Goal: Task Accomplishment & Management: Use online tool/utility

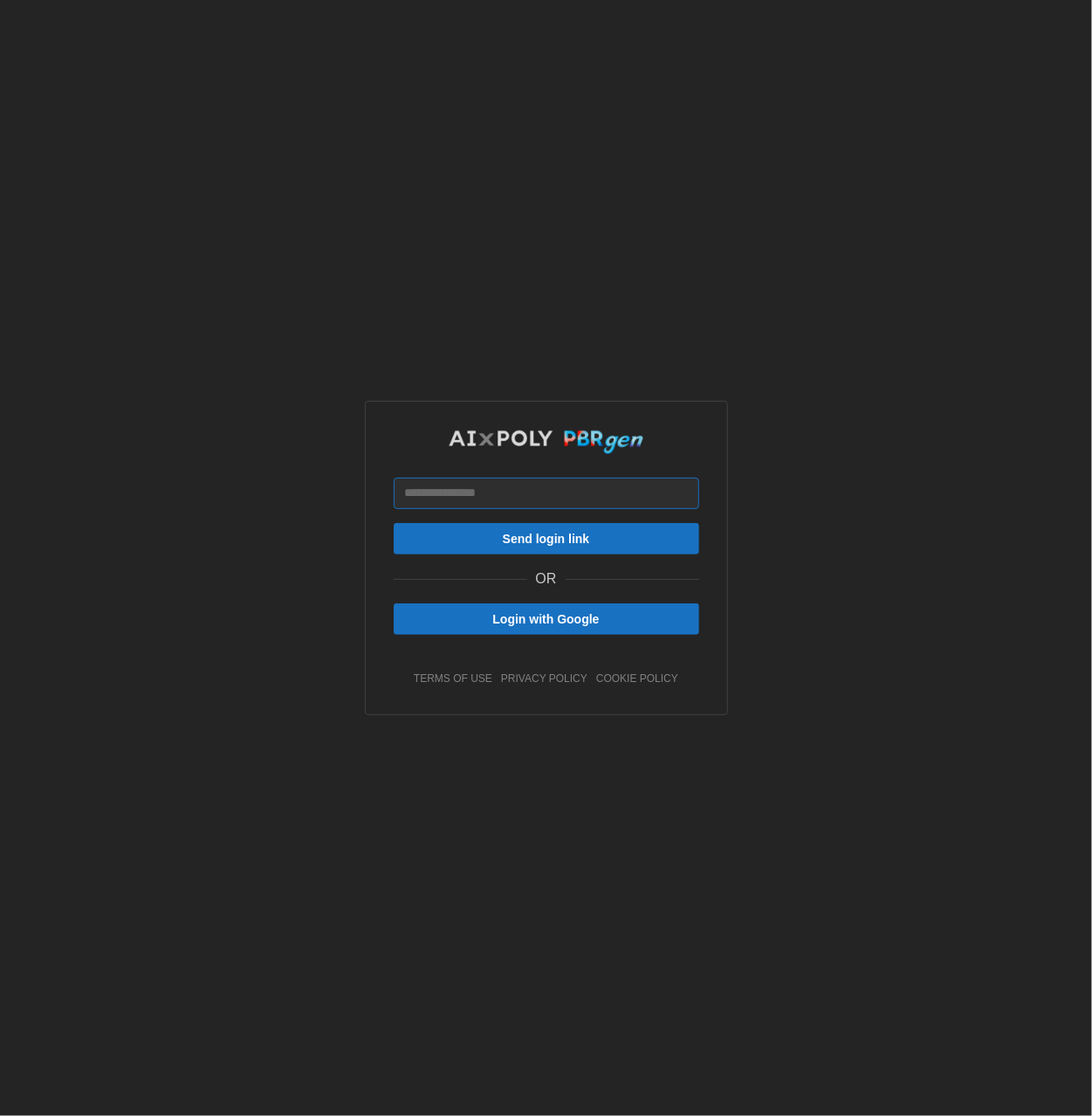
click at [567, 505] on input at bounding box center [546, 493] width 306 height 31
click at [564, 622] on span "Login with Google" at bounding box center [546, 619] width 107 height 29
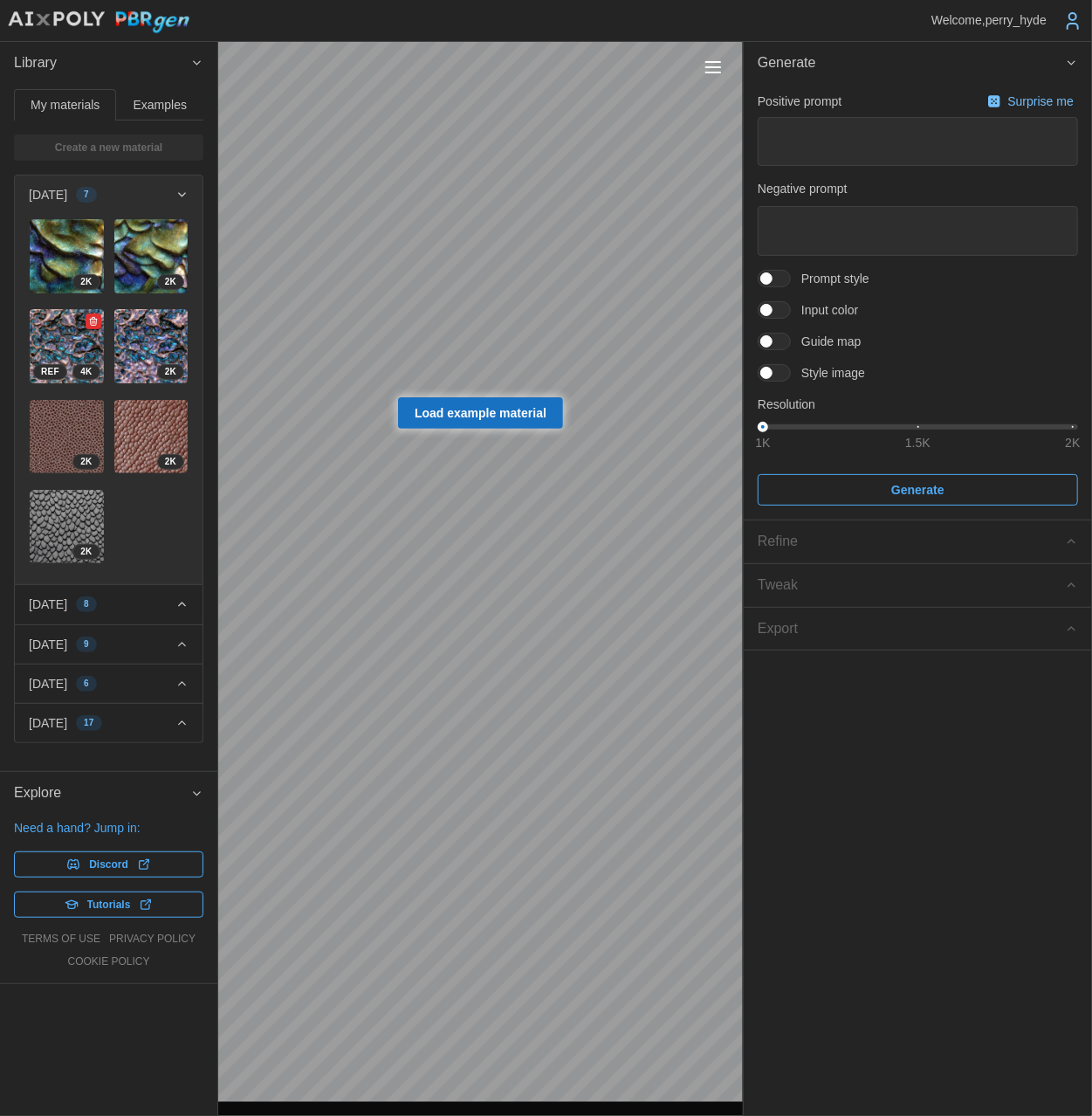
click at [51, 347] on img at bounding box center [66, 346] width 74 height 74
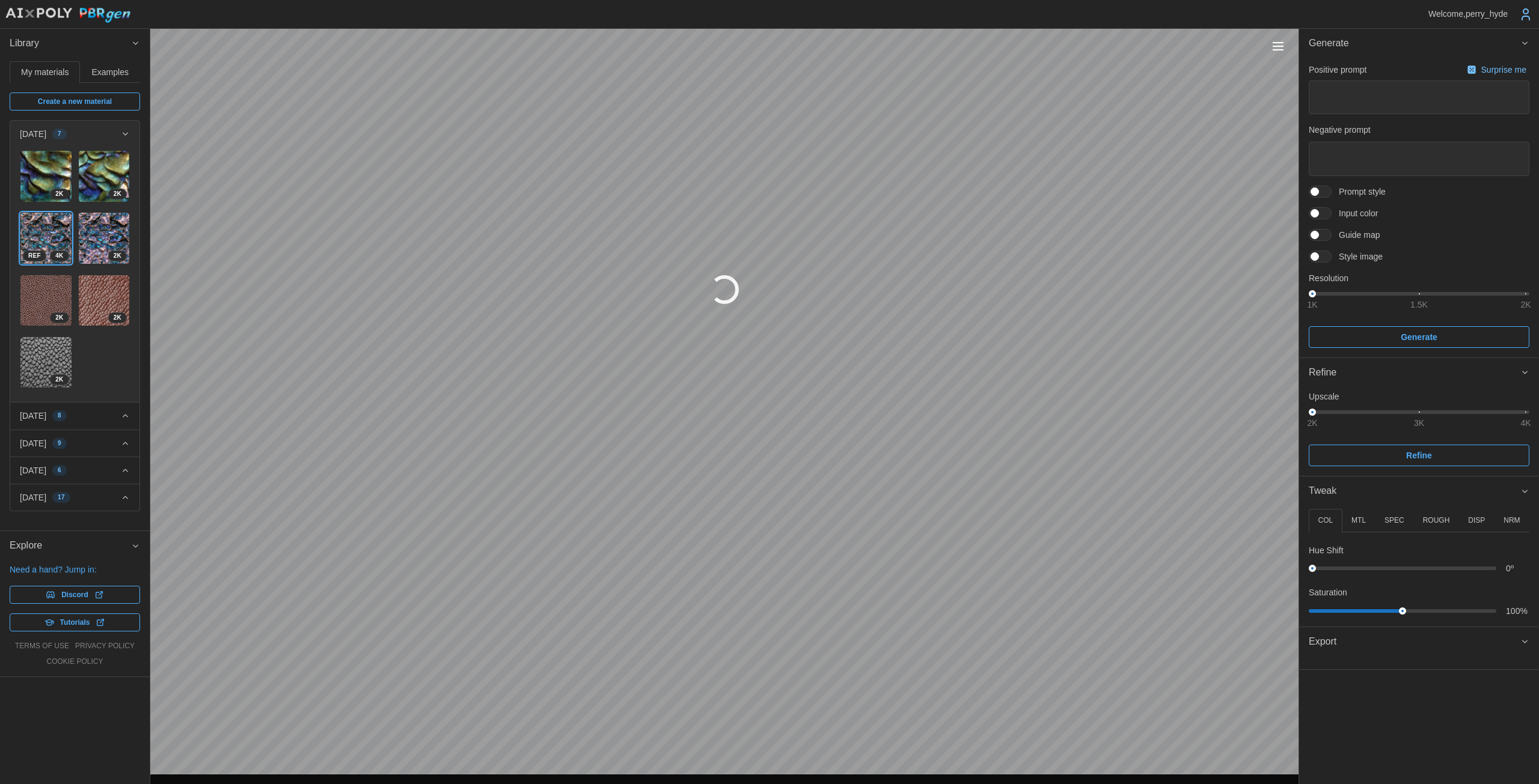
type textarea "*"
type textarea "**********"
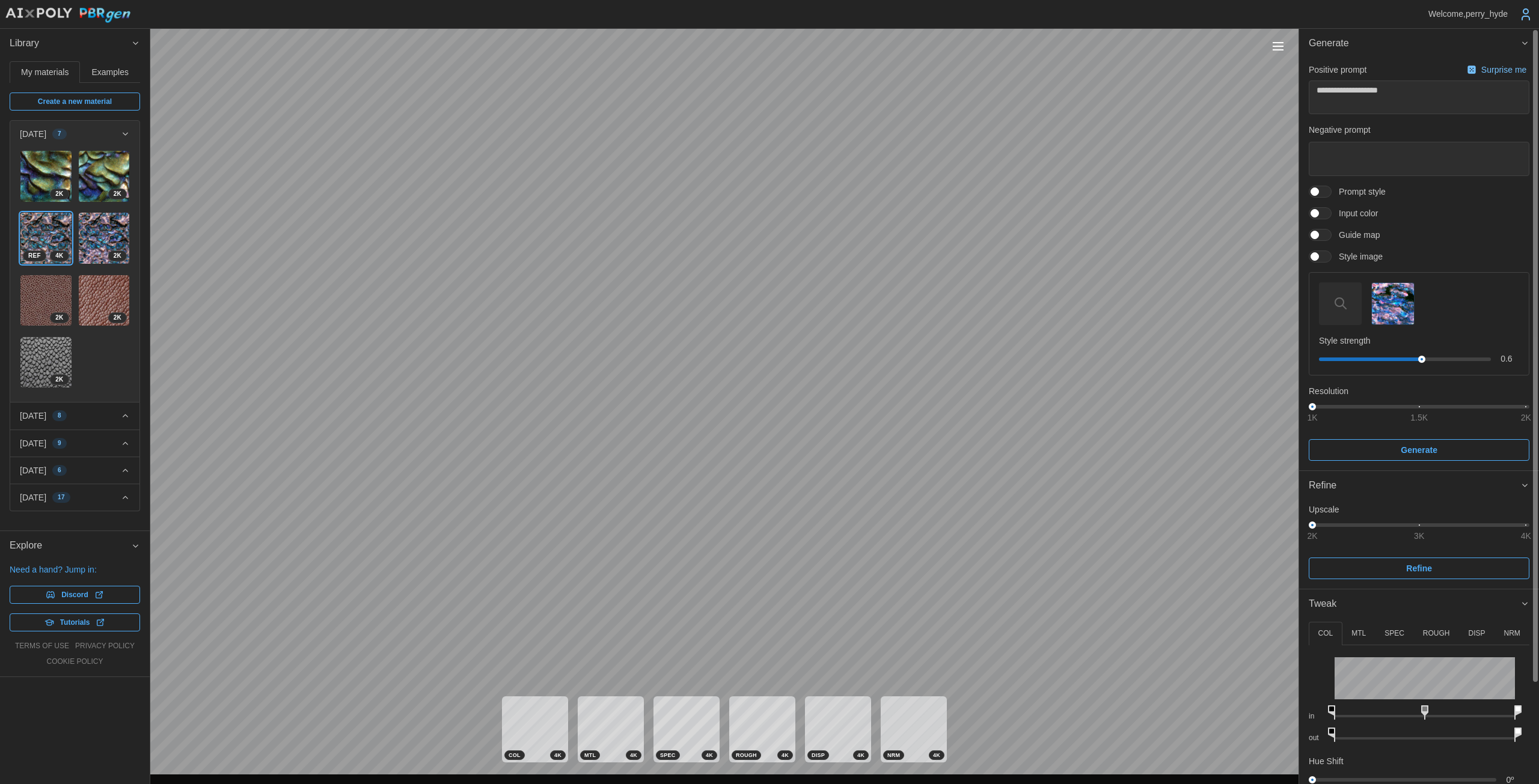
click at [751, 304] on img "button" at bounding box center [1392, 304] width 42 height 42
click at [751, 118] on div "**********" at bounding box center [770, 392] width 1539 height 784
click at [751, 409] on div "1K 1.5K 2K" at bounding box center [1419, 407] width 214 height 7
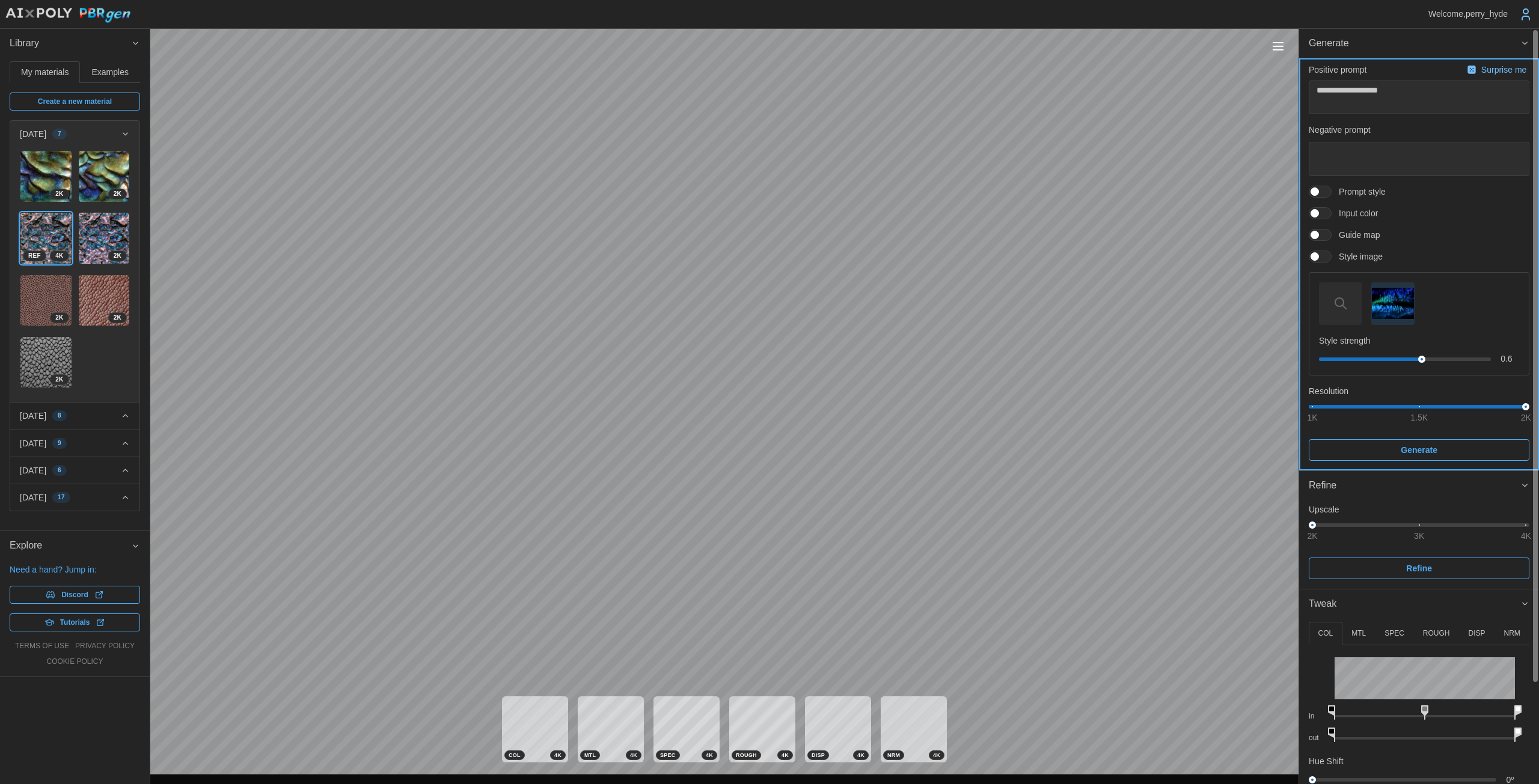
click at [751, 449] on span "Generate" at bounding box center [1419, 450] width 198 height 20
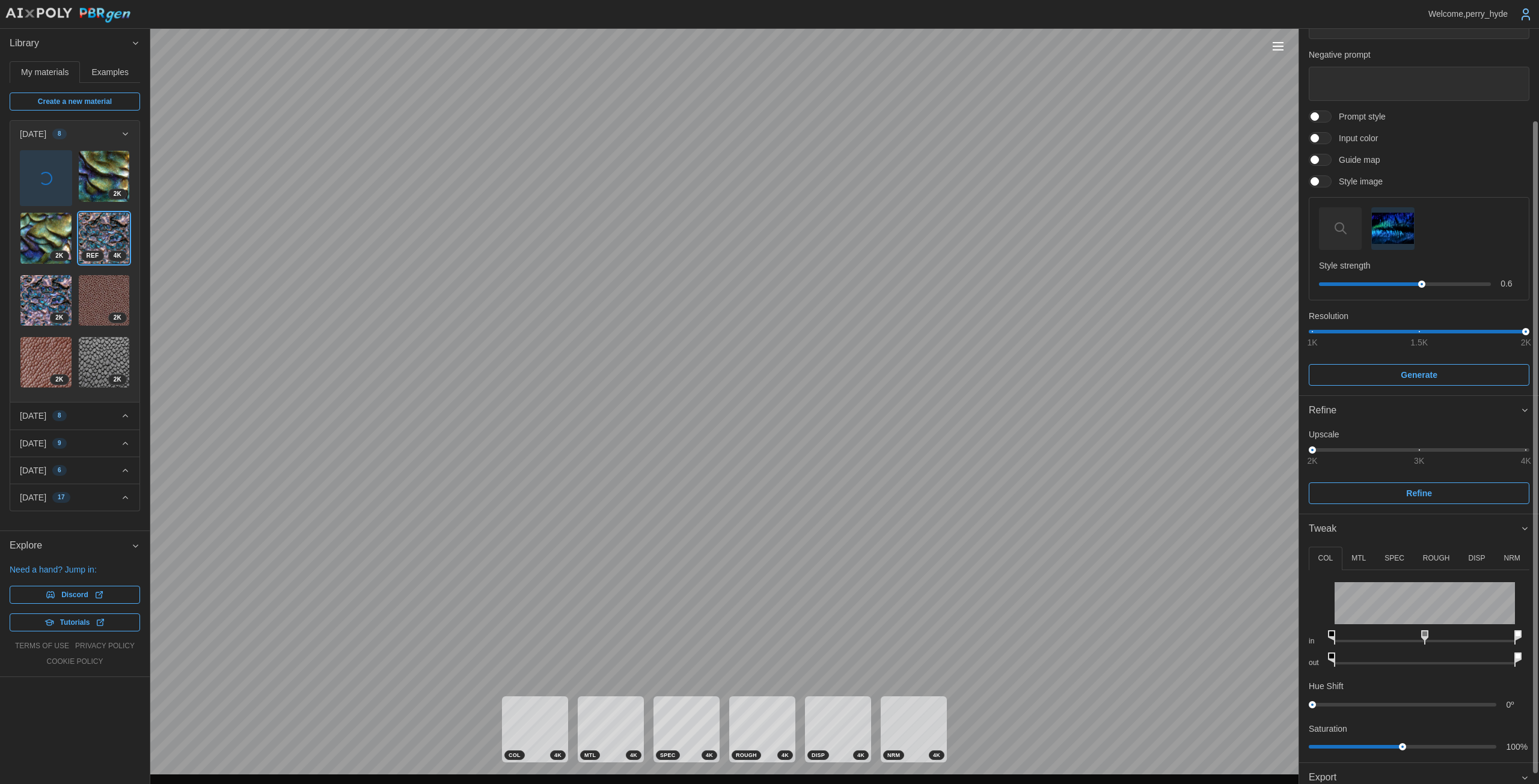
scroll to position [117, 0]
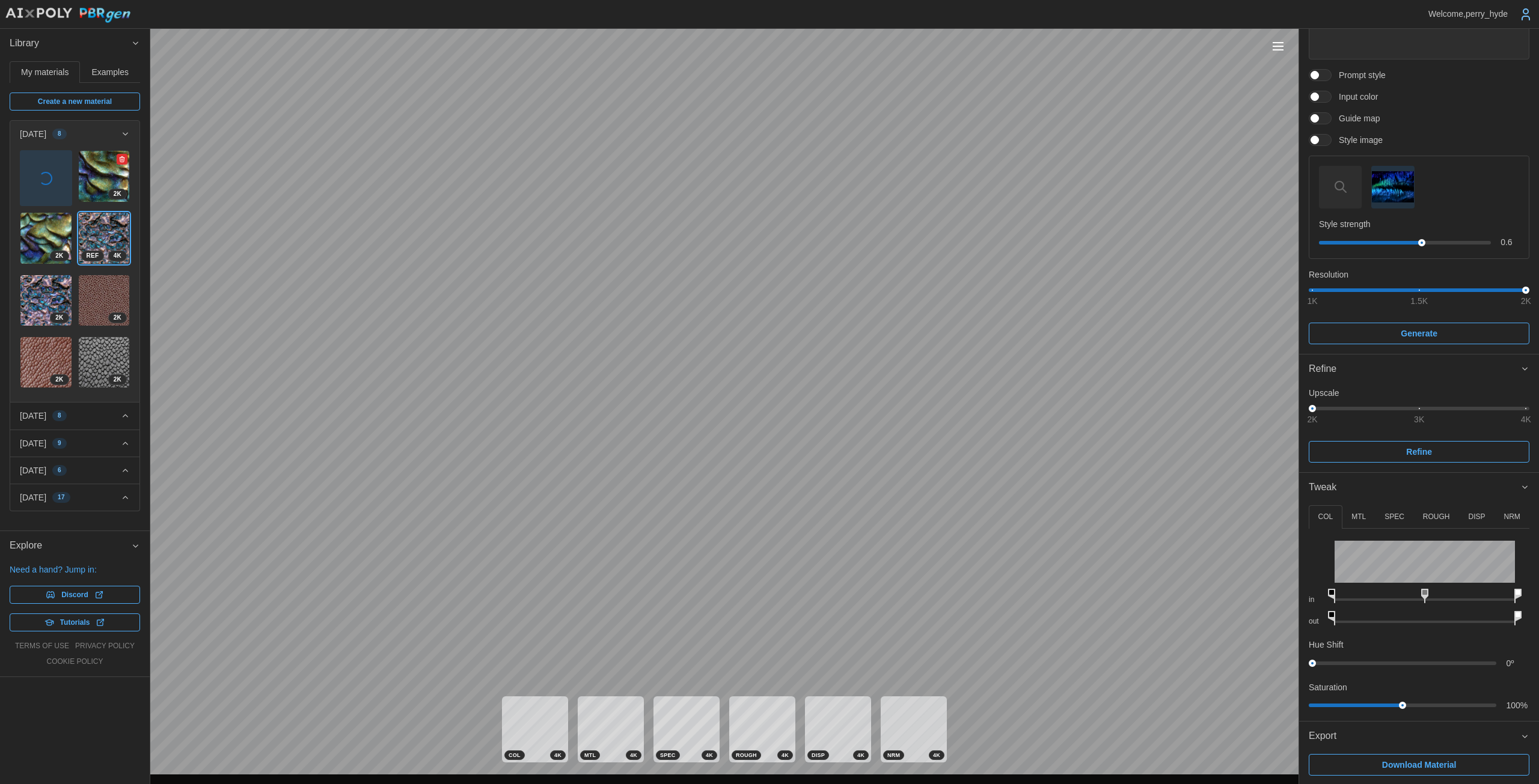
click at [106, 186] on img at bounding box center [104, 176] width 51 height 51
type textarea "*"
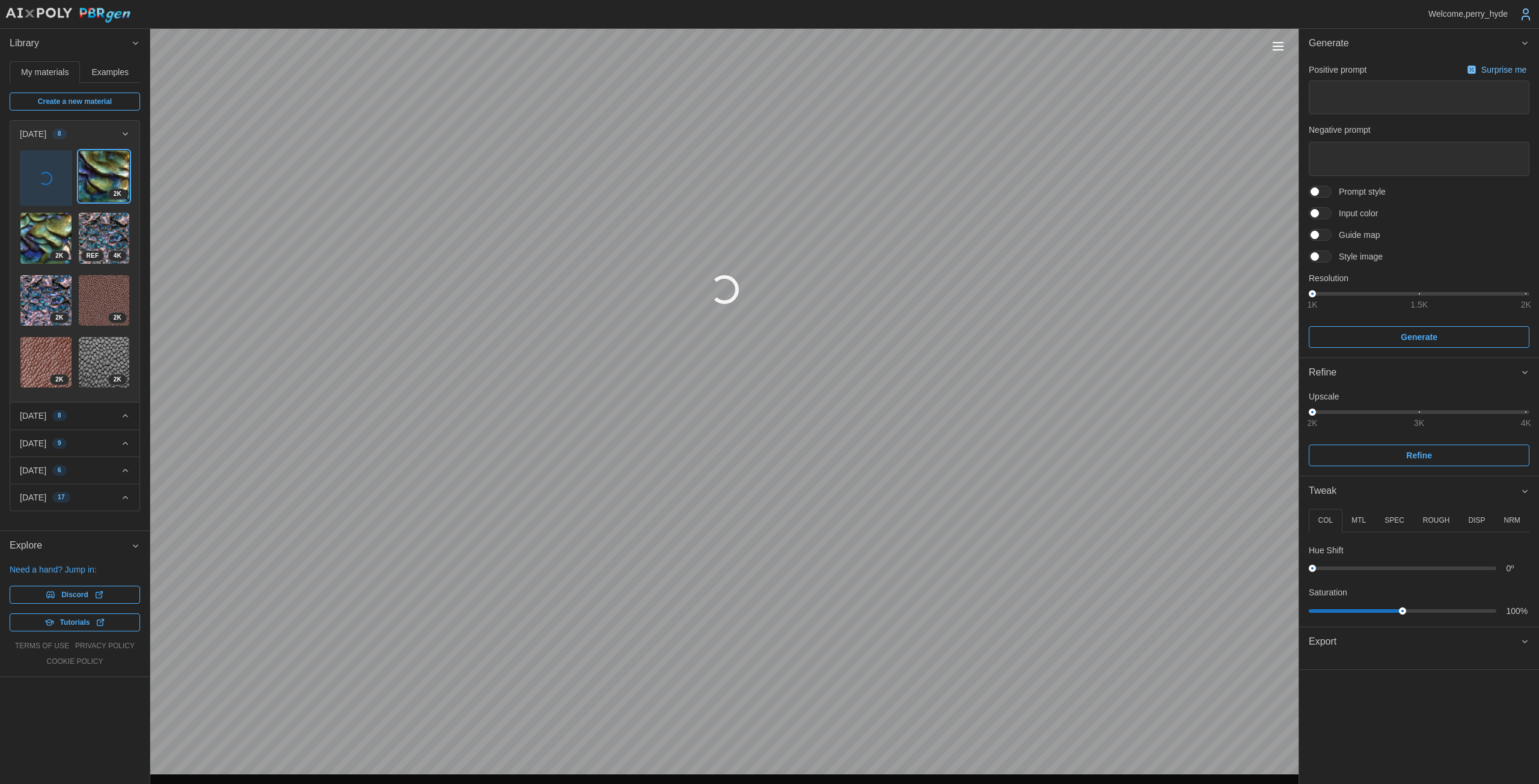
type textarea "*"
type textarea "**********"
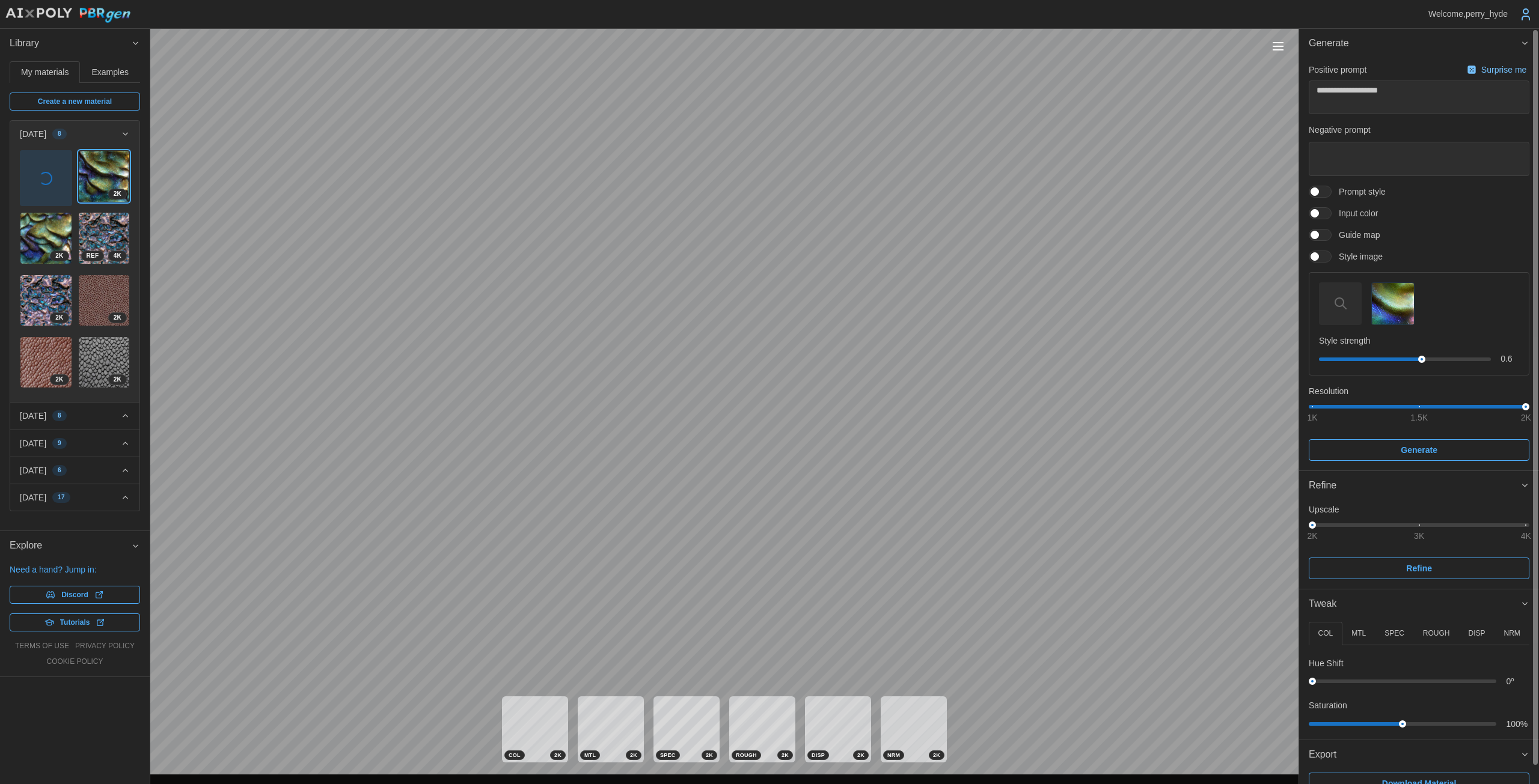
click at [751, 631] on p "DISP" at bounding box center [1476, 634] width 17 height 10
drag, startPoint x: 1319, startPoint y: 682, endPoint x: 1332, endPoint y: 682, distance: 13.0
click at [751, 682] on div at bounding box center [1332, 682] width 8 height 8
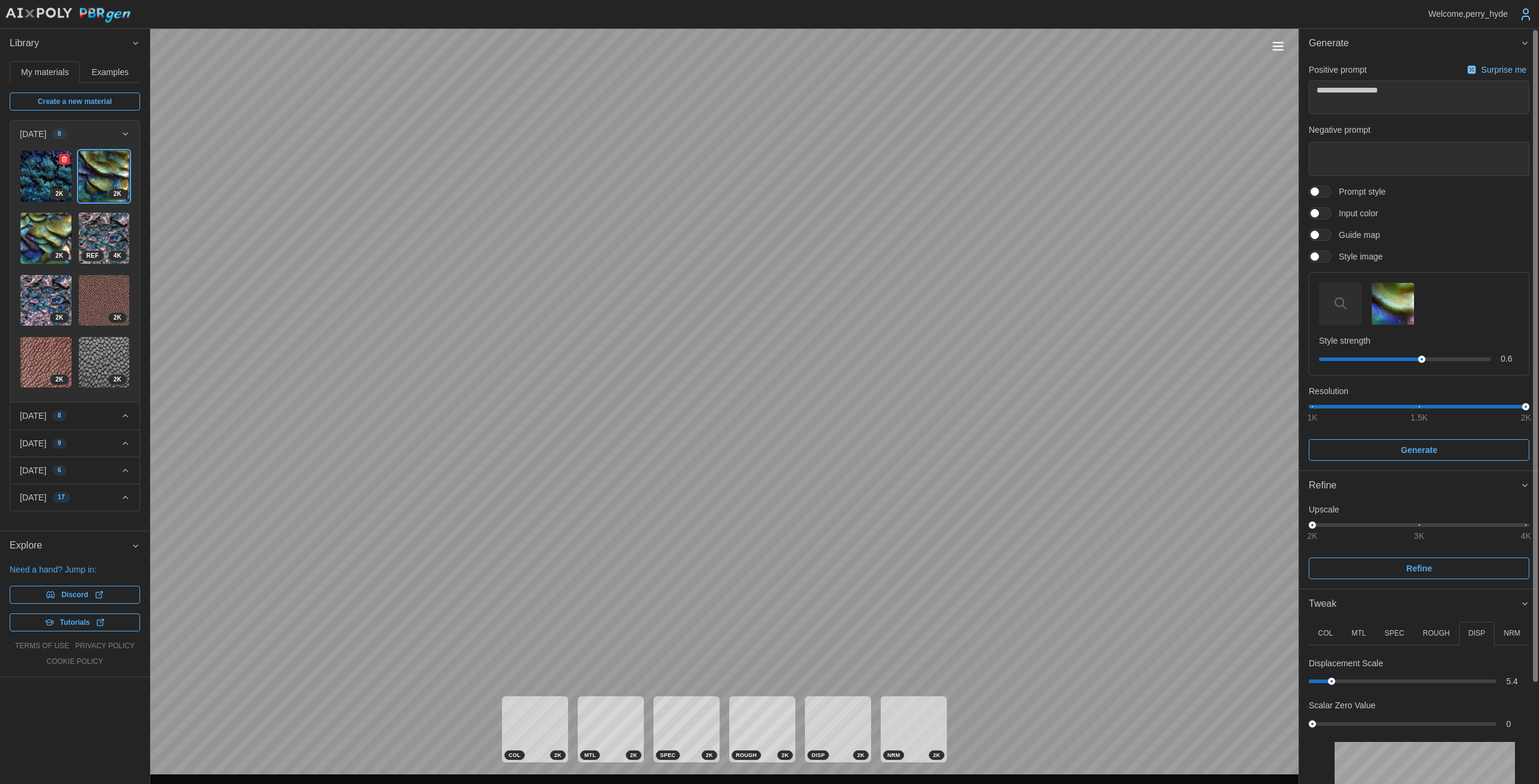
click at [45, 186] on img at bounding box center [45, 176] width 51 height 51
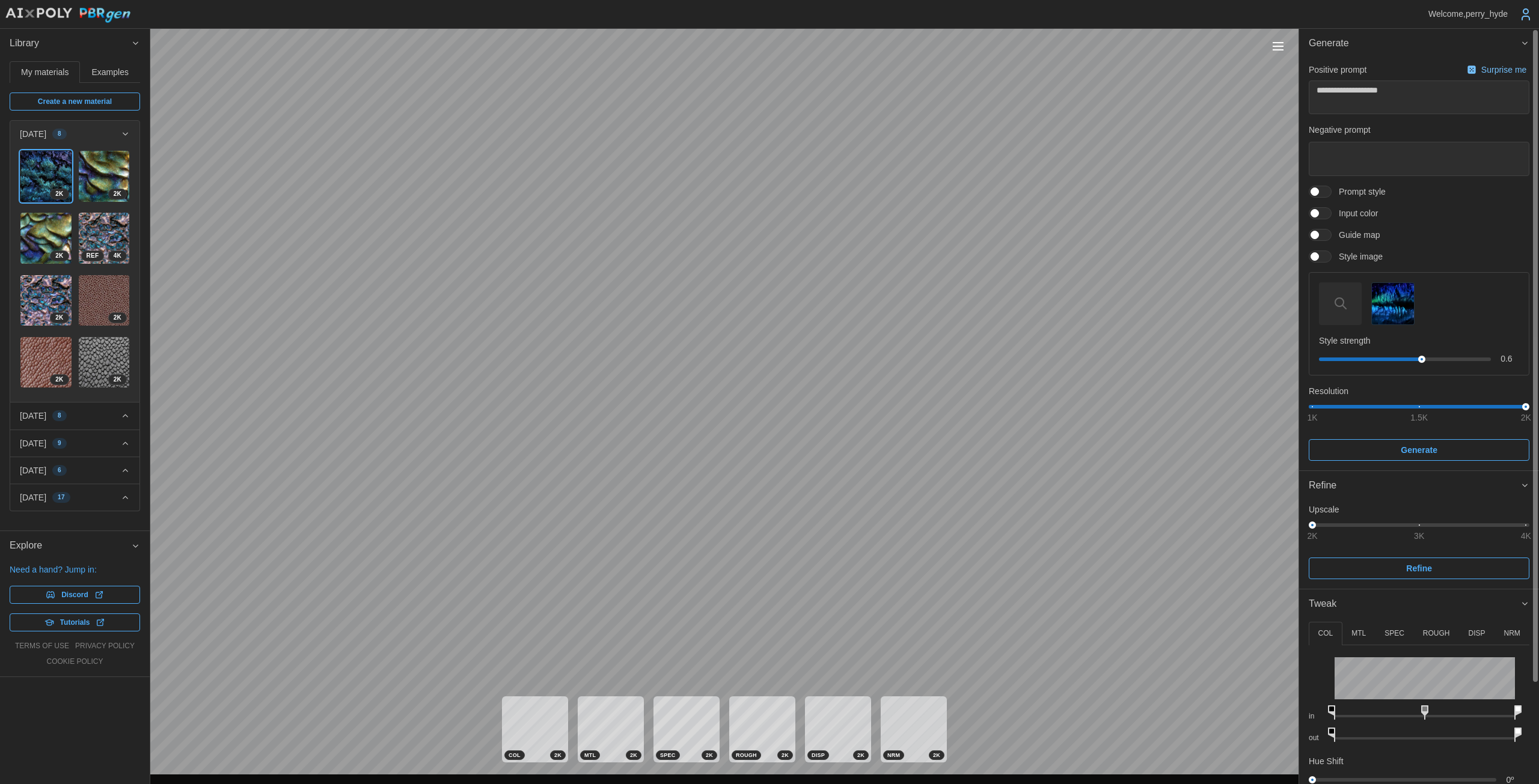
click at [751, 634] on p "DISP" at bounding box center [1476, 634] width 17 height 10
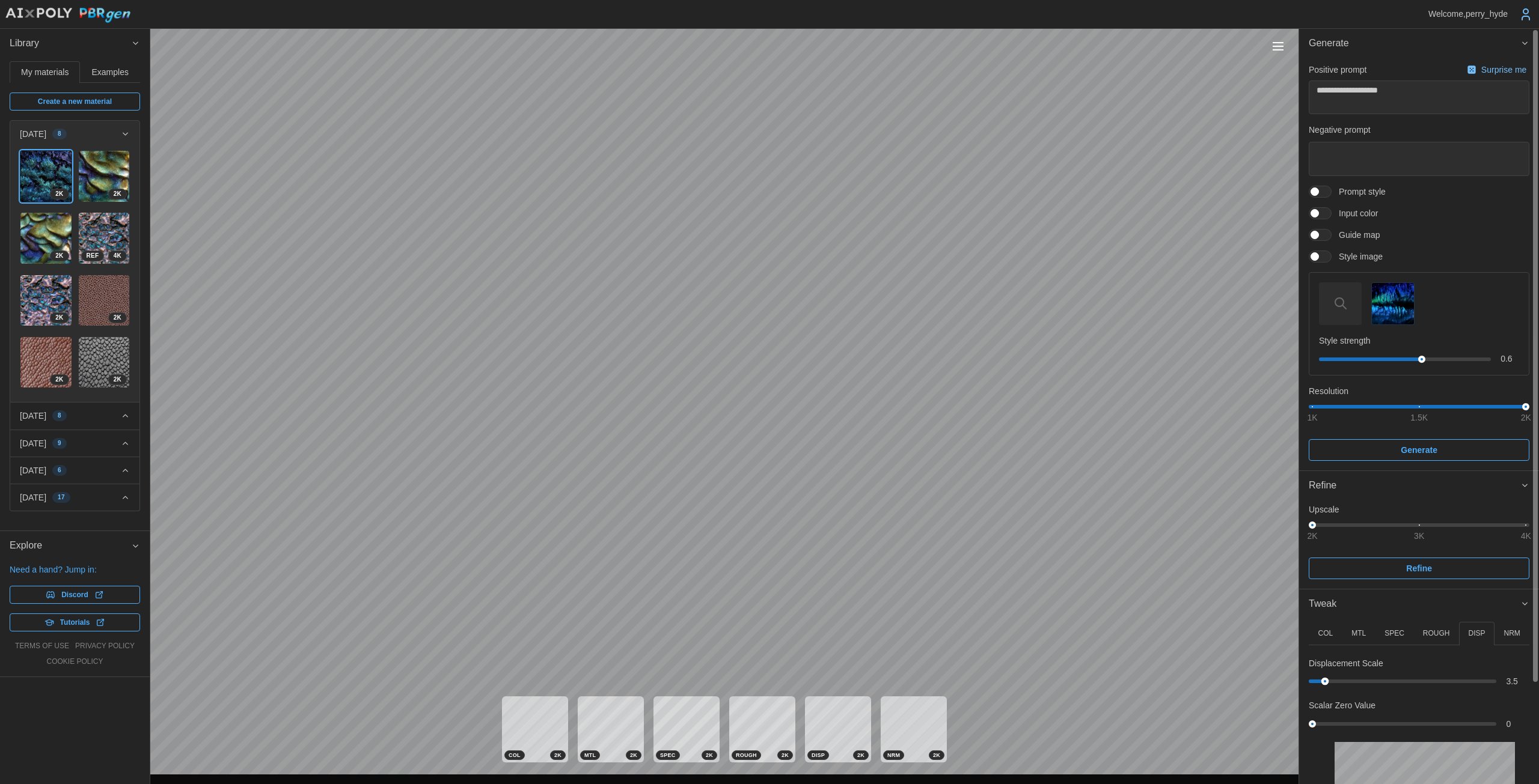
click at [751, 680] on div at bounding box center [1325, 682] width 8 height 8
click at [751, 633] on p "ROUGH" at bounding box center [1437, 634] width 27 height 10
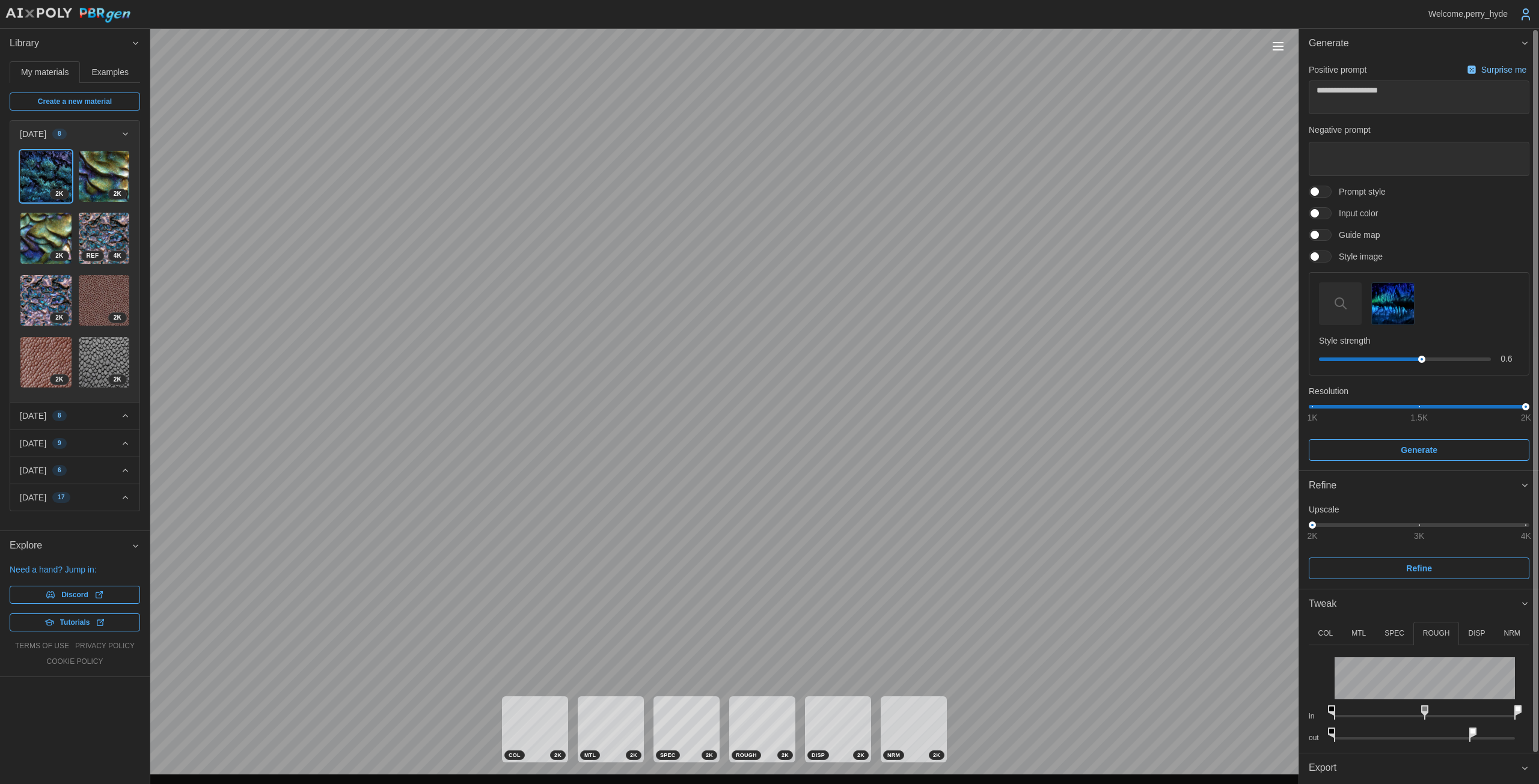
drag, startPoint x: 1428, startPoint y: 734, endPoint x: 1291, endPoint y: 732, distance: 137.0
click at [751, 732] on div "**********" at bounding box center [770, 392] width 1539 height 784
click at [751, 697] on div "in out" at bounding box center [1418, 694] width 220 height 99
drag, startPoint x: 1508, startPoint y: 633, endPoint x: 1429, endPoint y: 647, distance: 80.2
click at [751, 634] on p "NRM" at bounding box center [1511, 634] width 16 height 10
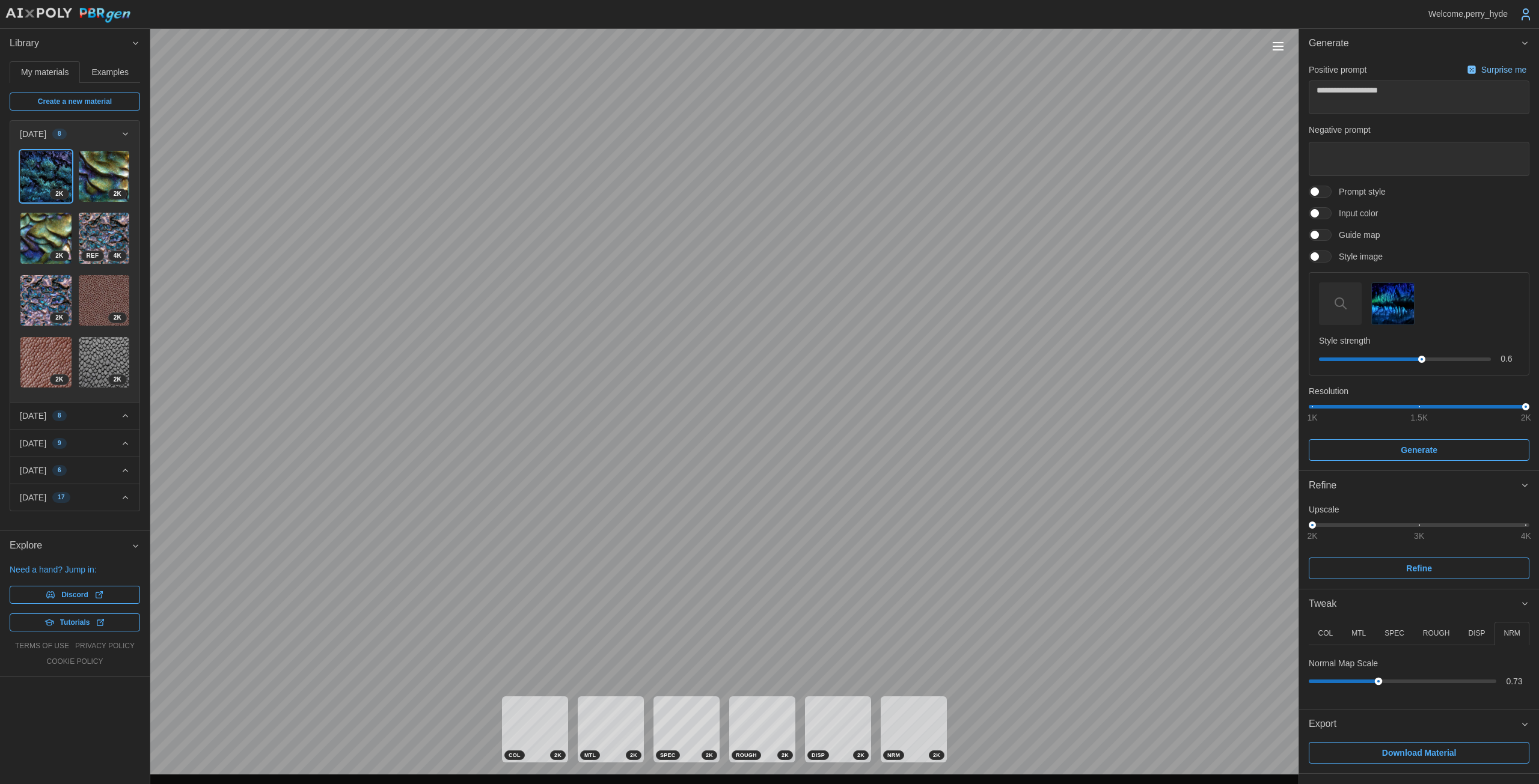
drag, startPoint x: 1348, startPoint y: 681, endPoint x: 1378, endPoint y: 681, distance: 30.0
click at [751, 681] on div at bounding box center [1402, 682] width 180 height 4
click at [751, 616] on span "Tweak" at bounding box center [1414, 604] width 212 height 29
click at [751, 632] on span "Export" at bounding box center [1414, 634] width 212 height 29
click at [751, 615] on span "Tweak" at bounding box center [1414, 604] width 212 height 29
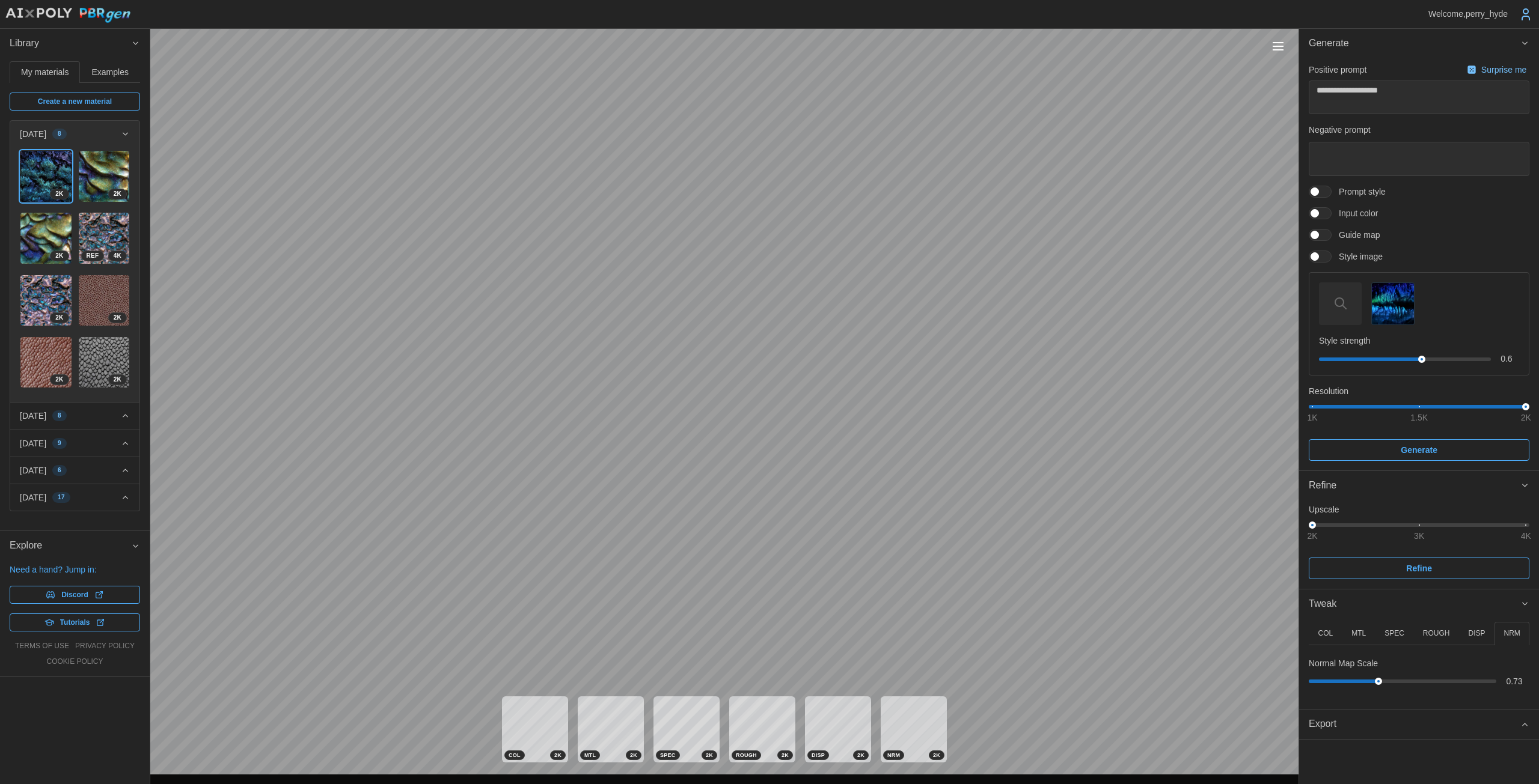
click at [751, 632] on p "SPEC" at bounding box center [1394, 634] width 20 height 10
drag, startPoint x: 1424, startPoint y: 706, endPoint x: 1460, endPoint y: 704, distance: 36.1
click at [751, 705] on icon at bounding box center [1460, 713] width 7 height 15
click at [751, 633] on p "ROUGH" at bounding box center [1437, 634] width 27 height 10
drag, startPoint x: 1516, startPoint y: 711, endPoint x: 1481, endPoint y: 711, distance: 35.0
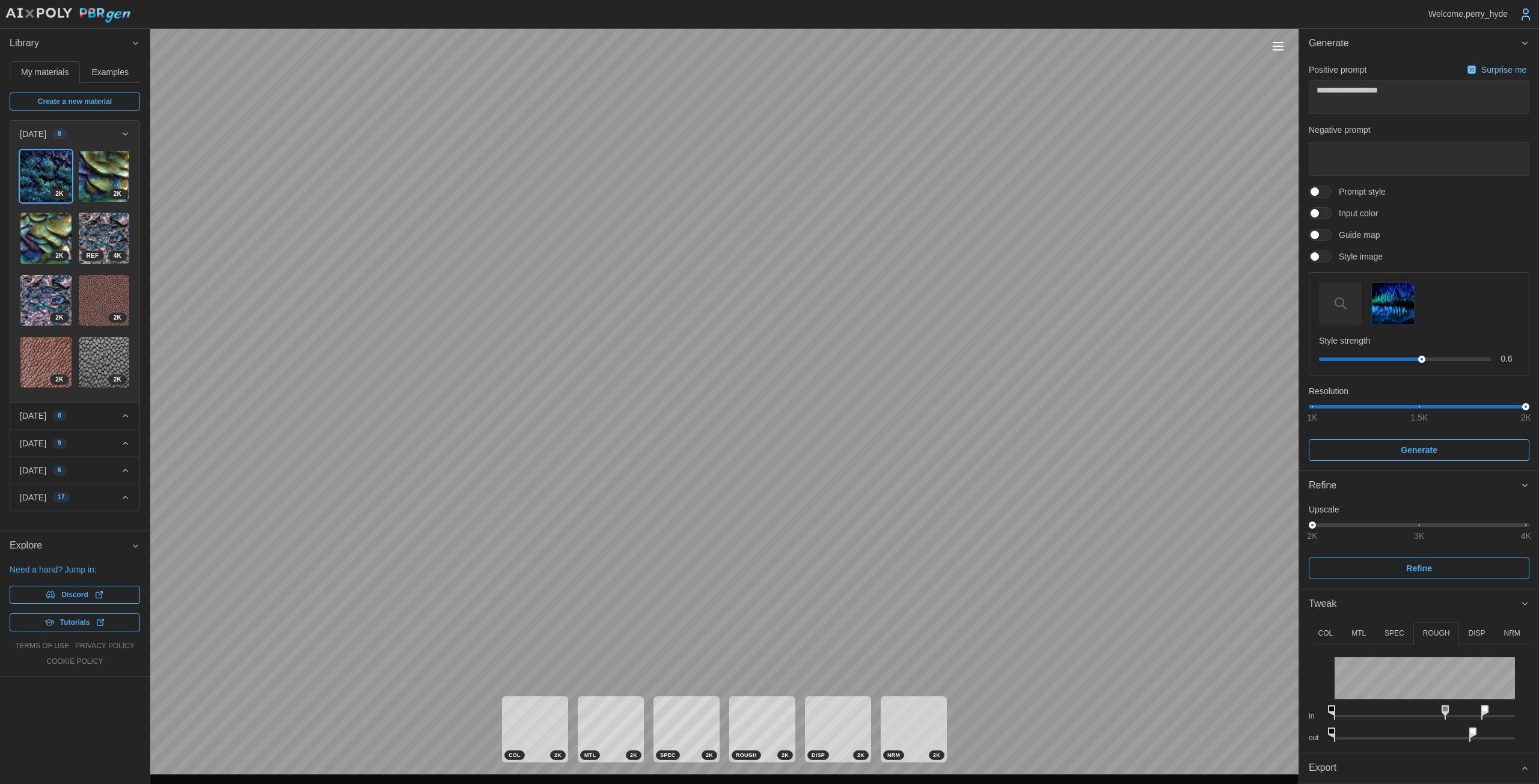
click at [751, 711] on icon at bounding box center [1485, 713] width 7 height 15
drag, startPoint x: 1444, startPoint y: 708, endPoint x: 1390, endPoint y: 706, distance: 54.0
click at [751, 707] on rect at bounding box center [1390, 709] width 5 height 5
click at [751, 703] on div "in" at bounding box center [1418, 710] width 220 height 22
drag, startPoint x: 1471, startPoint y: 730, endPoint x: 1484, endPoint y: 731, distance: 13.0
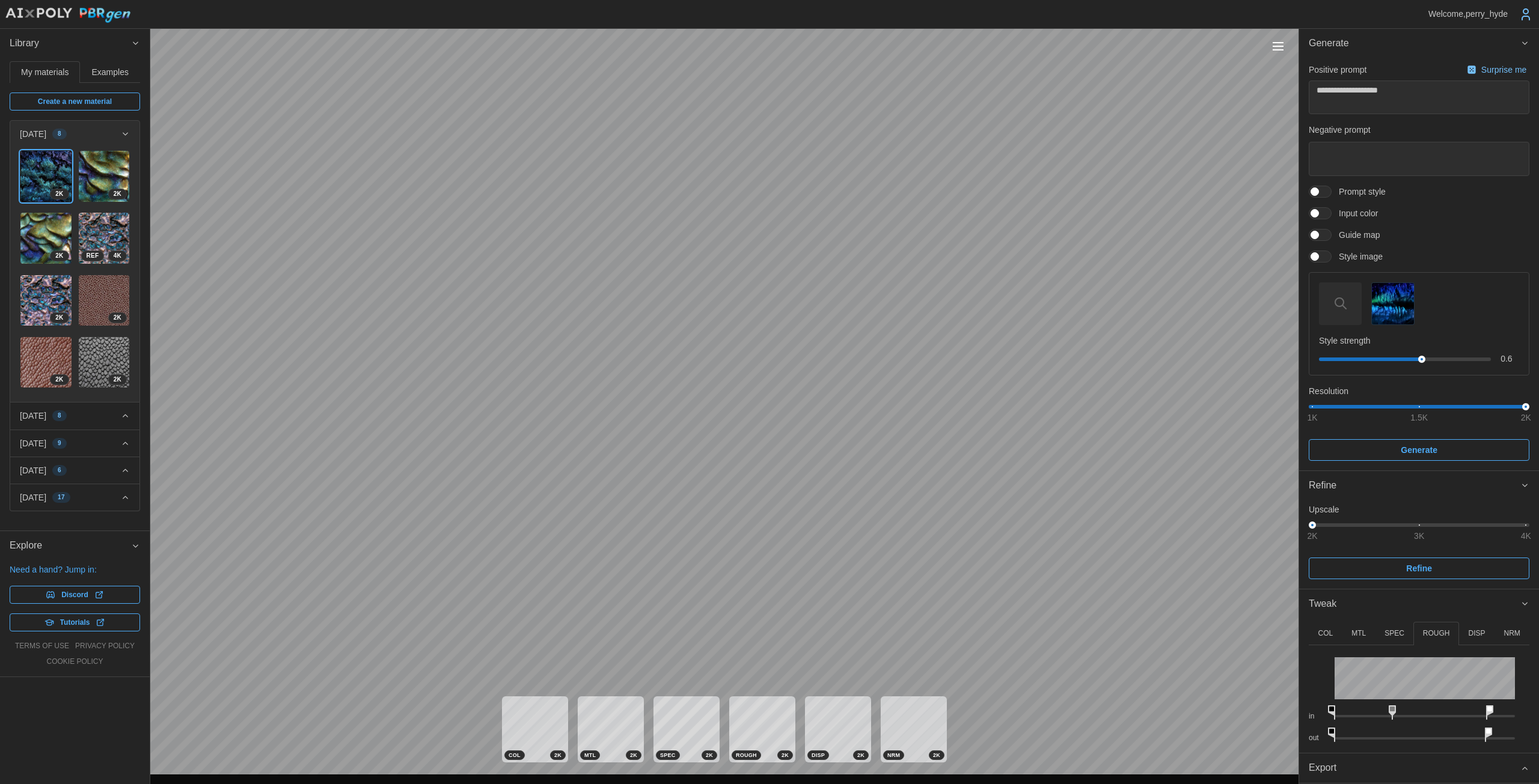
click at [751, 731] on icon at bounding box center [1488, 735] width 7 height 15
drag, startPoint x: 1489, startPoint y: 710, endPoint x: 1460, endPoint y: 710, distance: 29.0
click at [751, 710] on icon at bounding box center [1464, 713] width 7 height 15
drag, startPoint x: 1384, startPoint y: 710, endPoint x: 1420, endPoint y: 701, distance: 37.1
click at [751, 701] on div "in" at bounding box center [1418, 710] width 220 height 22
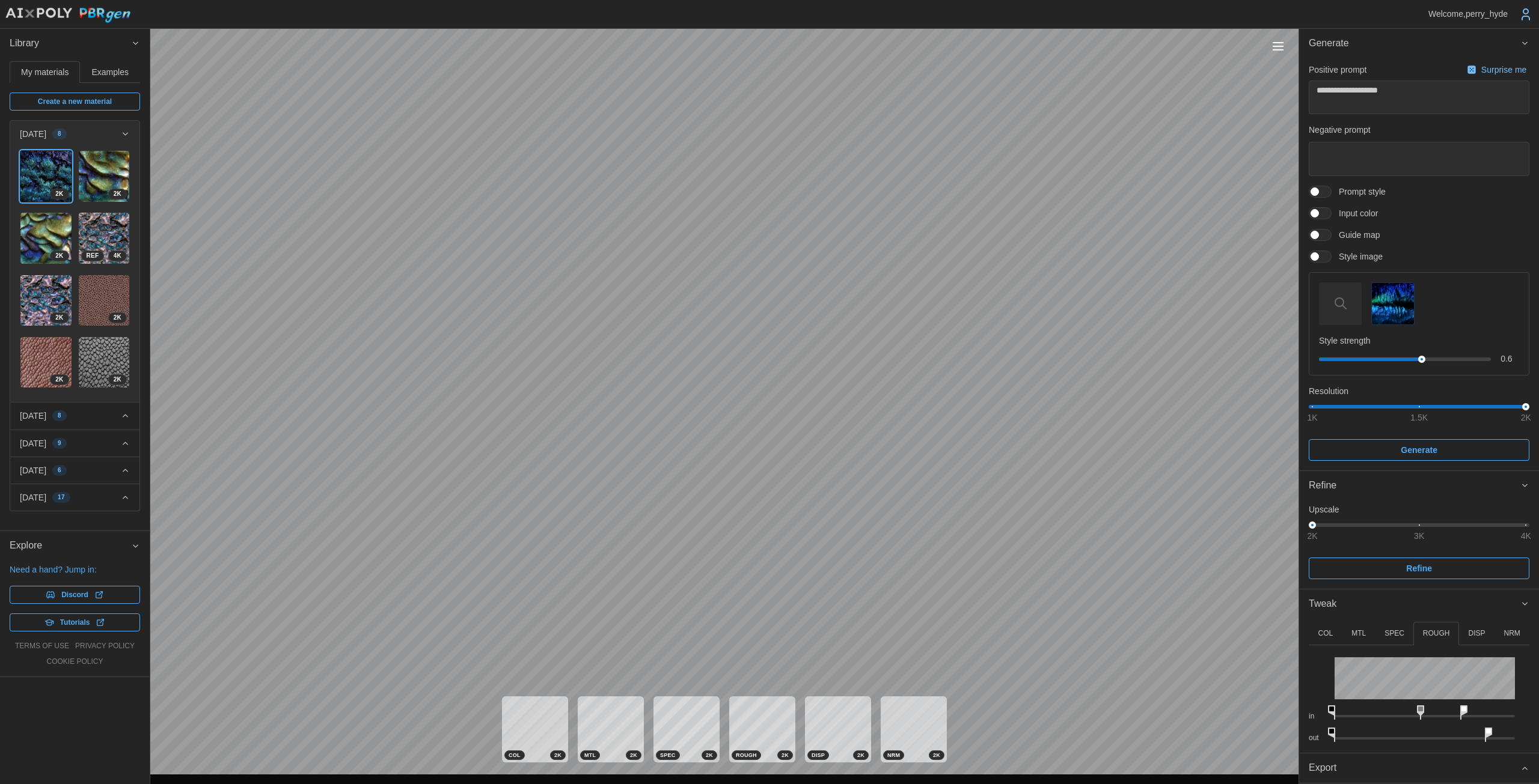
click at [751, 623] on button "DISP" at bounding box center [1476, 634] width 36 height 23
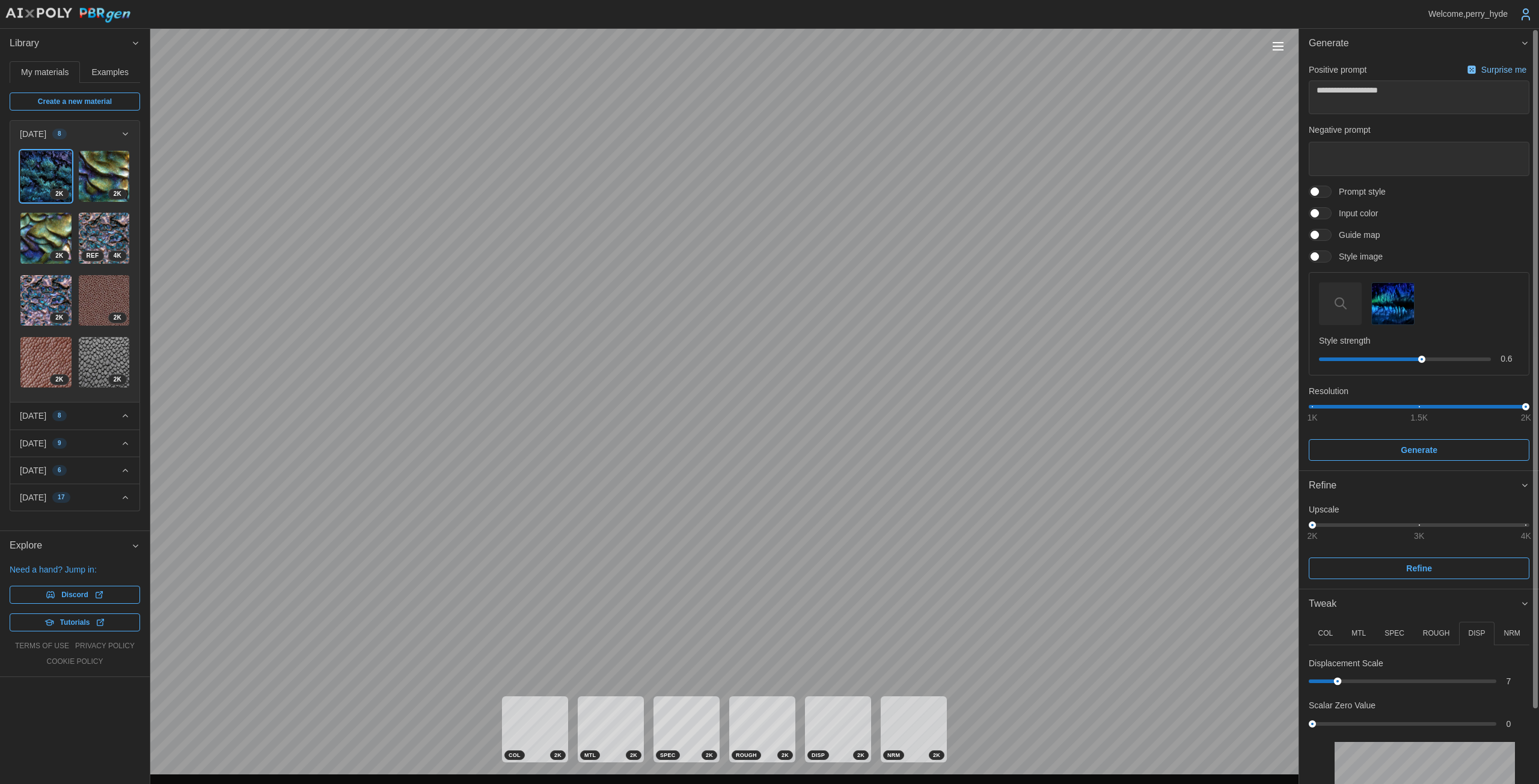
drag, startPoint x: 1325, startPoint y: 682, endPoint x: 1337, endPoint y: 680, distance: 12.2
click at [751, 680] on div at bounding box center [1338, 682] width 8 height 8
click at [751, 320] on img "button" at bounding box center [1392, 304] width 42 height 42
click at [751, 98] on div "**********" at bounding box center [770, 392] width 1539 height 784
type textarea "*"
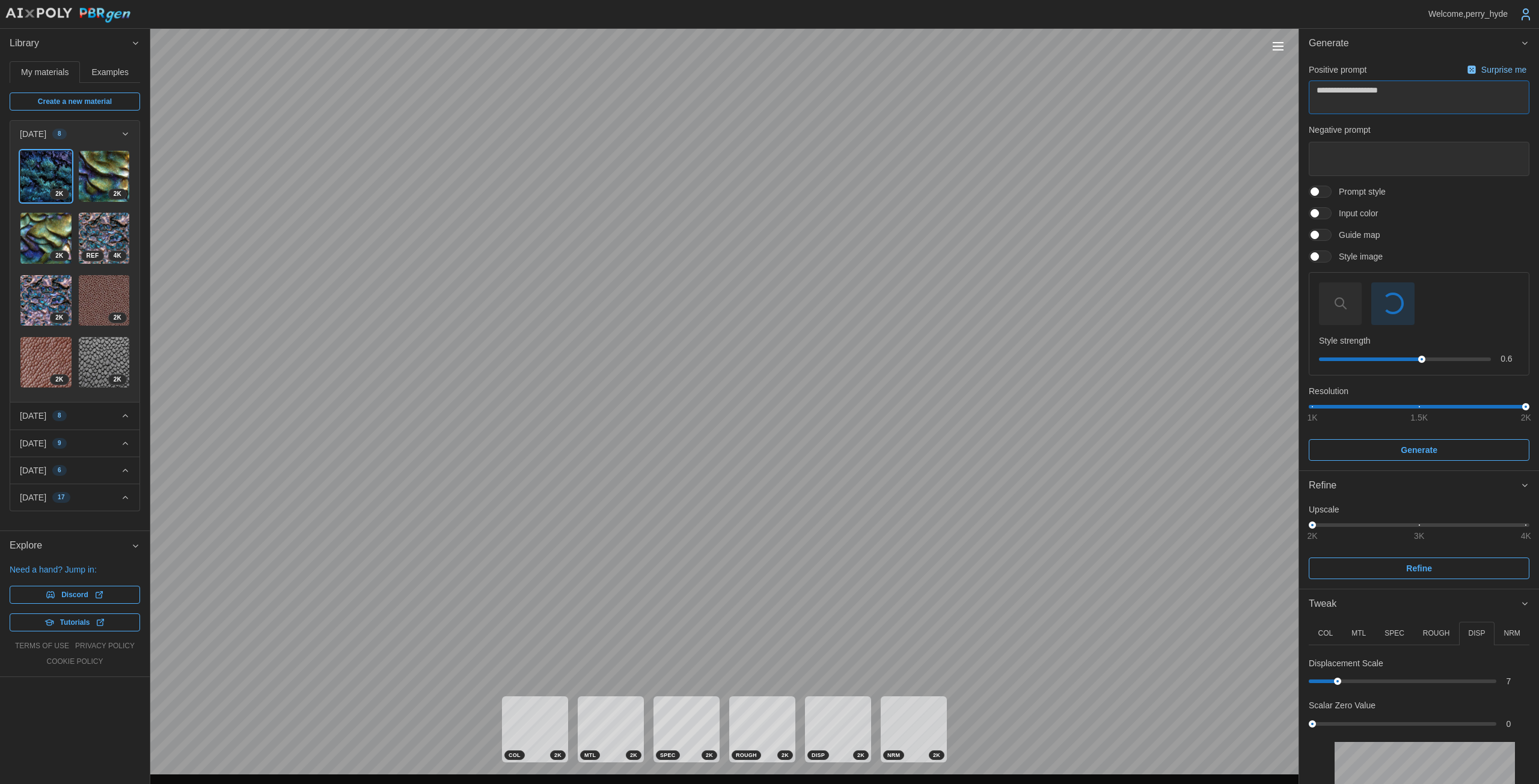
type textarea "*"
type textarea "**"
type textarea "*"
type textarea "***"
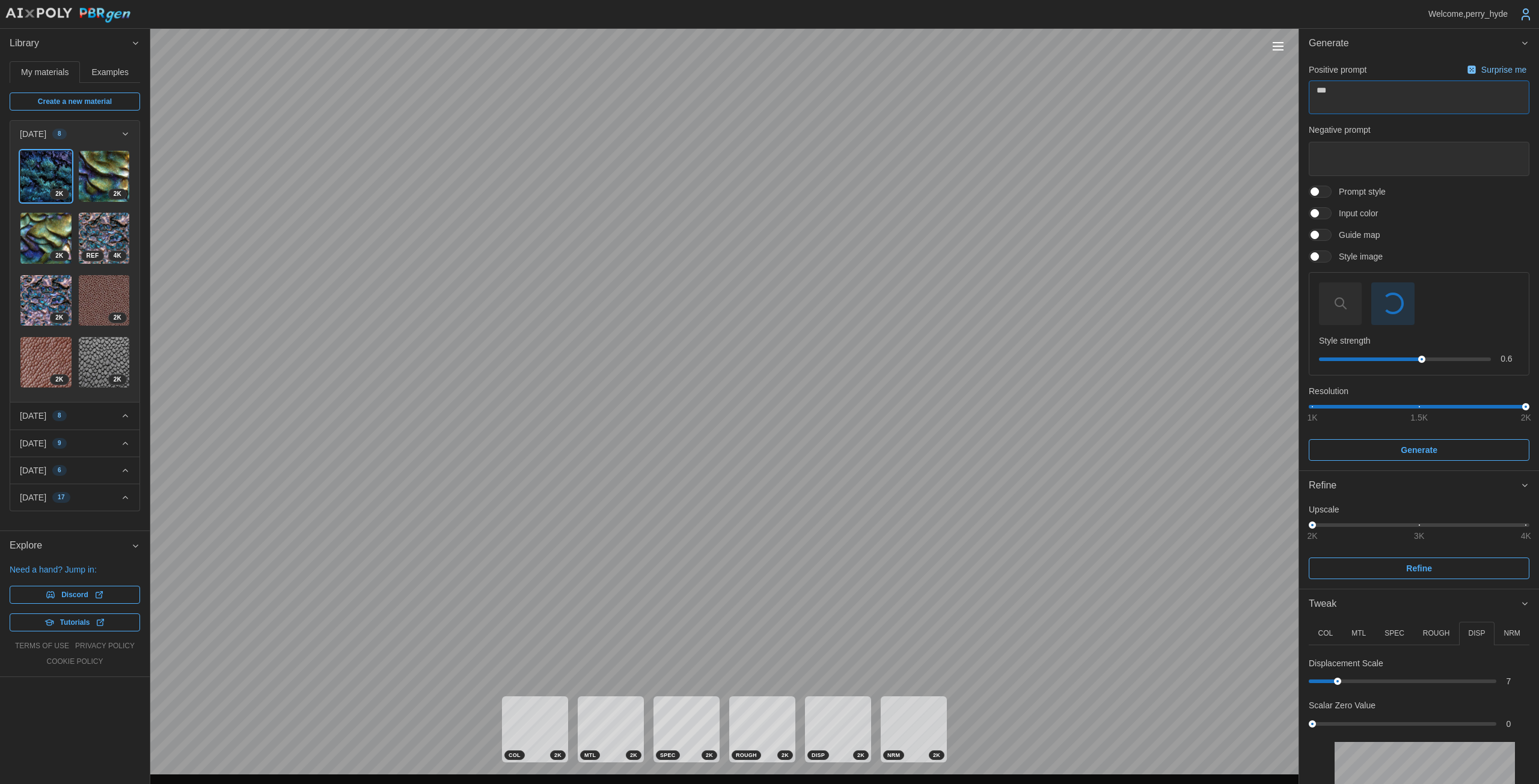
type textarea "*"
type textarea "****"
type textarea "*"
type textarea "*****"
type textarea "*"
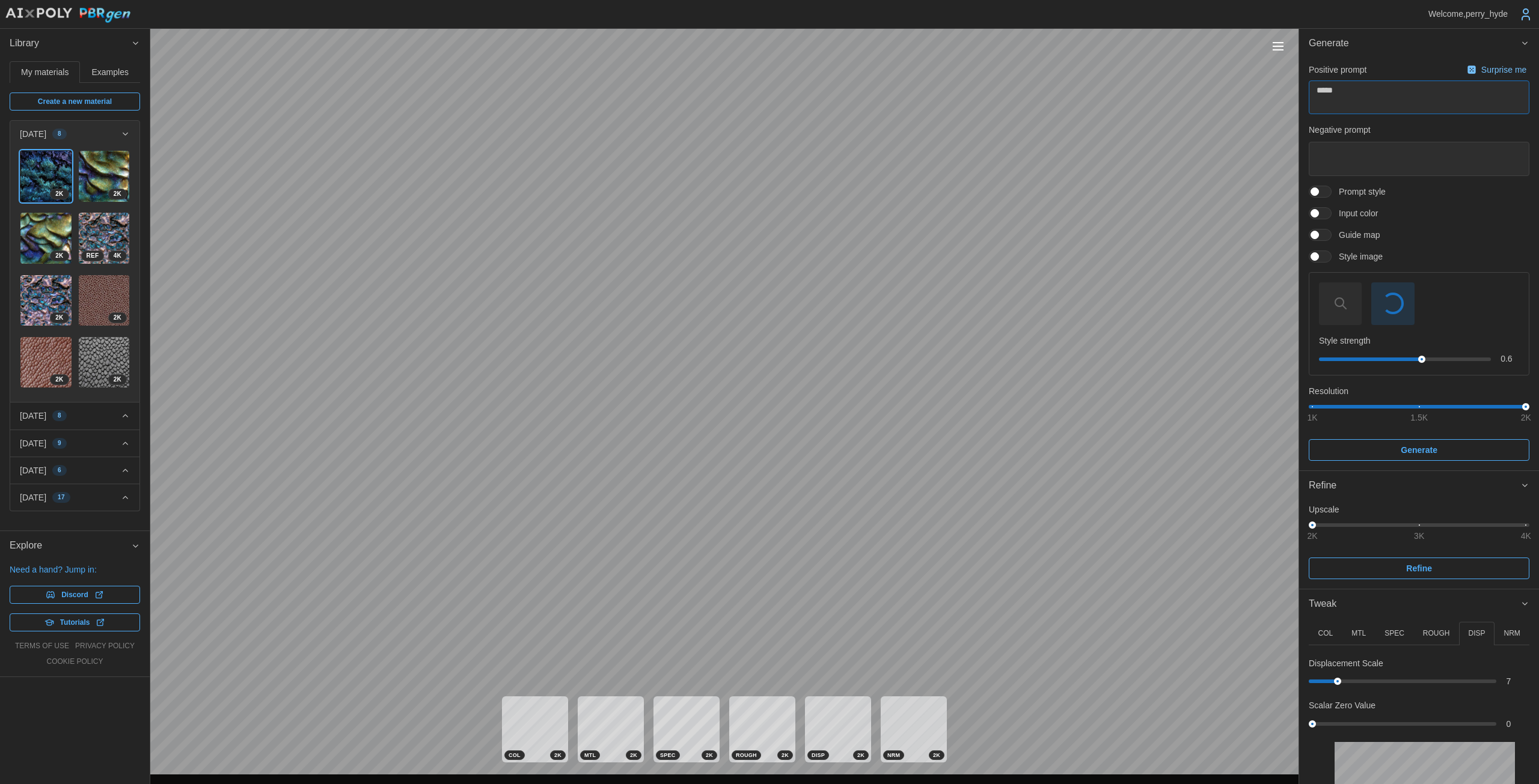
type textarea "******"
type textarea "*"
type textarea "******"
click at [751, 194] on span at bounding box center [1314, 192] width 9 height 9
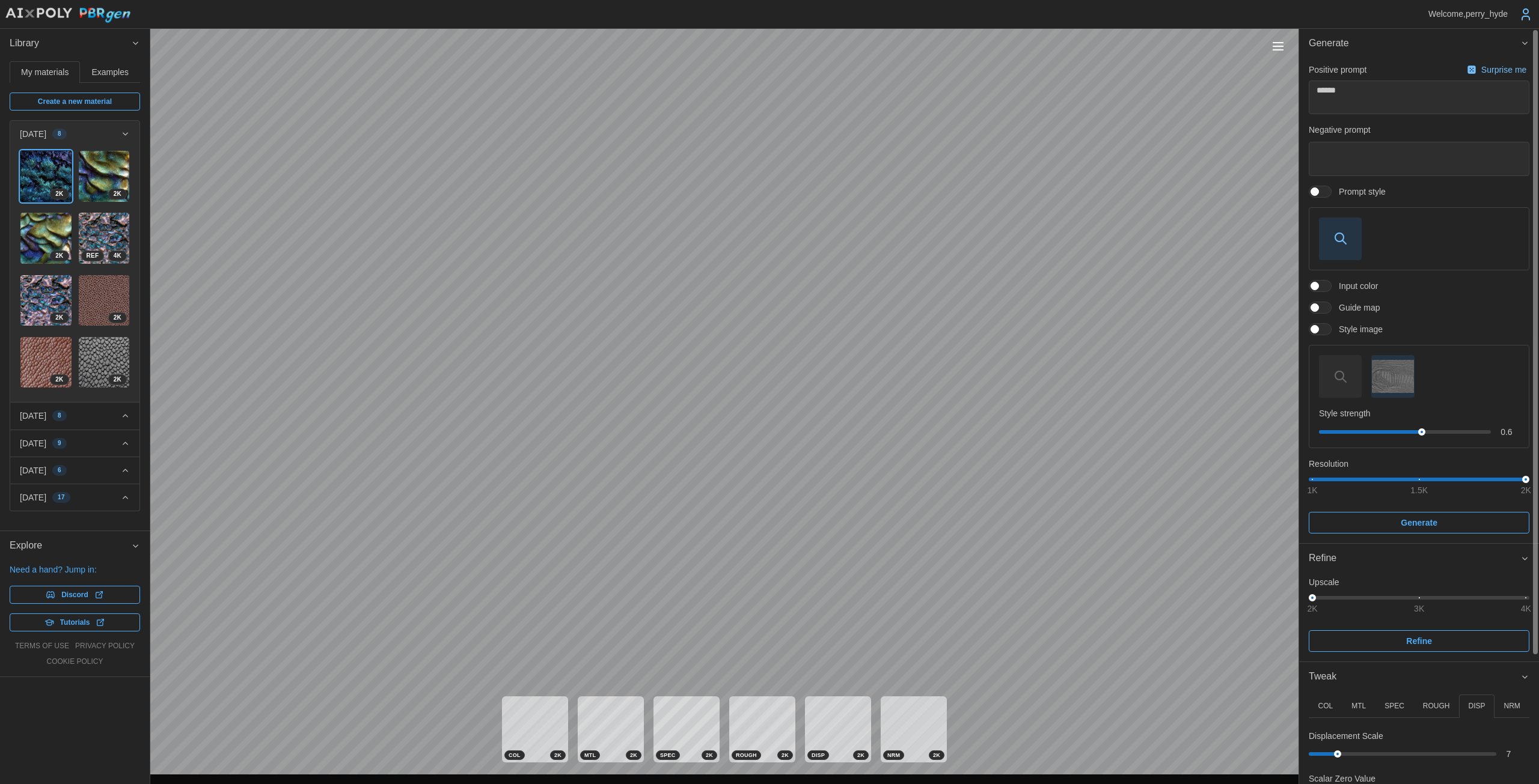
click at [751, 251] on span "button" at bounding box center [1340, 239] width 42 height 42
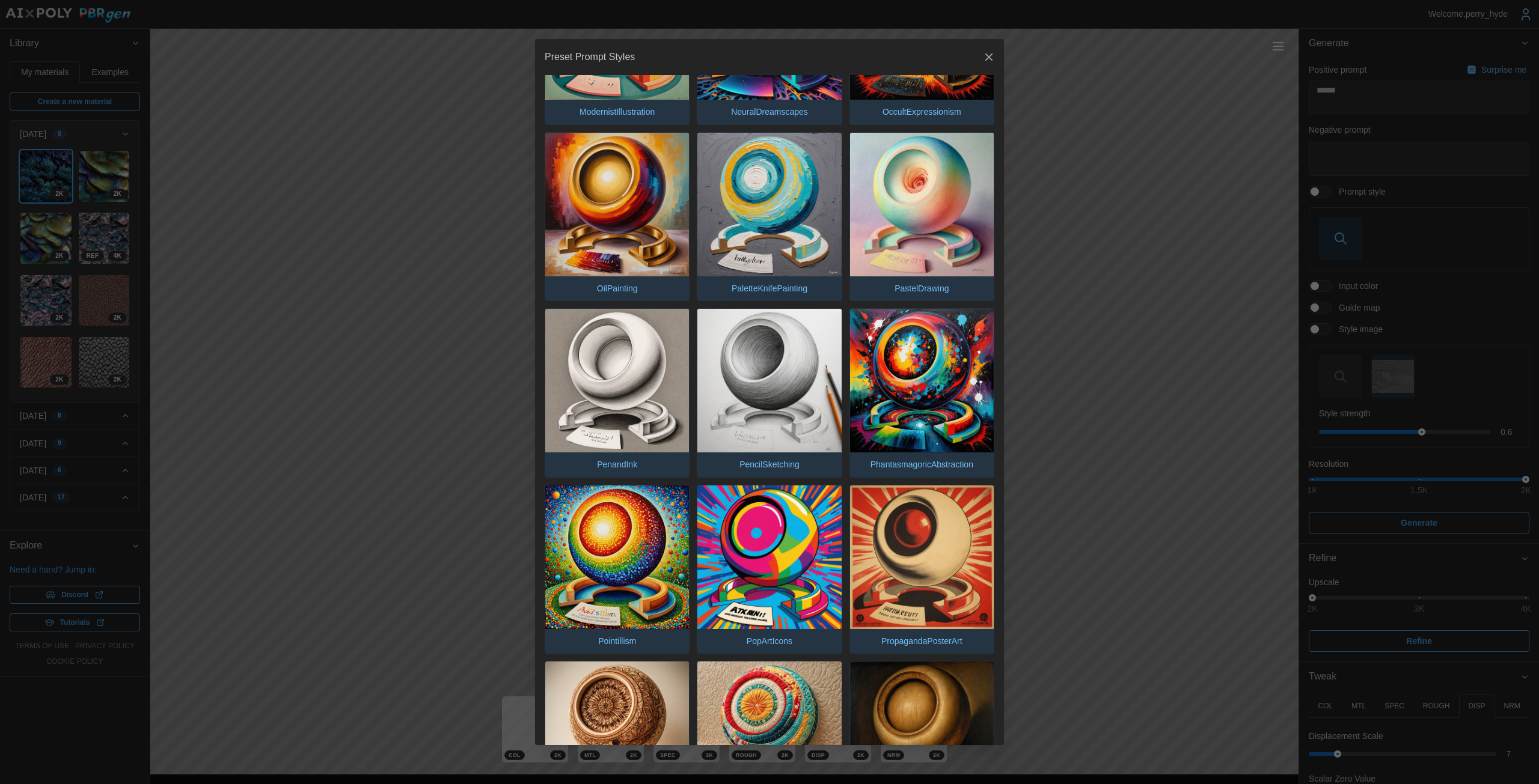
scroll to position [1743, 0]
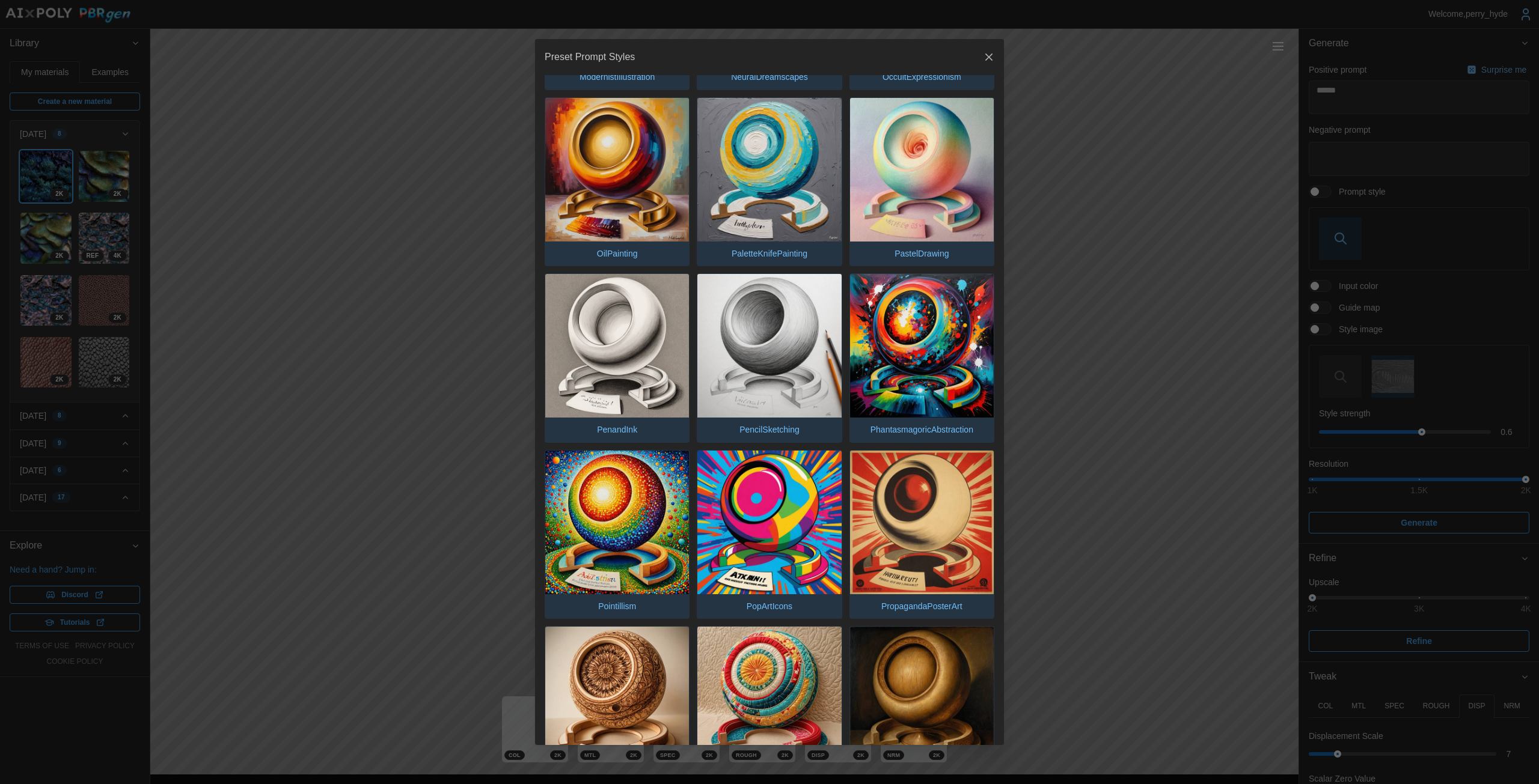
click at [751, 235] on div at bounding box center [770, 392] width 1539 height 784
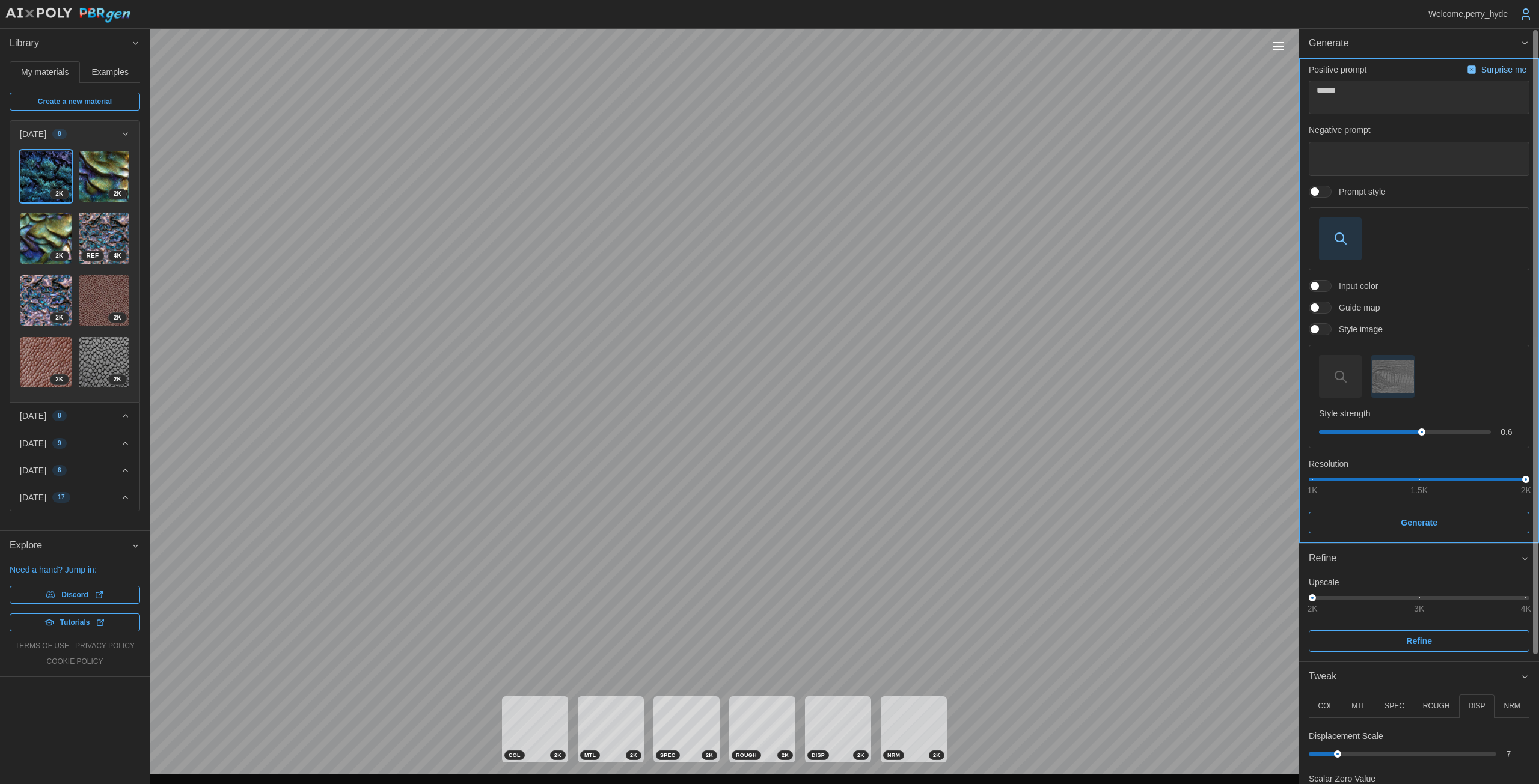
click at [751, 526] on span "Generate" at bounding box center [1419, 523] width 198 height 20
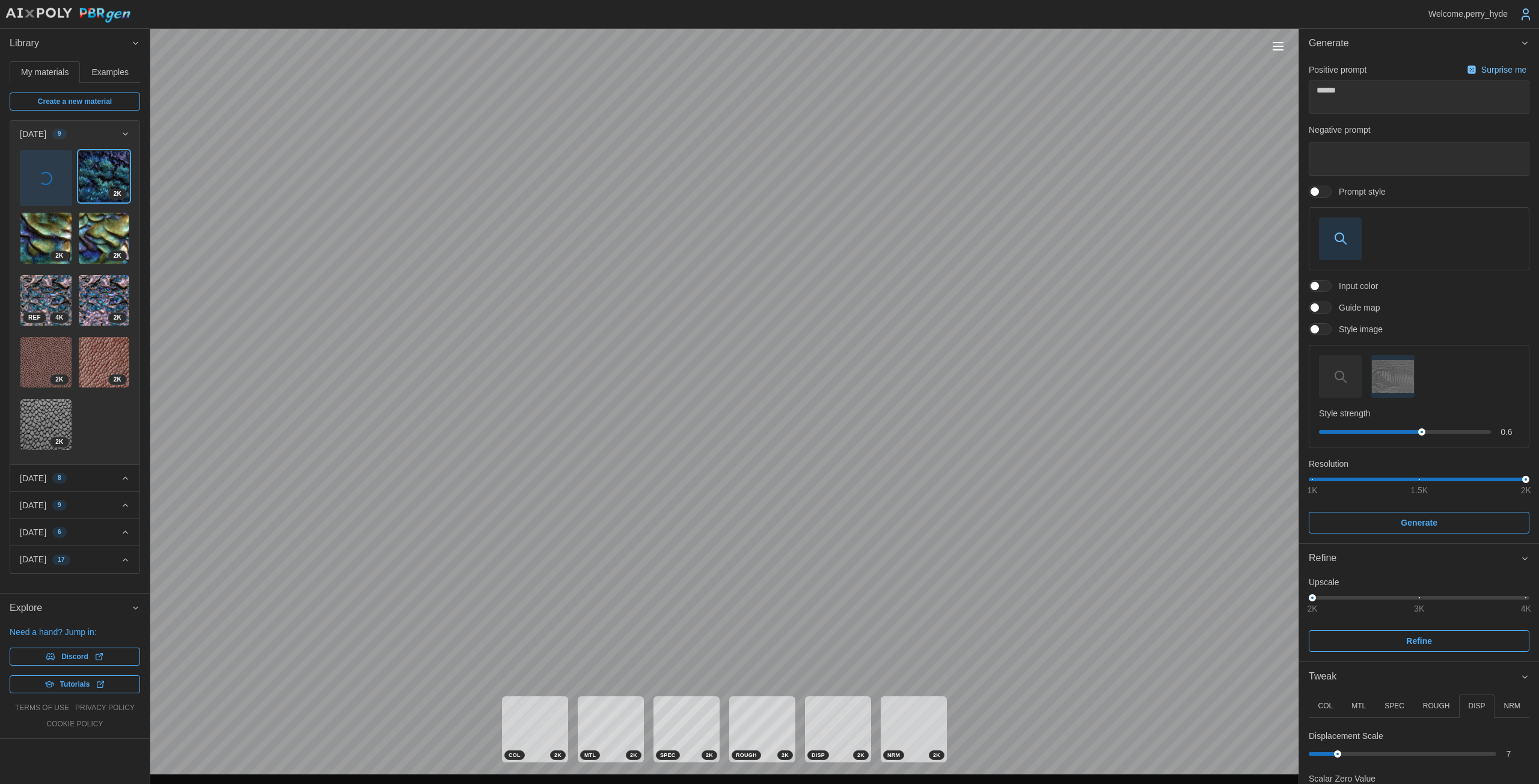
click at [45, 182] on span "button" at bounding box center [46, 179] width 14 height 13
click at [751, 702] on p "ROUGH" at bounding box center [1437, 706] width 27 height 10
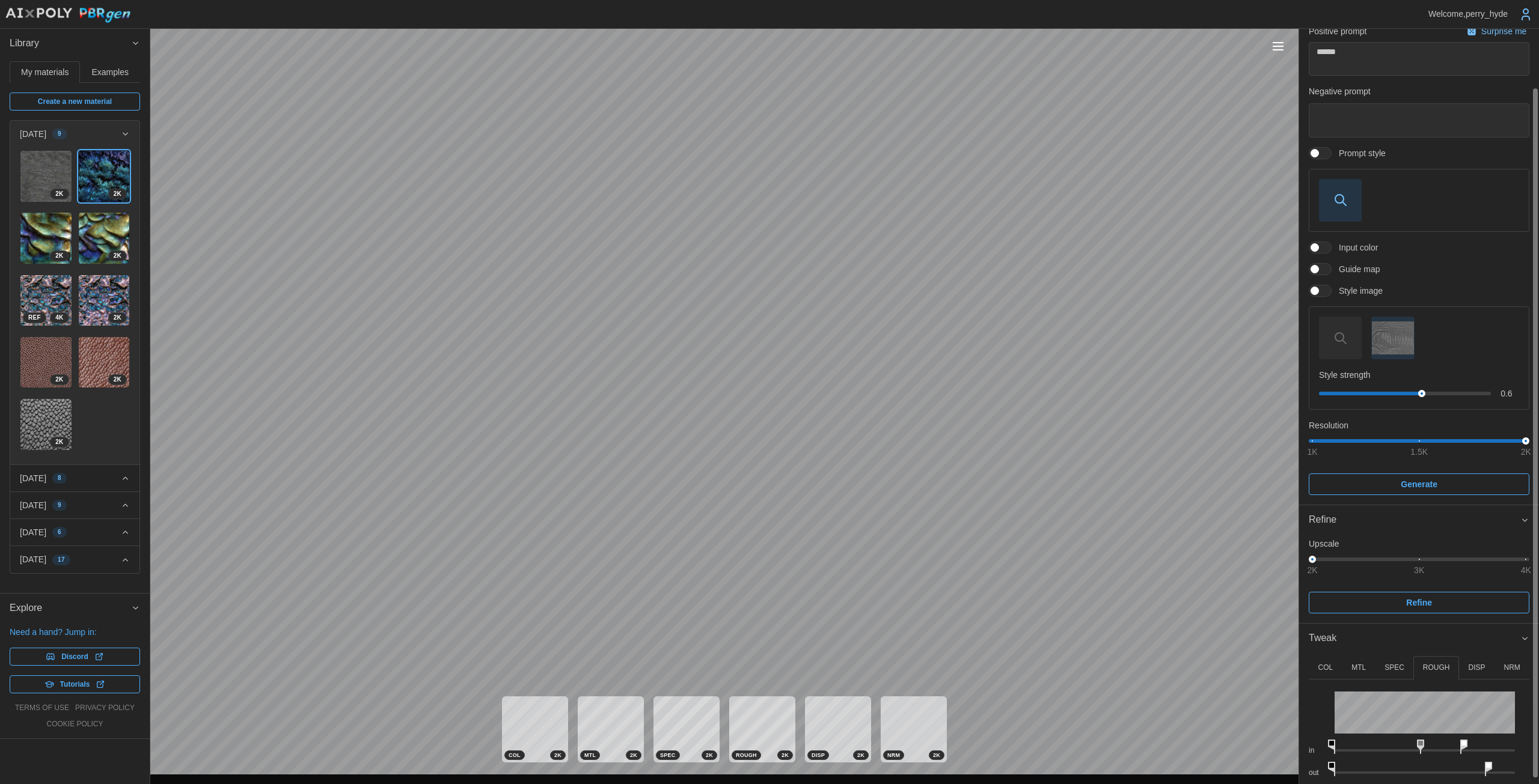
scroll to position [71, 0]
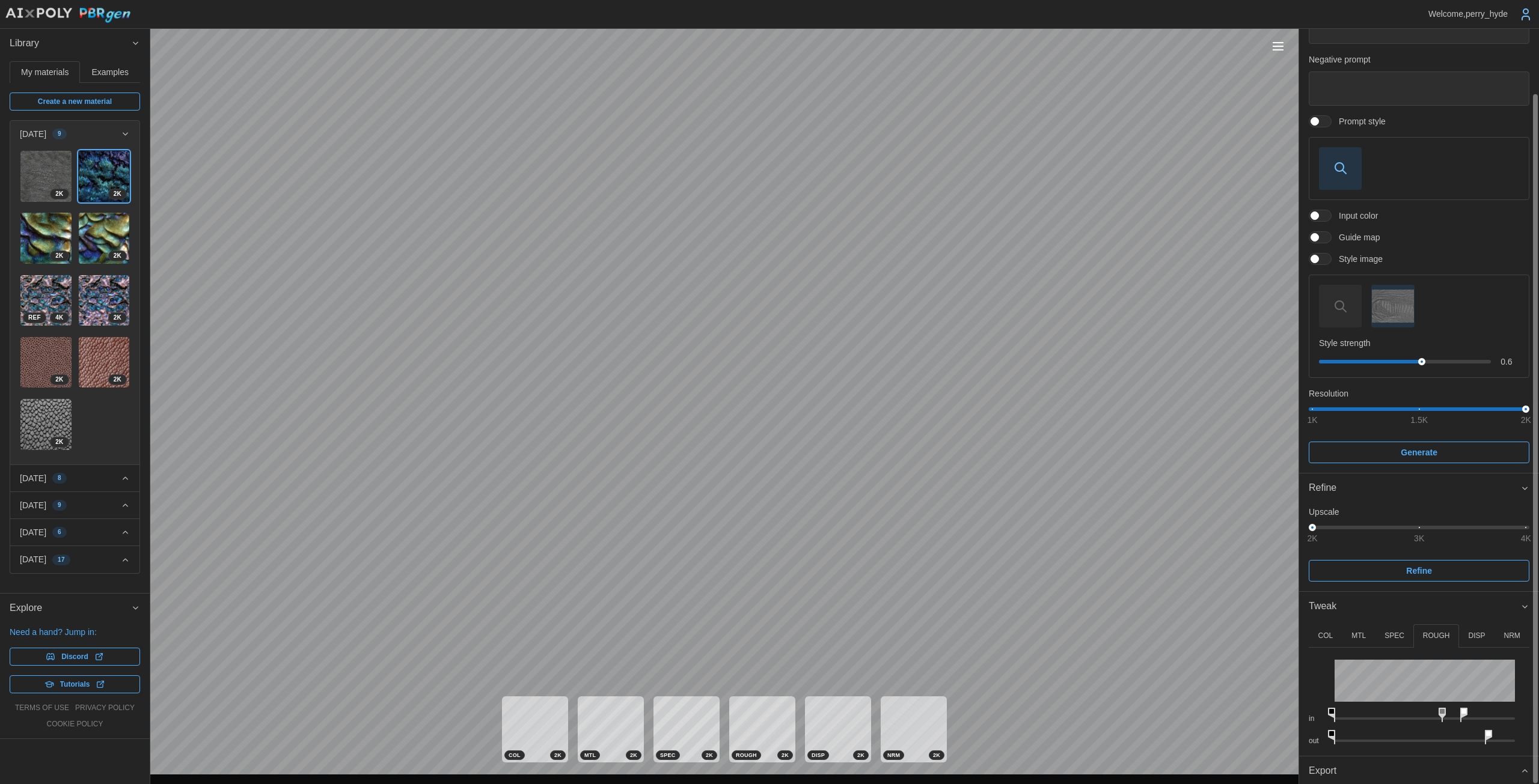
drag, startPoint x: 1422, startPoint y: 711, endPoint x: 1441, endPoint y: 707, distance: 19.4
click at [751, 708] on icon at bounding box center [1442, 715] width 7 height 15
drag, startPoint x: 1474, startPoint y: 709, endPoint x: 1489, endPoint y: 709, distance: 15.0
click at [751, 709] on icon at bounding box center [1492, 715] width 7 height 15
drag, startPoint x: 1331, startPoint y: 733, endPoint x: 1408, endPoint y: 735, distance: 77.0
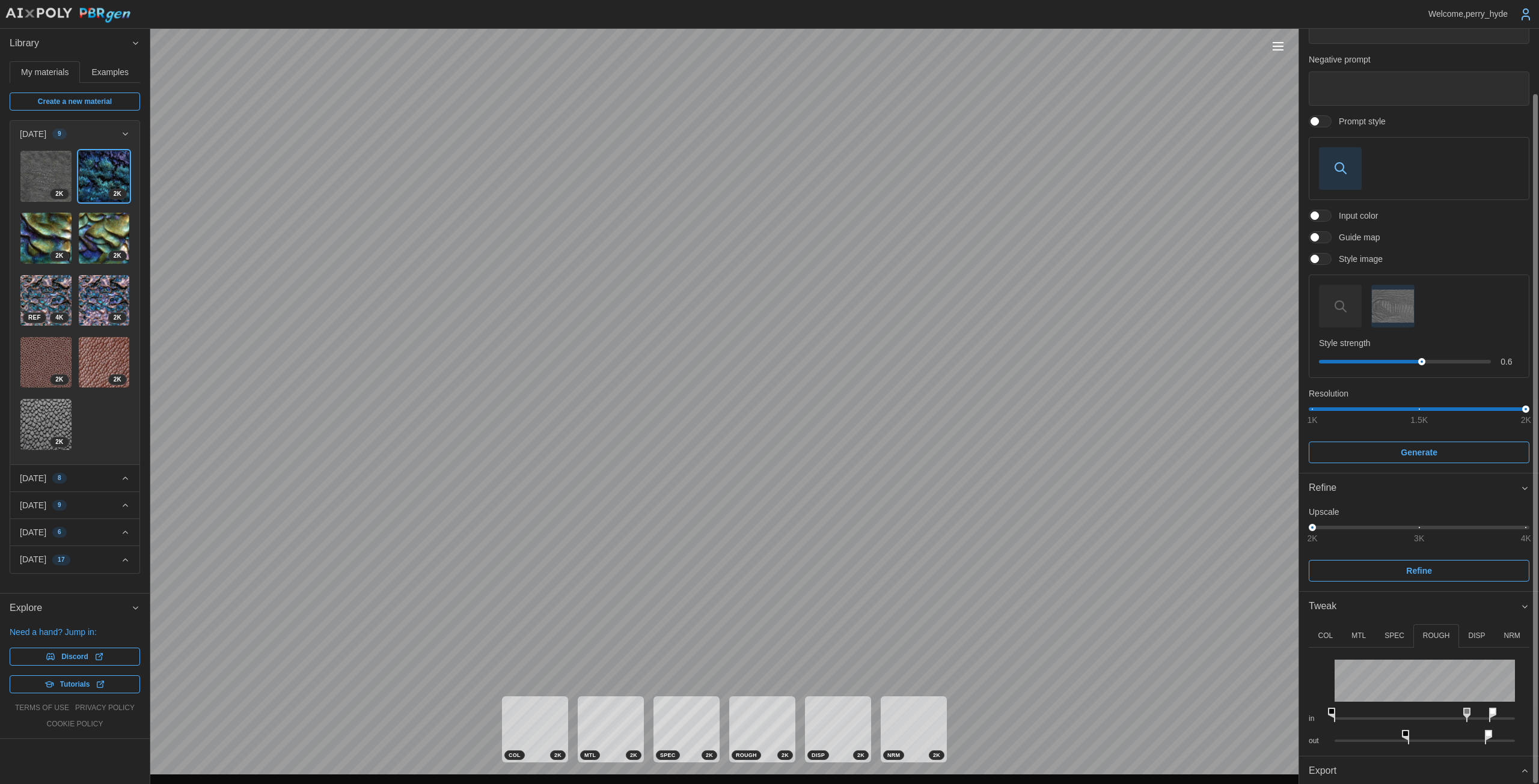
click at [751, 735] on icon at bounding box center [1405, 737] width 7 height 15
drag, startPoint x: 1487, startPoint y: 731, endPoint x: 1475, endPoint y: 734, distance: 12.4
click at [751, 734] on icon at bounding box center [1477, 737] width 7 height 15
drag, startPoint x: 1492, startPoint y: 713, endPoint x: 1521, endPoint y: 713, distance: 29.0
click at [751, 713] on div "in" at bounding box center [1418, 713] width 220 height 22
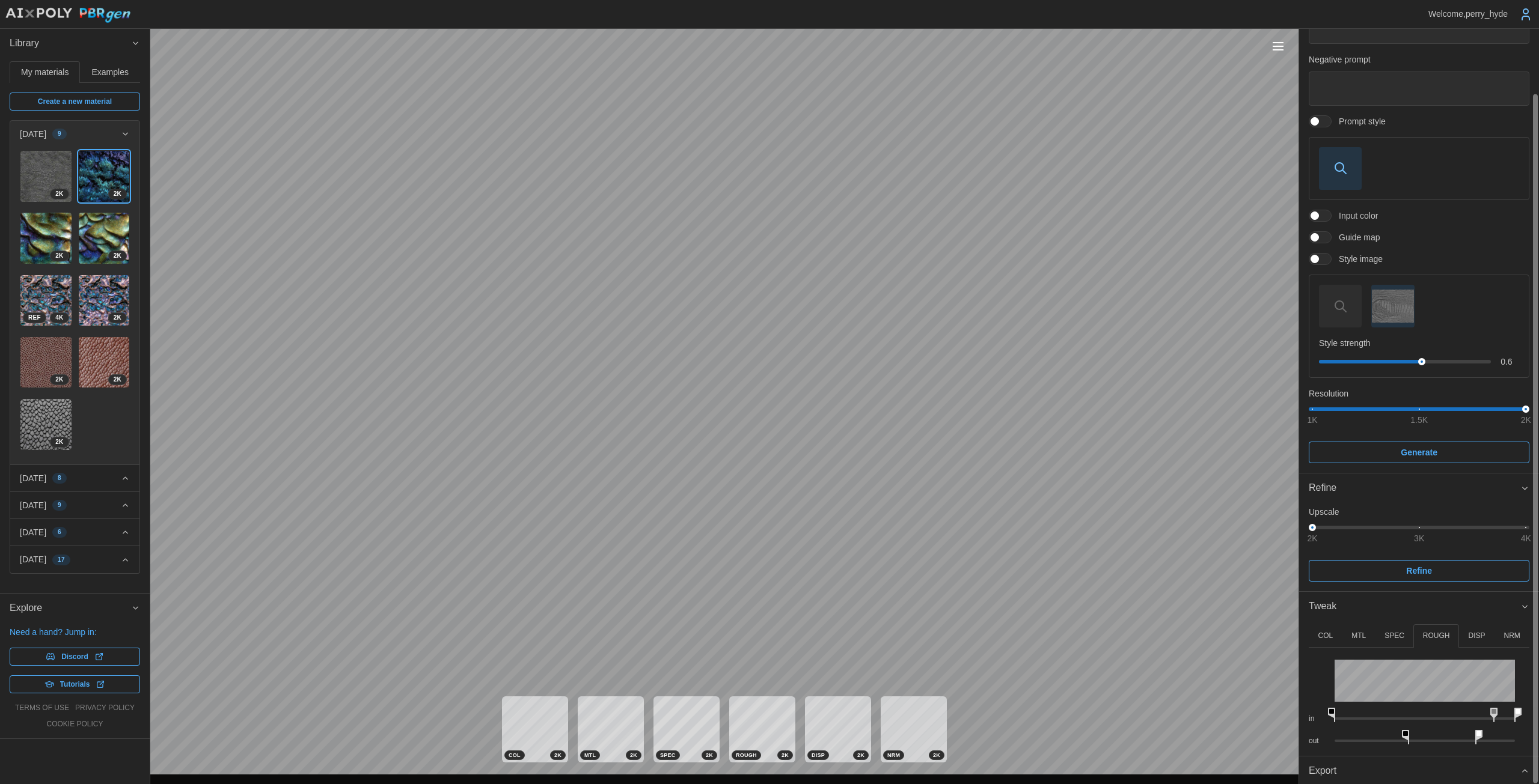
click at [751, 713] on icon at bounding box center [1494, 715] width 7 height 15
drag, startPoint x: 1335, startPoint y: 715, endPoint x: 1398, endPoint y: 710, distance: 63.2
click at [751, 716] on icon at bounding box center [1421, 715] width 7 height 15
click at [28, 186] on img at bounding box center [45, 176] width 51 height 51
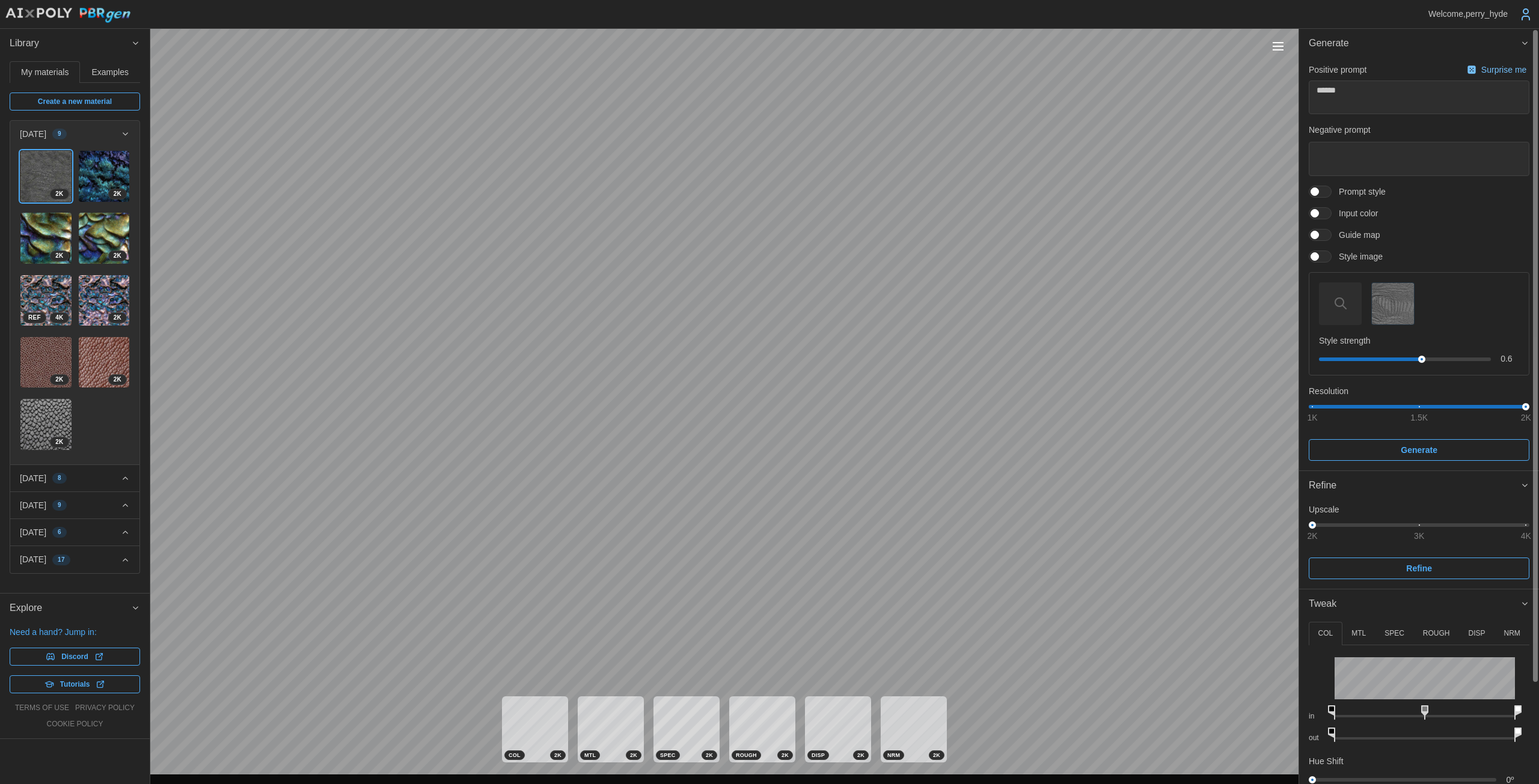
click at [751, 631] on p "ROUGH" at bounding box center [1437, 634] width 27 height 10
click at [751, 711] on icon at bounding box center [1427, 713] width 7 height 15
drag, startPoint x: 1328, startPoint y: 712, endPoint x: 1320, endPoint y: 711, distance: 8.1
click at [751, 711] on div "in" at bounding box center [1418, 710] width 220 height 22
drag, startPoint x: 1423, startPoint y: 736, endPoint x: 1357, endPoint y: 734, distance: 66.0
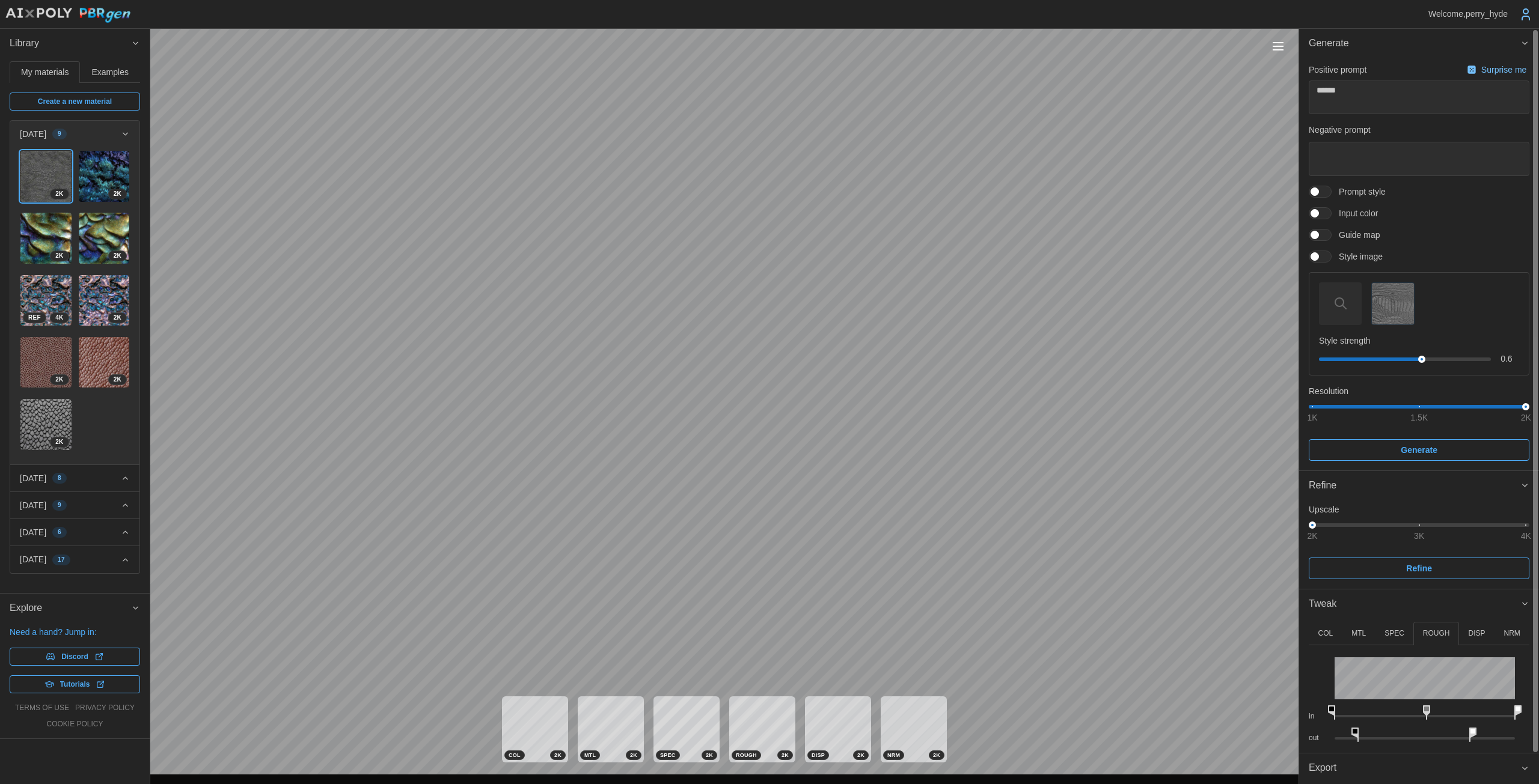
click at [751, 734] on icon at bounding box center [1355, 735] width 7 height 15
drag, startPoint x: 1470, startPoint y: 733, endPoint x: 1414, endPoint y: 732, distance: 56.0
click at [751, 732] on icon at bounding box center [1418, 735] width 7 height 15
click at [751, 632] on p "DISP" at bounding box center [1476, 634] width 17 height 10
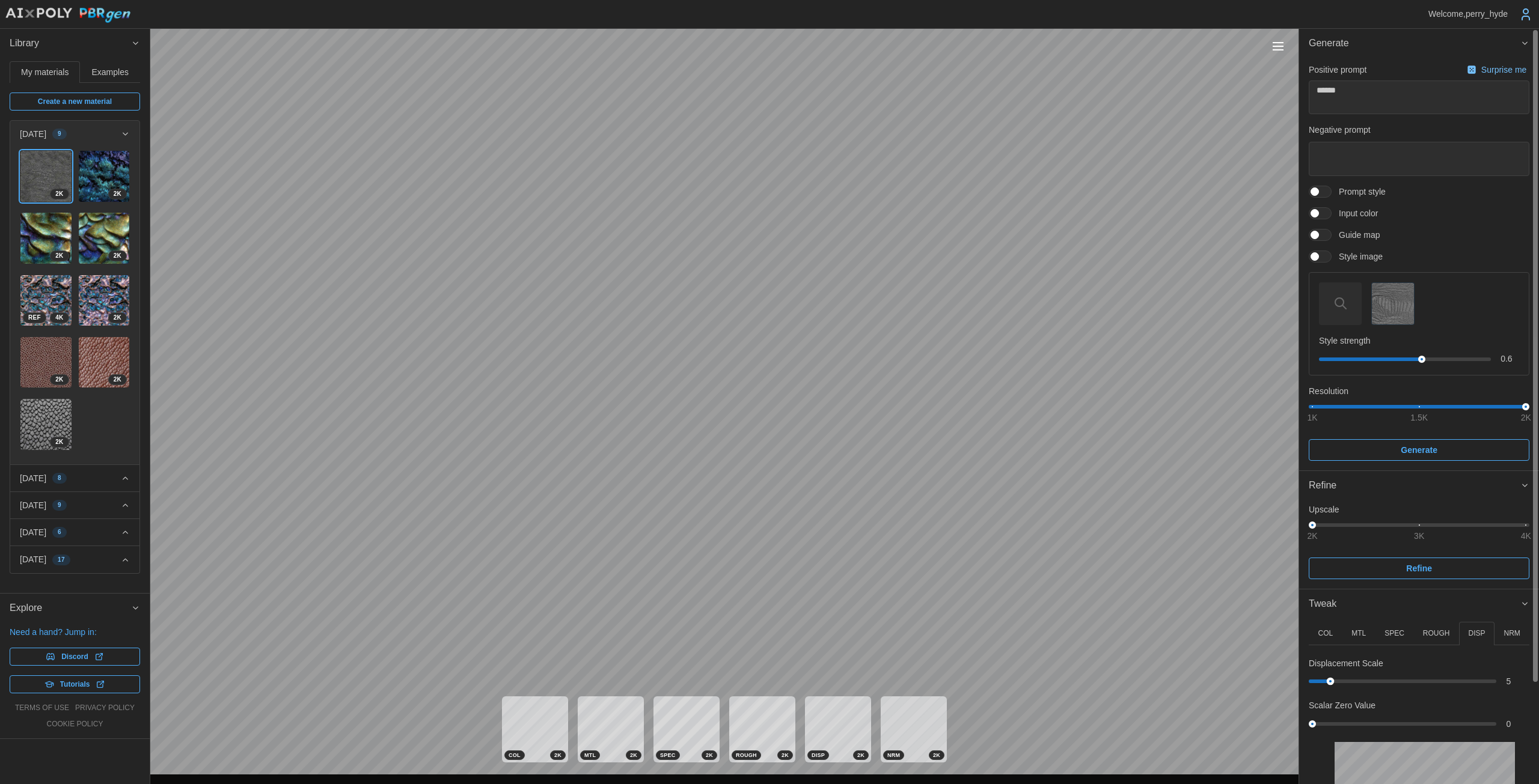
drag, startPoint x: 1320, startPoint y: 678, endPoint x: 1330, endPoint y: 678, distance: 10.0
click at [751, 678] on div at bounding box center [1330, 682] width 8 height 8
click at [751, 631] on p "NRM" at bounding box center [1511, 634] width 16 height 10
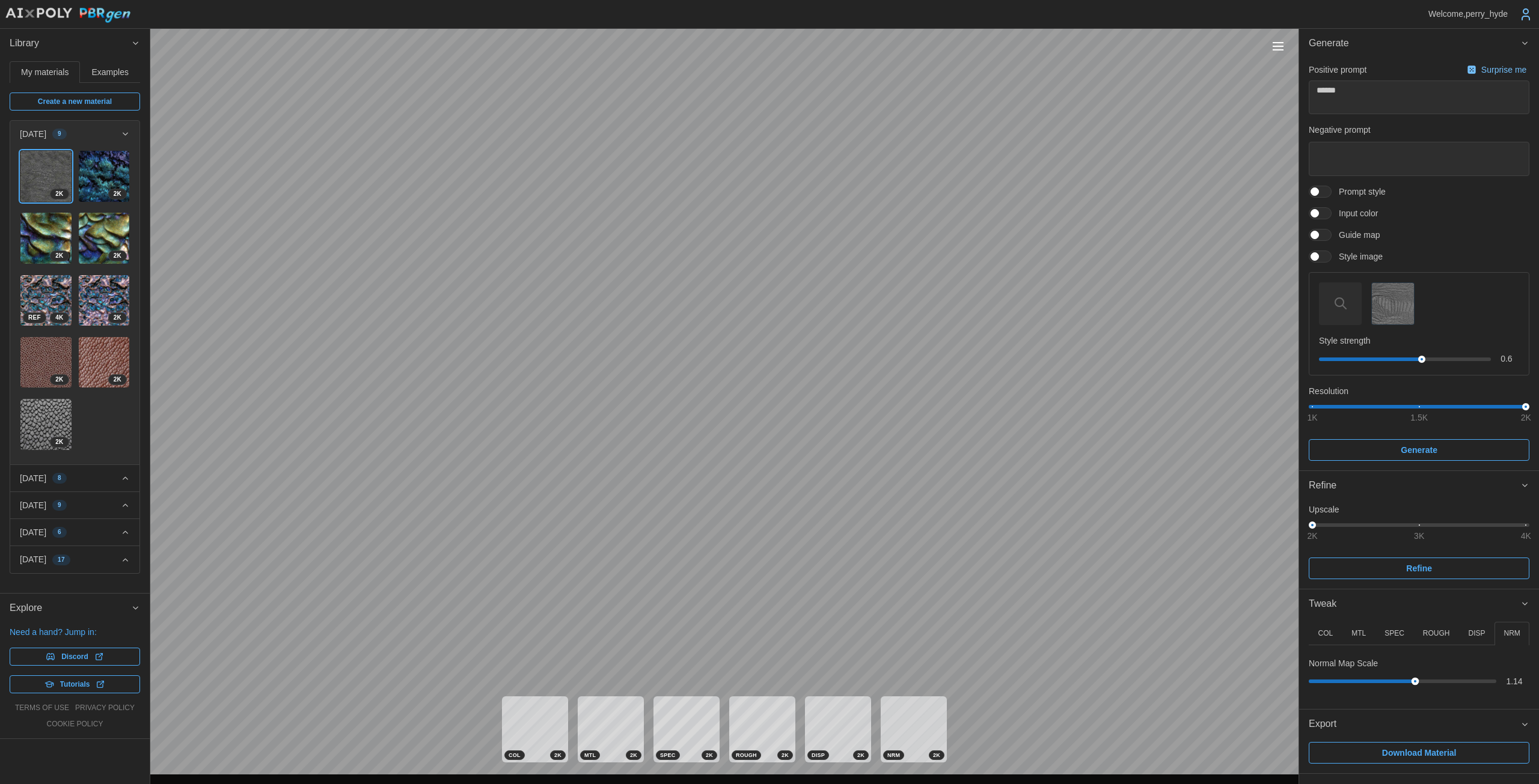
drag, startPoint x: 1340, startPoint y: 680, endPoint x: 1416, endPoint y: 678, distance: 76.0
click at [751, 678] on div at bounding box center [1415, 682] width 8 height 8
click at [751, 625] on button "DISP" at bounding box center [1476, 634] width 36 height 23
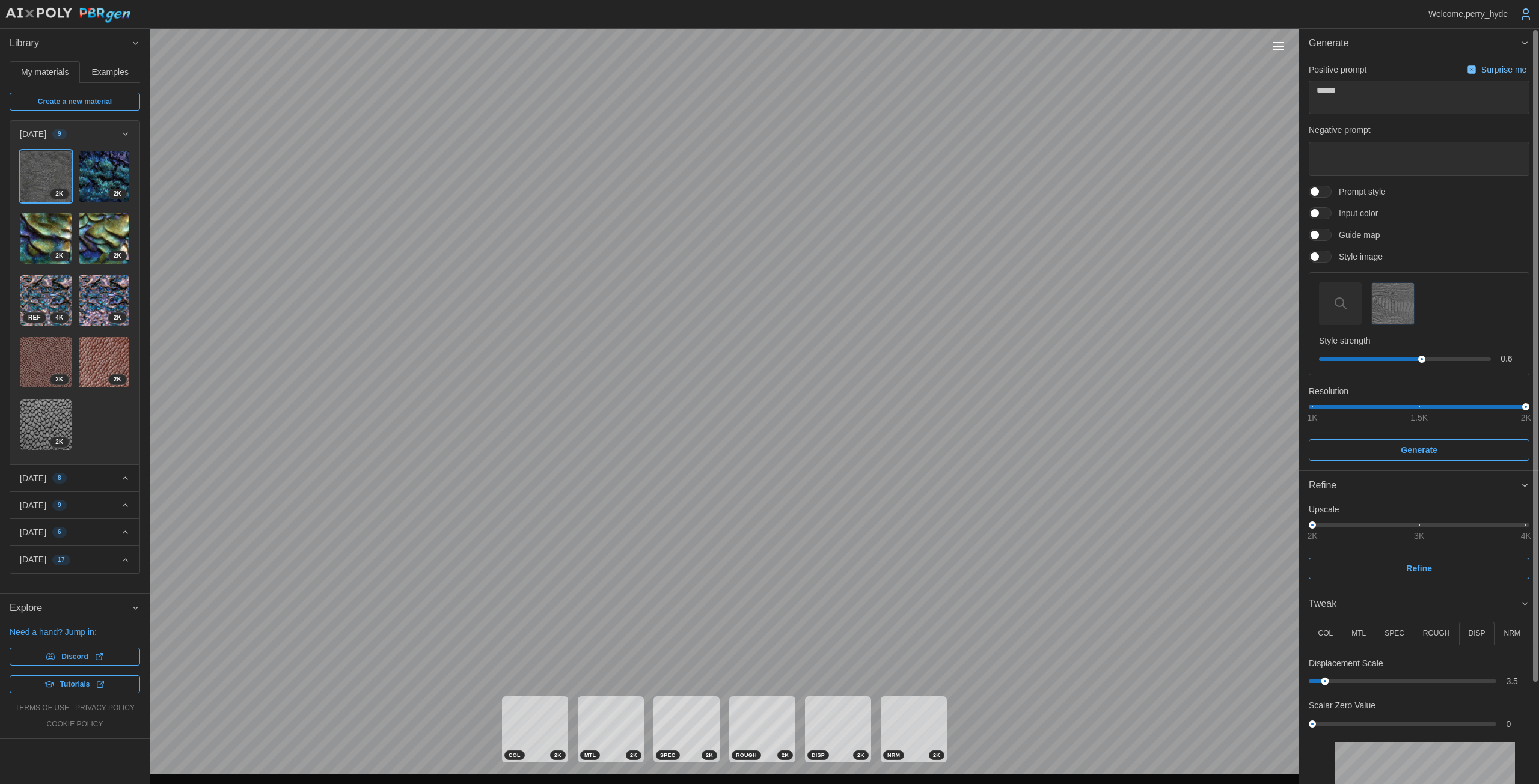
click at [751, 683] on div at bounding box center [1325, 682] width 8 height 8
click at [751, 637] on p "COL" at bounding box center [1325, 634] width 15 height 10
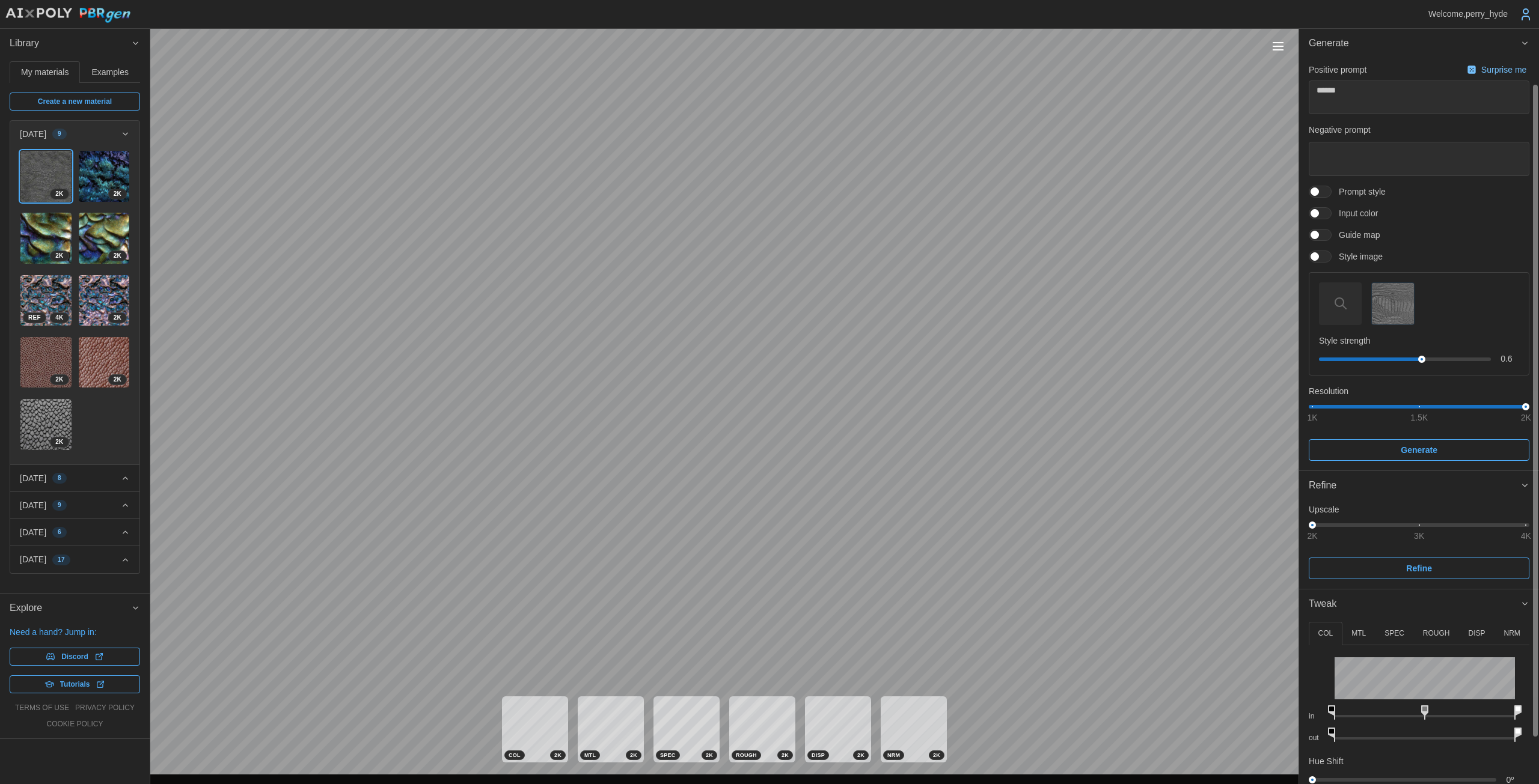
scroll to position [117, 0]
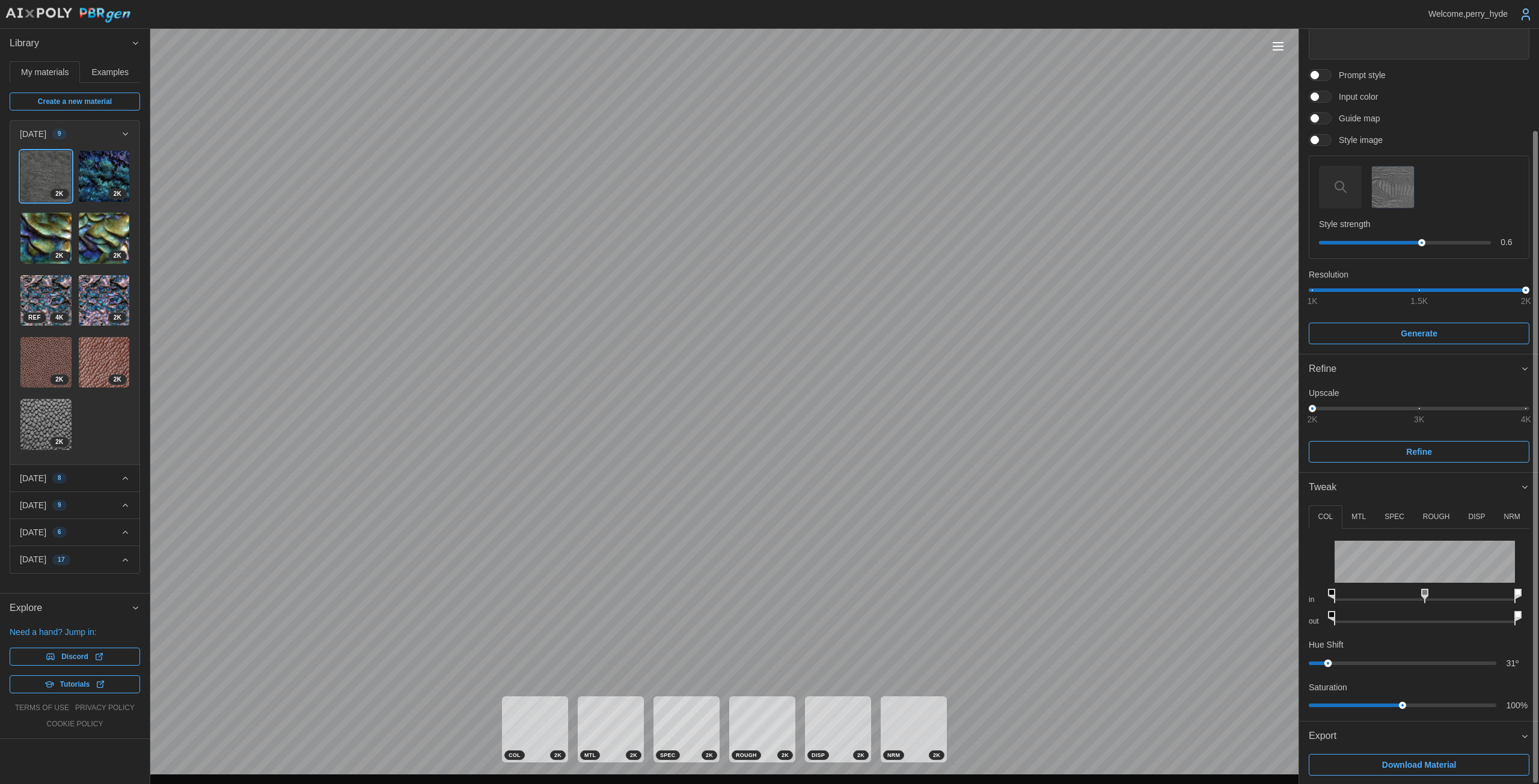
click at [751, 671] on div "Welcome, perry_hyde Library My materials Examples Create a new material [DATE] …" at bounding box center [770, 392] width 1539 height 784
drag, startPoint x: 1399, startPoint y: 701, endPoint x: 1390, endPoint y: 699, distance: 9.2
click at [751, 699] on div "39 %" at bounding box center [1418, 705] width 220 height 12
drag, startPoint x: 1332, startPoint y: 591, endPoint x: 1326, endPoint y: 593, distance: 6.3
click at [751, 593] on div "in" at bounding box center [1418, 594] width 220 height 22
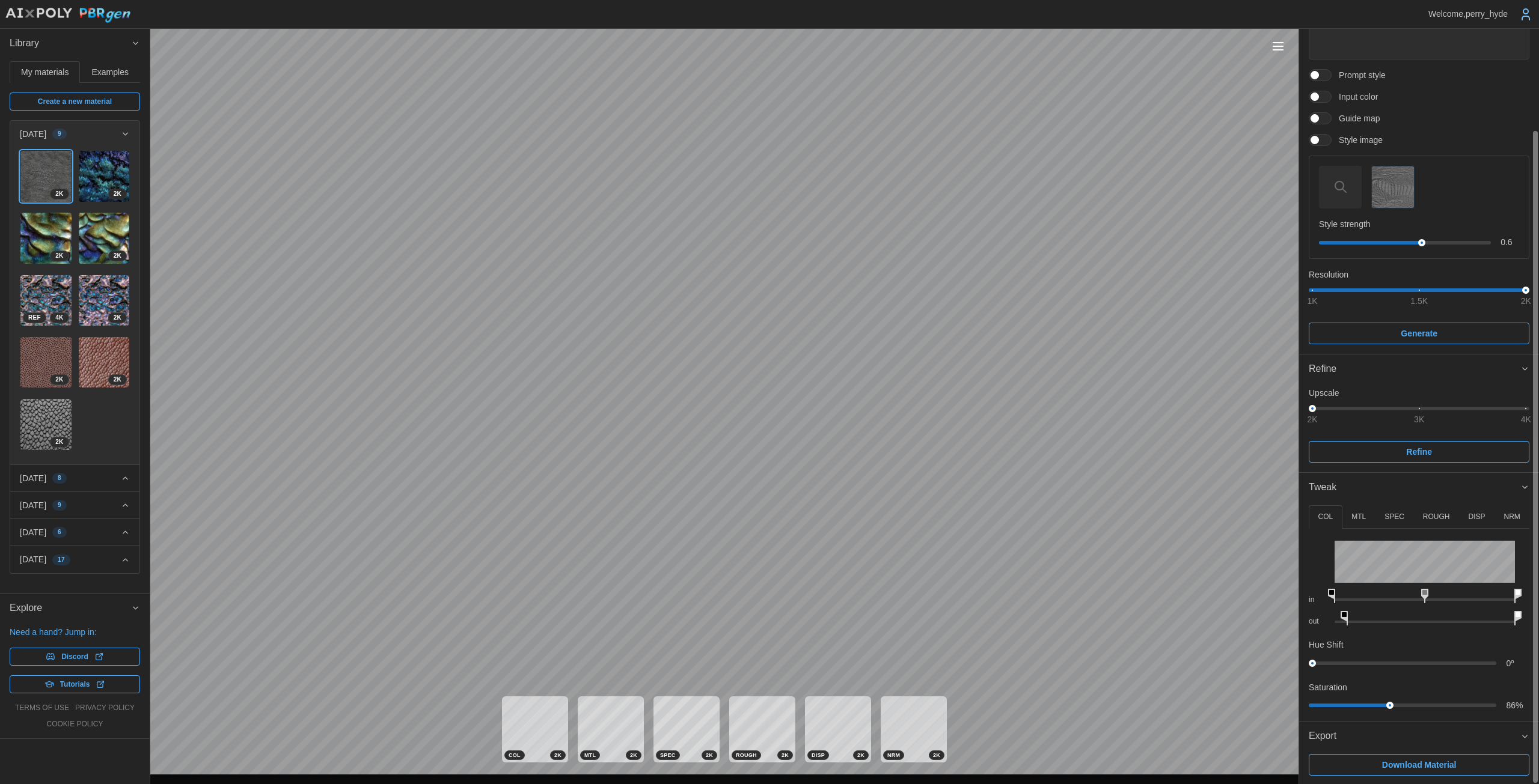
drag, startPoint x: 1329, startPoint y: 618, endPoint x: 1346, endPoint y: 618, distance: 17.0
click at [751, 618] on icon at bounding box center [1344, 618] width 7 height 15
drag, startPoint x: 1425, startPoint y: 596, endPoint x: 1418, endPoint y: 598, distance: 7.3
click at [751, 598] on icon at bounding box center [1418, 596] width 7 height 15
click at [751, 613] on icon at bounding box center [1341, 618] width 7 height 15
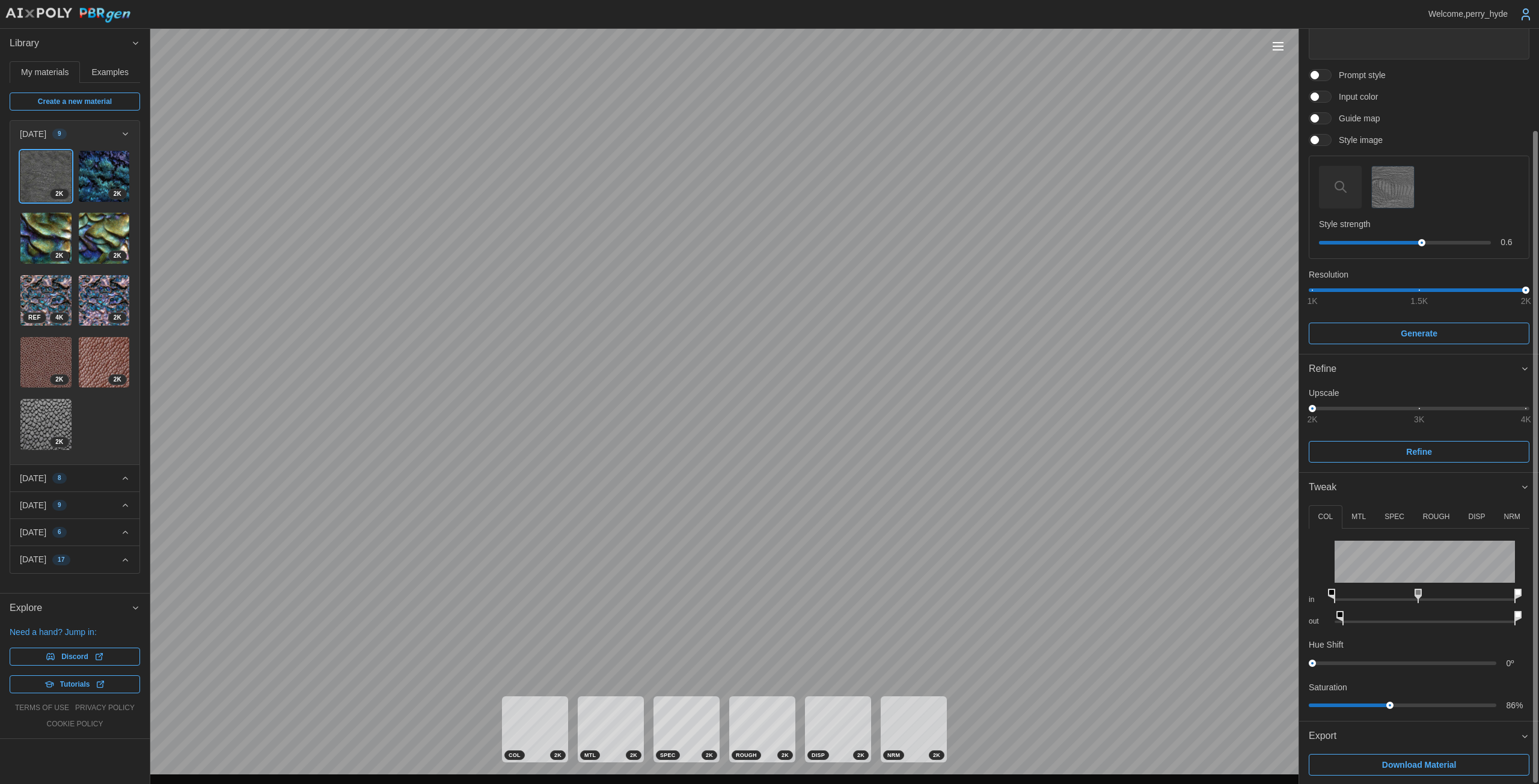
click at [751, 761] on span "Download Material" at bounding box center [1419, 764] width 74 height 20
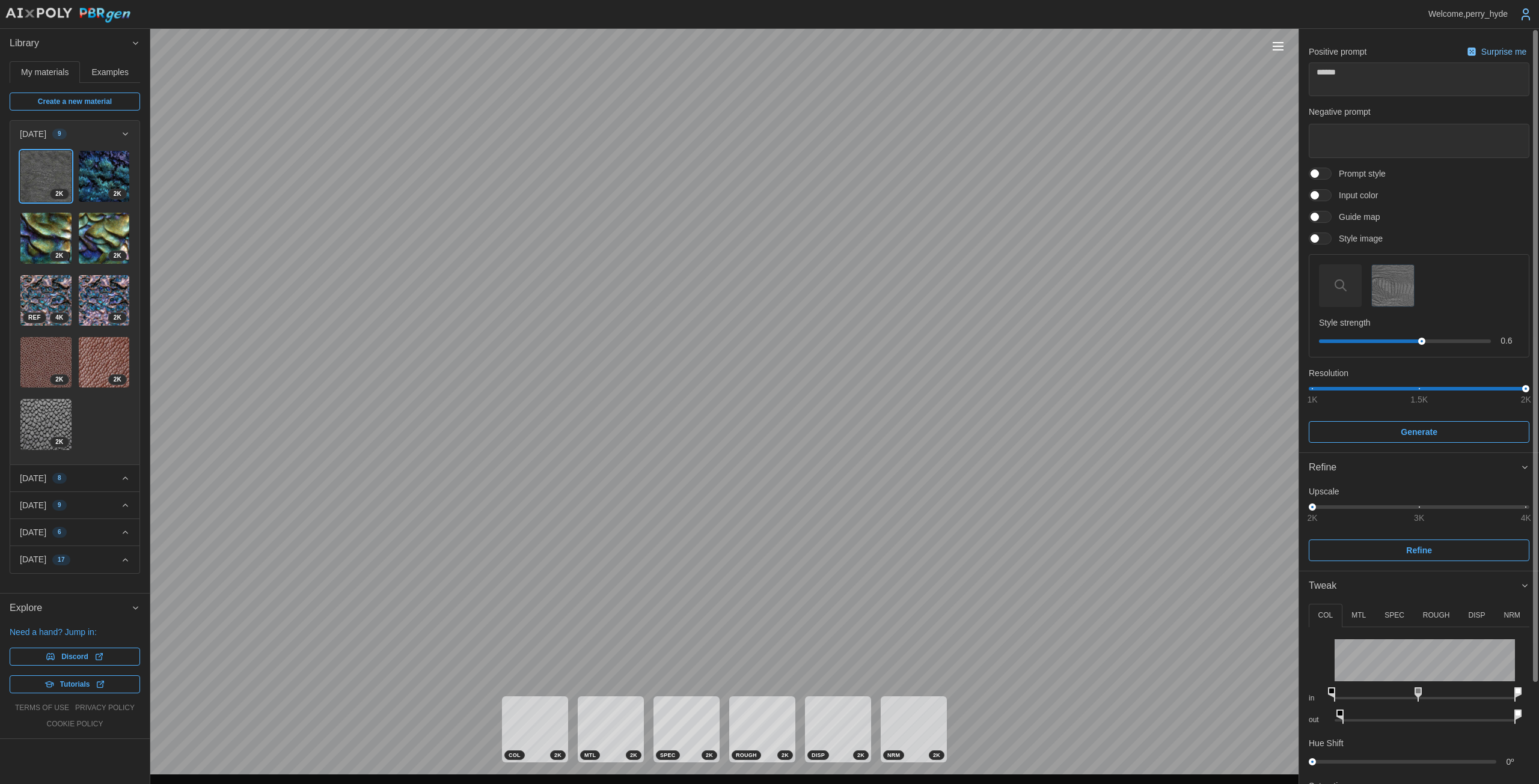
scroll to position [0, 0]
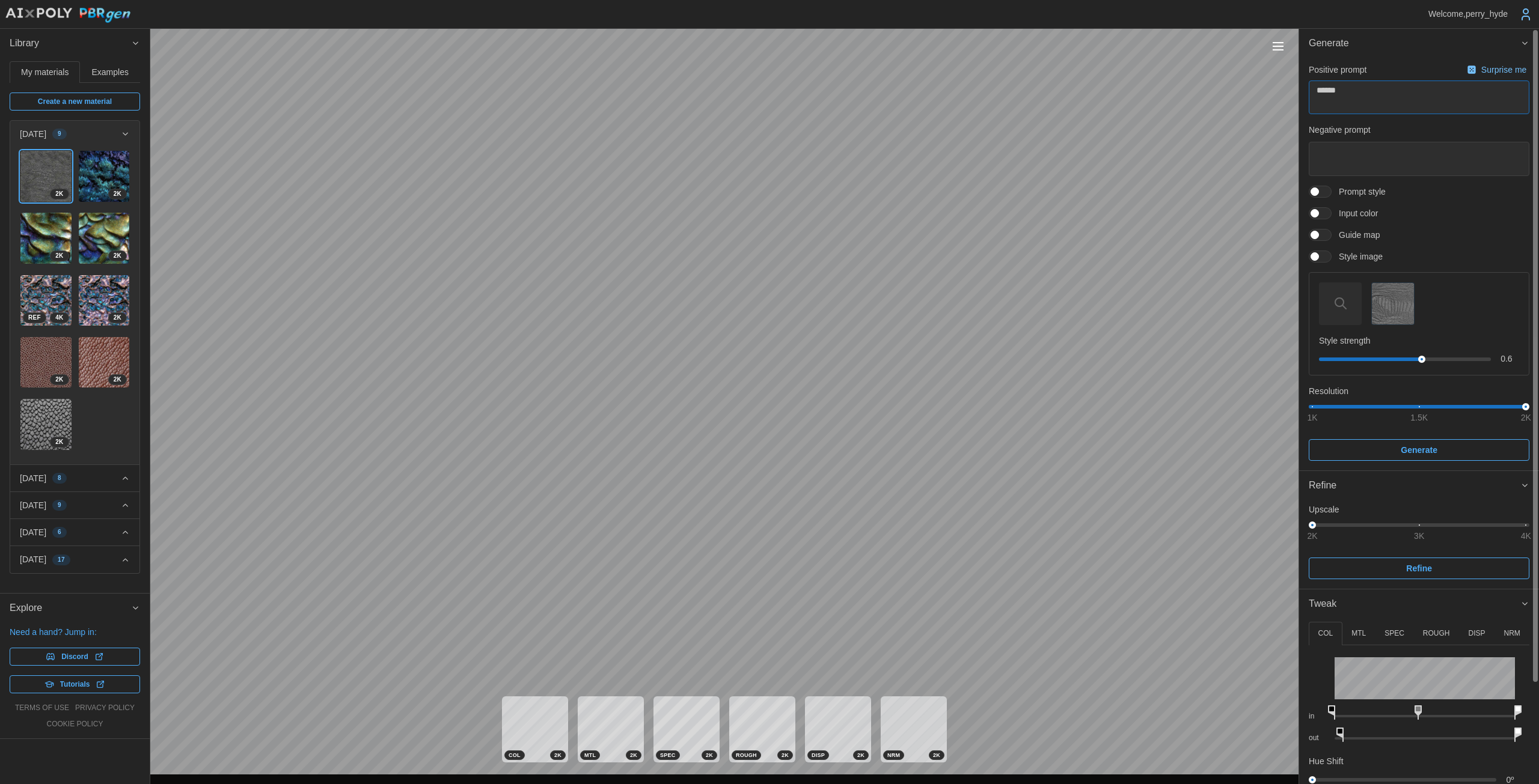
click at [751, 104] on textarea "******" at bounding box center [1418, 97] width 220 height 34
click at [751, 308] on img "button" at bounding box center [1392, 304] width 42 height 42
click at [751, 304] on img "button" at bounding box center [1392, 303] width 42 height 30
drag, startPoint x: 1360, startPoint y: 82, endPoint x: 1343, endPoint y: 82, distance: 17.0
click at [751, 82] on textarea "******" at bounding box center [1418, 97] width 220 height 34
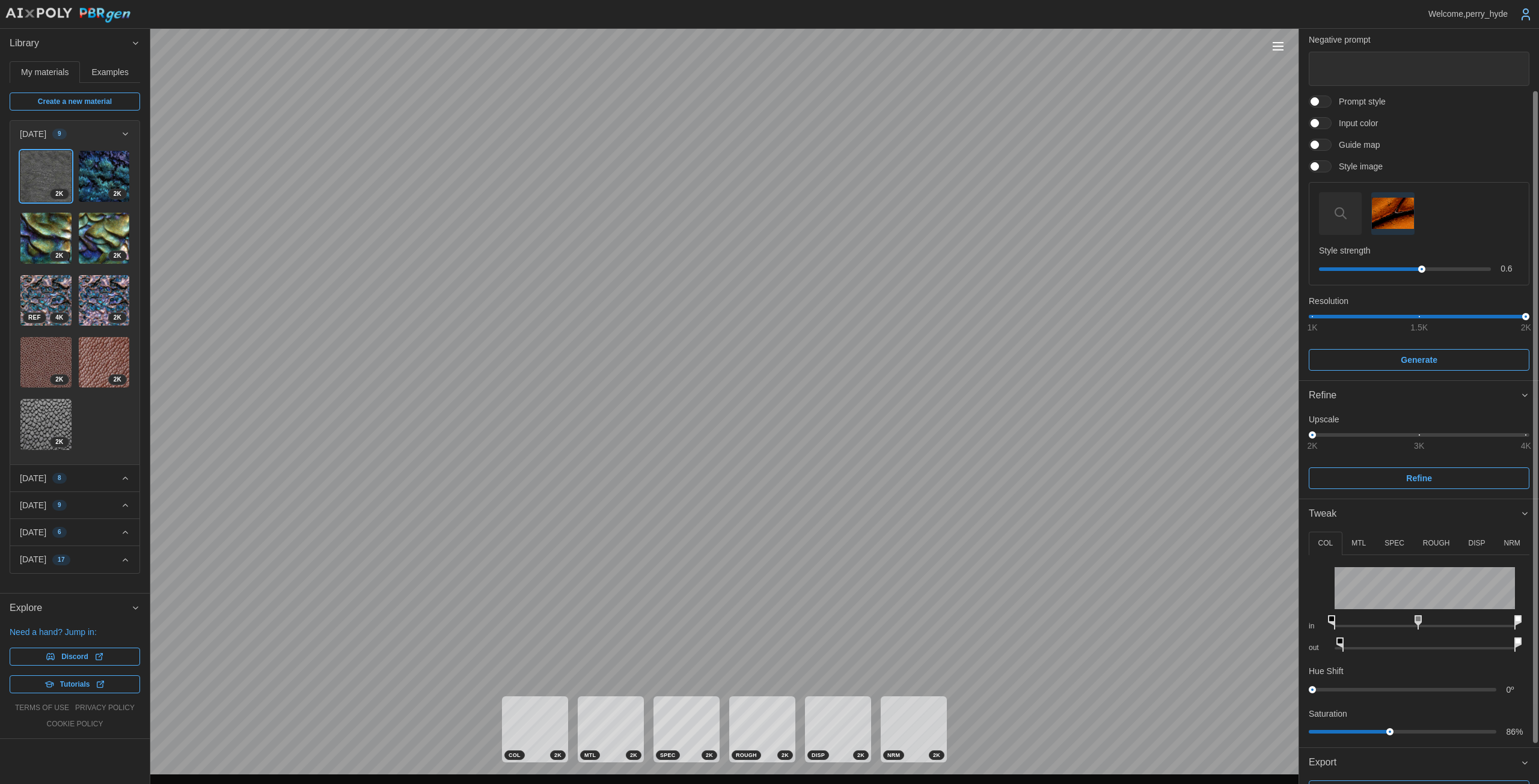
scroll to position [117, 0]
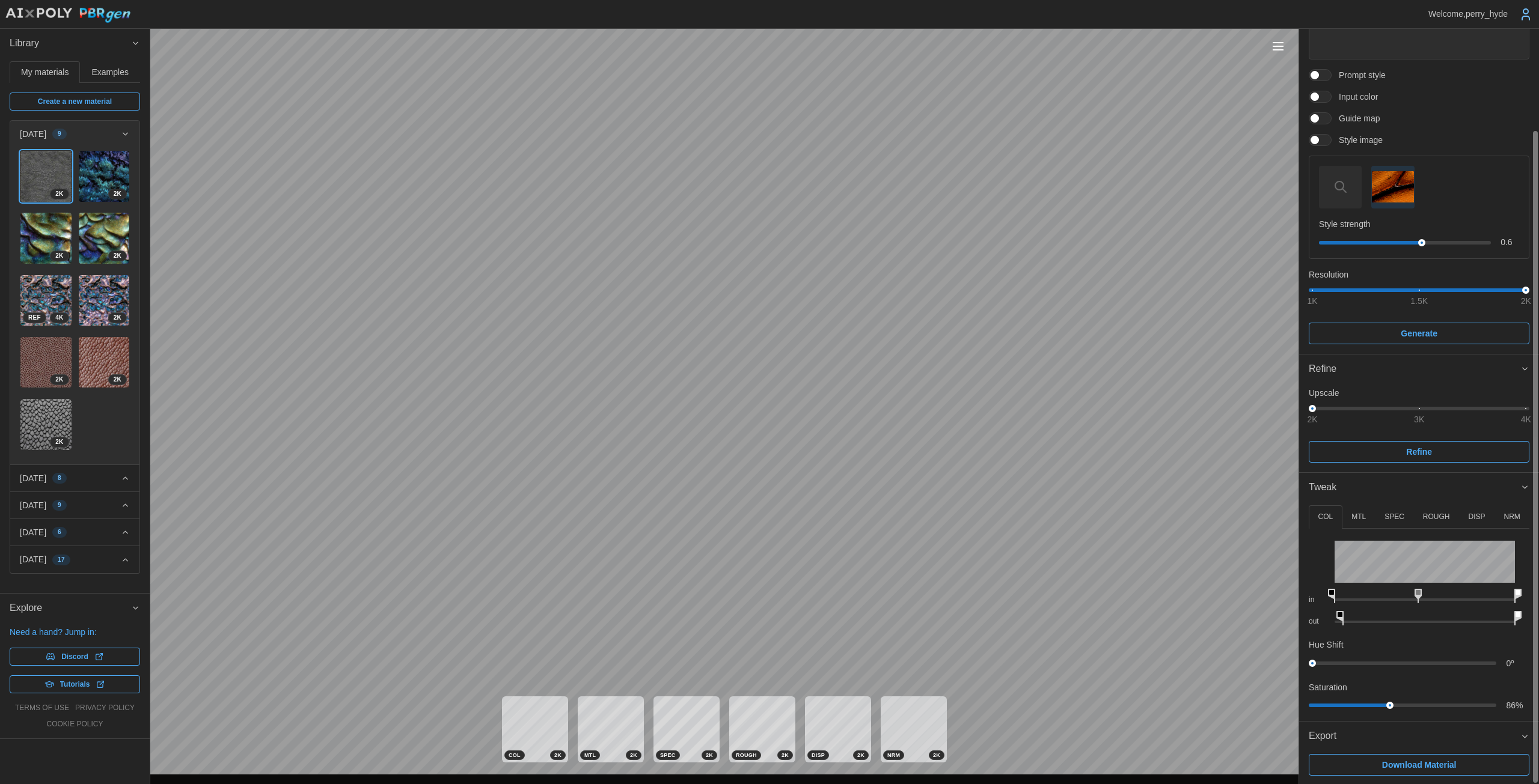
drag, startPoint x: 1446, startPoint y: 588, endPoint x: 1433, endPoint y: 589, distance: 13.0
click at [751, 589] on div "in" at bounding box center [1418, 594] width 220 height 22
click at [751, 523] on button "DISP" at bounding box center [1476, 517] width 36 height 23
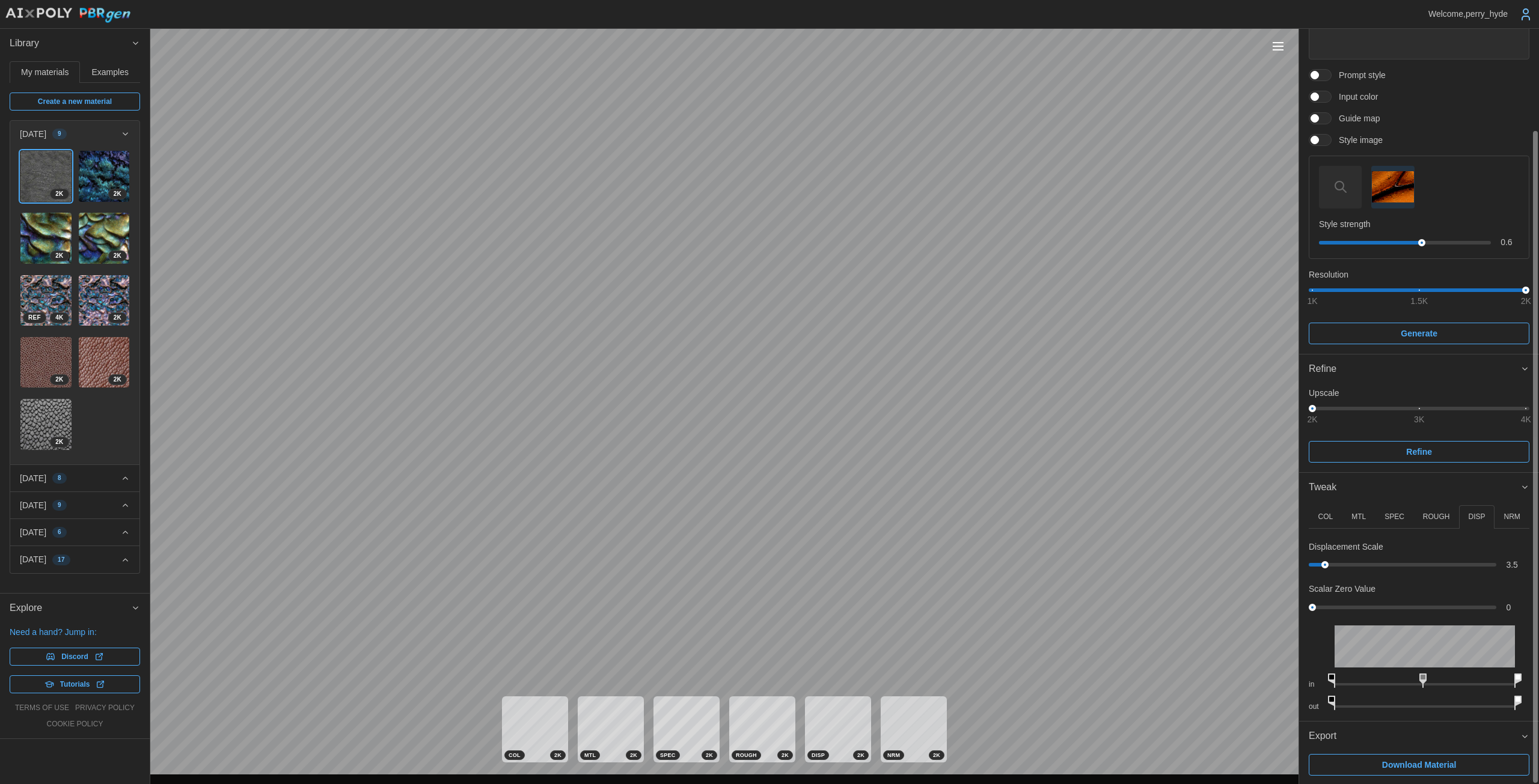
click at [751, 675] on rect at bounding box center [1423, 677] width 5 height 5
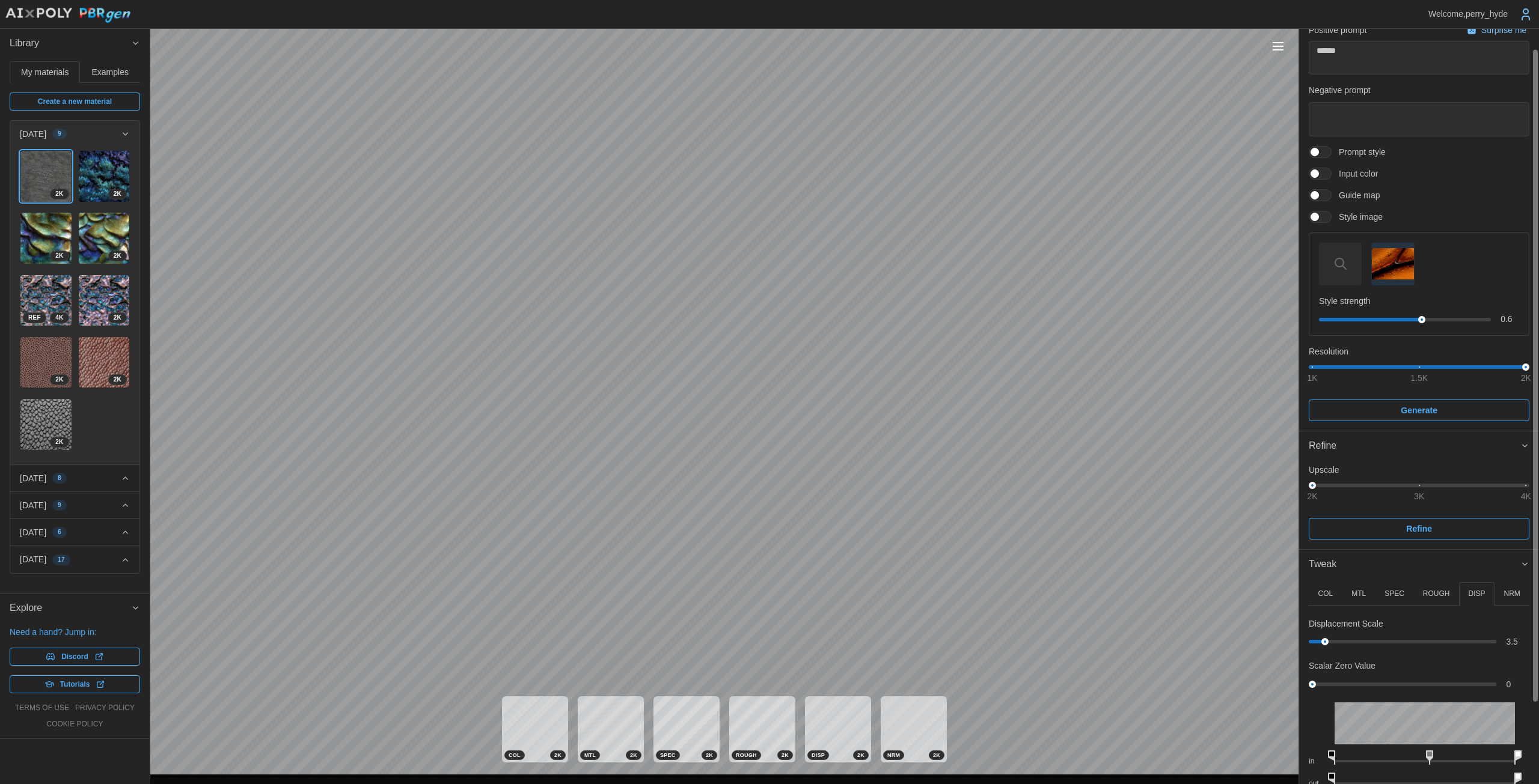
scroll to position [0, 0]
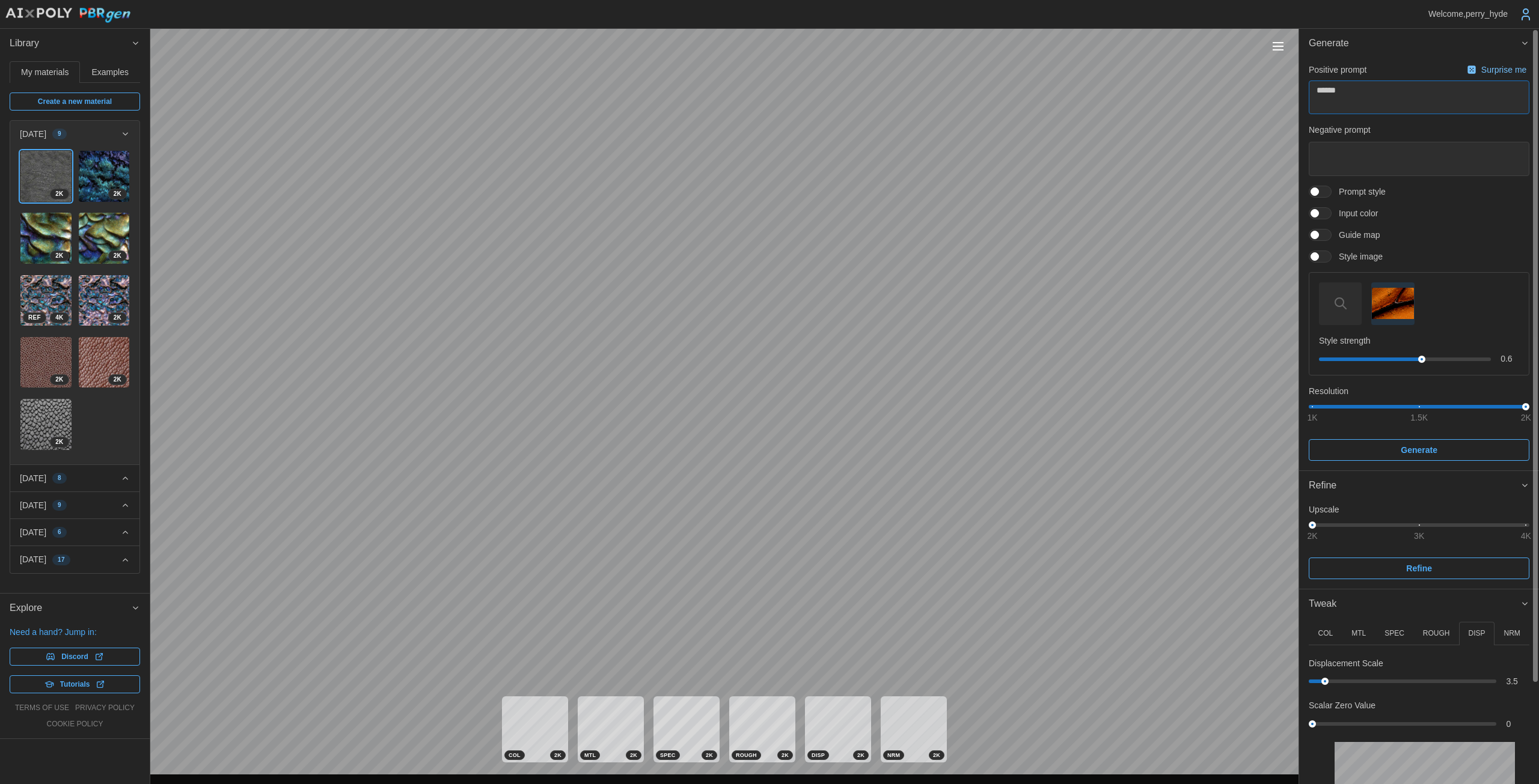
click at [751, 98] on textarea "******" at bounding box center [1418, 97] width 220 height 34
click at [751, 297] on img "button" at bounding box center [1392, 303] width 42 height 31
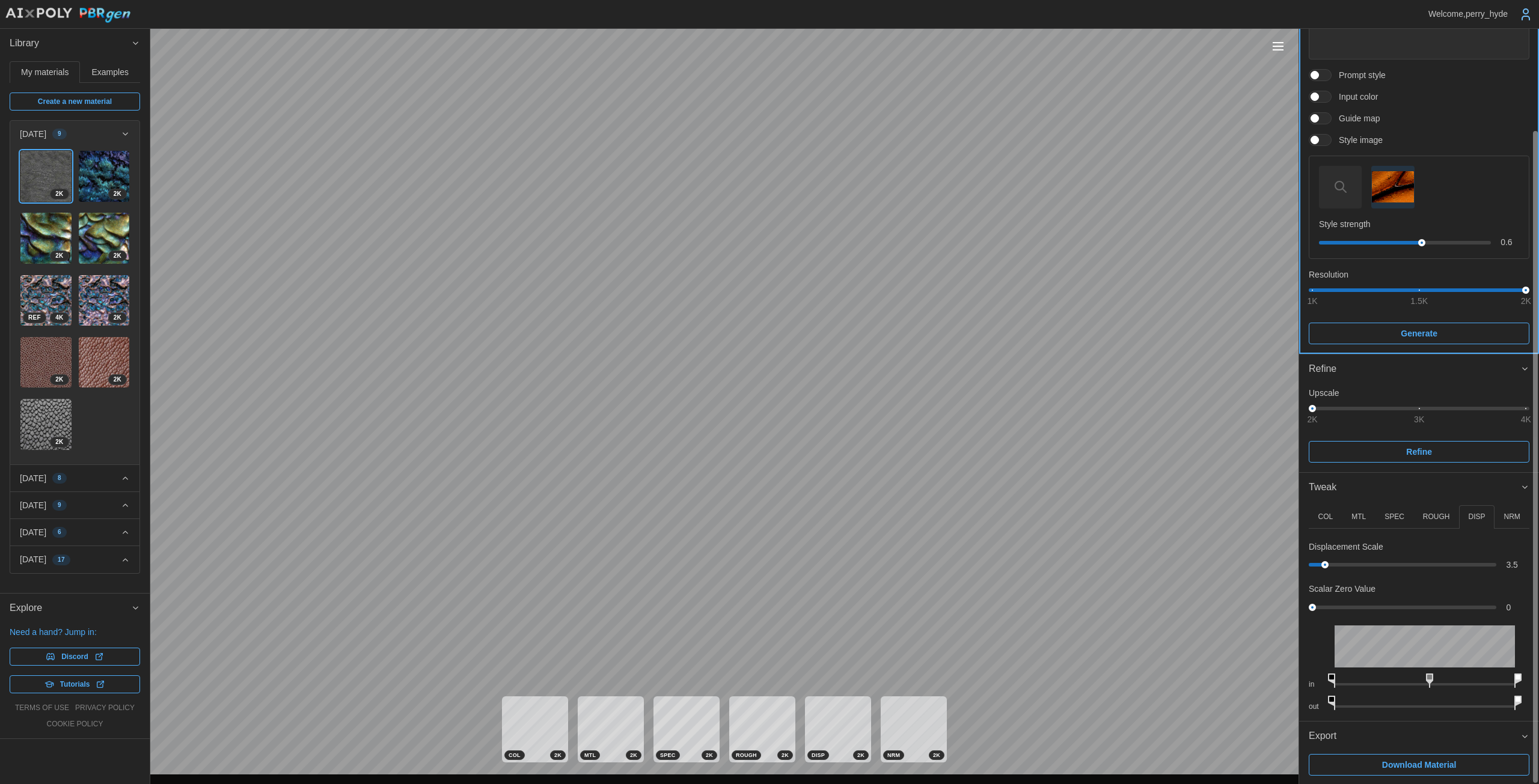
click at [751, 335] on span "Generate" at bounding box center [1419, 333] width 37 height 20
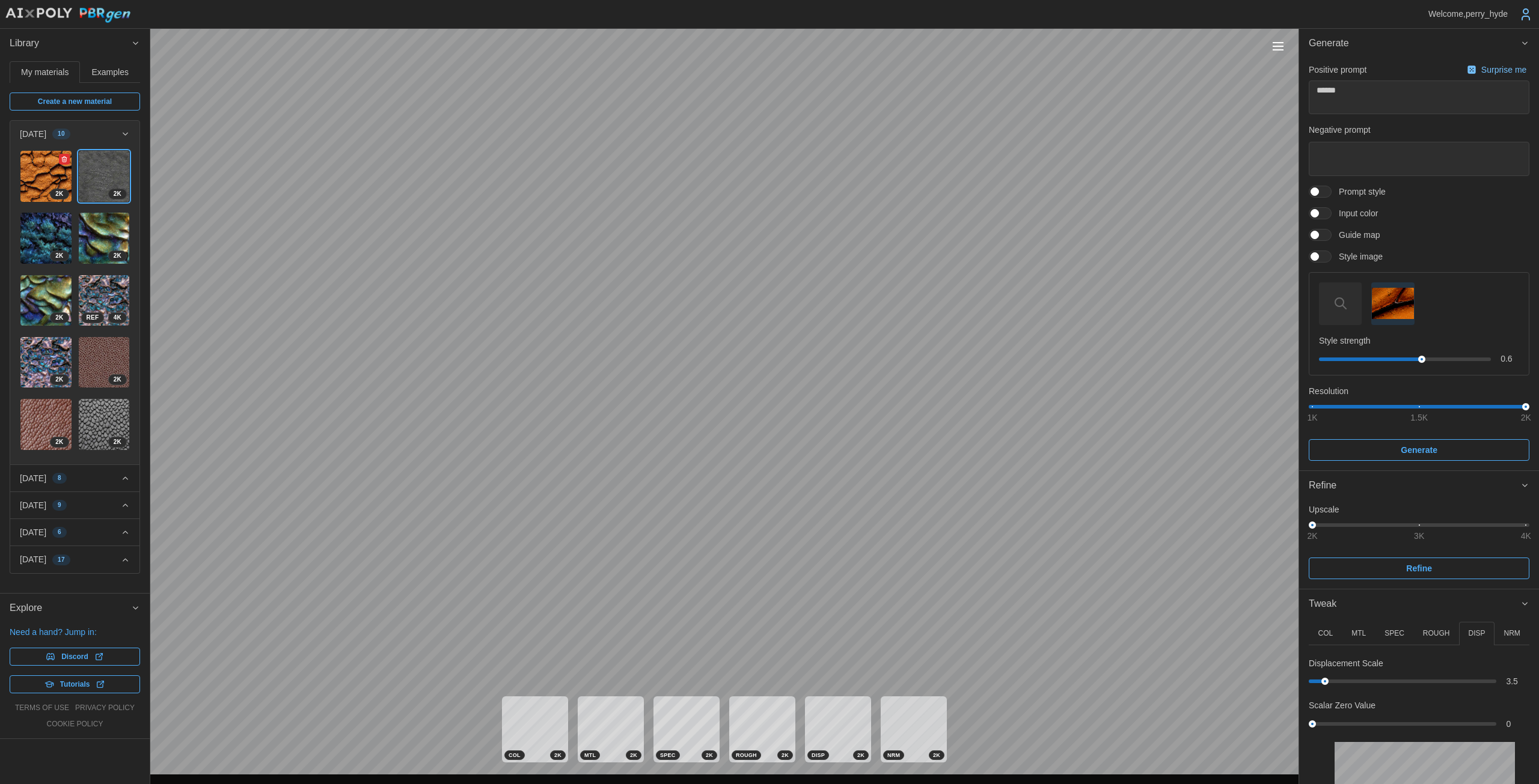
click at [38, 186] on img at bounding box center [45, 176] width 51 height 51
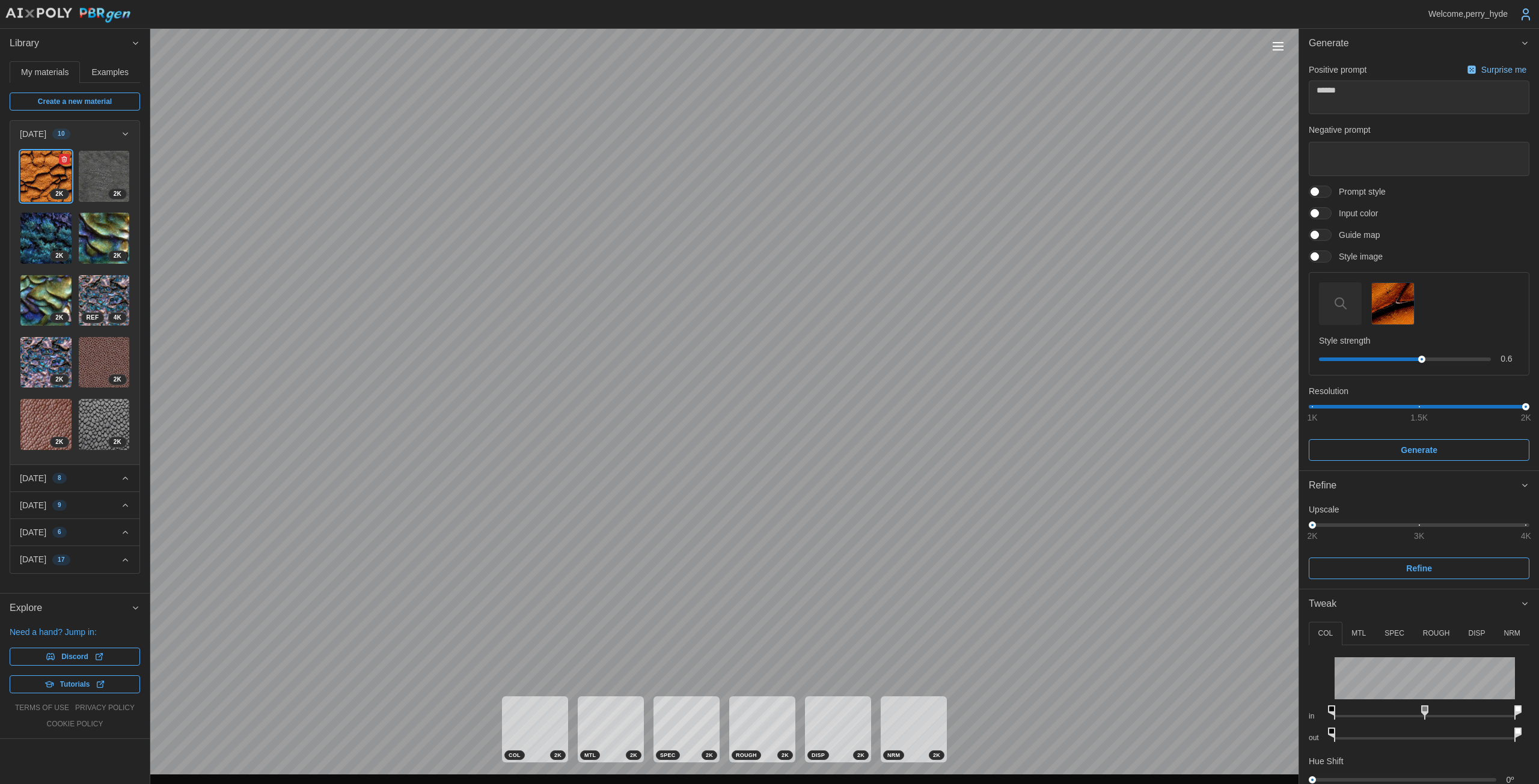
click at [47, 176] on img at bounding box center [45, 176] width 51 height 51
click at [751, 305] on img "button" at bounding box center [1392, 304] width 42 height 42
click at [751, 641] on button "DISP" at bounding box center [1476, 634] width 36 height 23
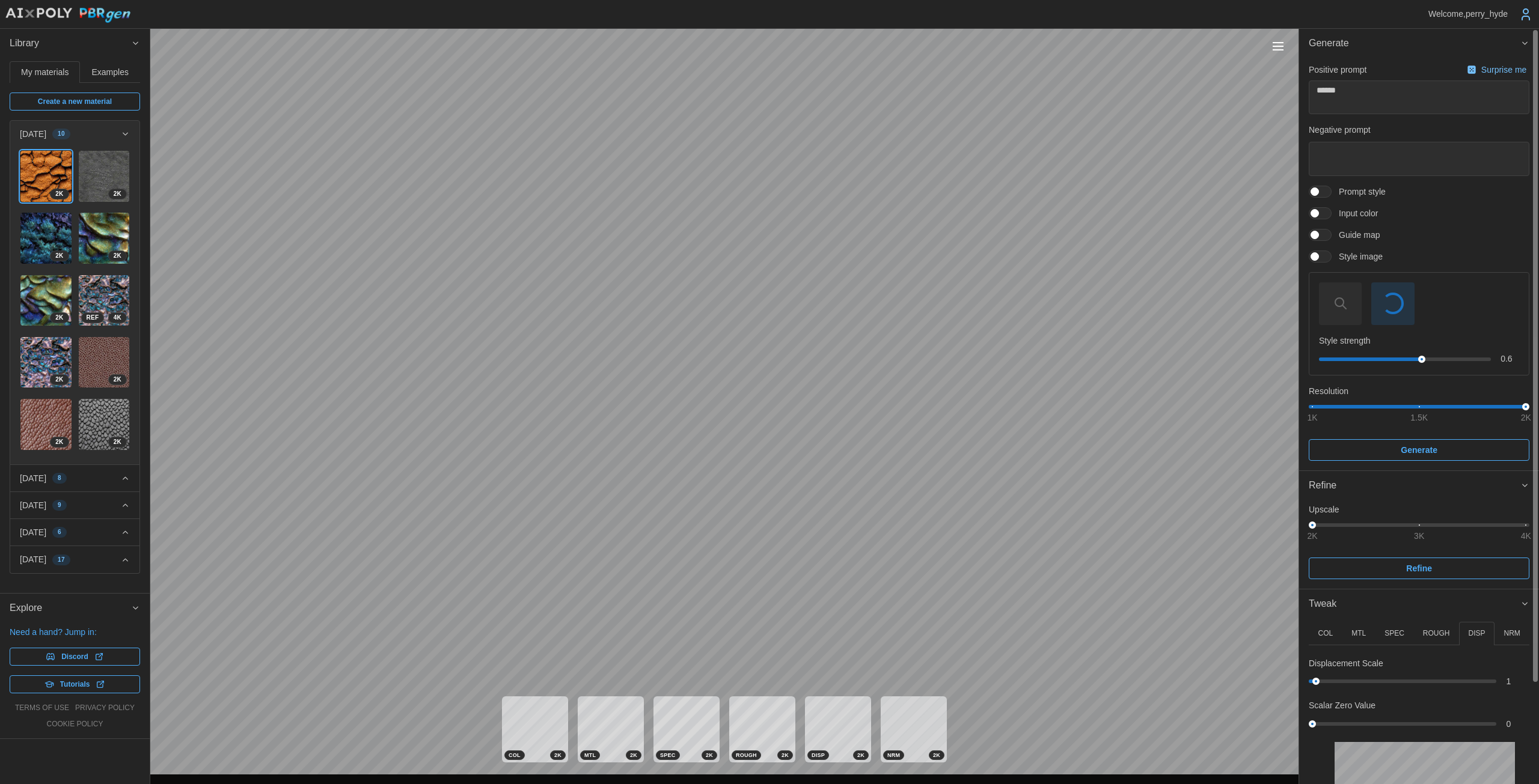
click at [751, 675] on div "1" at bounding box center [1418, 682] width 220 height 12
click at [751, 680] on div at bounding box center [1402, 682] width 180 height 4
click at [751, 629] on p "NRM" at bounding box center [1511, 634] width 16 height 10
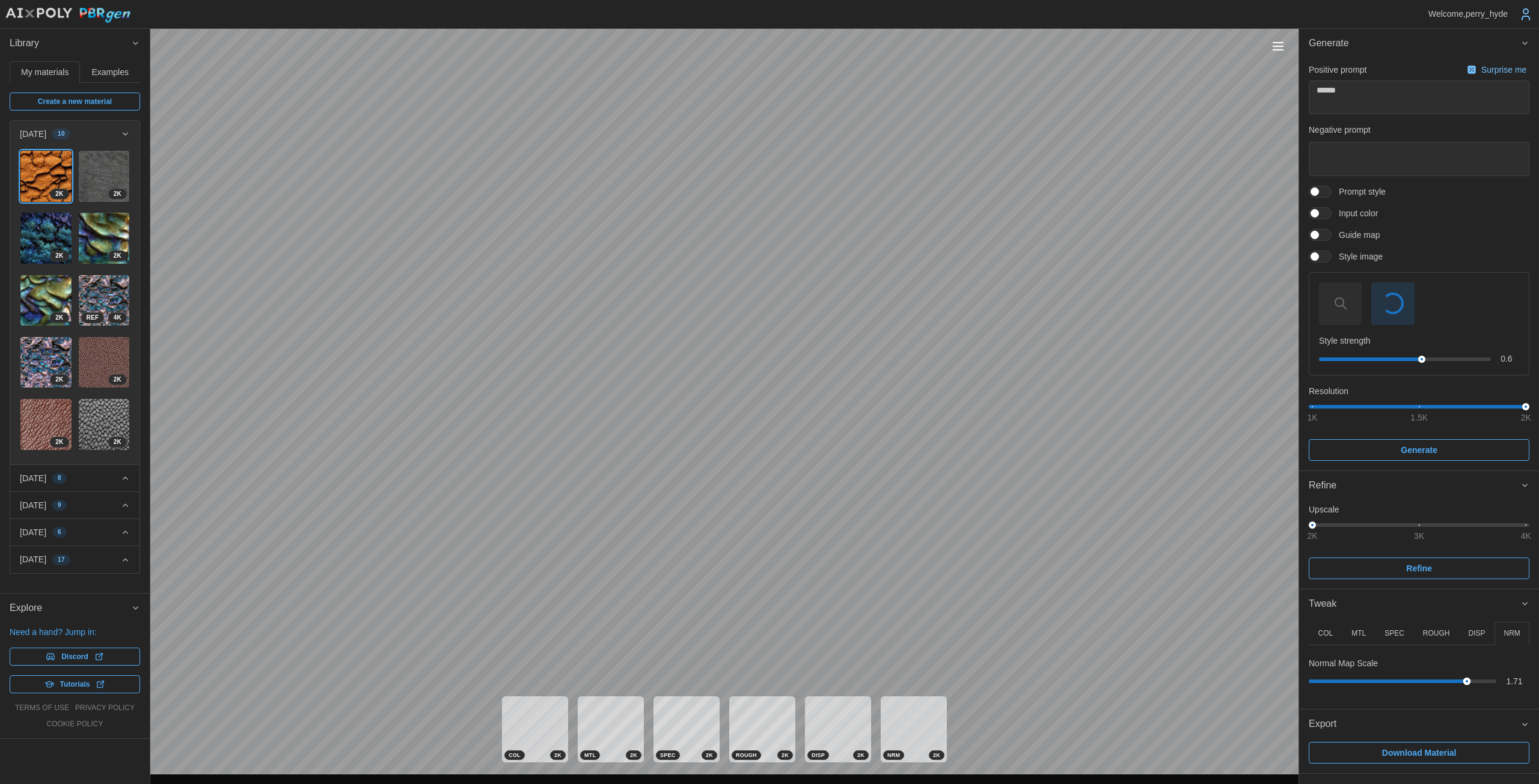
drag, startPoint x: 1399, startPoint y: 681, endPoint x: 1467, endPoint y: 683, distance: 68.0
click at [751, 683] on div at bounding box center [1467, 682] width 8 height 8
click at [751, 639] on button "ROUGH" at bounding box center [1436, 634] width 45 height 23
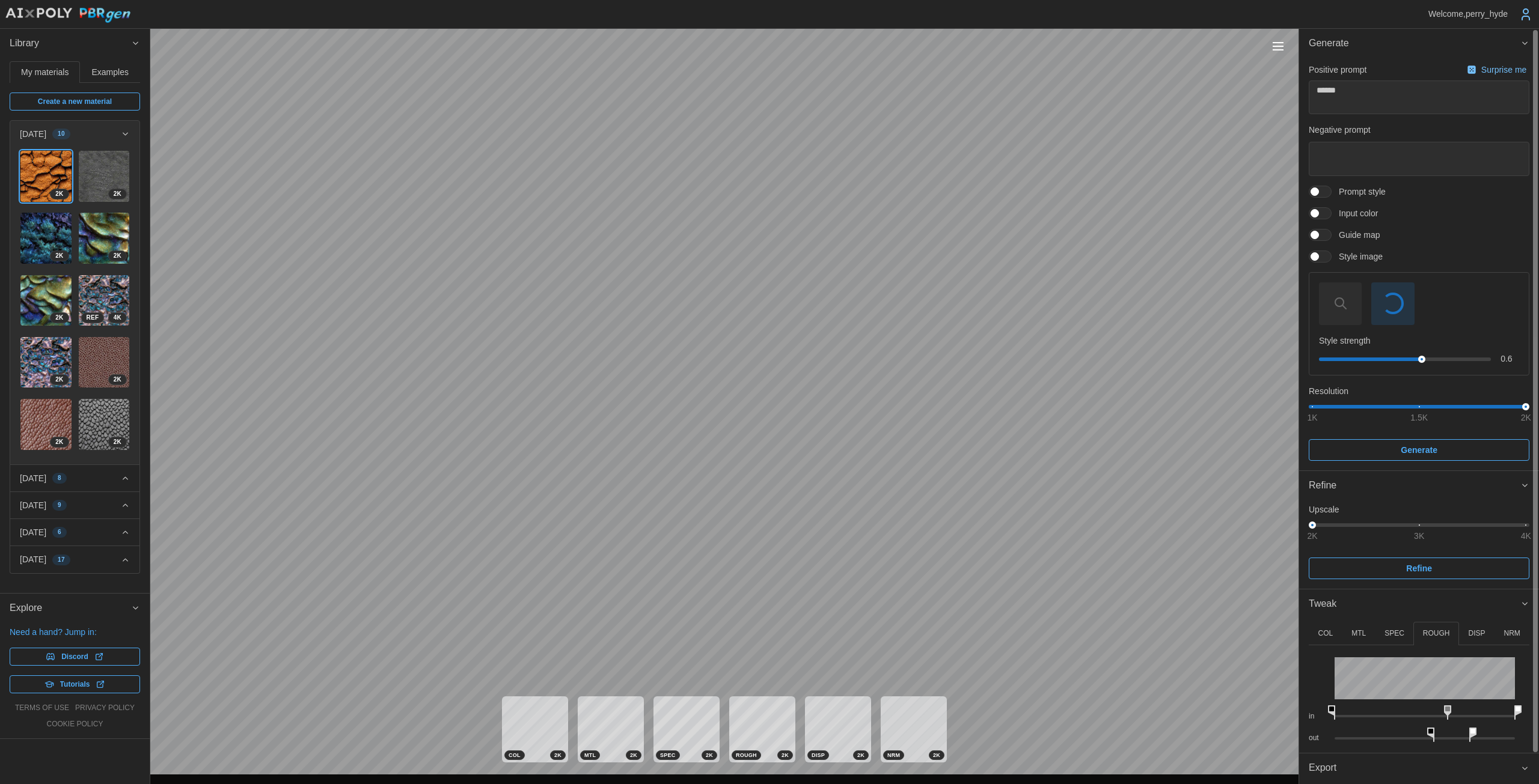
drag, startPoint x: 1424, startPoint y: 707, endPoint x: 1447, endPoint y: 708, distance: 23.0
click at [751, 708] on rect at bounding box center [1448, 709] width 5 height 5
drag, startPoint x: 1333, startPoint y: 710, endPoint x: 1285, endPoint y: 712, distance: 48.0
click at [751, 712] on div "Welcome, perry_hyde Library My materials Examples Create a new material [DATE] …" at bounding box center [770, 392] width 1539 height 784
drag, startPoint x: 1430, startPoint y: 732, endPoint x: 1401, endPoint y: 734, distance: 29.1
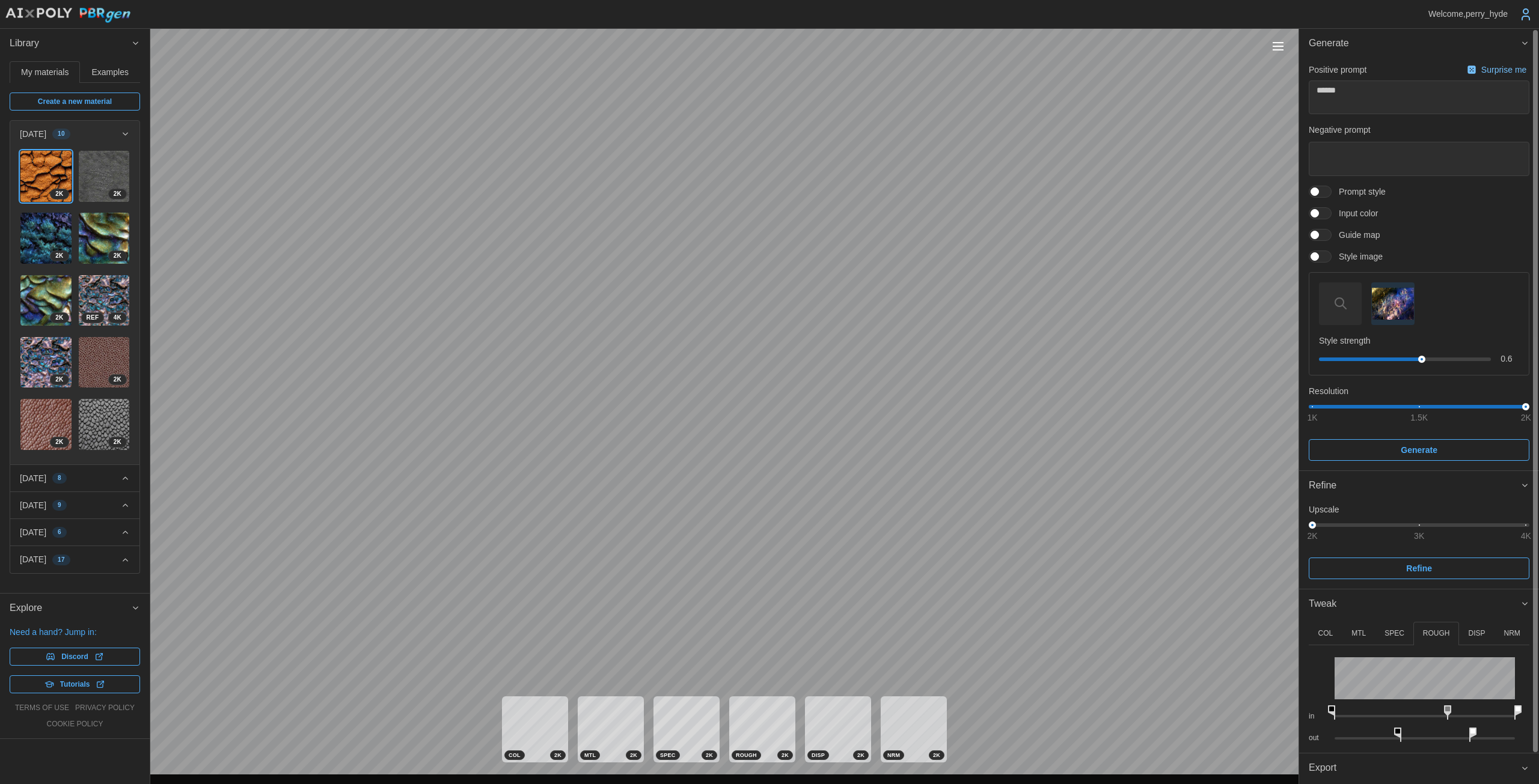
click at [751, 734] on icon at bounding box center [1398, 735] width 7 height 15
drag, startPoint x: 1475, startPoint y: 732, endPoint x: 1451, endPoint y: 732, distance: 24.0
click at [751, 732] on div "out" at bounding box center [1418, 732] width 220 height 22
drag, startPoint x: 1472, startPoint y: 734, endPoint x: 1530, endPoint y: 733, distance: 58.0
click at [751, 733] on div "COL MTL SPEC ROUGH DISP NRM in out Hue Shift 0 º Saturation 100 % in out in out…" at bounding box center [1419, 686] width 240 height 134
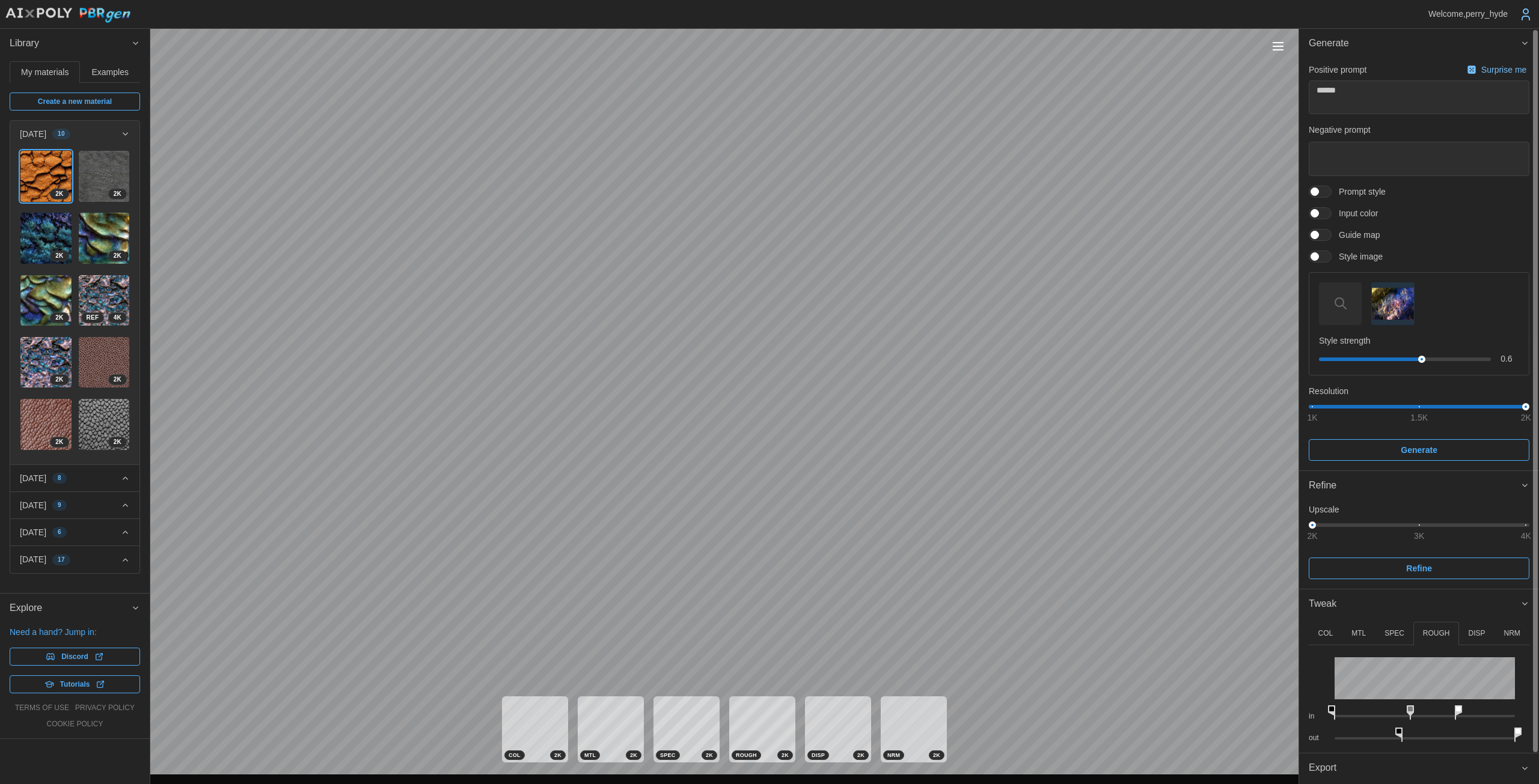
drag, startPoint x: 1519, startPoint y: 706, endPoint x: 1454, endPoint y: 704, distance: 65.0
click at [751, 705] on icon at bounding box center [1458, 713] width 7 height 15
click at [751, 402] on div "Welcome, perry_hyde Library My materials Examples Create a new material [DATE] …" at bounding box center [770, 392] width 1539 height 784
click at [751, 191] on span at bounding box center [1314, 192] width 9 height 9
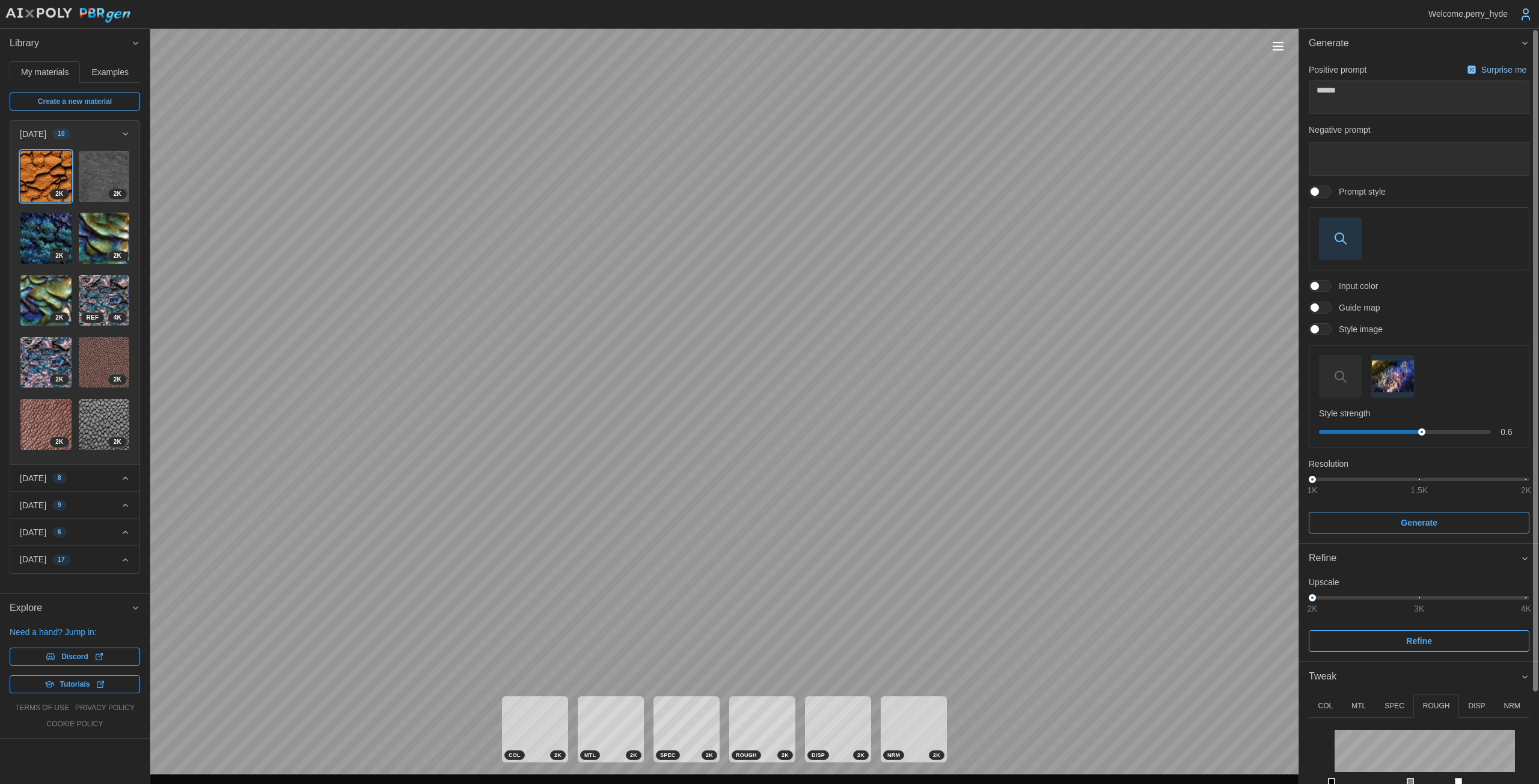
click at [751, 191] on span at bounding box center [1326, 192] width 15 height 11
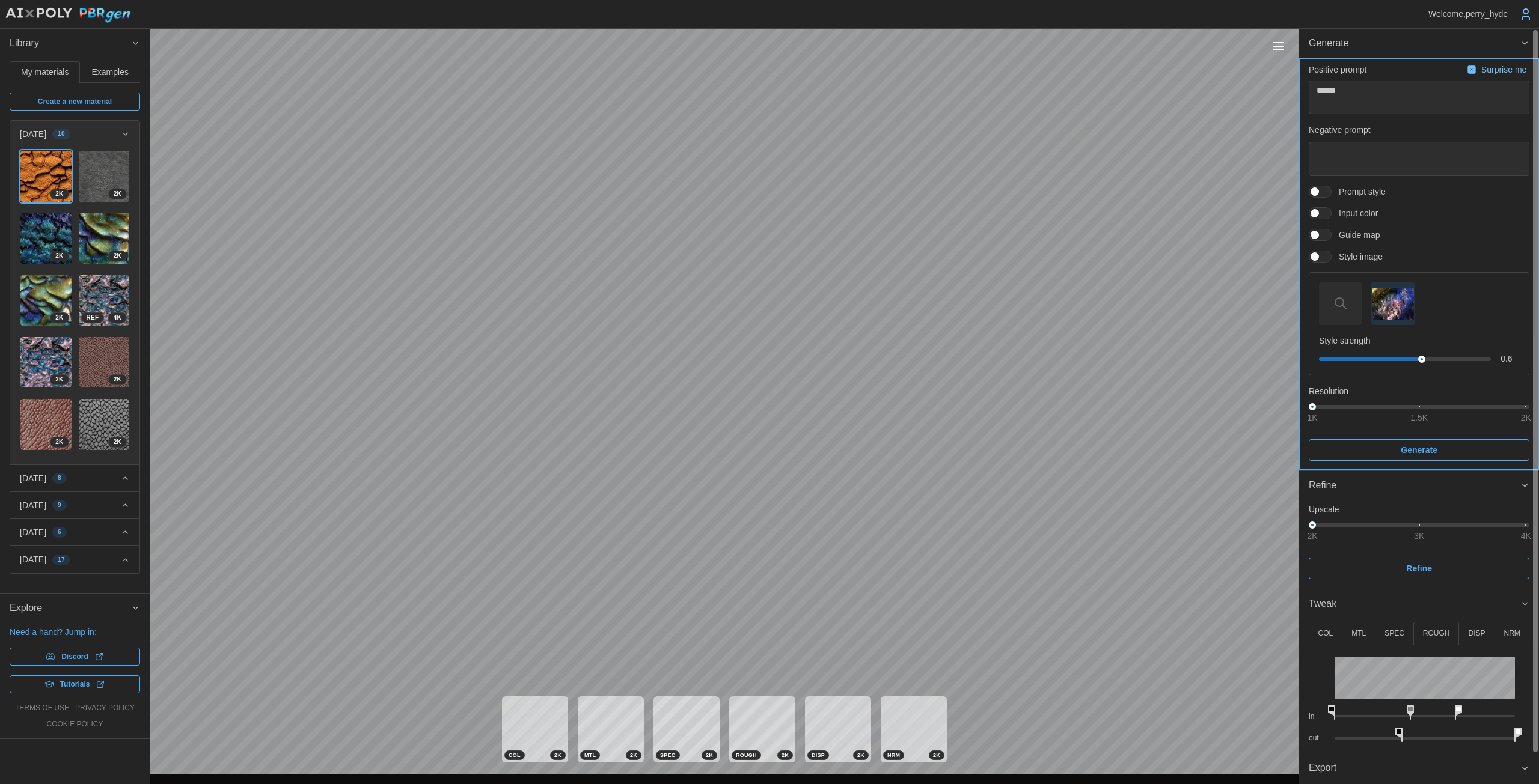
click at [751, 455] on span "Generate" at bounding box center [1419, 450] width 37 height 20
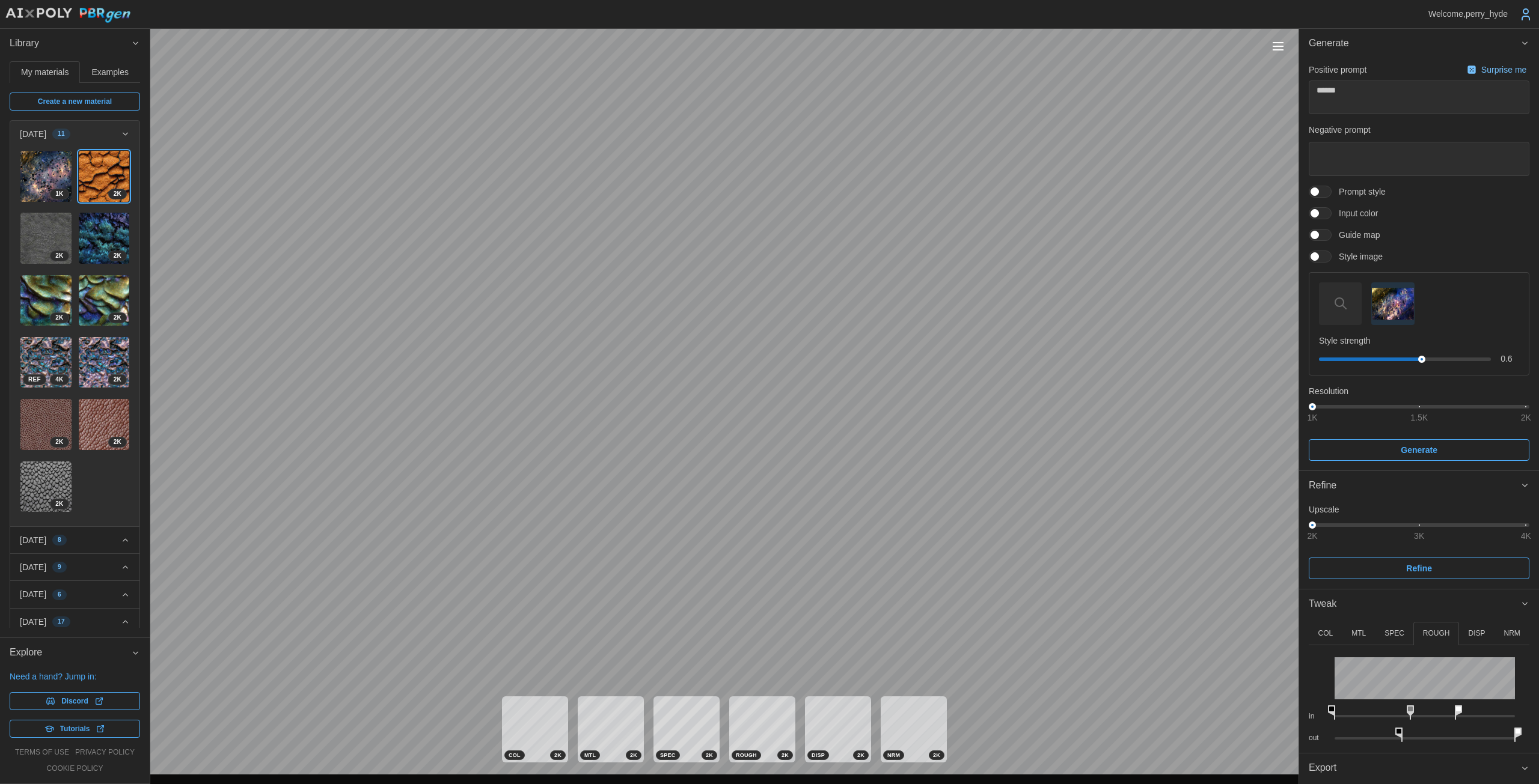
click at [126, 527] on button "[DATE] 8" at bounding box center [75, 540] width 129 height 26
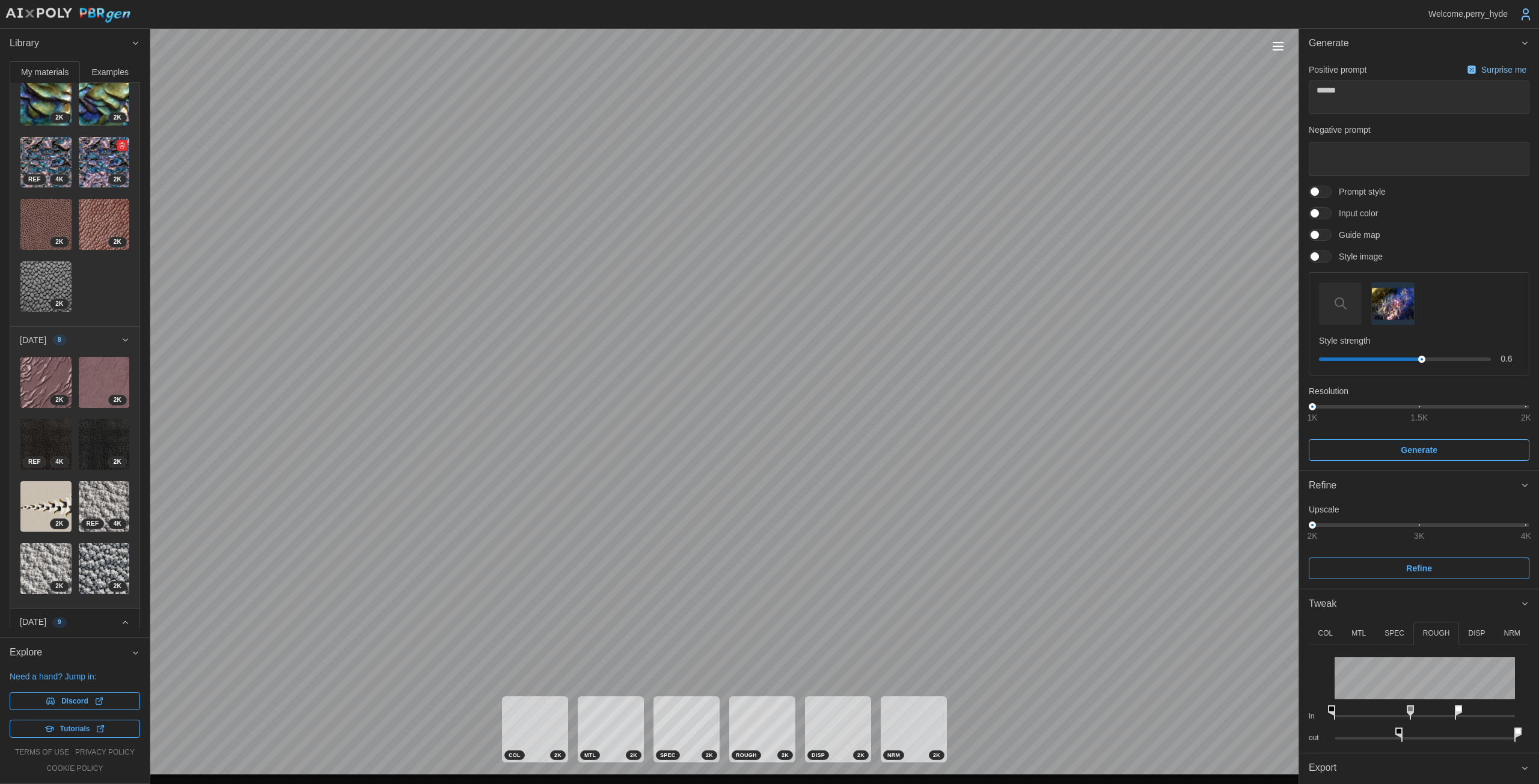
scroll to position [210, 0]
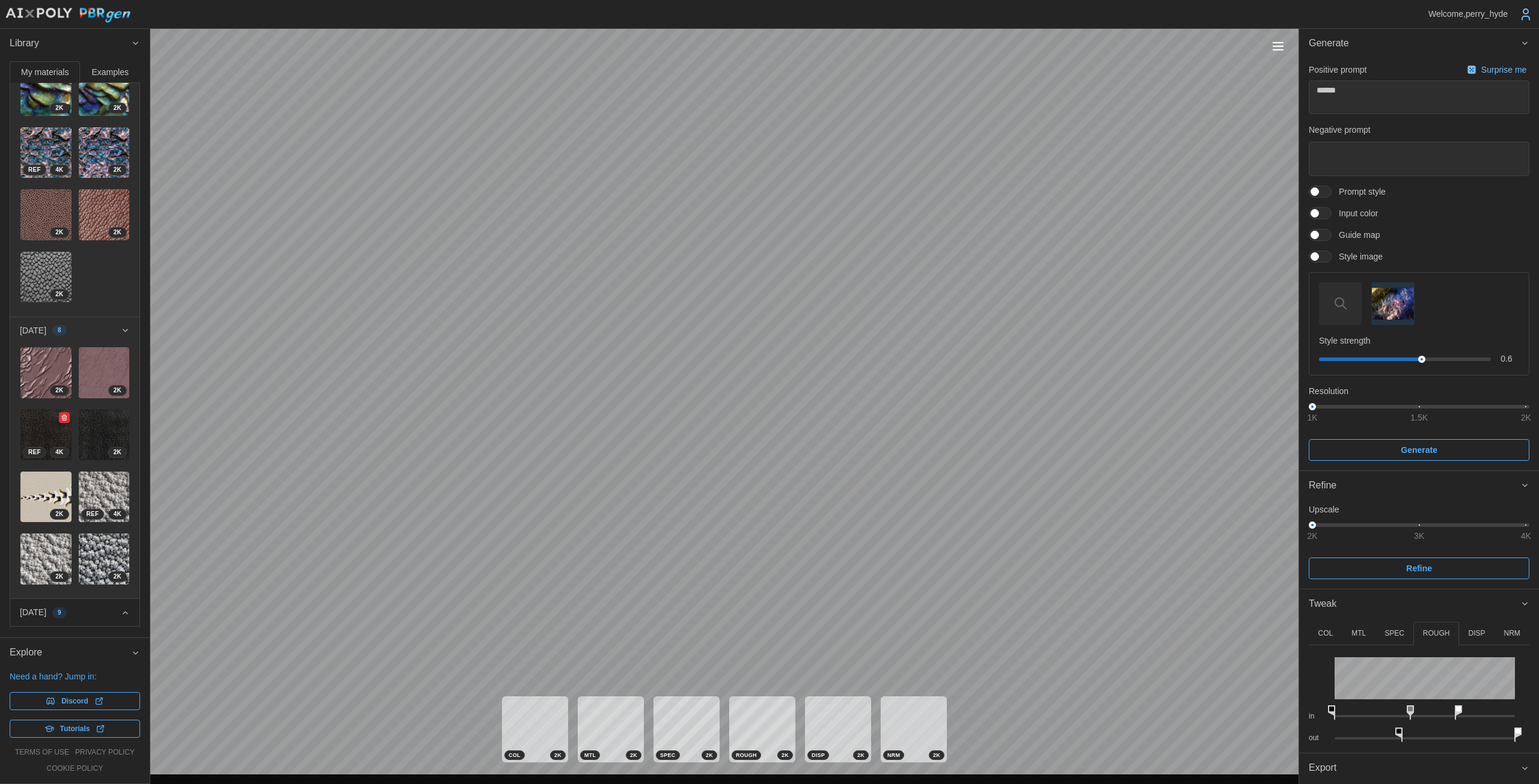
click at [47, 409] on img at bounding box center [45, 434] width 51 height 51
type textarea "*"
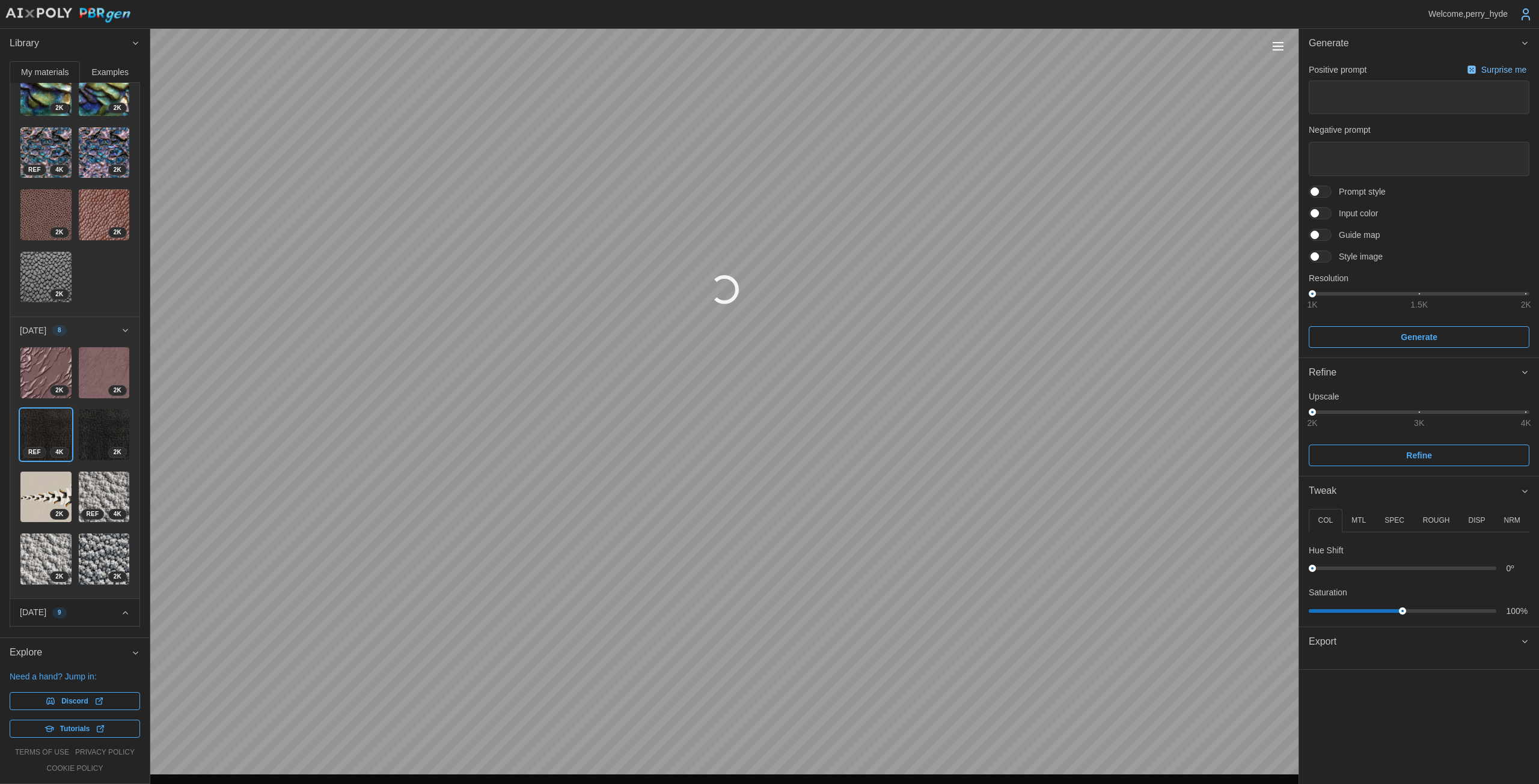
type textarea "*"
type textarea "**********"
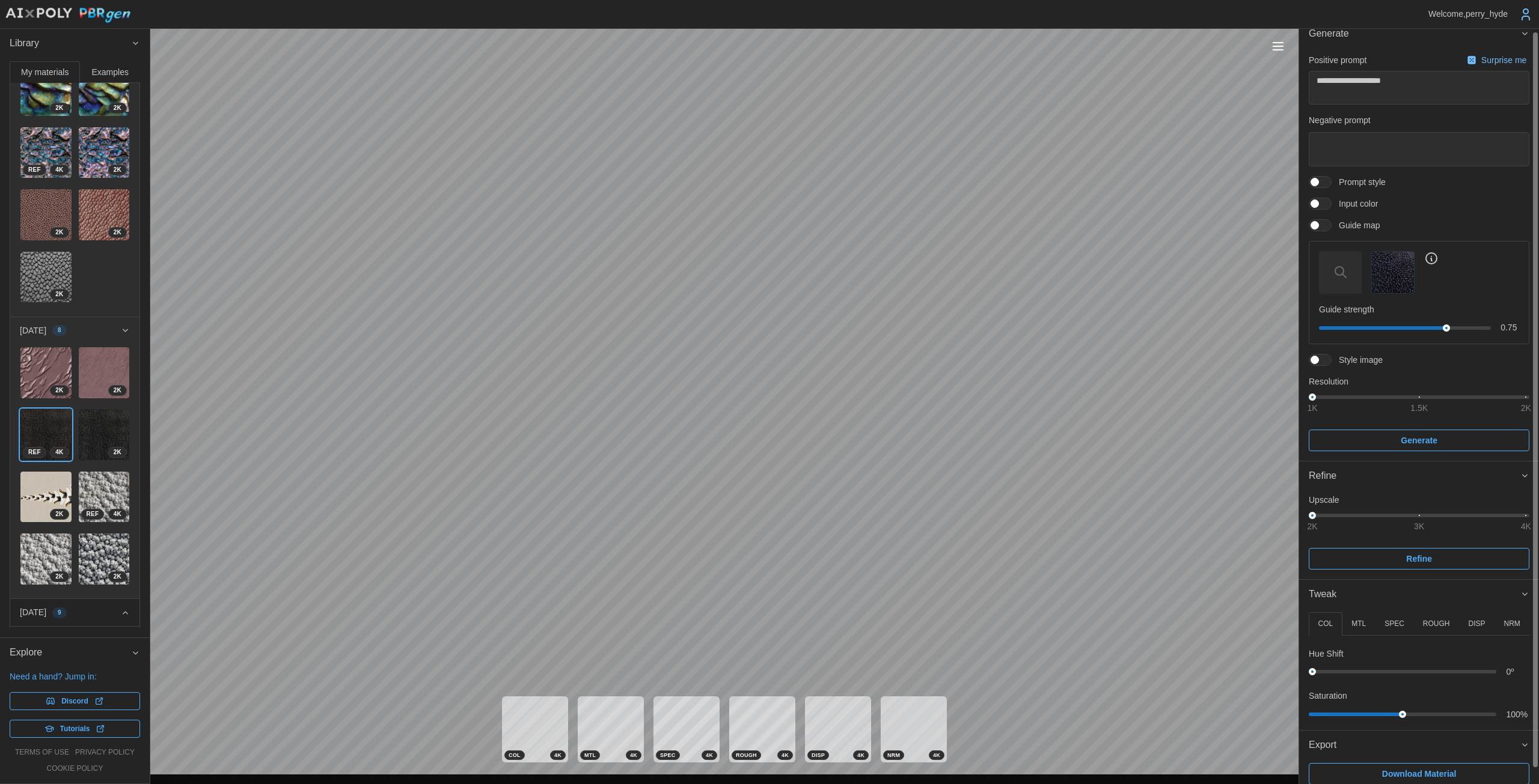
scroll to position [18, 0]
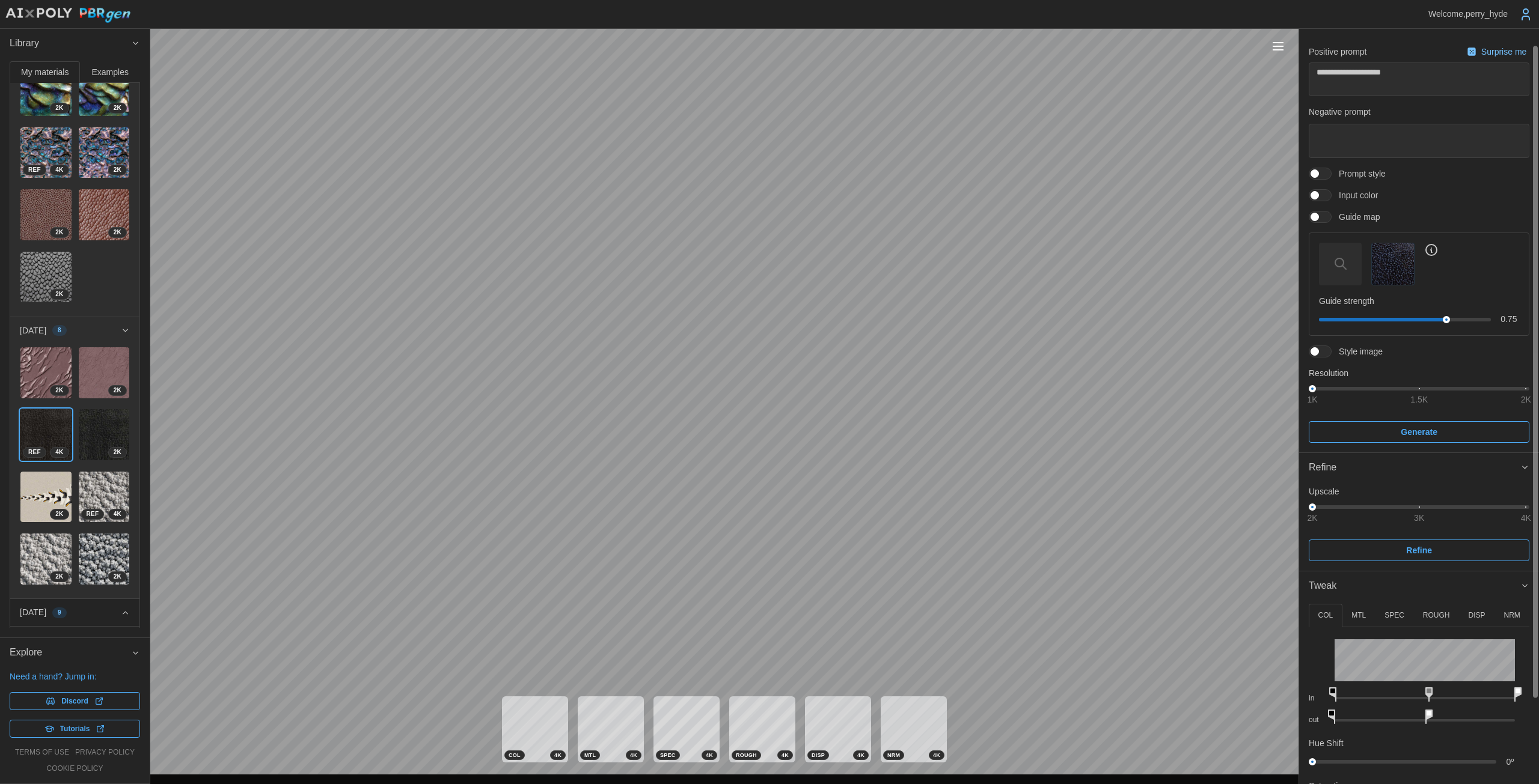
click at [751, 607] on button "DISP" at bounding box center [1476, 615] width 36 height 23
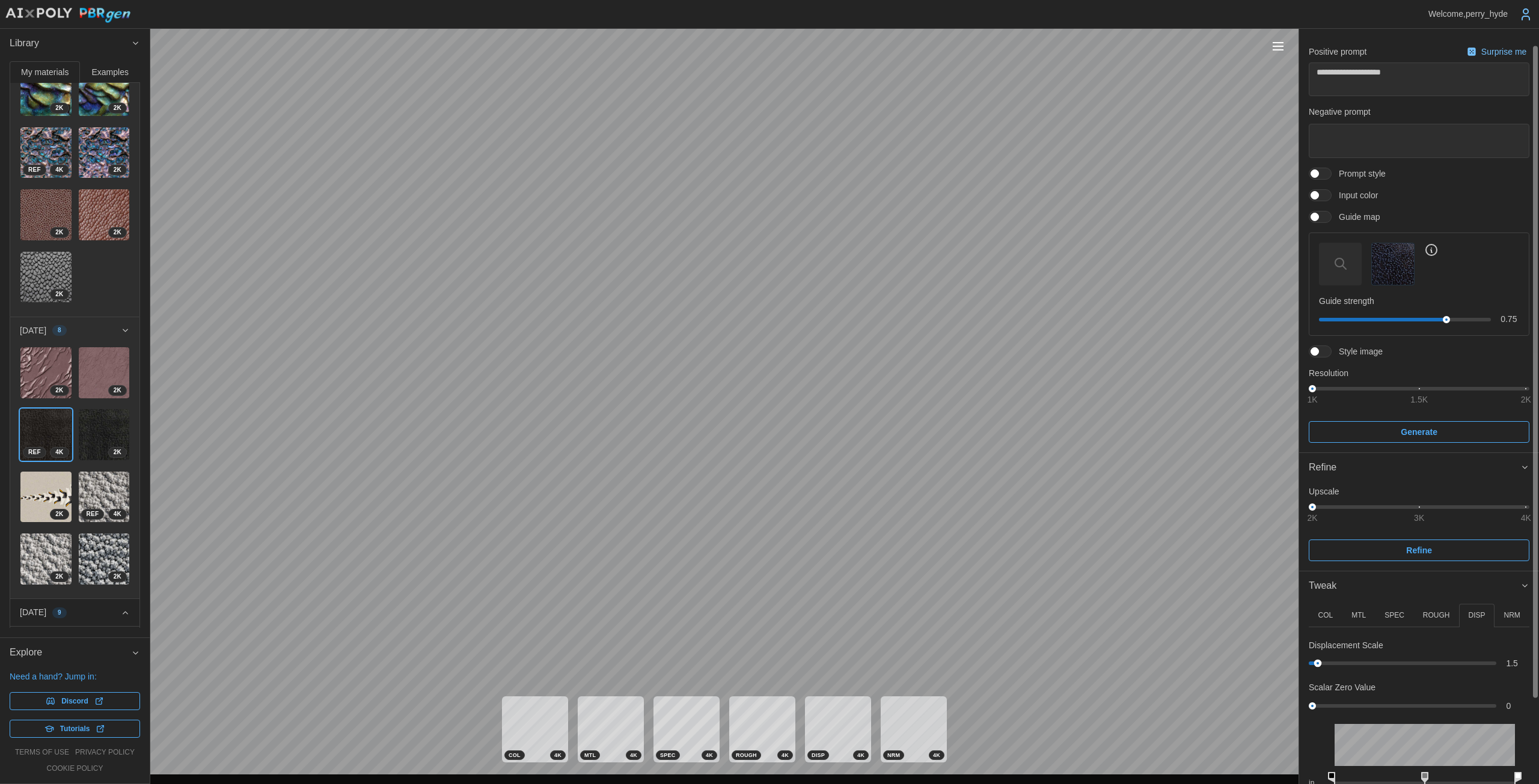
drag, startPoint x: 1324, startPoint y: 661, endPoint x: 1317, endPoint y: 661, distance: 7.0
click at [751, 661] on div at bounding box center [1317, 664] width 8 height 8
click at [751, 613] on button "NRM" at bounding box center [1511, 615] width 35 height 23
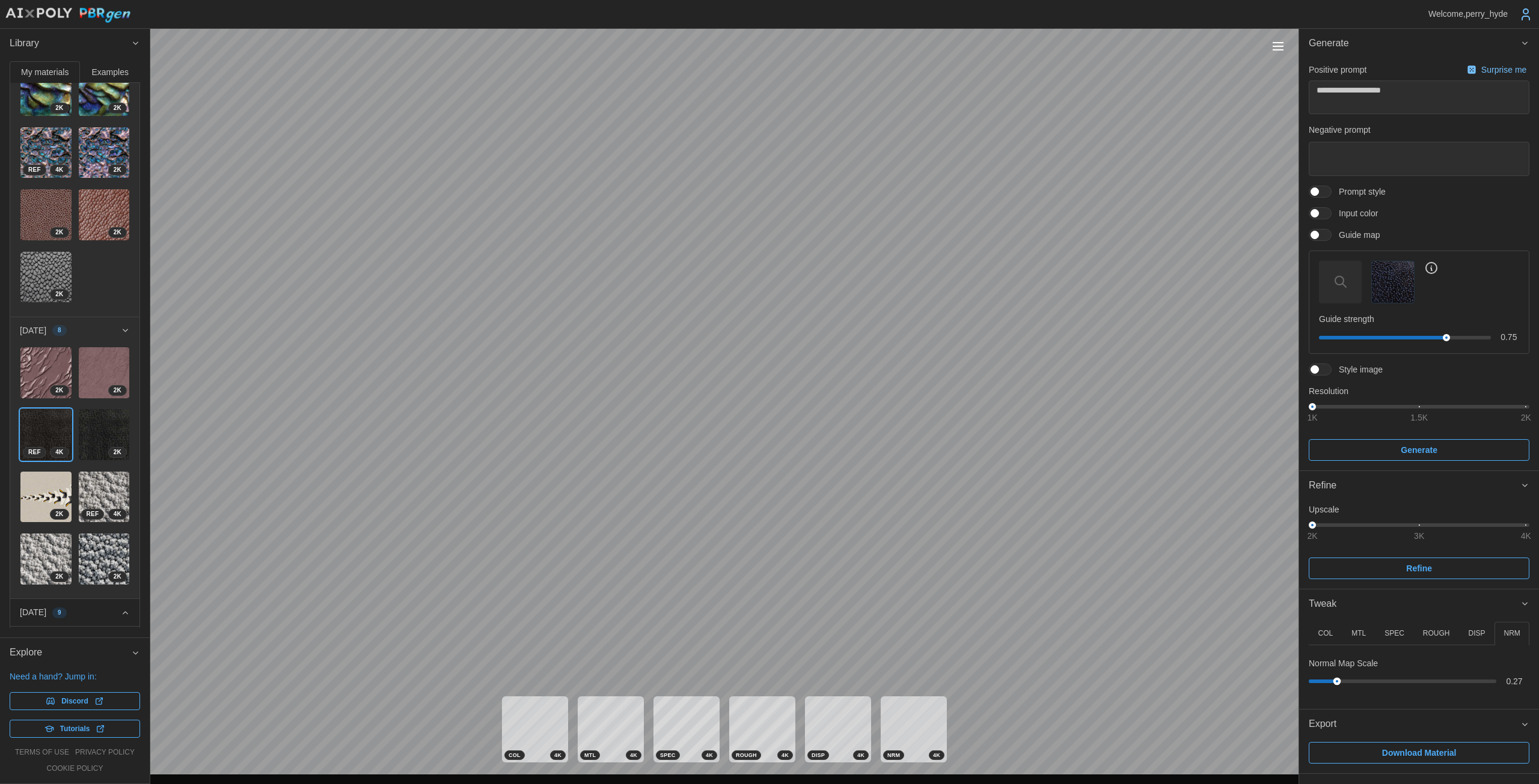
drag, startPoint x: 1315, startPoint y: 677, endPoint x: 1338, endPoint y: 678, distance: 23.0
click at [751, 678] on div at bounding box center [1402, 682] width 180 height 7
click at [751, 637] on button "SPEC" at bounding box center [1394, 634] width 39 height 23
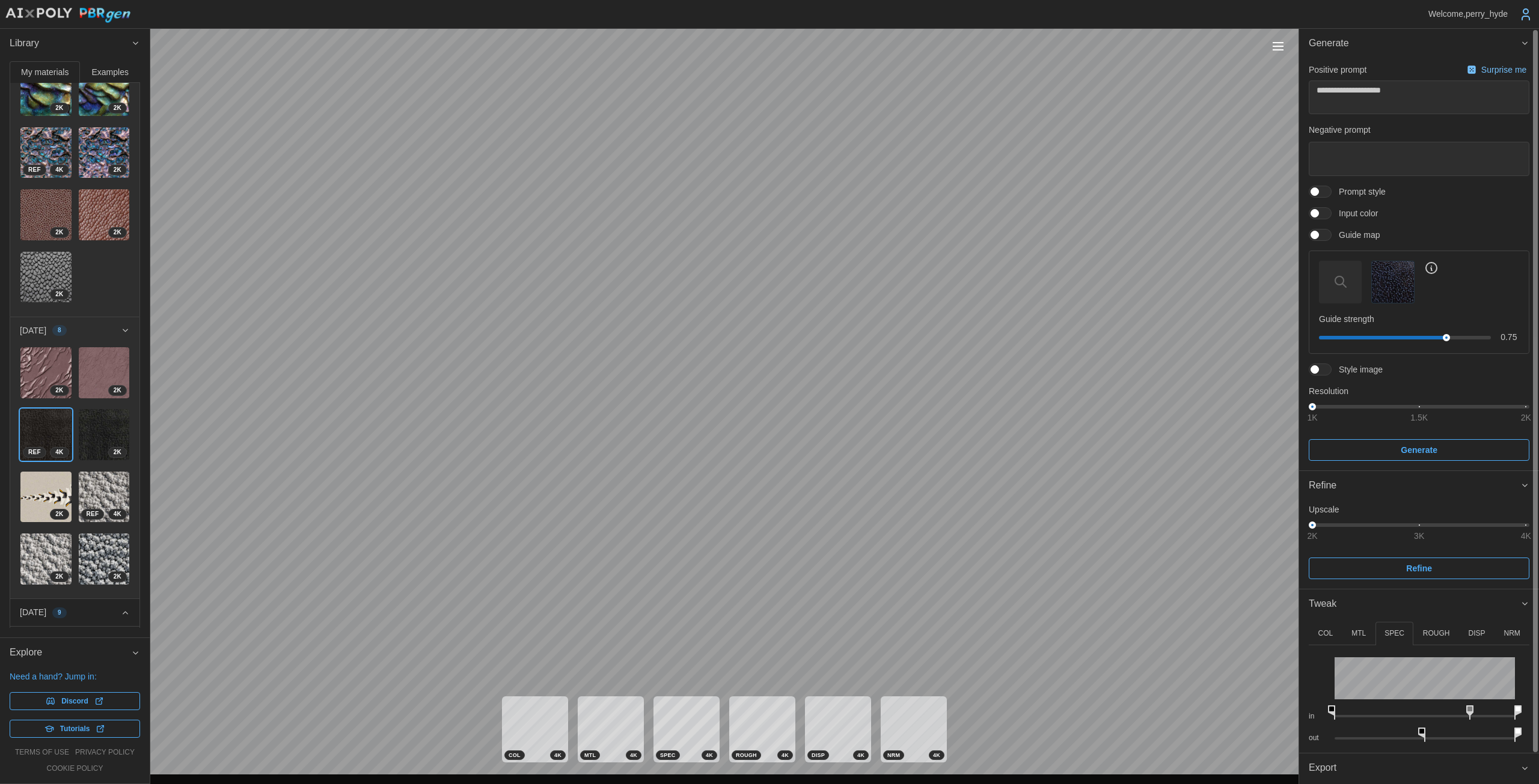
drag, startPoint x: 1427, startPoint y: 708, endPoint x: 1463, endPoint y: 712, distance: 36.2
click at [751, 712] on icon at bounding box center [1470, 713] width 7 height 15
click at [751, 706] on icon at bounding box center [1370, 713] width 7 height 15
drag, startPoint x: 1517, startPoint y: 712, endPoint x: 1538, endPoint y: 713, distance: 21.0
click at [751, 713] on div "**********" at bounding box center [1419, 406] width 240 height 755
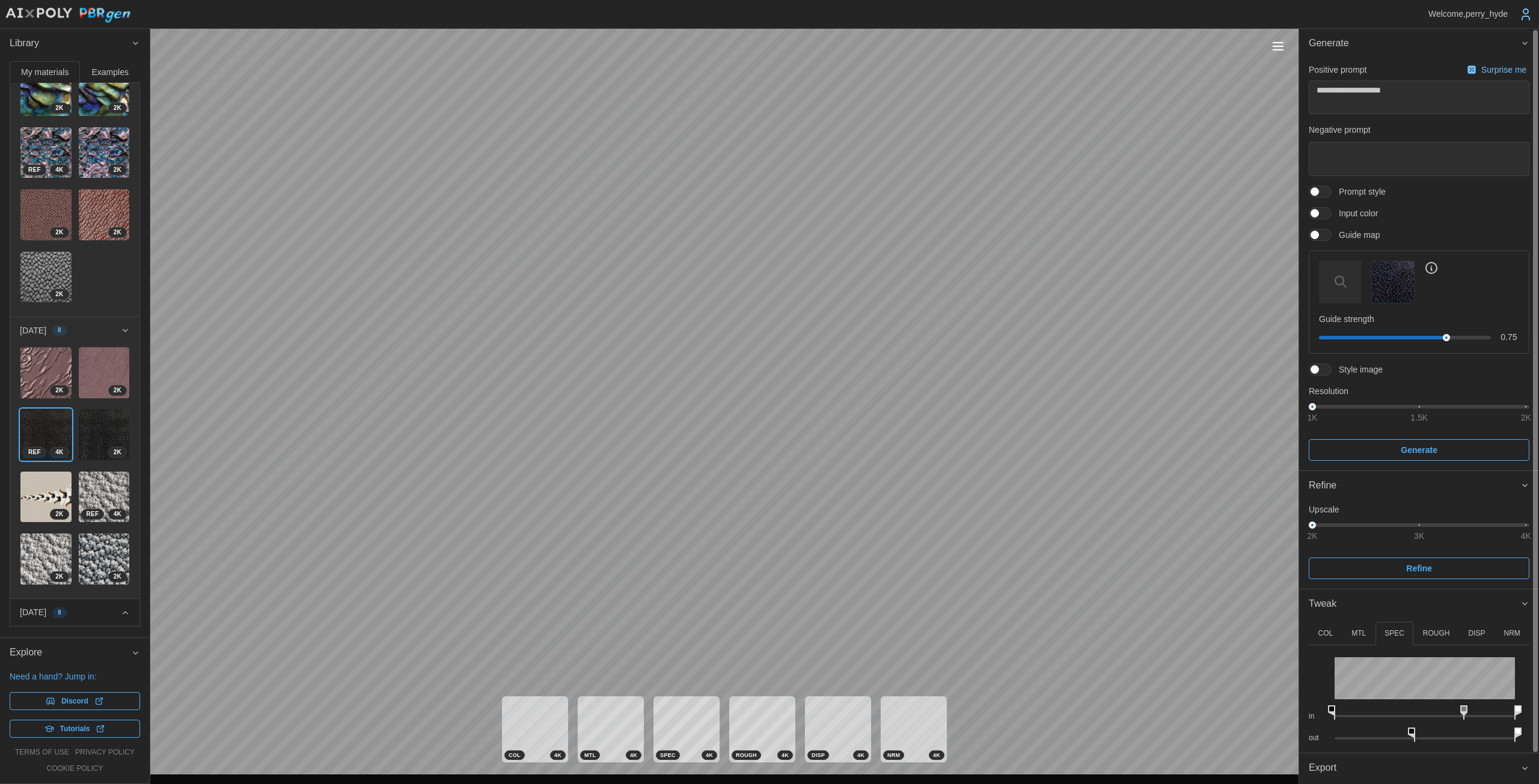
type textarea "*"
drag, startPoint x: 1414, startPoint y: 731, endPoint x: 1424, endPoint y: 729, distance: 10.2
click at [751, 729] on icon at bounding box center [1422, 735] width 7 height 15
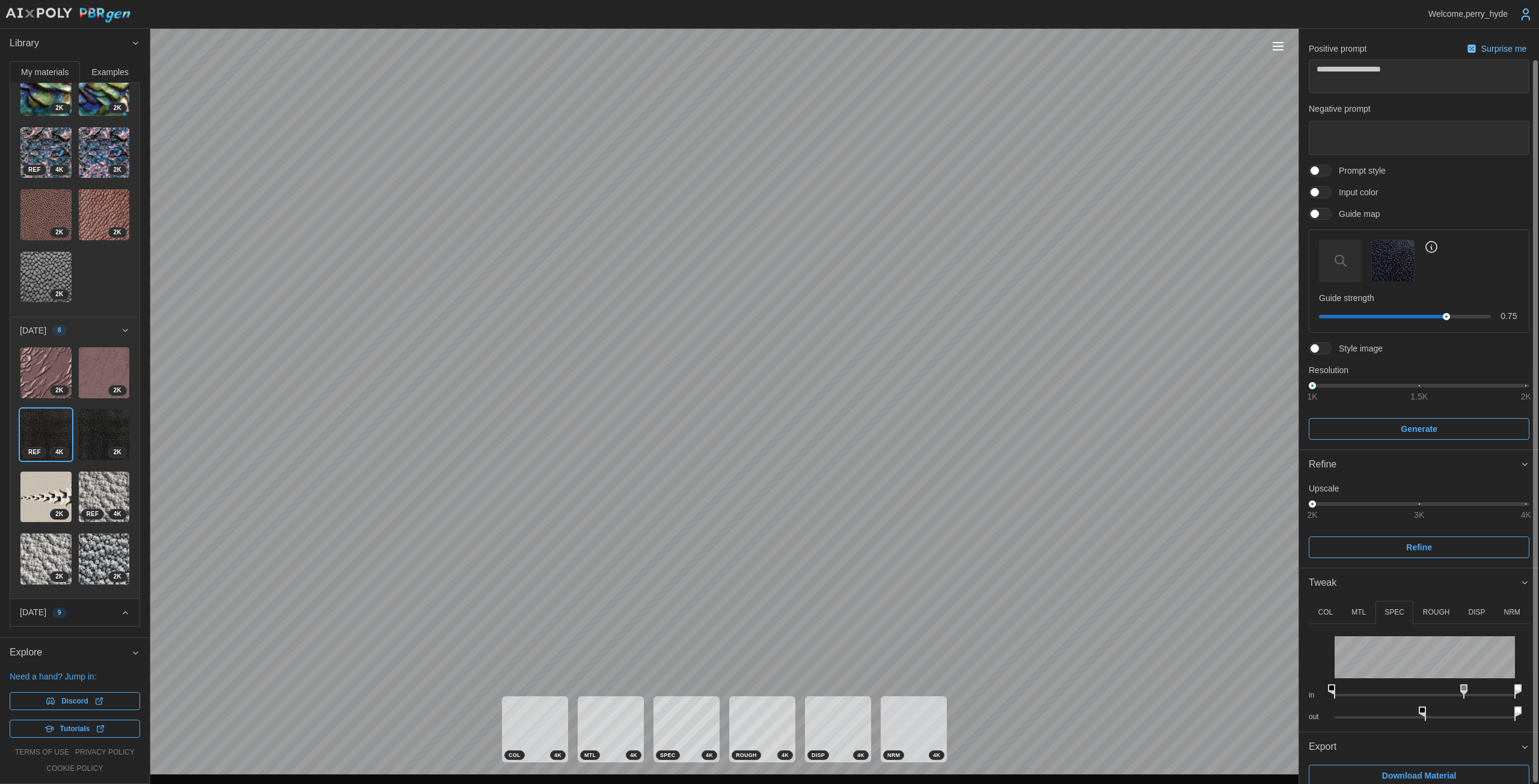
scroll to position [32, 0]
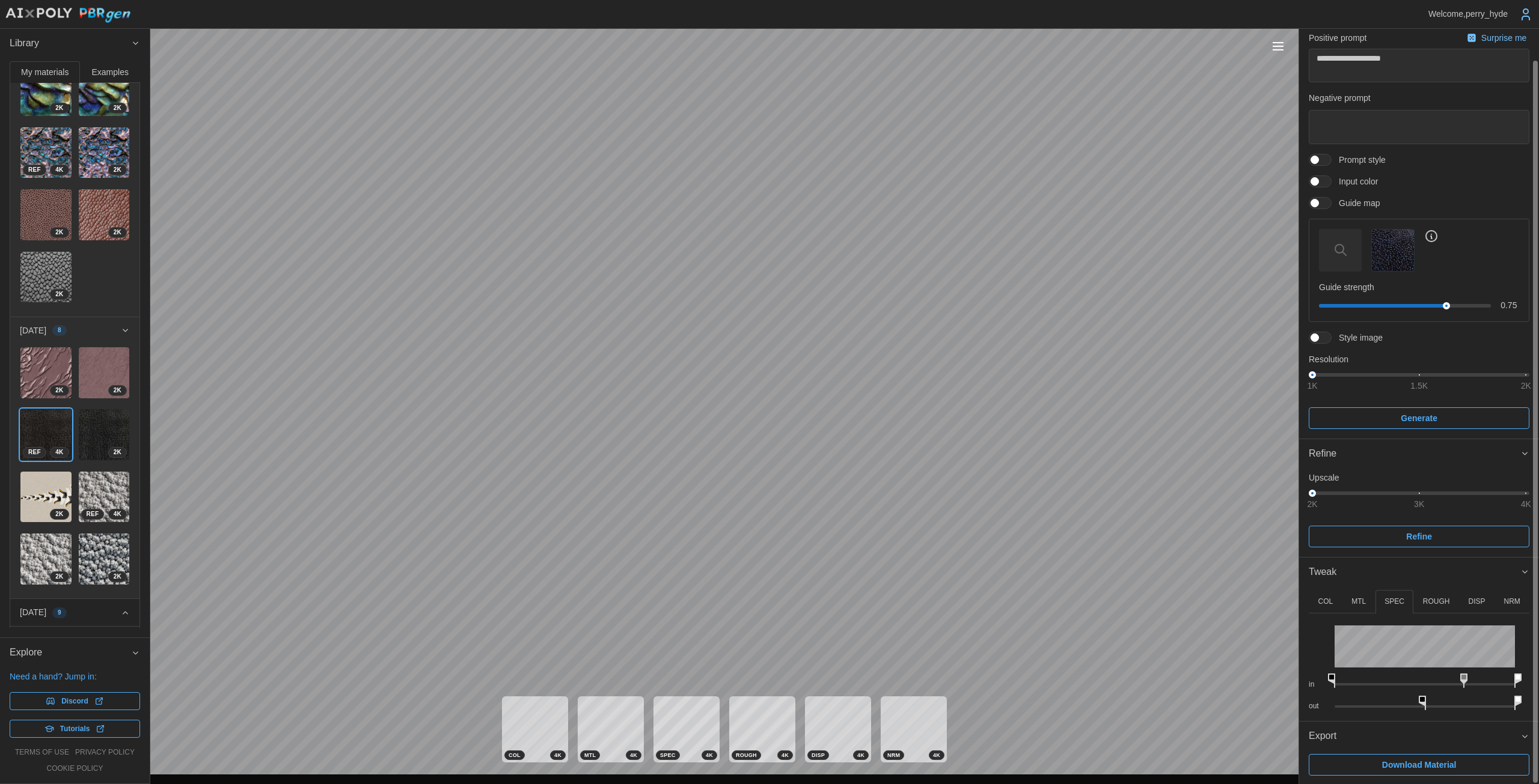
click at [751, 767] on span "Download Material" at bounding box center [1419, 764] width 74 height 20
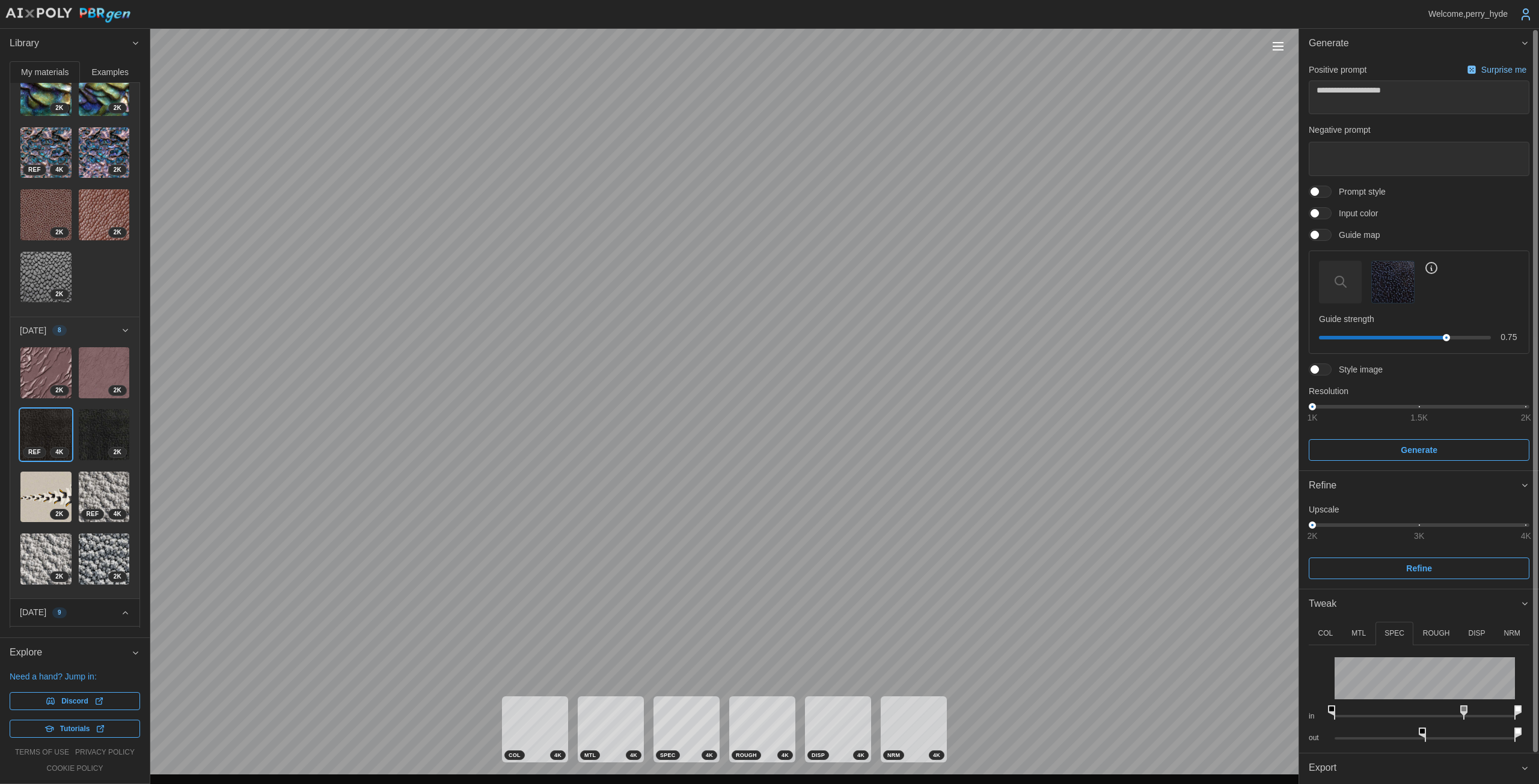
click at [751, 631] on p "COL" at bounding box center [1325, 634] width 15 height 10
drag, startPoint x: 1332, startPoint y: 735, endPoint x: 1327, endPoint y: 730, distance: 7.1
click at [751, 735] on div "out" at bounding box center [1418, 732] width 220 height 22
drag, startPoint x: 1335, startPoint y: 706, endPoint x: 1331, endPoint y: 694, distance: 12.6
click at [751, 698] on div "COL MTL SPEC ROUGH DISP NRM in out Hue Shift 0 º Saturation 100 % in out in out…" at bounding box center [1419, 729] width 240 height 220
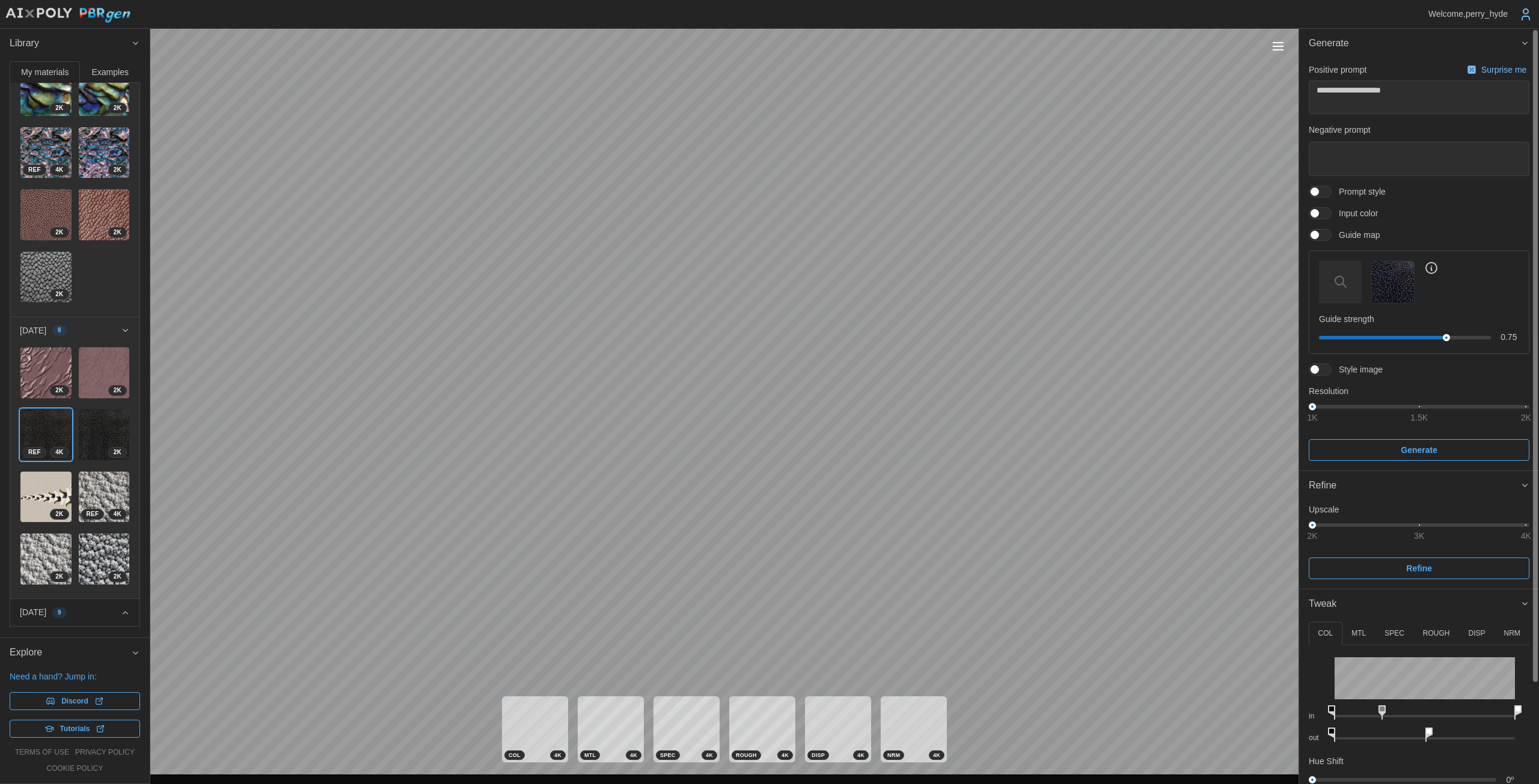
drag, startPoint x: 1428, startPoint y: 707, endPoint x: 1403, endPoint y: 705, distance: 25.1
click at [751, 707] on rect at bounding box center [1382, 709] width 5 height 5
drag, startPoint x: 1503, startPoint y: 707, endPoint x: 1454, endPoint y: 704, distance: 49.1
click at [751, 705] on icon at bounding box center [1438, 713] width 7 height 15
drag, startPoint x: 1427, startPoint y: 730, endPoint x: 1514, endPoint y: 728, distance: 87.0
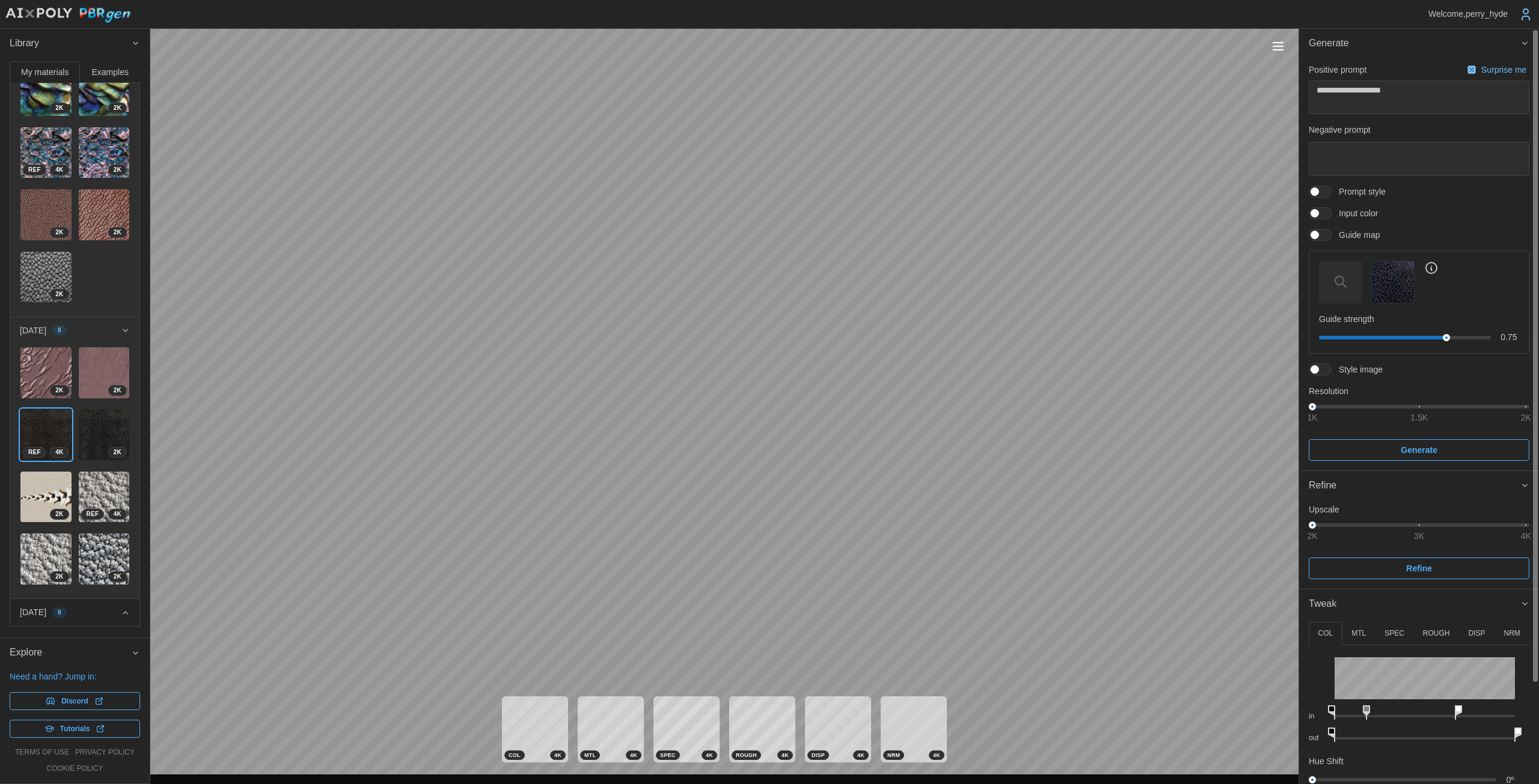
click at [751, 729] on rect at bounding box center [1518, 731] width 5 height 5
drag, startPoint x: 1332, startPoint y: 729, endPoint x: 1344, endPoint y: 728, distance: 12.0
click at [751, 728] on icon at bounding box center [1342, 735] width 7 height 15
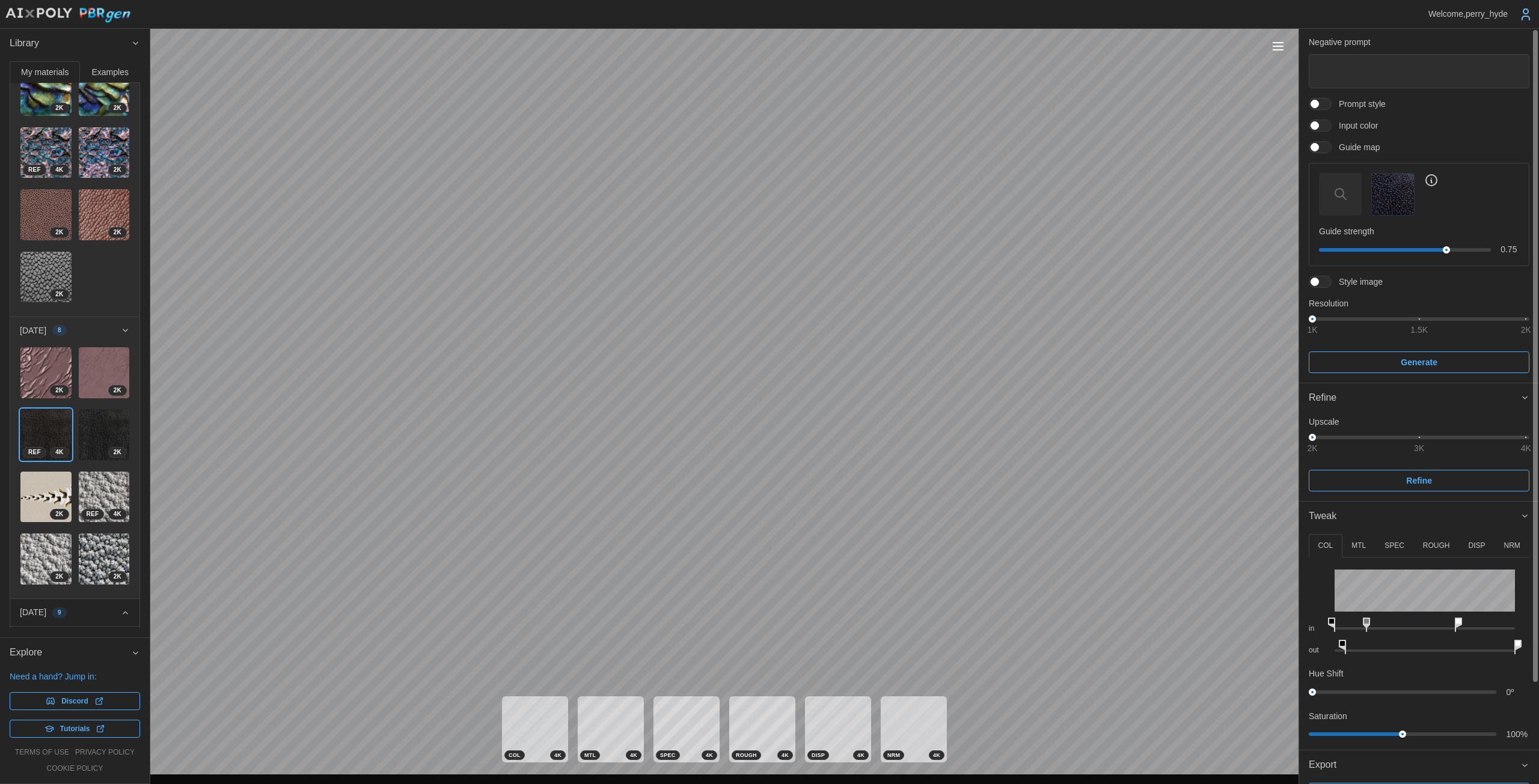
scroll to position [117, 0]
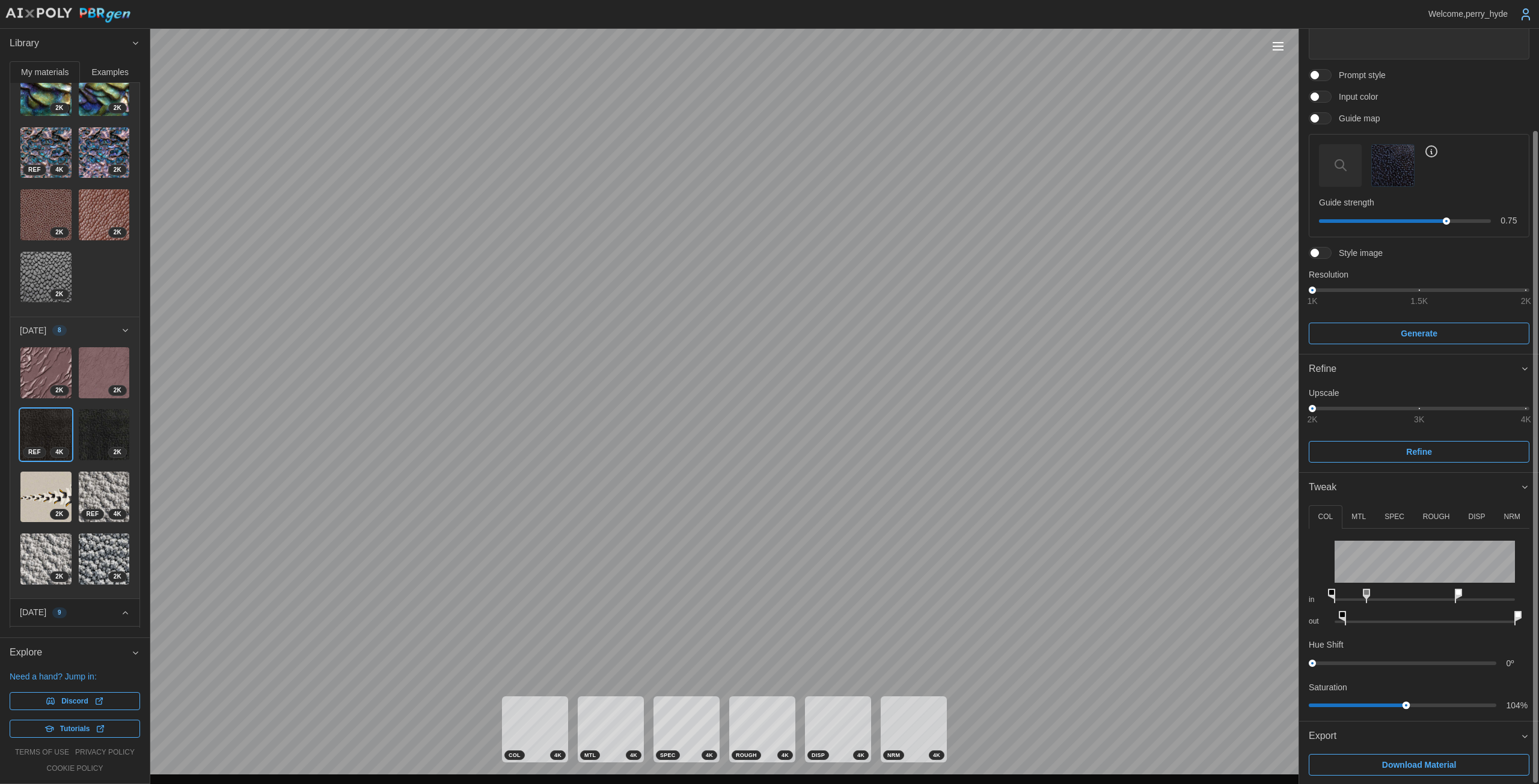
drag, startPoint x: 1371, startPoint y: 706, endPoint x: 1406, endPoint y: 703, distance: 35.1
click at [751, 703] on div at bounding box center [1405, 705] width 8 height 8
click at [751, 520] on p "ROUGH" at bounding box center [1437, 517] width 27 height 10
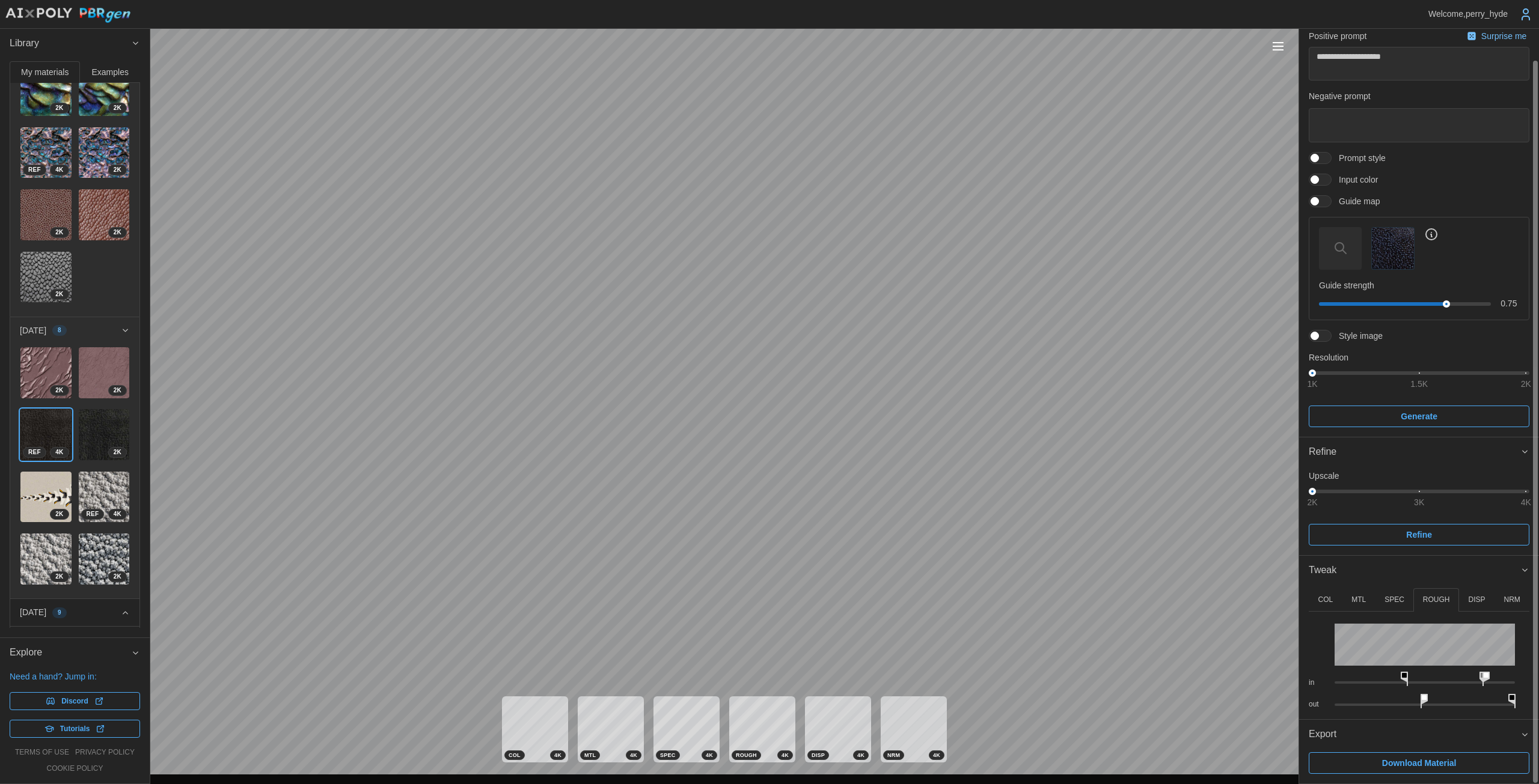
scroll to position [32, 0]
drag, startPoint x: 1403, startPoint y: 678, endPoint x: 1411, endPoint y: 679, distance: 8.1
click at [751, 679] on icon at bounding box center [1416, 681] width 7 height 15
drag, startPoint x: 1424, startPoint y: 696, endPoint x: 1414, endPoint y: 696, distance: 10.0
click at [751, 696] on icon at bounding box center [1420, 703] width 7 height 15
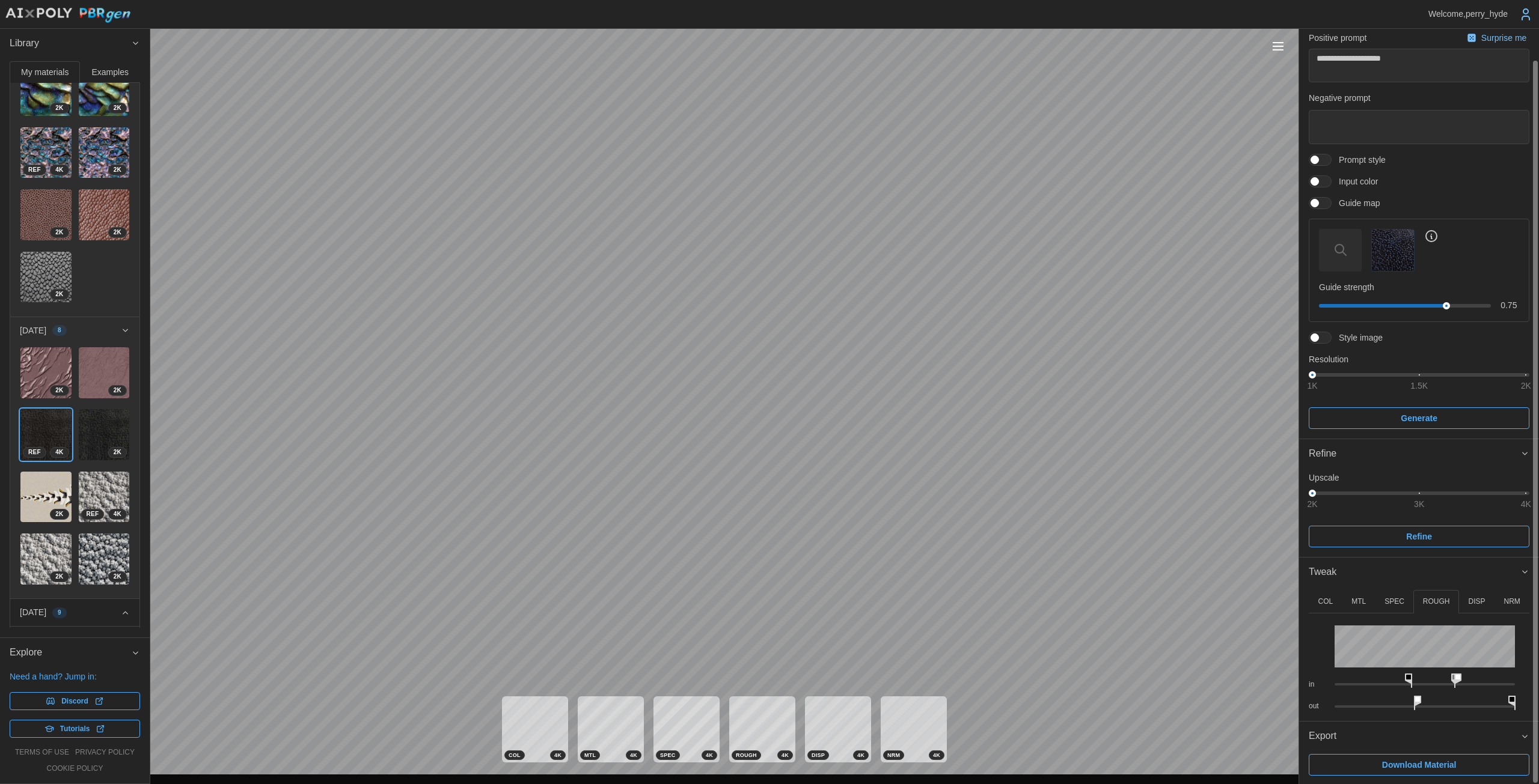
drag, startPoint x: 1481, startPoint y: 674, endPoint x: 1454, endPoint y: 674, distance: 27.0
click at [751, 674] on icon at bounding box center [1457, 681] width 7 height 15
drag, startPoint x: 1452, startPoint y: 676, endPoint x: 1431, endPoint y: 673, distance: 21.2
click at [751, 674] on icon at bounding box center [1432, 681] width 7 height 15
click at [751, 764] on span "Download Material" at bounding box center [1419, 764] width 74 height 20
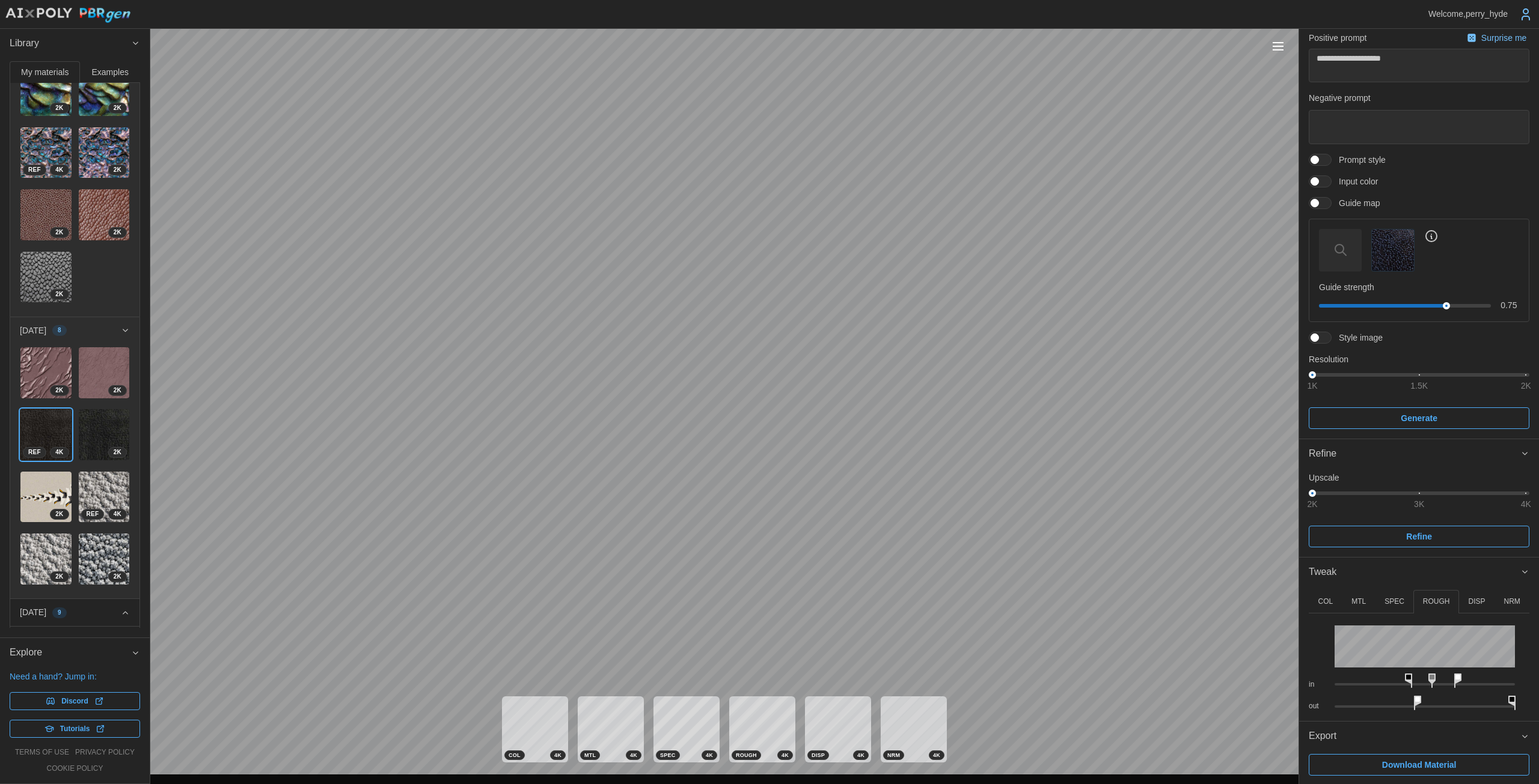
click at [91, 409] on img at bounding box center [104, 434] width 51 height 51
type textarea "*"
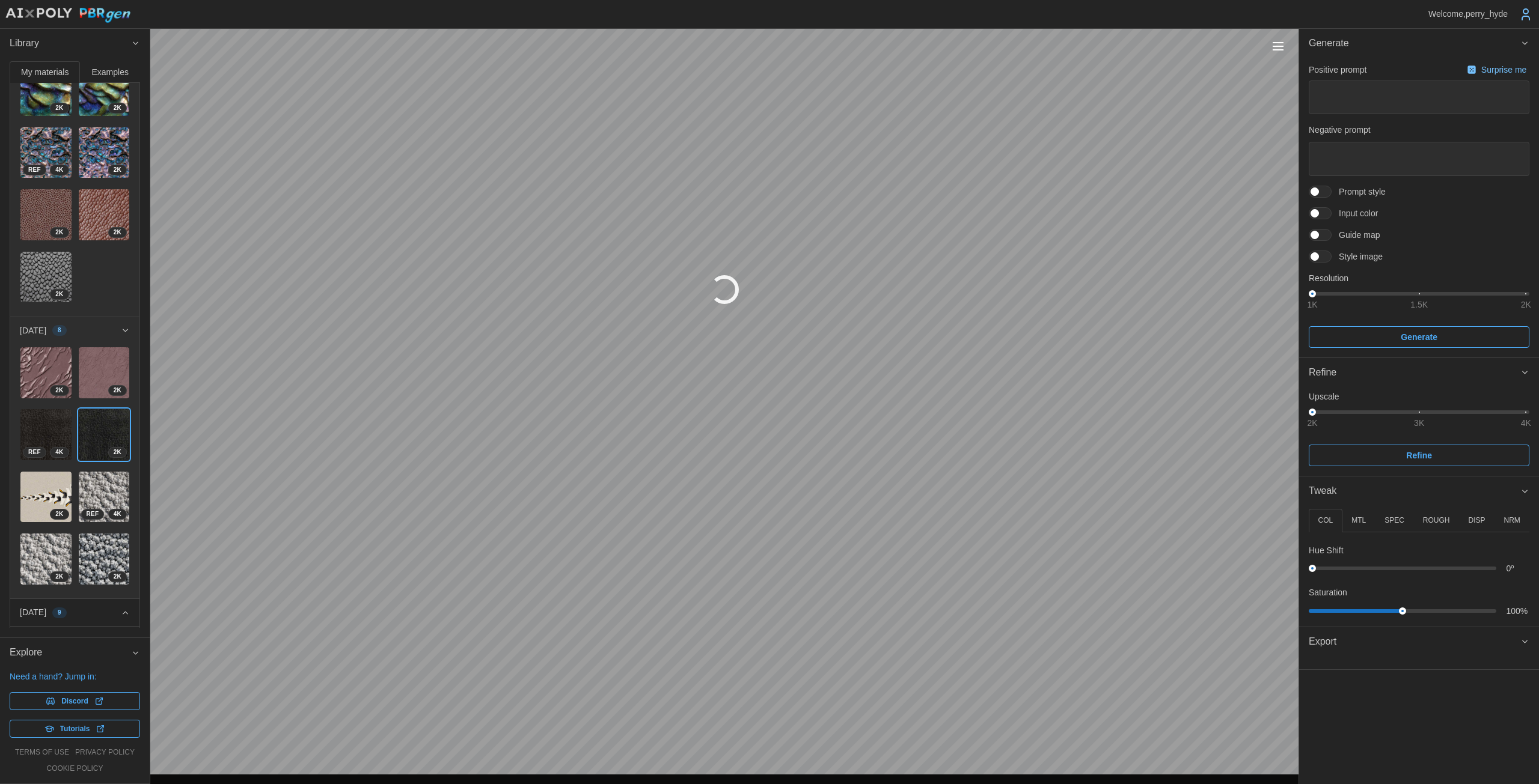
type textarea "*"
type textarea "**********"
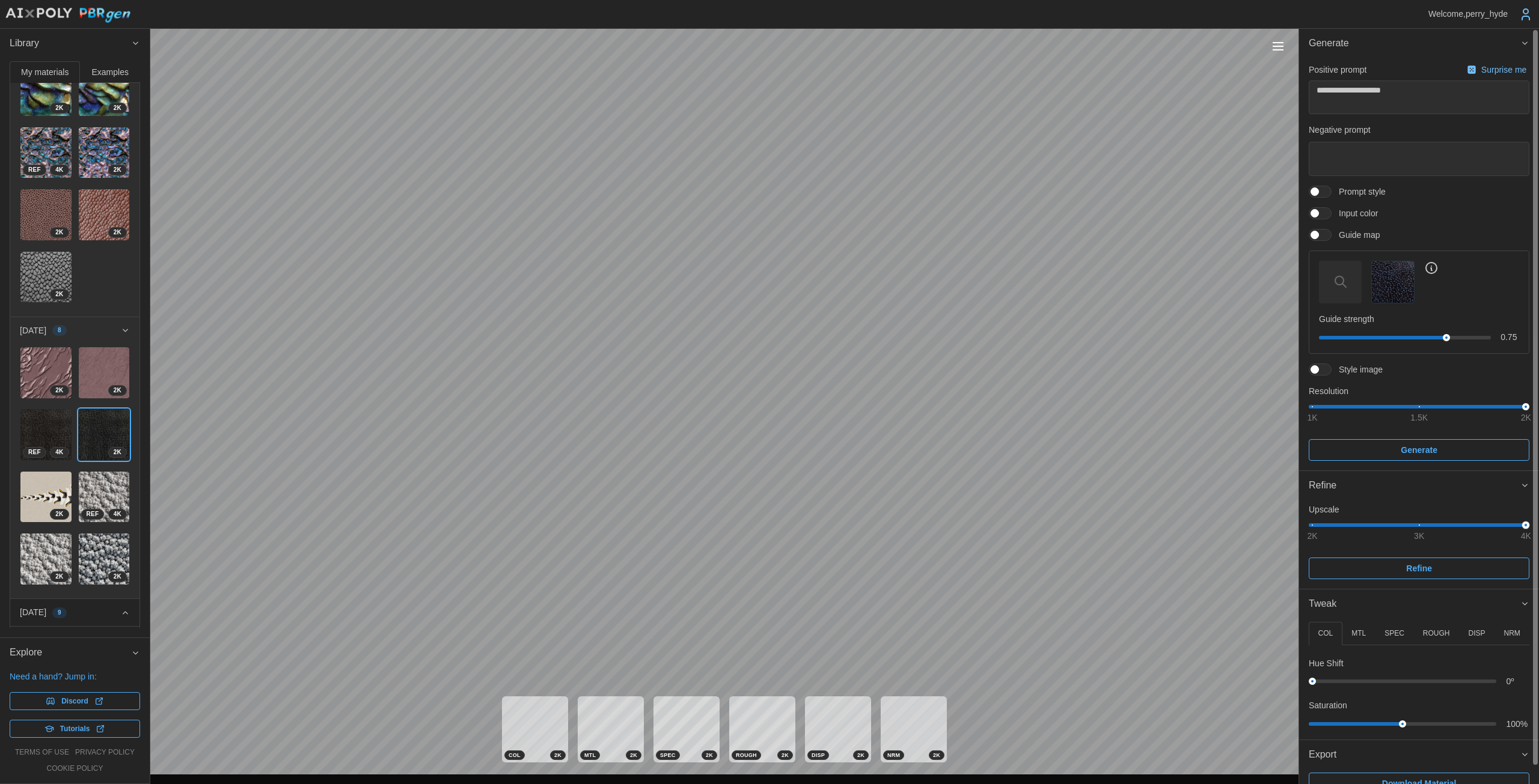
drag, startPoint x: 1464, startPoint y: 526, endPoint x: 1538, endPoint y: 527, distance: 74.0
click at [751, 527] on div "**********" at bounding box center [1419, 406] width 240 height 755
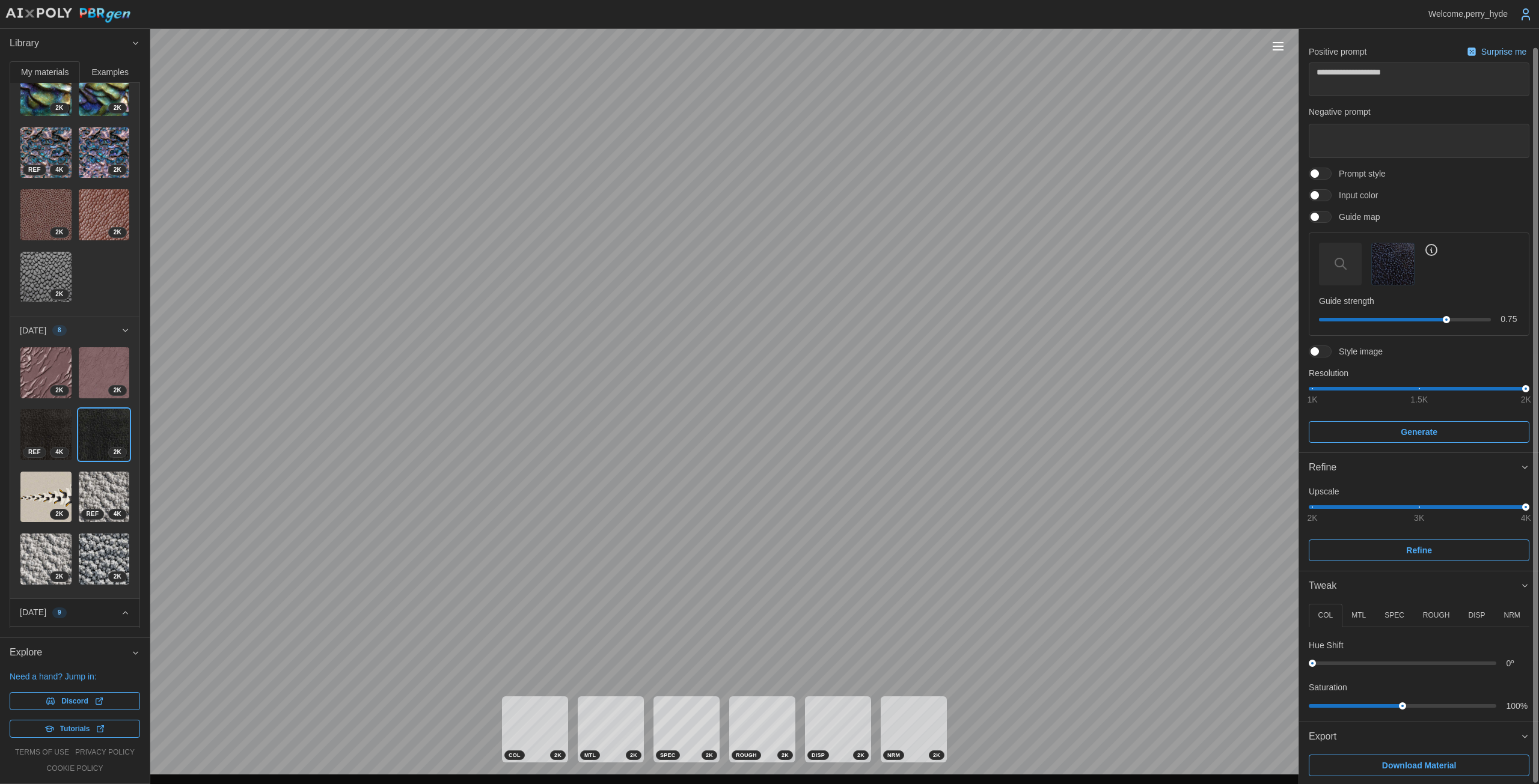
click at [751, 761] on span "Download Material" at bounding box center [1419, 765] width 74 height 20
click at [751, 755] on icon "button" at bounding box center [1515, 756] width 10 height 10
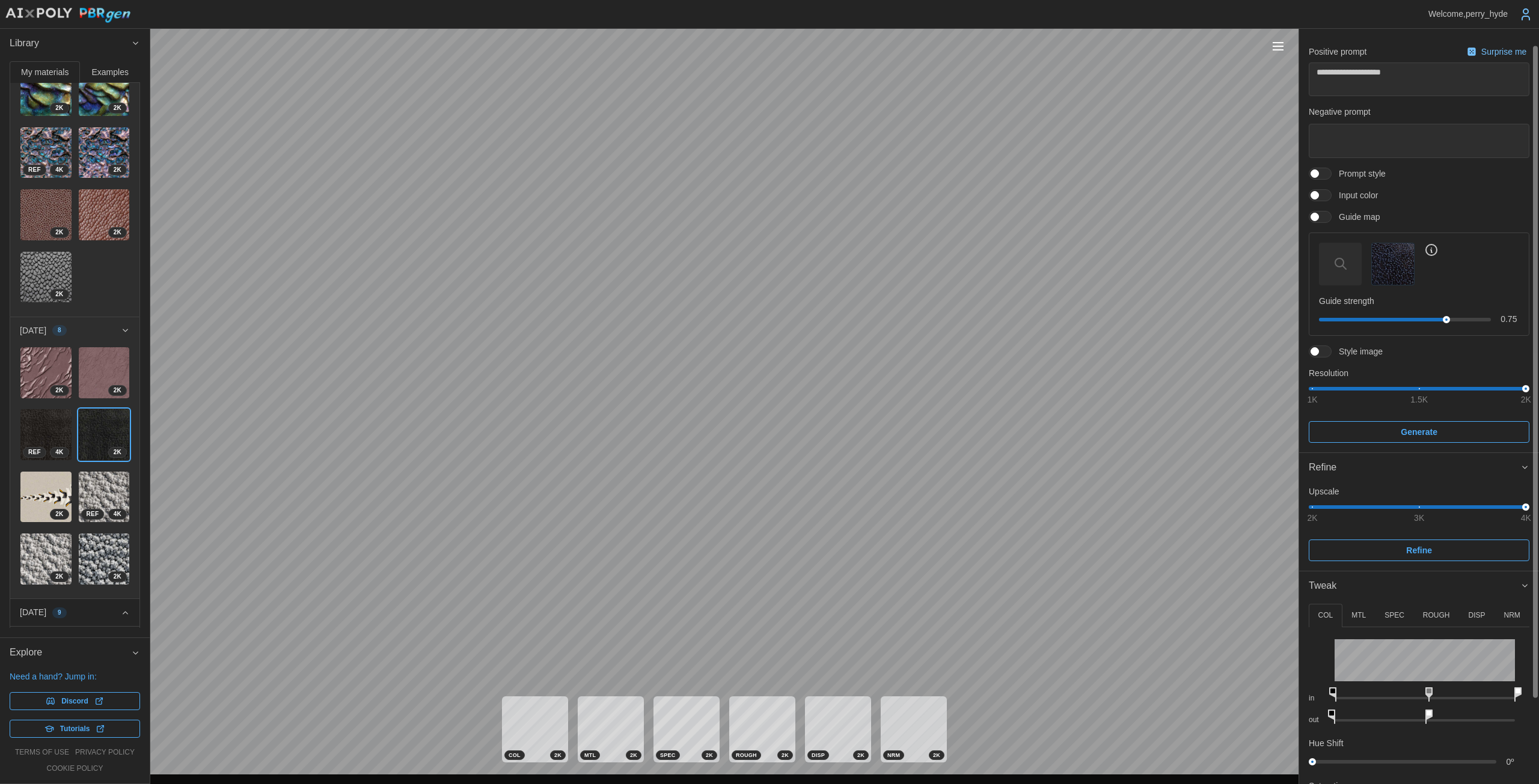
click at [751, 617] on p "DISP" at bounding box center [1476, 615] width 17 height 10
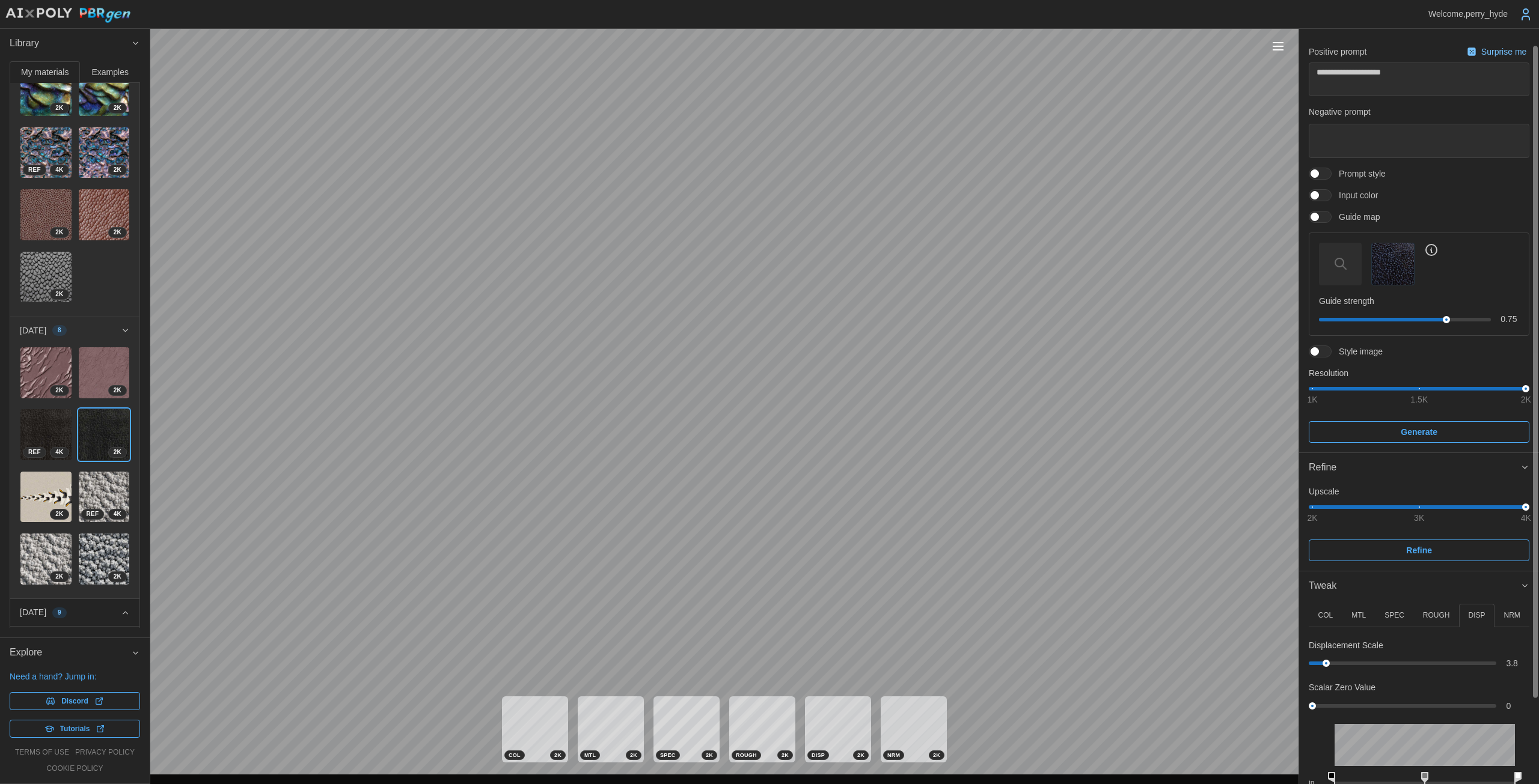
click at [751, 613] on p "ROUGH" at bounding box center [1437, 615] width 27 height 10
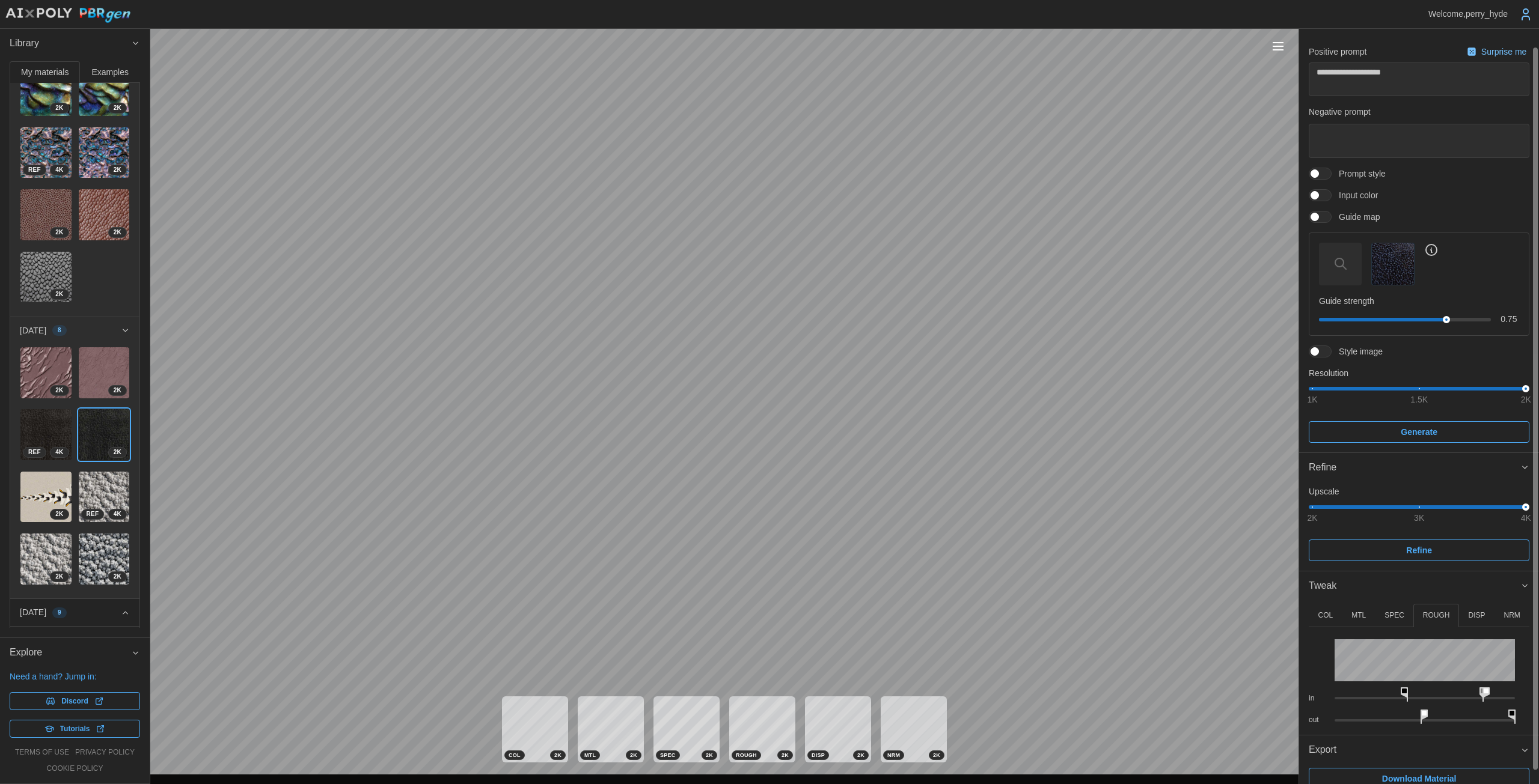
click at [751, 620] on button "NRM" at bounding box center [1511, 615] width 35 height 23
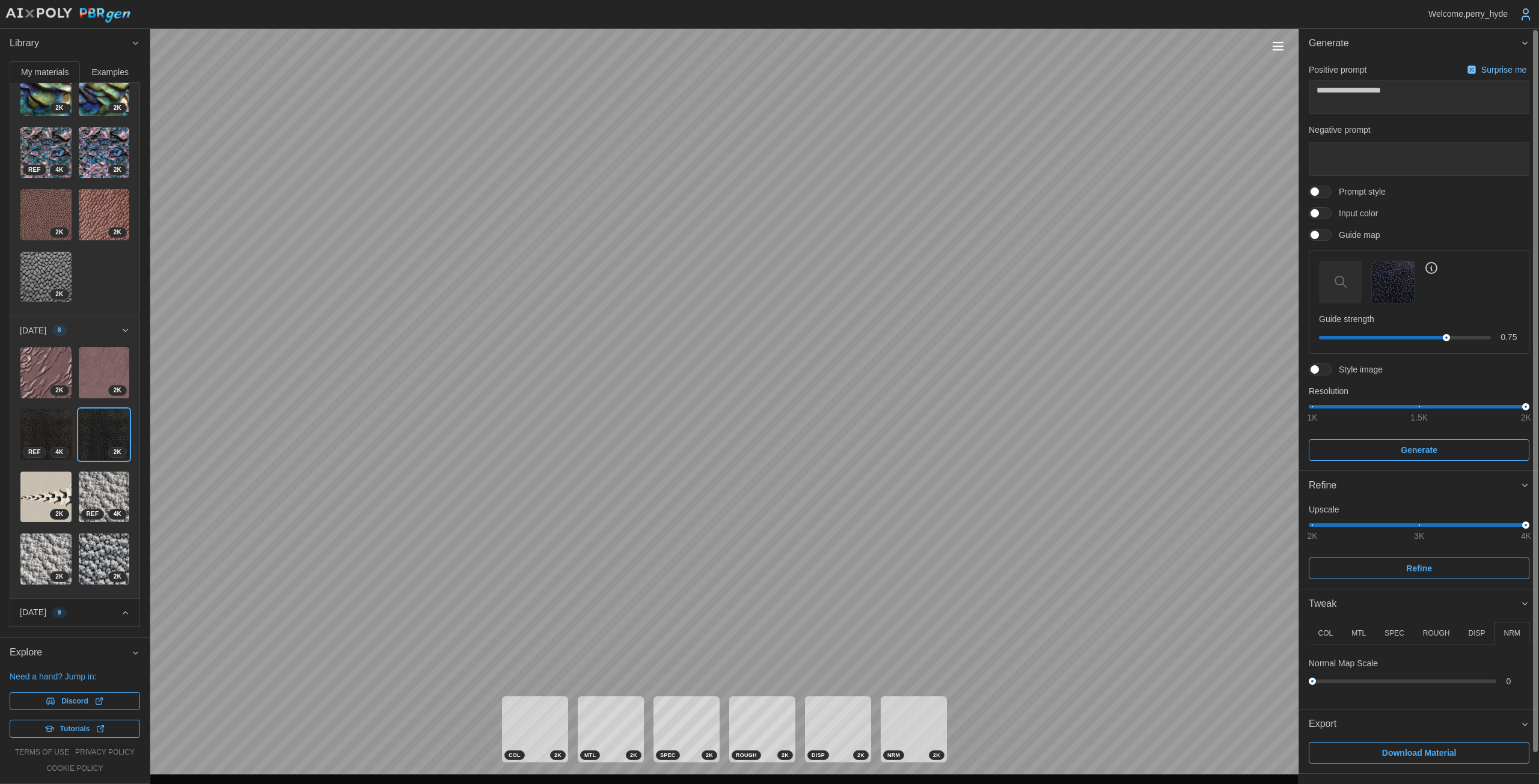
scroll to position [0, 0]
click at [751, 678] on div "**********" at bounding box center [770, 392] width 1539 height 784
click at [751, 682] on div "**********" at bounding box center [770, 392] width 1539 height 784
click at [751, 748] on span "Download Material" at bounding box center [1419, 753] width 74 height 20
click at [751, 373] on div at bounding box center [1319, 370] width 23 height 12
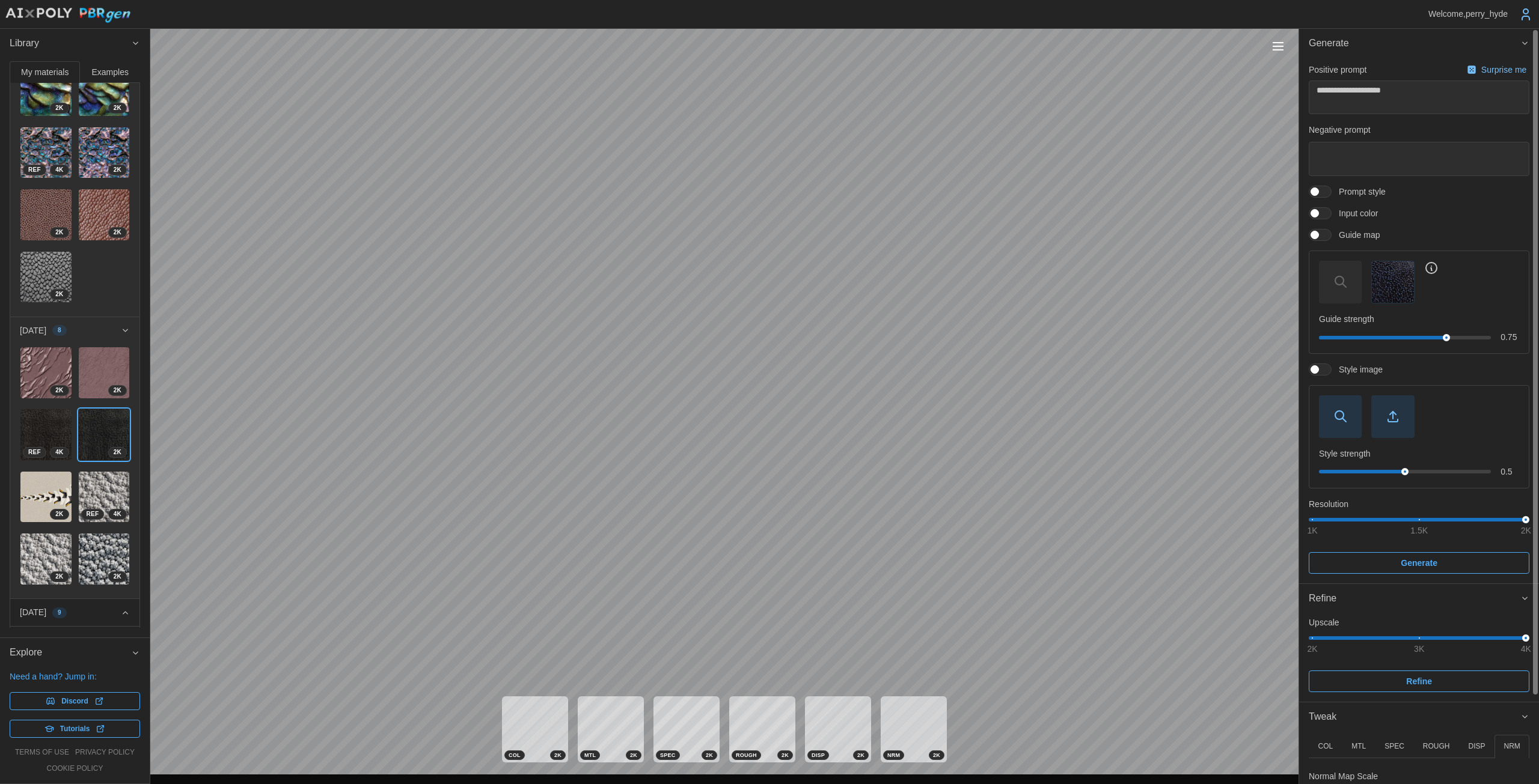
click at [751, 421] on icon "button" at bounding box center [1393, 421] width 10 height 2
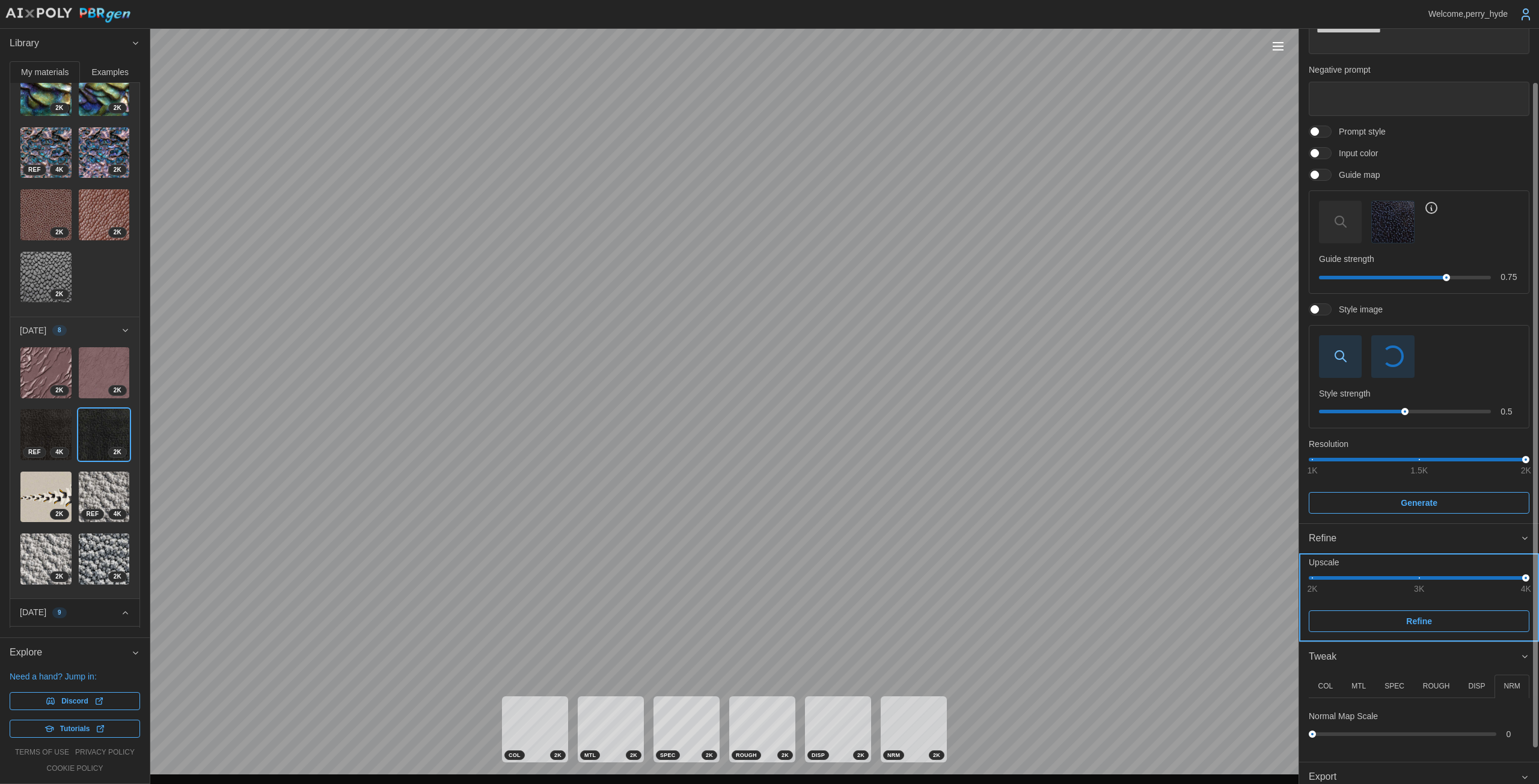
click at [751, 626] on span "Refine" at bounding box center [1419, 621] width 198 height 20
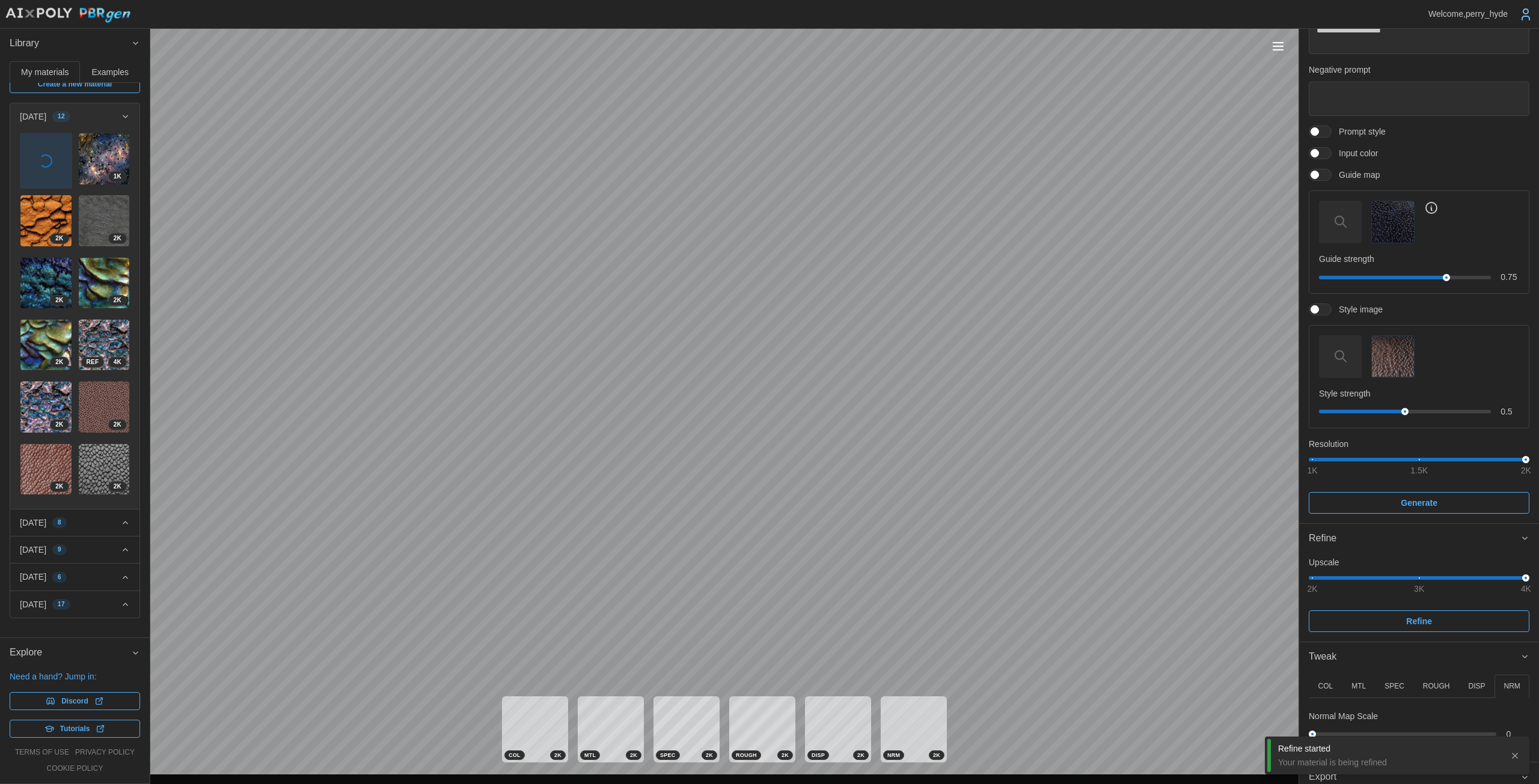
scroll to position [0, 0]
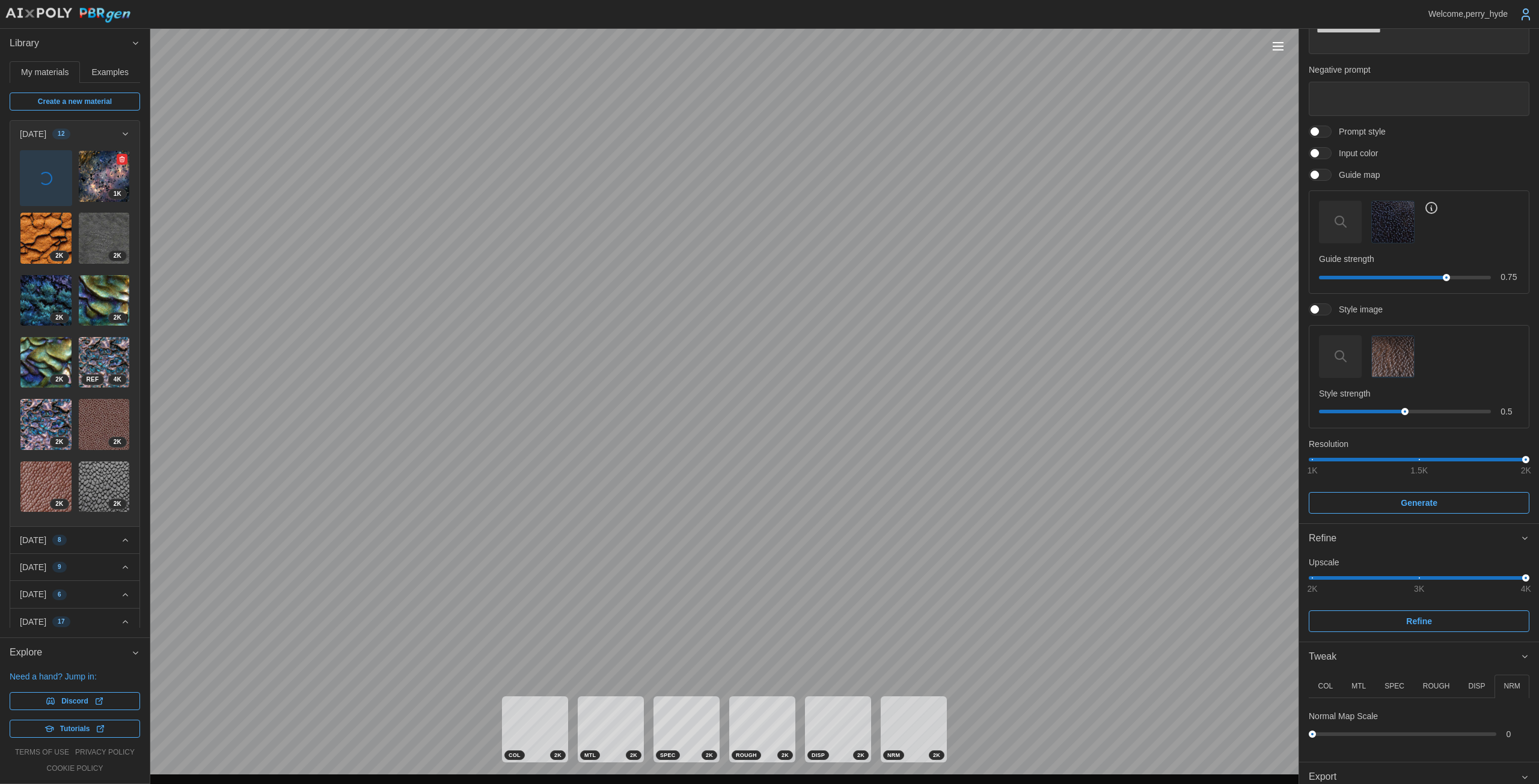
click at [93, 183] on img at bounding box center [104, 176] width 51 height 51
type textarea "*"
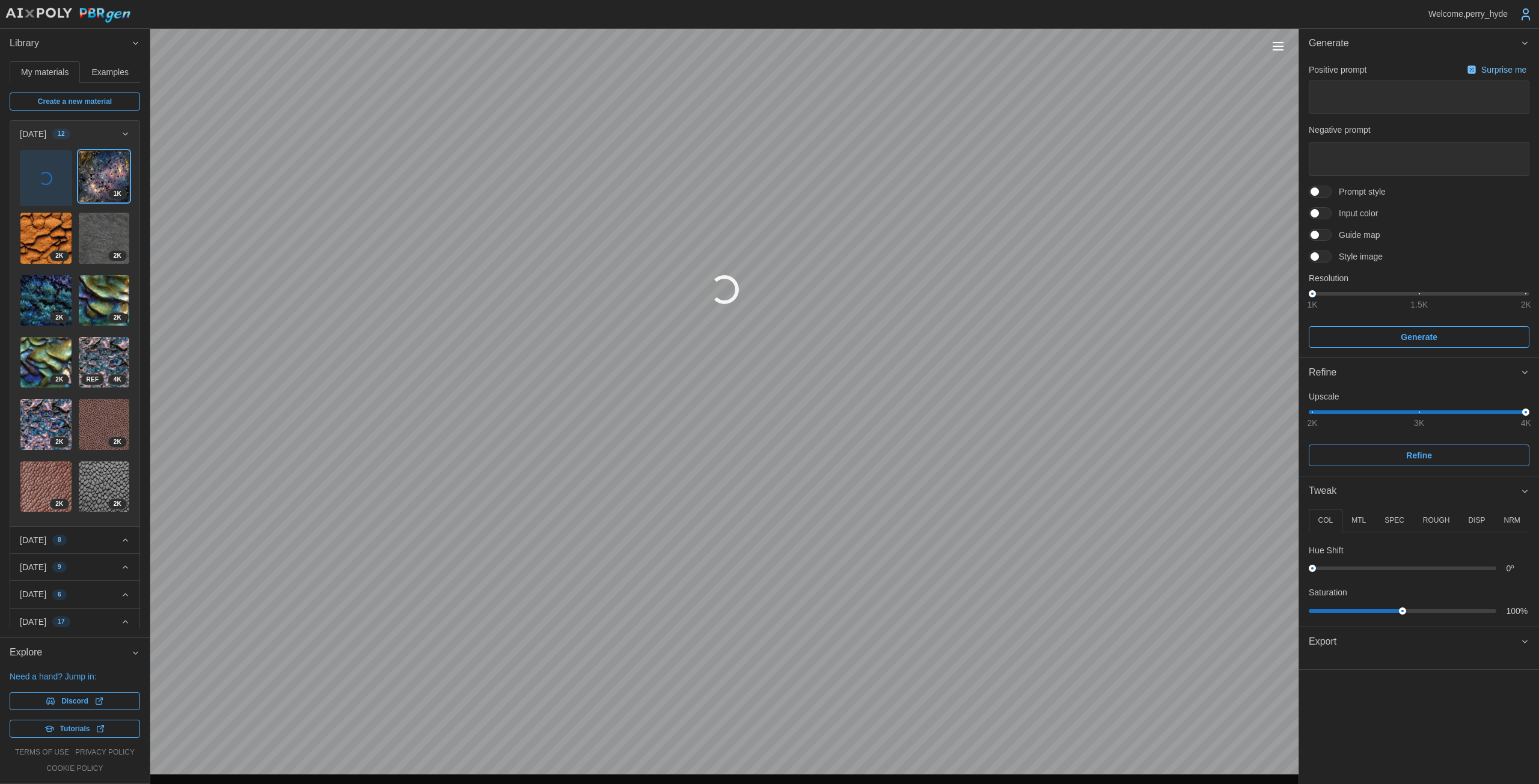
type textarea "*"
type textarea "******"
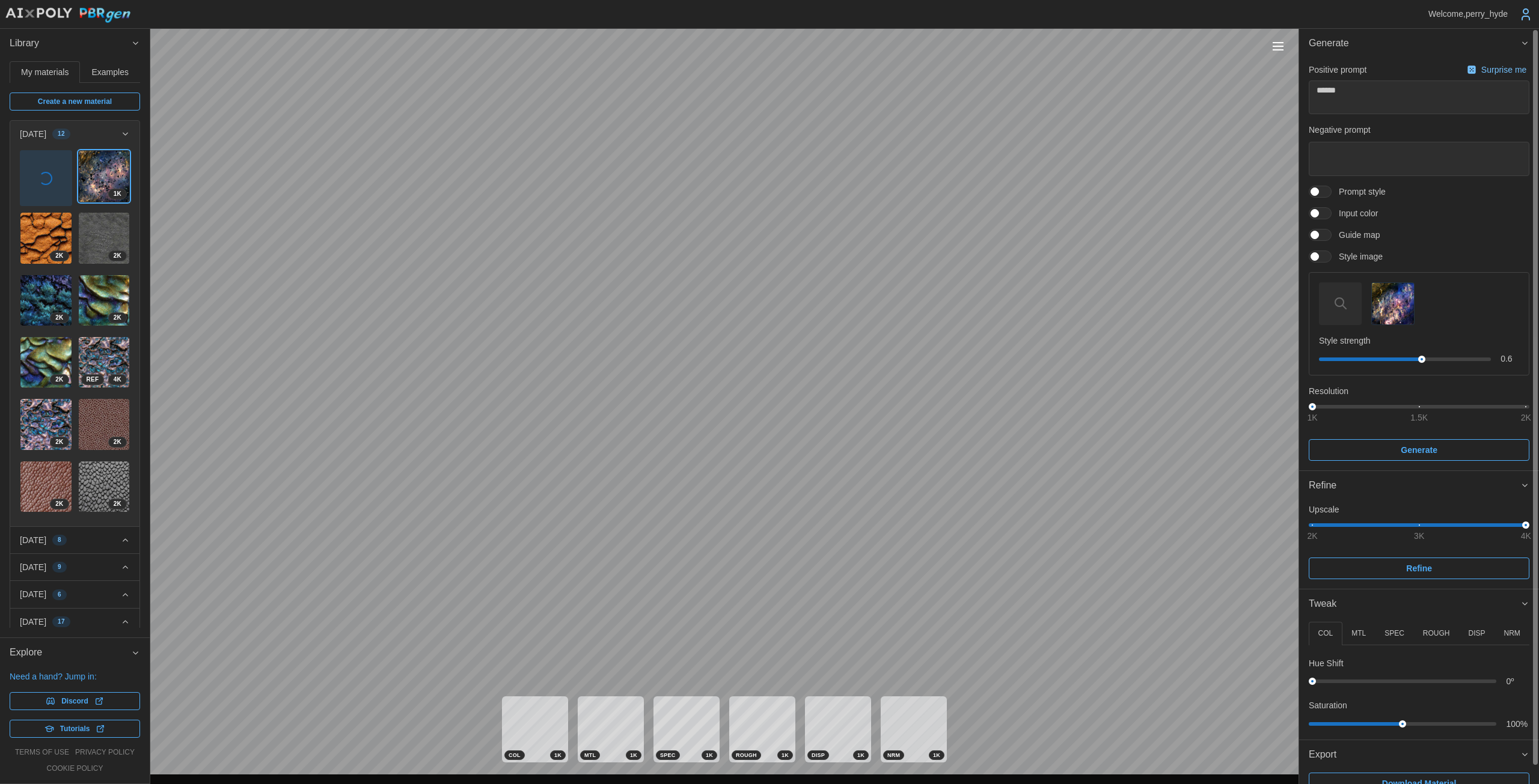
click at [751, 631] on p "DISP" at bounding box center [1476, 634] width 17 height 10
drag, startPoint x: 1322, startPoint y: 682, endPoint x: 1333, endPoint y: 682, distance: 11.0
click at [751, 682] on div at bounding box center [1402, 682] width 180 height 4
click at [751, 629] on p "NRM" at bounding box center [1511, 634] width 16 height 10
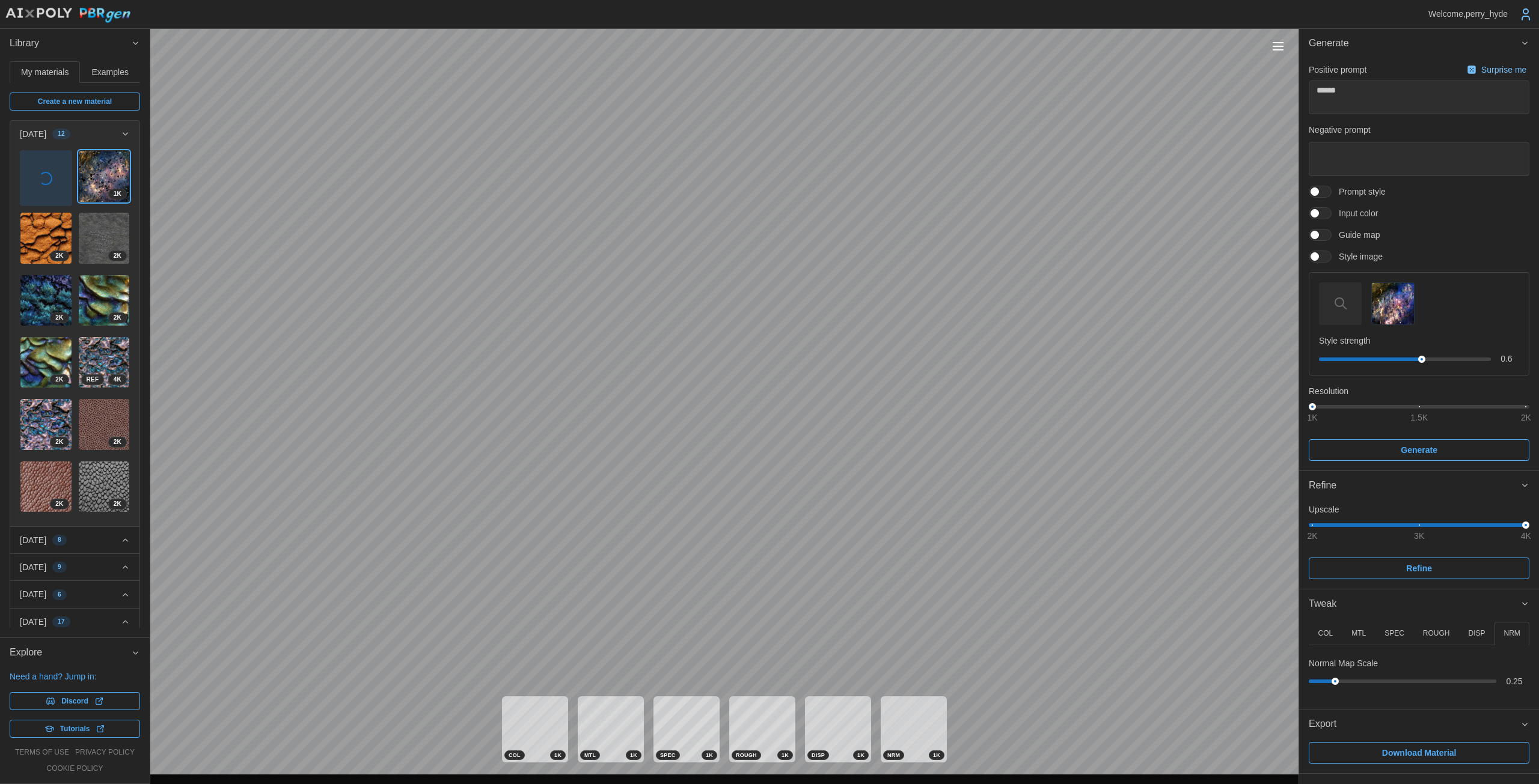
click at [751, 631] on p "ROUGH" at bounding box center [1437, 634] width 27 height 10
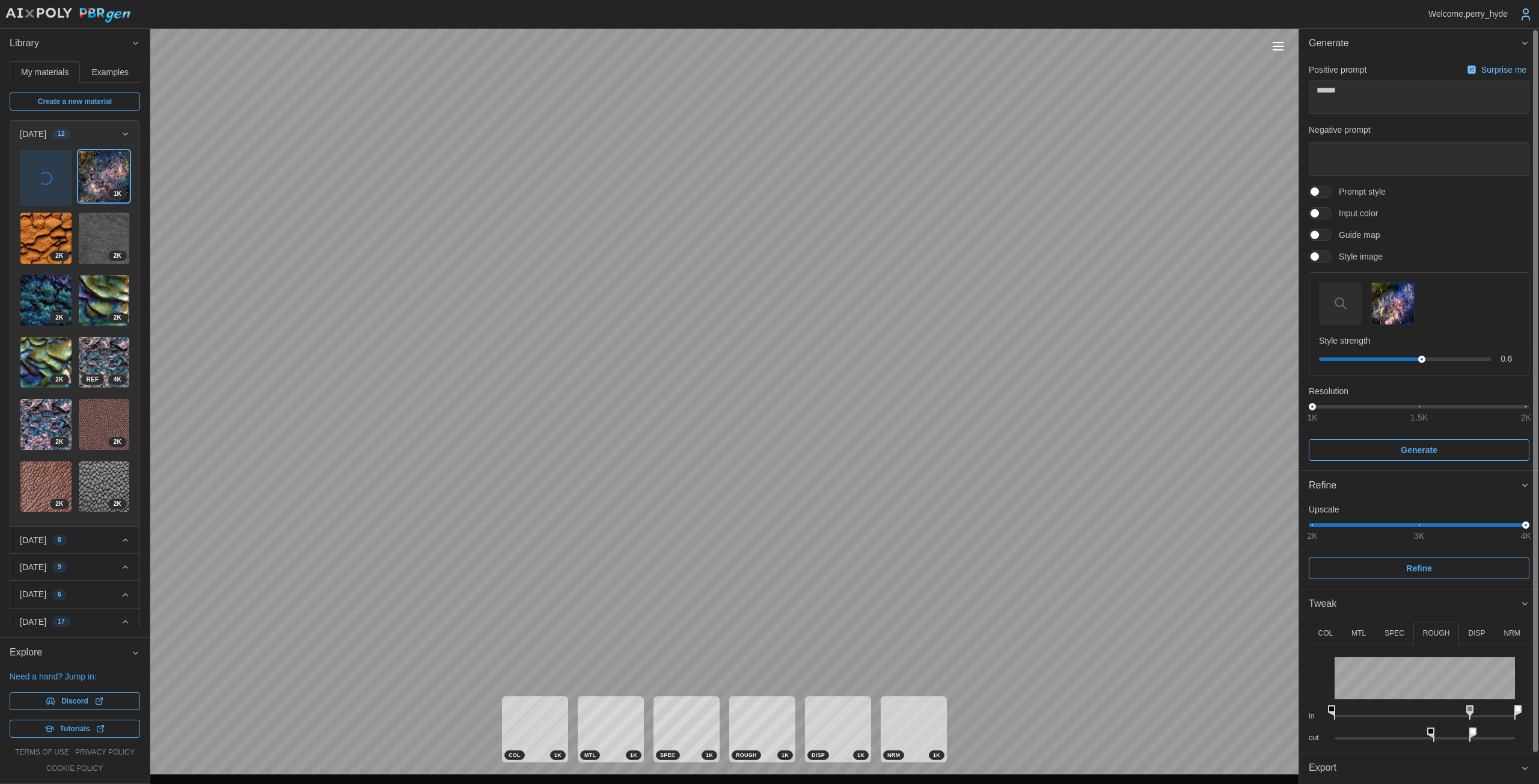
drag, startPoint x: 1425, startPoint y: 712, endPoint x: 1469, endPoint y: 713, distance: 44.0
click at [751, 713] on icon at bounding box center [1470, 713] width 7 height 15
drag, startPoint x: 1430, startPoint y: 734, endPoint x: 1271, endPoint y: 720, distance: 159.6
click at [751, 740] on div "COL MTL SPEC ROUGH DISP NRM in out Hue Shift 0 º Saturation 100 % in out in out…" at bounding box center [1419, 686] width 240 height 134
click at [751, 631] on button "NRM" at bounding box center [1511, 634] width 35 height 23
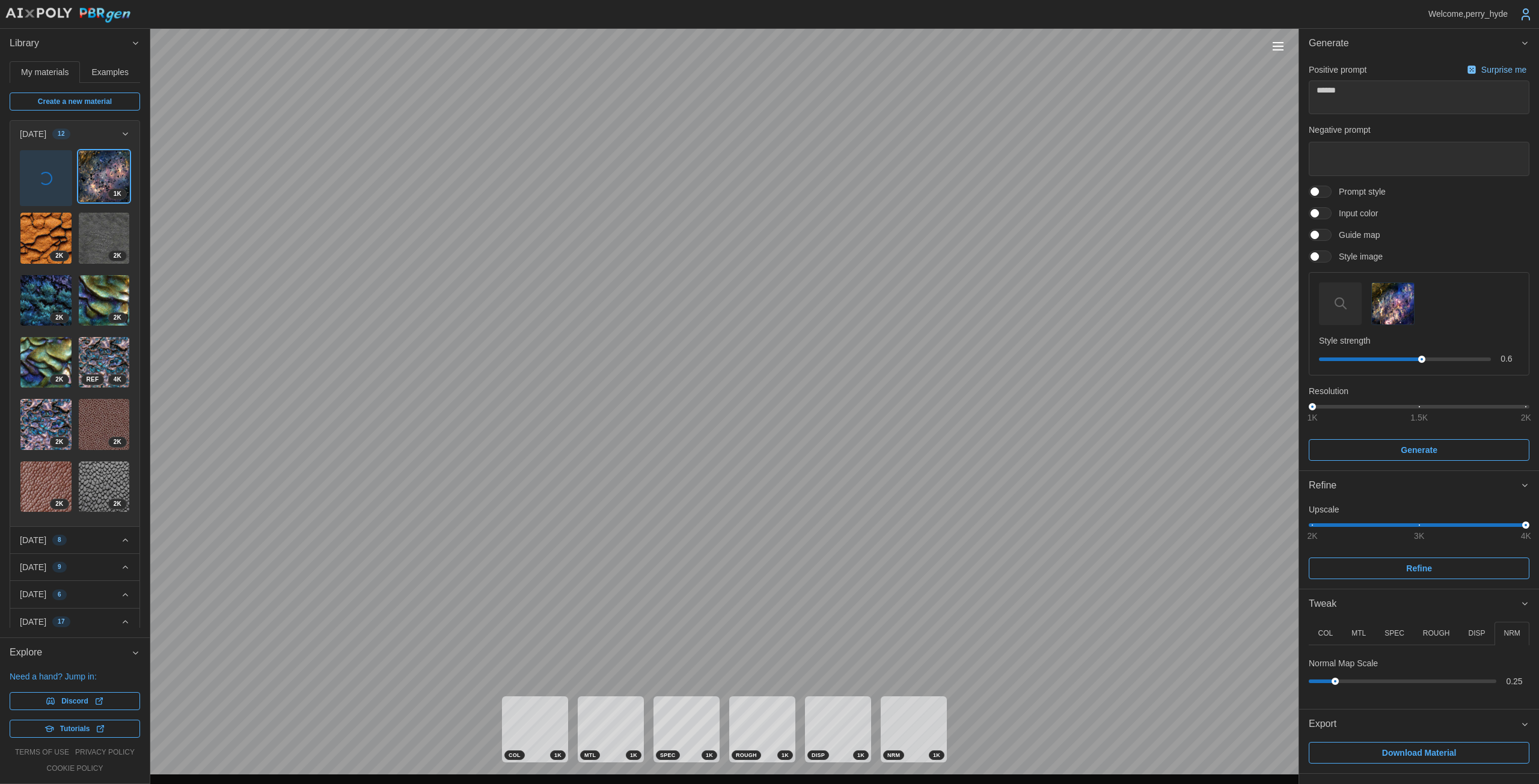
click at [751, 678] on div at bounding box center [1402, 682] width 180 height 7
drag, startPoint x: 1393, startPoint y: 678, endPoint x: 1370, endPoint y: 653, distance: 34.0
click at [751, 678] on div at bounding box center [1392, 682] width 8 height 8
click at [751, 629] on button "MTL" at bounding box center [1359, 634] width 33 height 23
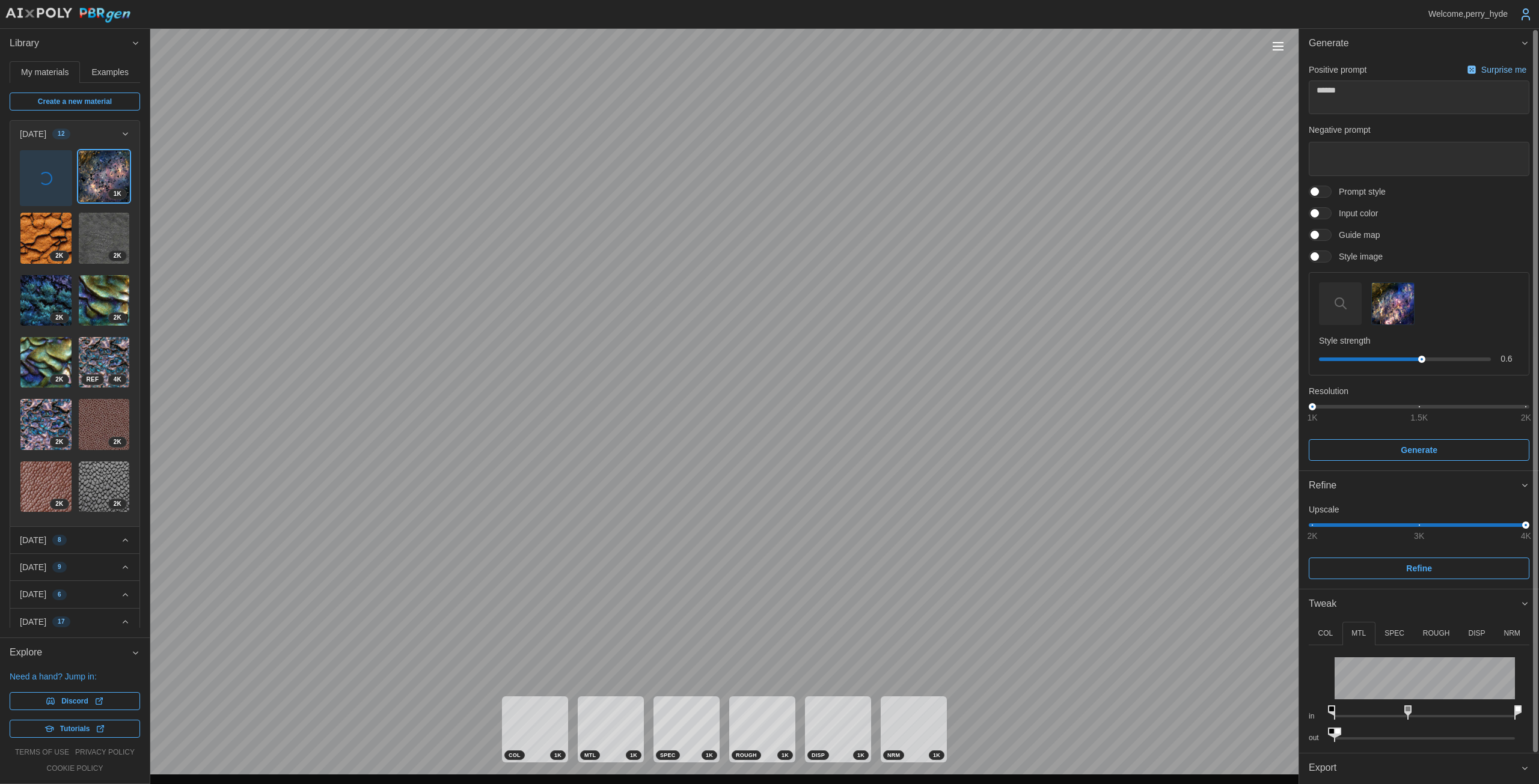
drag, startPoint x: 1424, startPoint y: 710, endPoint x: 1308, endPoint y: 712, distance: 116.0
click at [751, 710] on rect at bounding box center [1408, 709] width 5 height 5
drag, startPoint x: 1336, startPoint y: 736, endPoint x: 1538, endPoint y: 738, distance: 202.0
click at [751, 738] on div "Generate Positive prompt Surprise me ****** Negative prompt Prompt style Input …" at bounding box center [1419, 406] width 240 height 755
drag, startPoint x: 1333, startPoint y: 730, endPoint x: 1405, endPoint y: 732, distance: 72.0
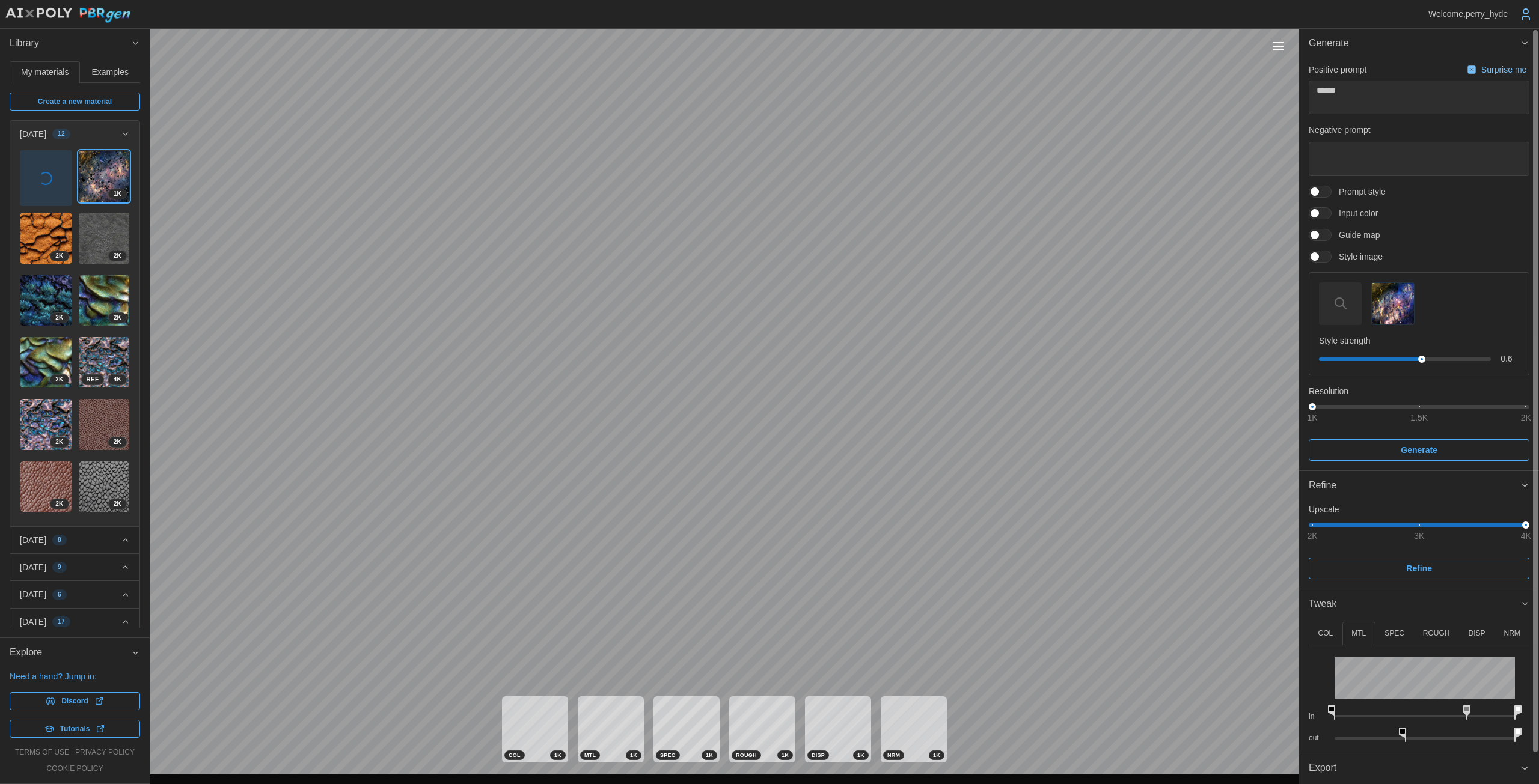
click at [751, 732] on icon at bounding box center [1402, 735] width 7 height 15
drag, startPoint x: 1333, startPoint y: 712, endPoint x: 1457, endPoint y: 713, distance: 124.0
click at [751, 713] on icon at bounding box center [1455, 713] width 7 height 15
click at [85, 231] on img at bounding box center [104, 238] width 51 height 51
type textarea "*"
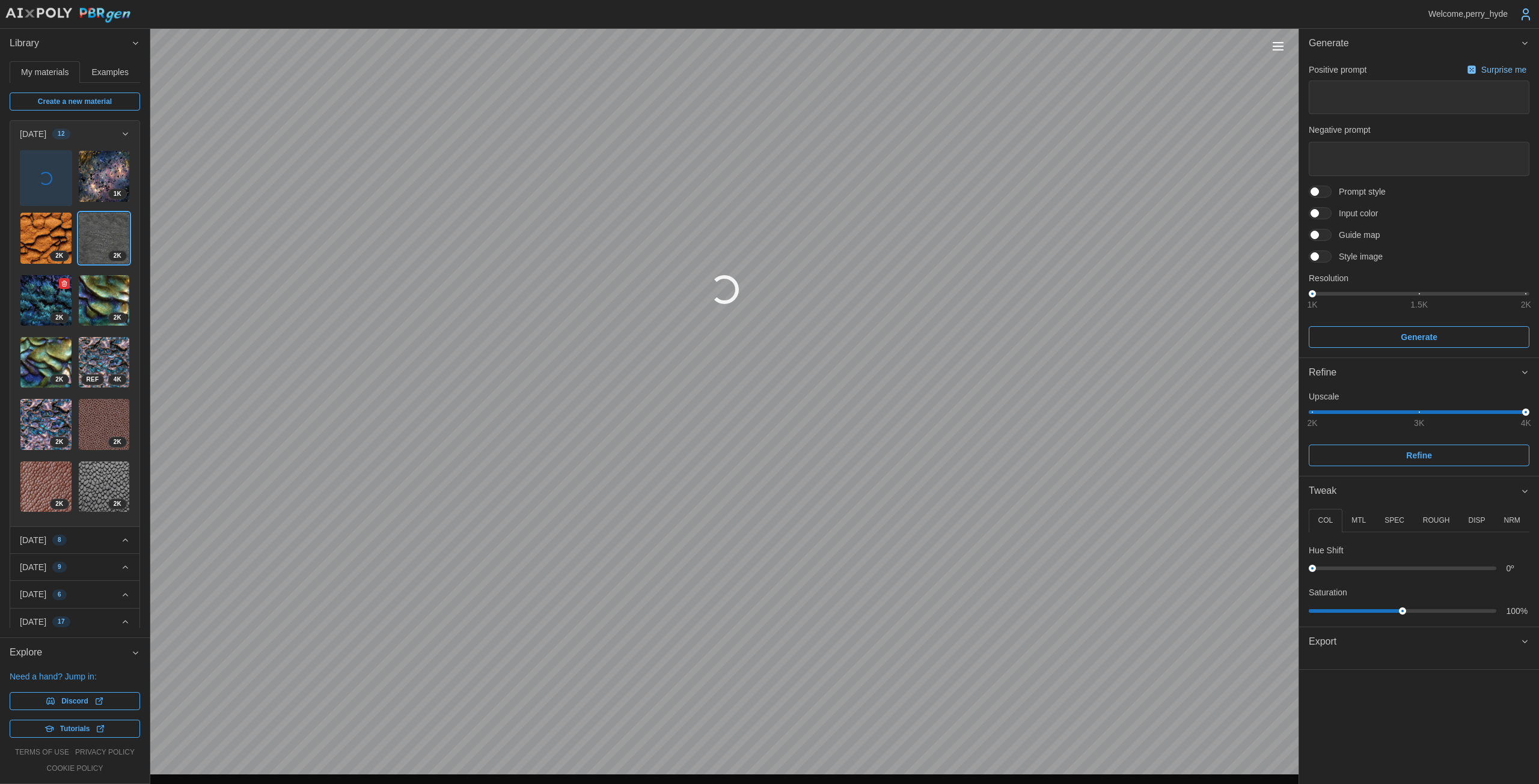
type textarea "*"
type textarea "******"
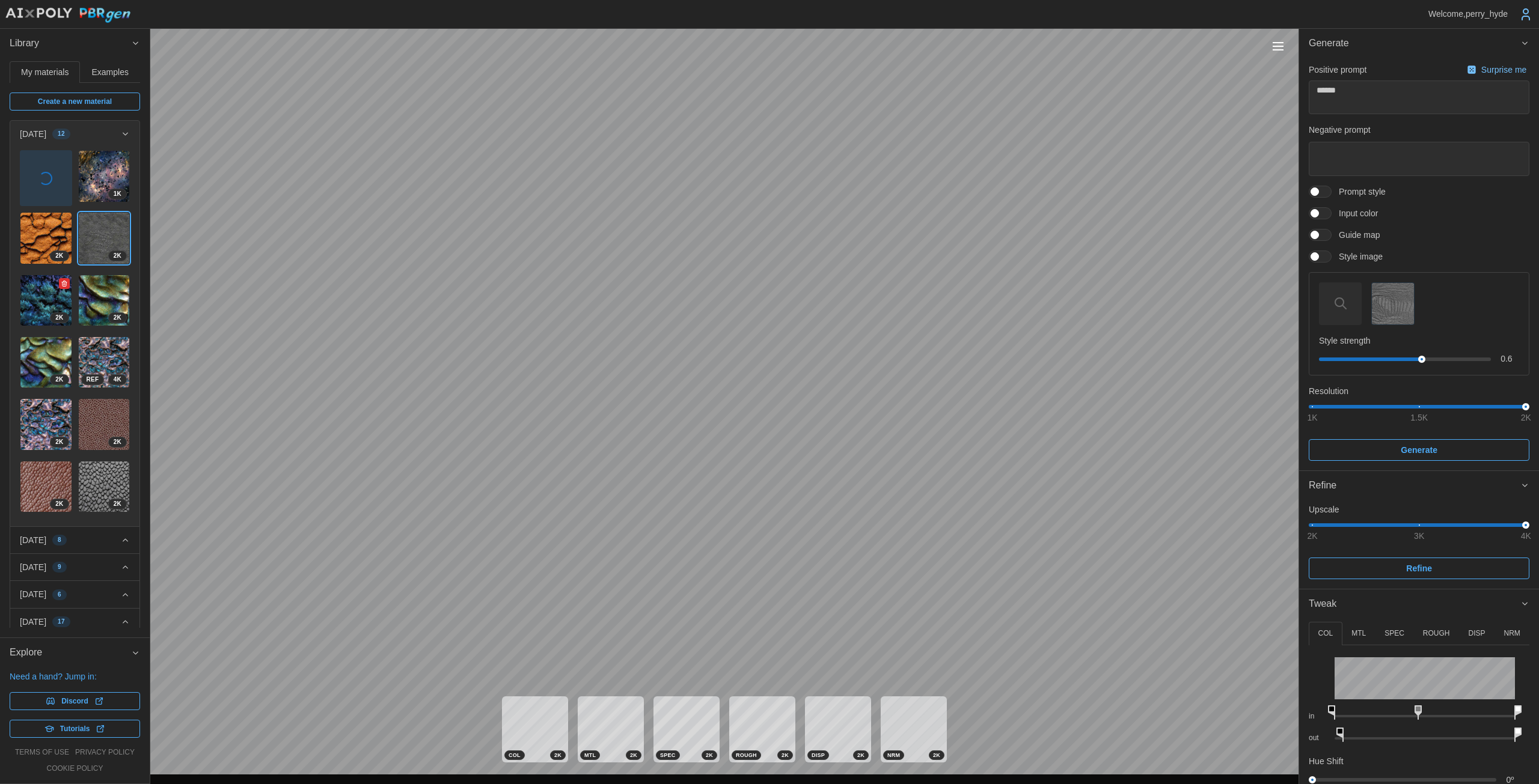
click at [42, 296] on img at bounding box center [45, 301] width 51 height 51
type textarea "*"
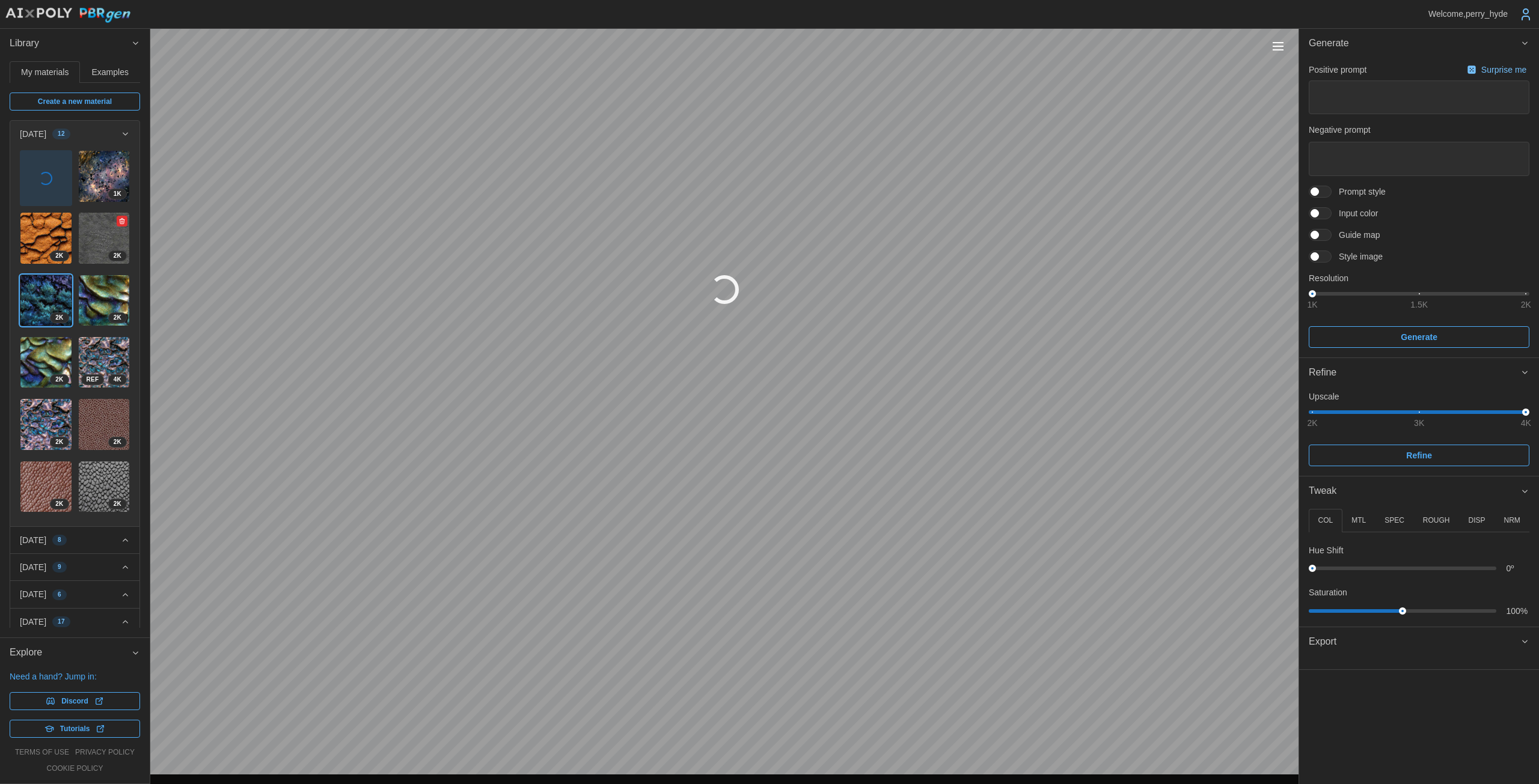
type textarea "*"
type textarea "**********"
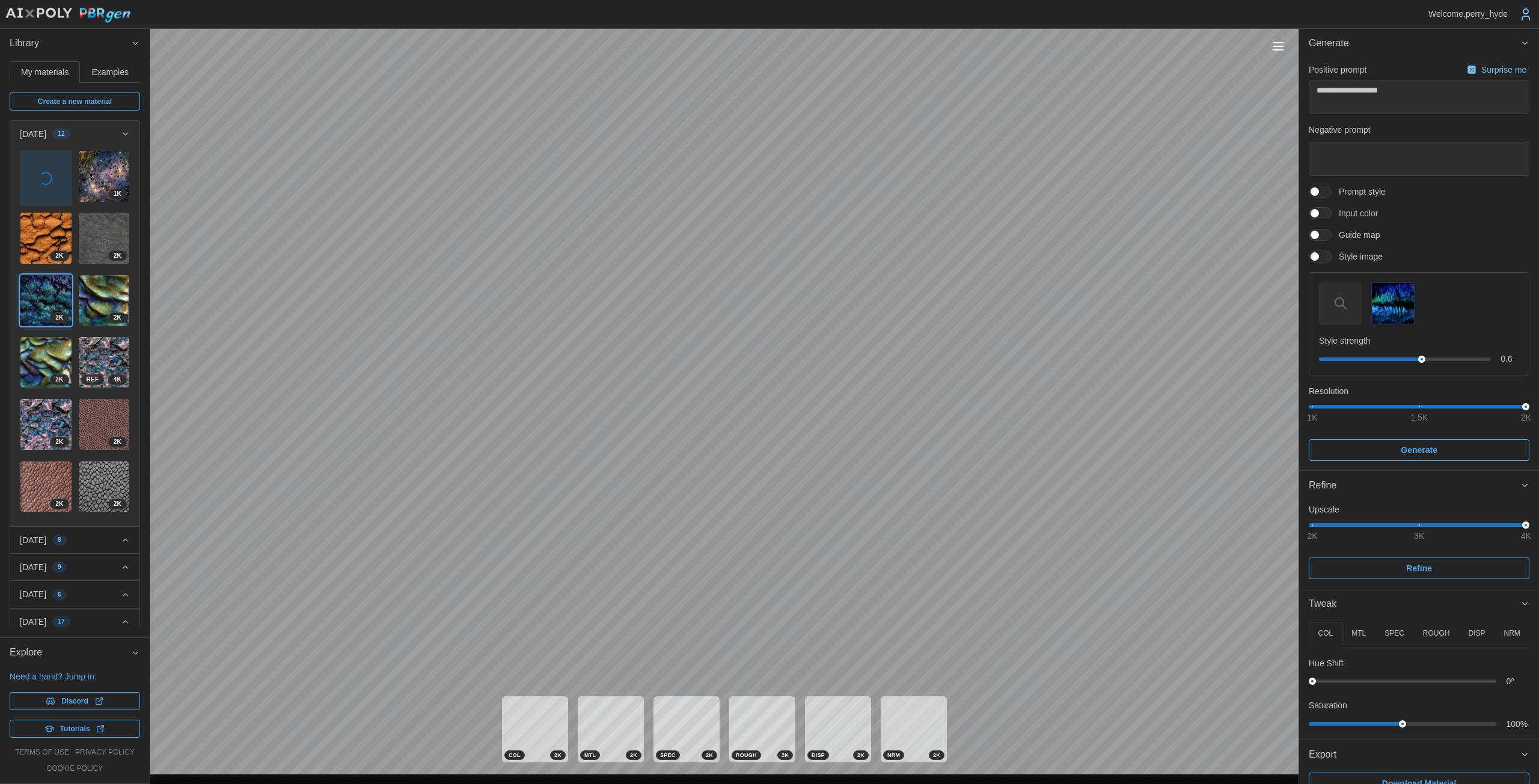
click at [46, 191] on span "button" at bounding box center [45, 178] width 51 height 55
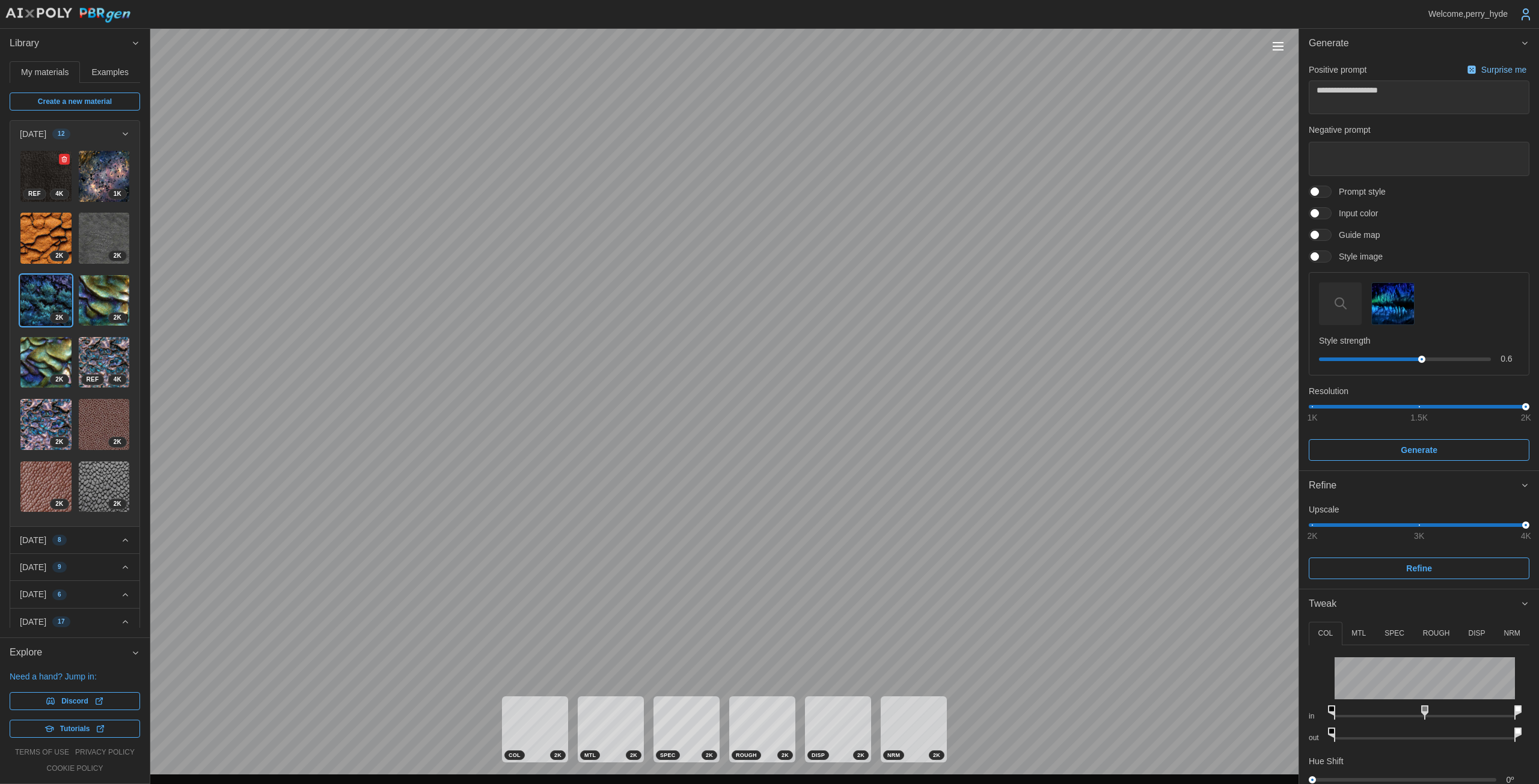
click at [35, 178] on img at bounding box center [45, 176] width 51 height 51
type textarea "*"
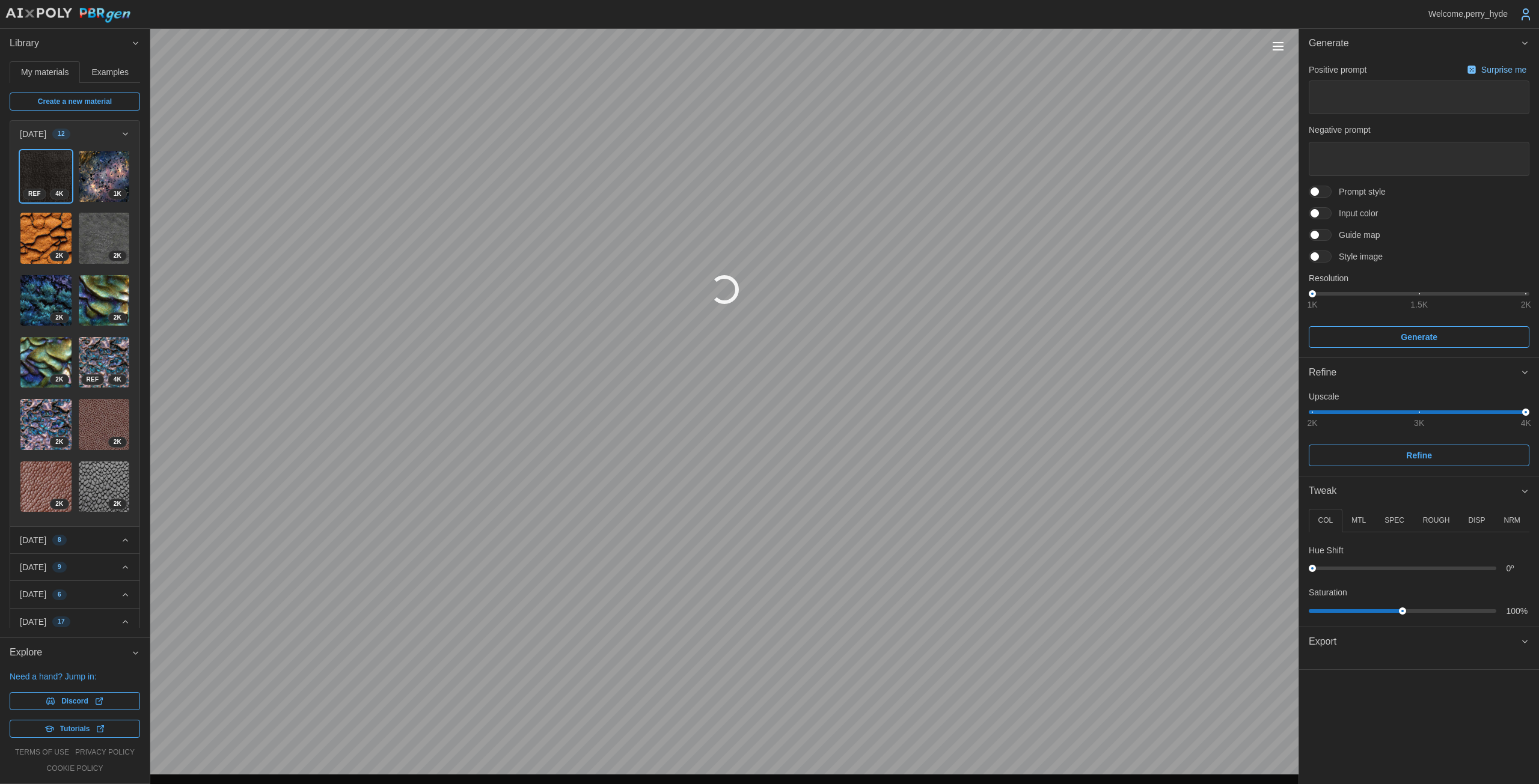
type textarea "*"
type textarea "**********"
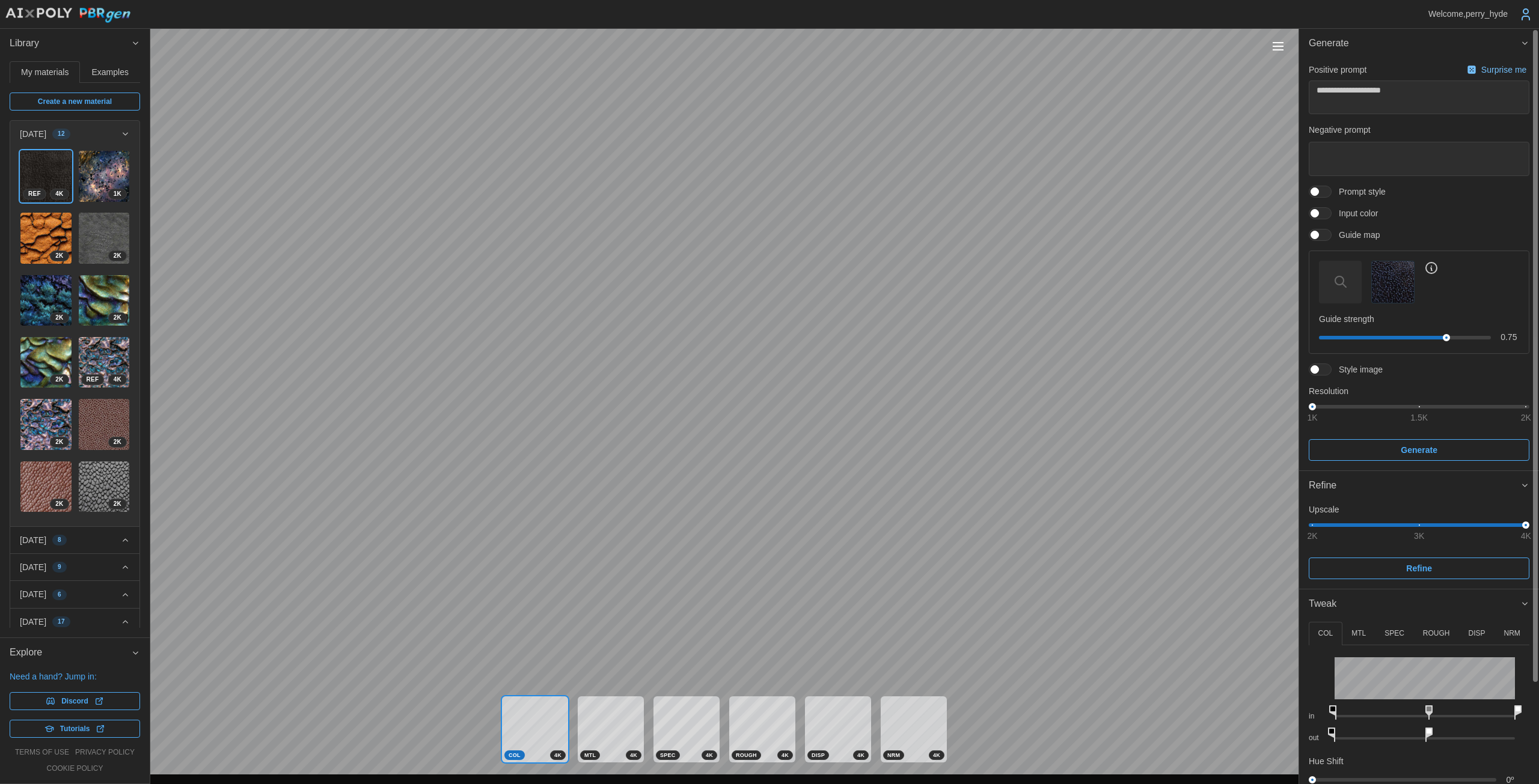
click at [751, 367] on span at bounding box center [1326, 370] width 15 height 11
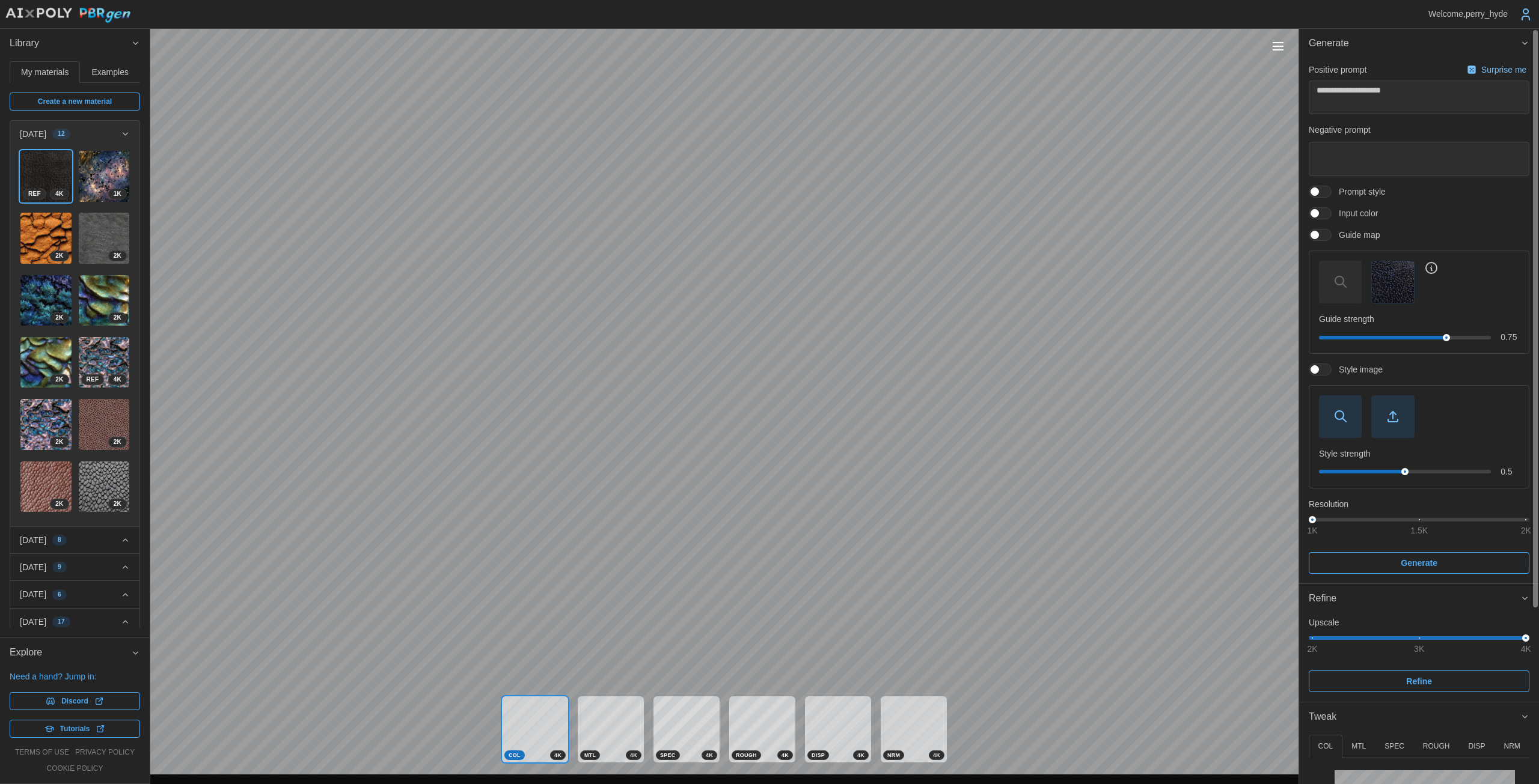
click at [751, 415] on span "button" at bounding box center [1392, 417] width 42 height 42
click at [751, 417] on img "button" at bounding box center [1392, 417] width 42 height 40
drag, startPoint x: 1524, startPoint y: 520, endPoint x: 1538, endPoint y: 520, distance: 14.0
click at [751, 520] on div "**********" at bounding box center [1419, 406] width 240 height 755
drag, startPoint x: 1430, startPoint y: 337, endPoint x: 1396, endPoint y: 337, distance: 34.0
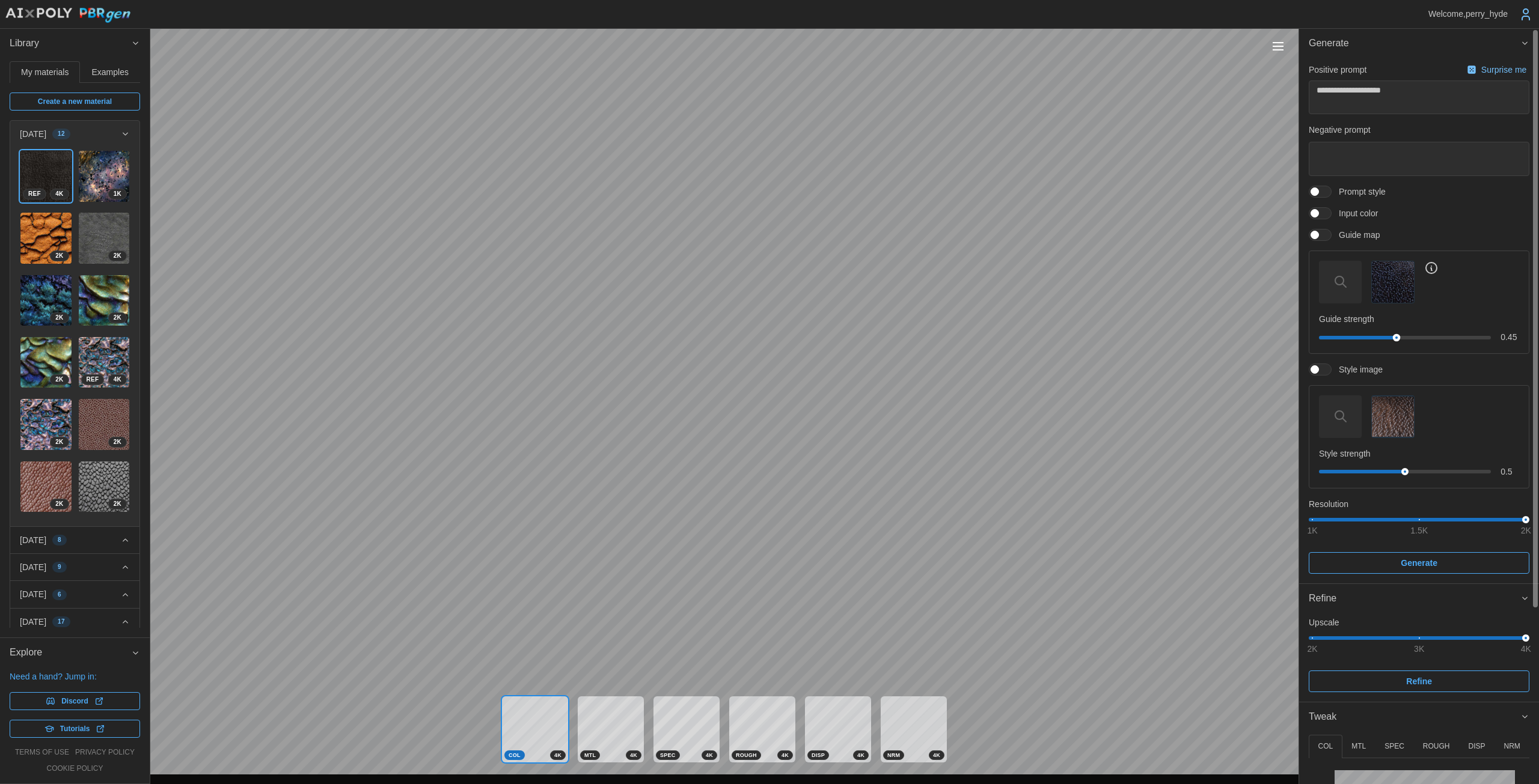
click at [751, 337] on div at bounding box center [1397, 337] width 8 height 8
drag, startPoint x: 1405, startPoint y: 472, endPoint x: 1424, endPoint y: 472, distance: 19.0
click at [751, 472] on div at bounding box center [1423, 472] width 8 height 8
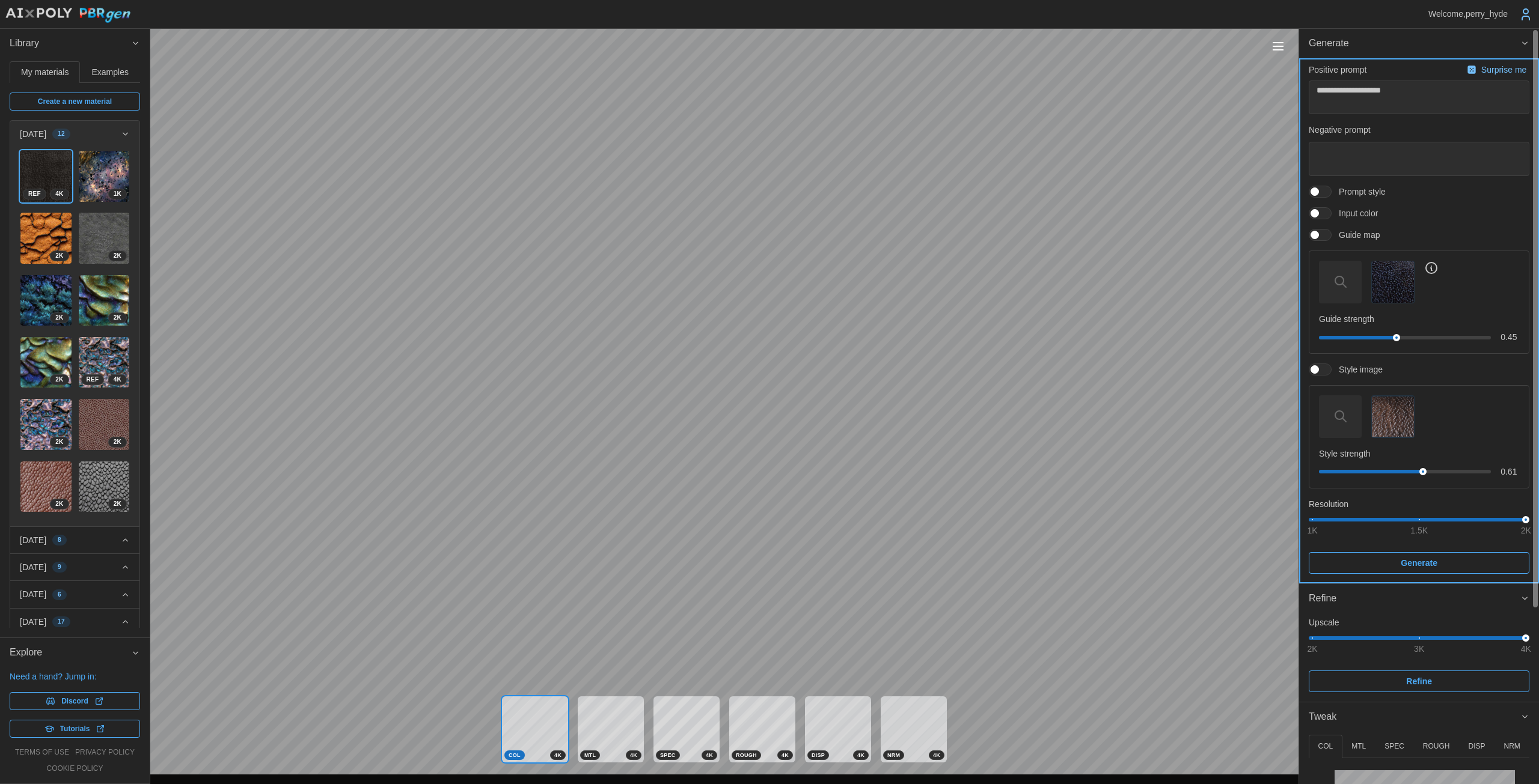
click at [751, 565] on span "Generate" at bounding box center [1419, 563] width 198 height 20
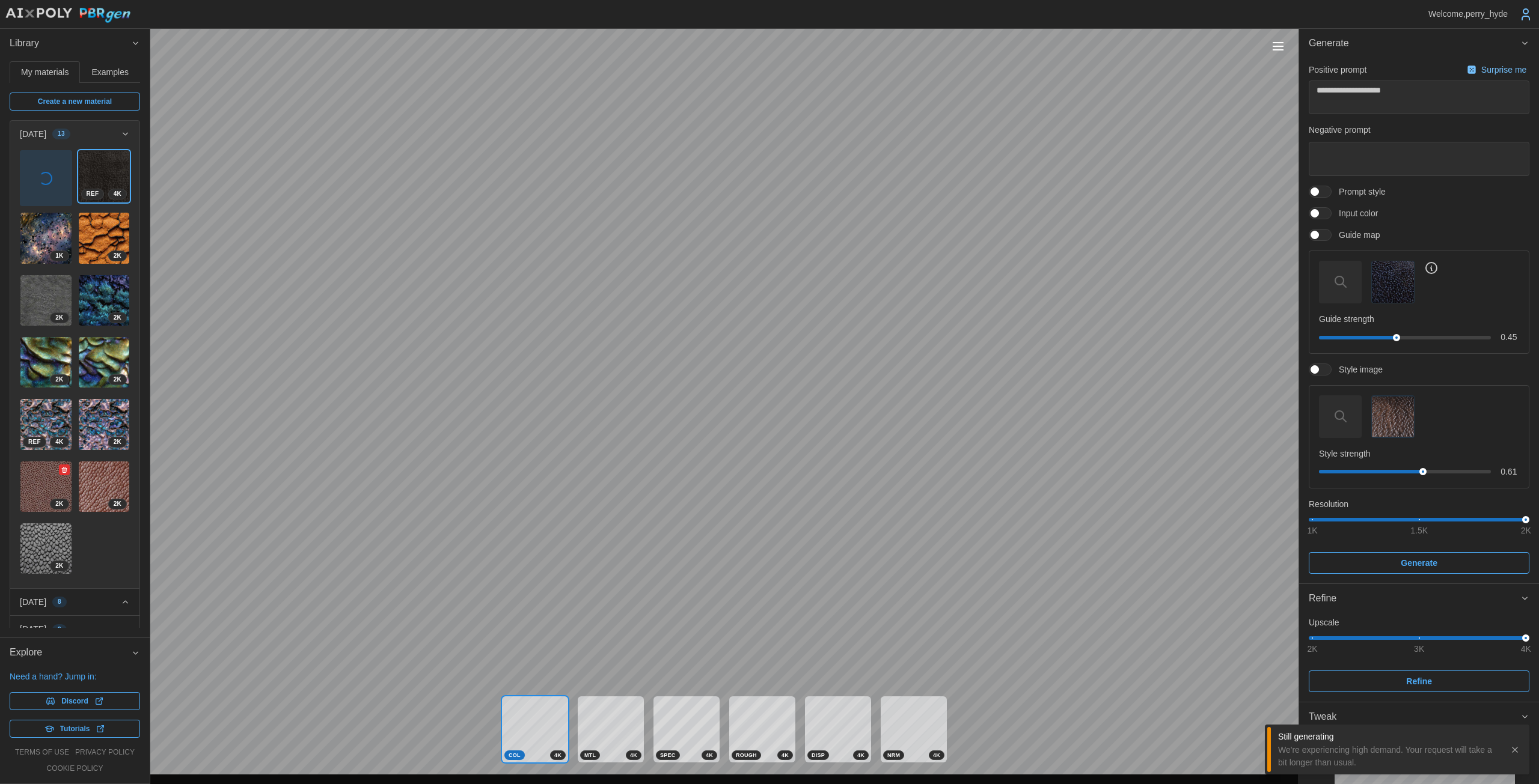
click at [54, 461] on img at bounding box center [45, 486] width 51 height 51
type textarea "*"
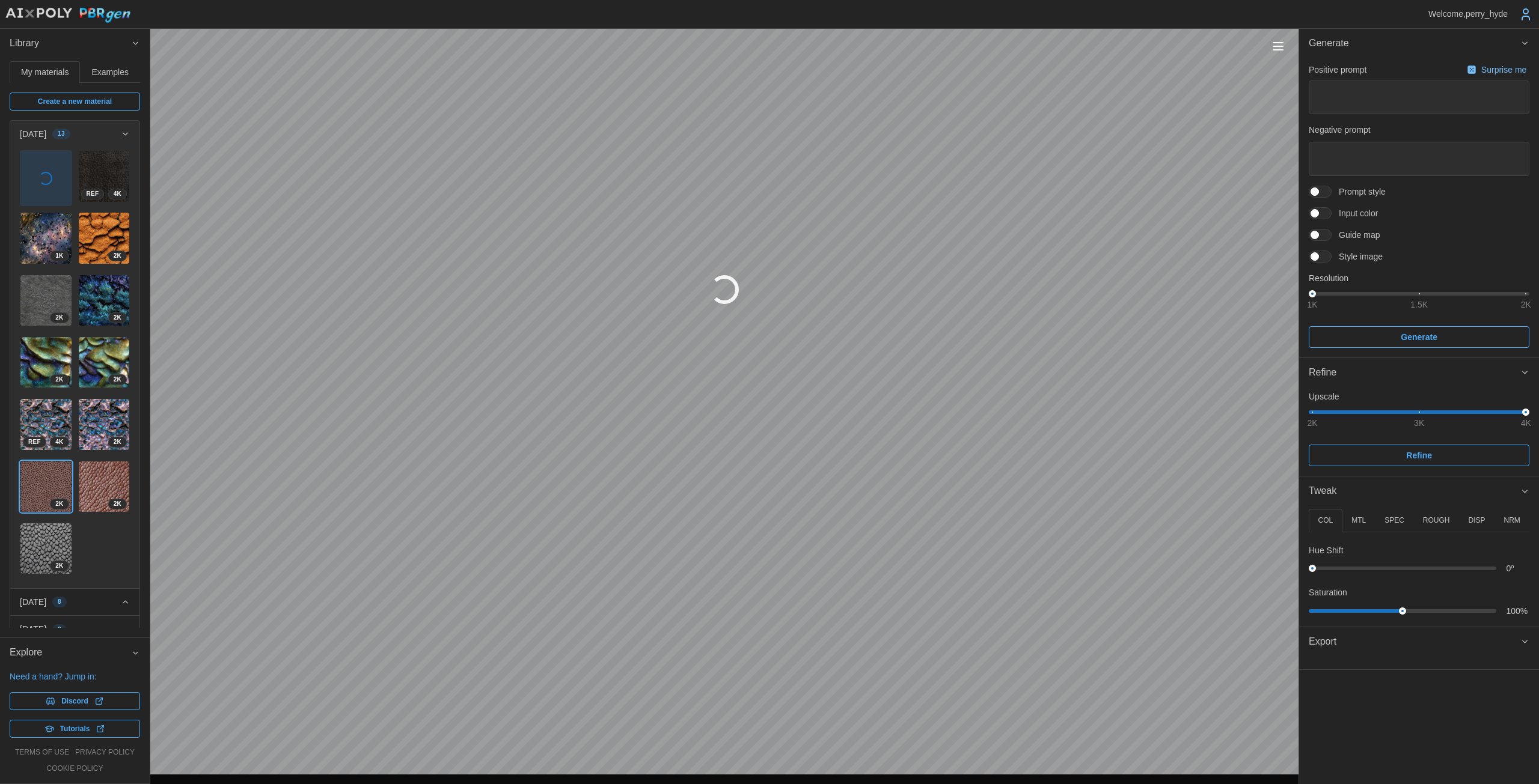
type textarea "*"
type textarea "**********"
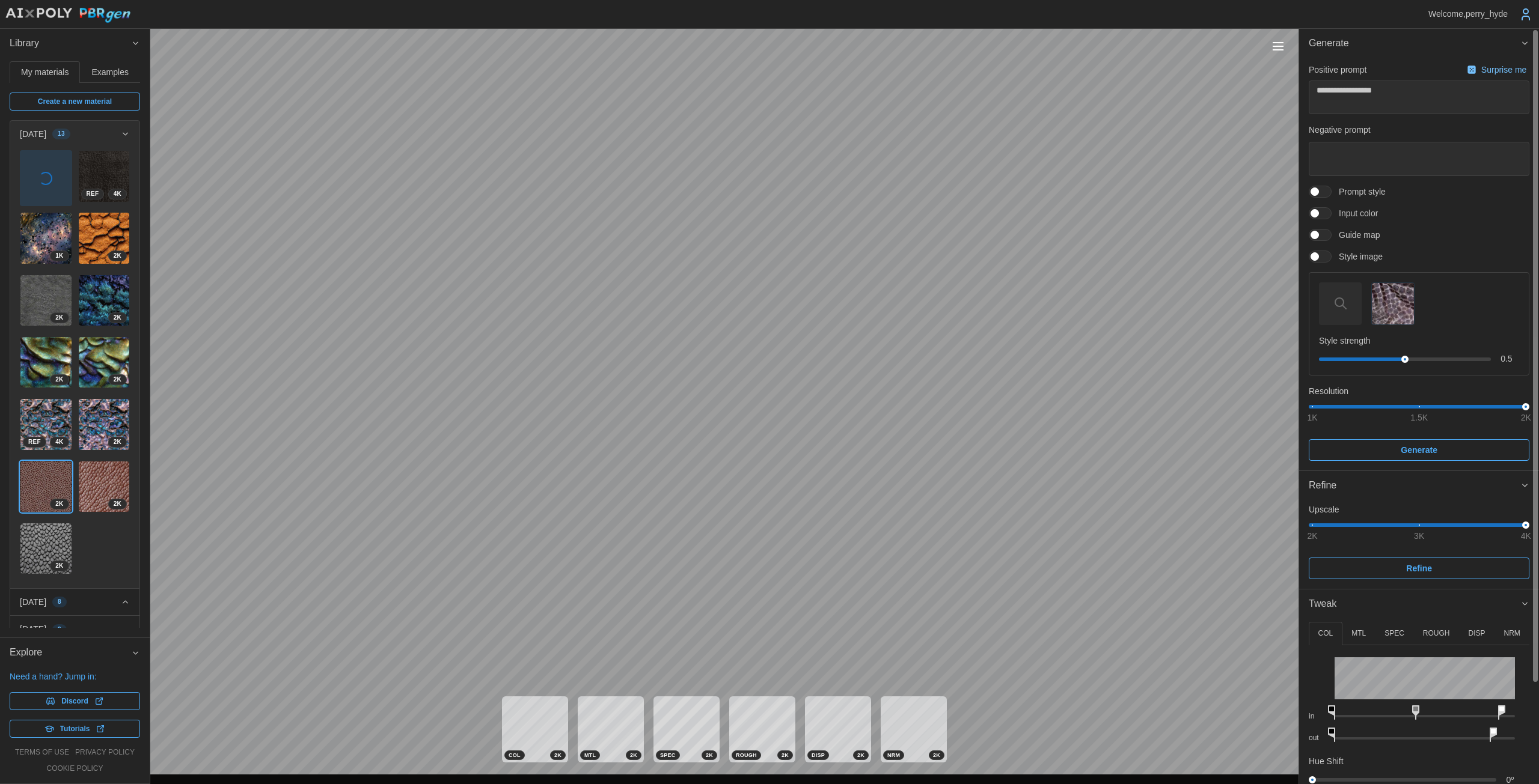
click at [751, 634] on p "DISP" at bounding box center [1476, 634] width 17 height 10
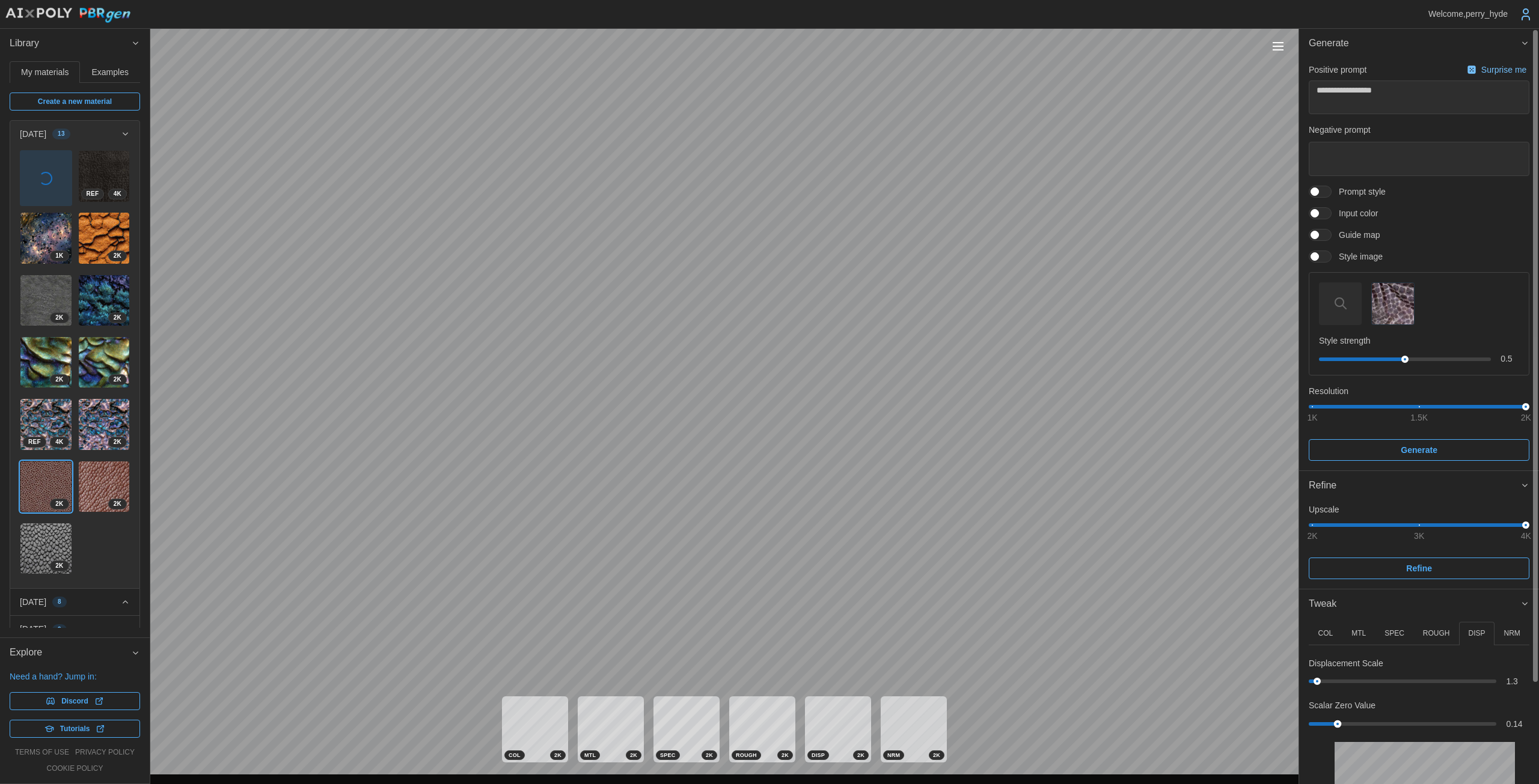
drag, startPoint x: 1314, startPoint y: 724, endPoint x: 1336, endPoint y: 724, distance: 22.0
click at [751, 724] on div at bounding box center [1338, 723] width 8 height 8
drag, startPoint x: 1341, startPoint y: 722, endPoint x: 1437, endPoint y: 721, distance: 96.0
click at [751, 721] on div at bounding box center [1428, 723] width 8 height 8
drag, startPoint x: 1316, startPoint y: 676, endPoint x: 1329, endPoint y: 670, distance: 14.3
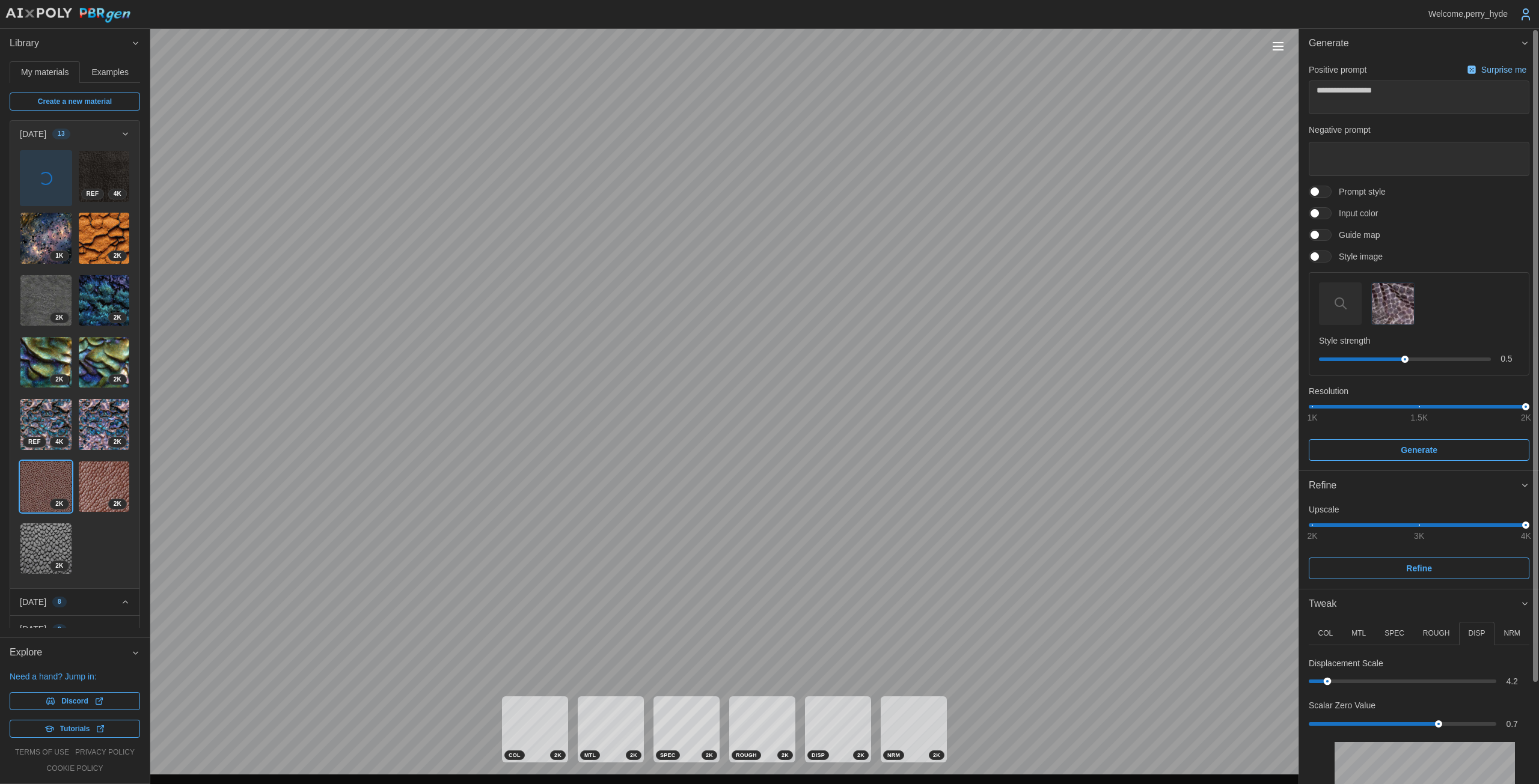
click at [751, 670] on div "Displacement Scale 4.2" at bounding box center [1418, 673] width 220 height 31
click at [31, 182] on img at bounding box center [45, 176] width 51 height 51
type textarea "*"
type textarea "**********"
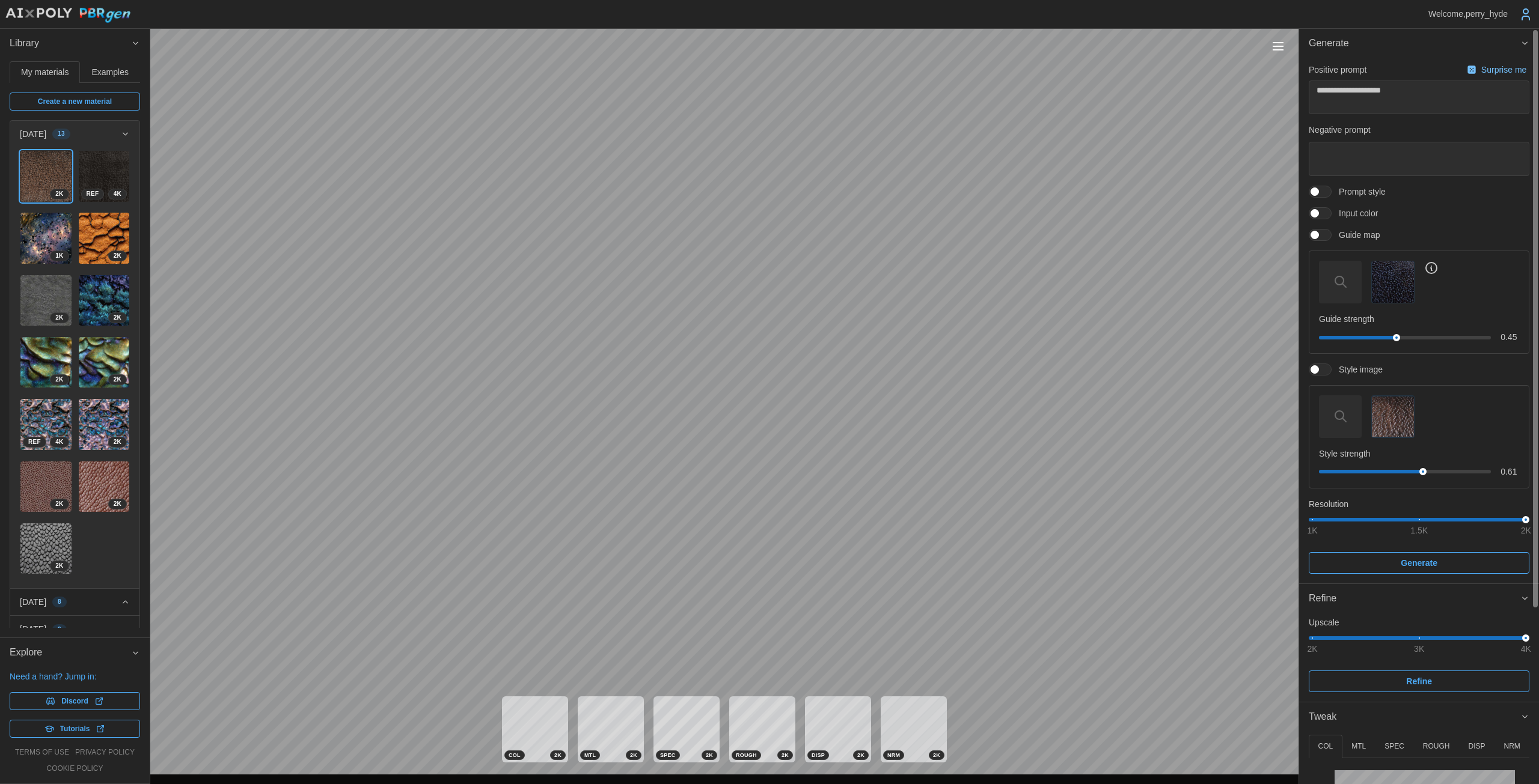
click at [751, 736] on button "DISP" at bounding box center [1476, 747] width 36 height 23
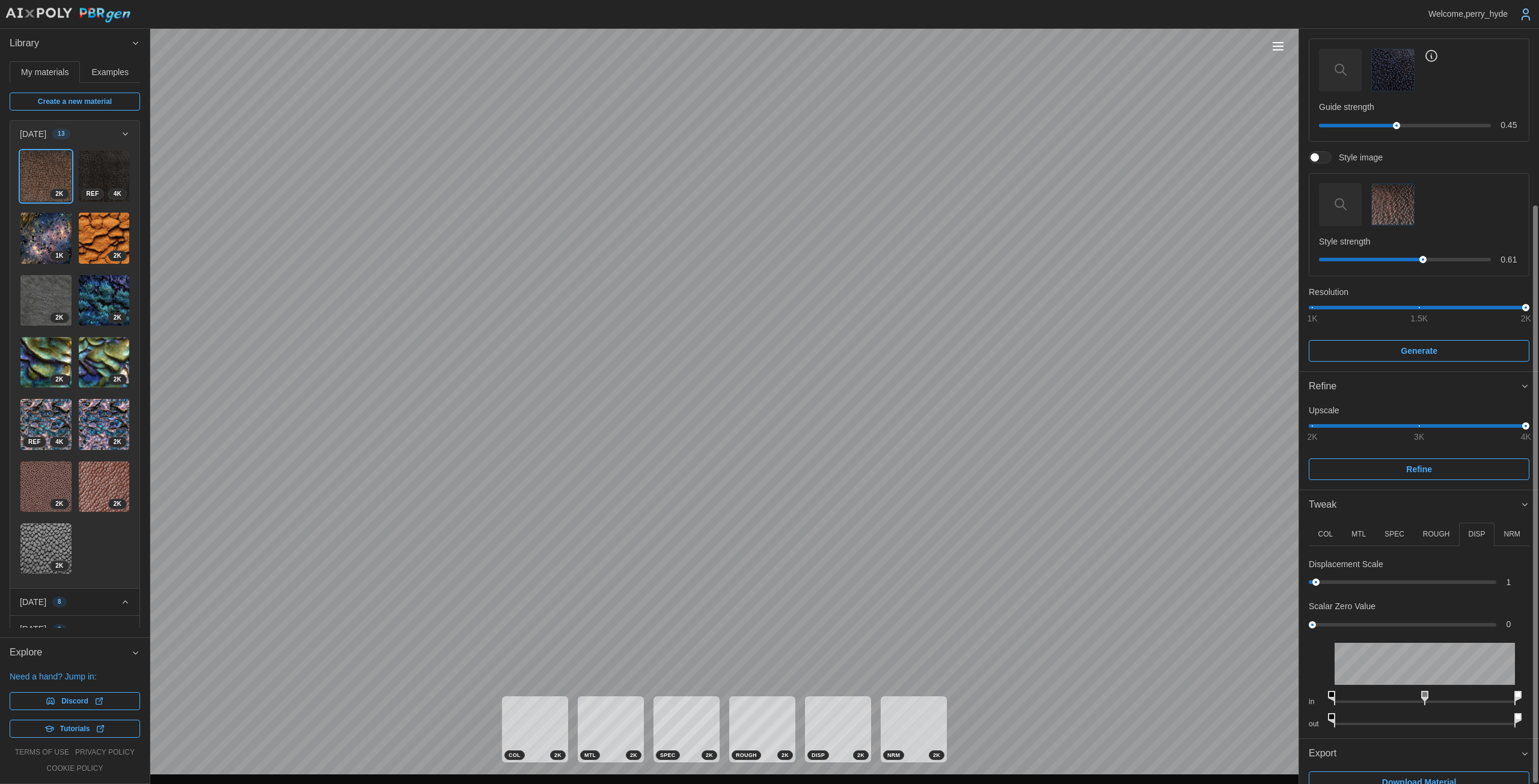
scroll to position [229, 0]
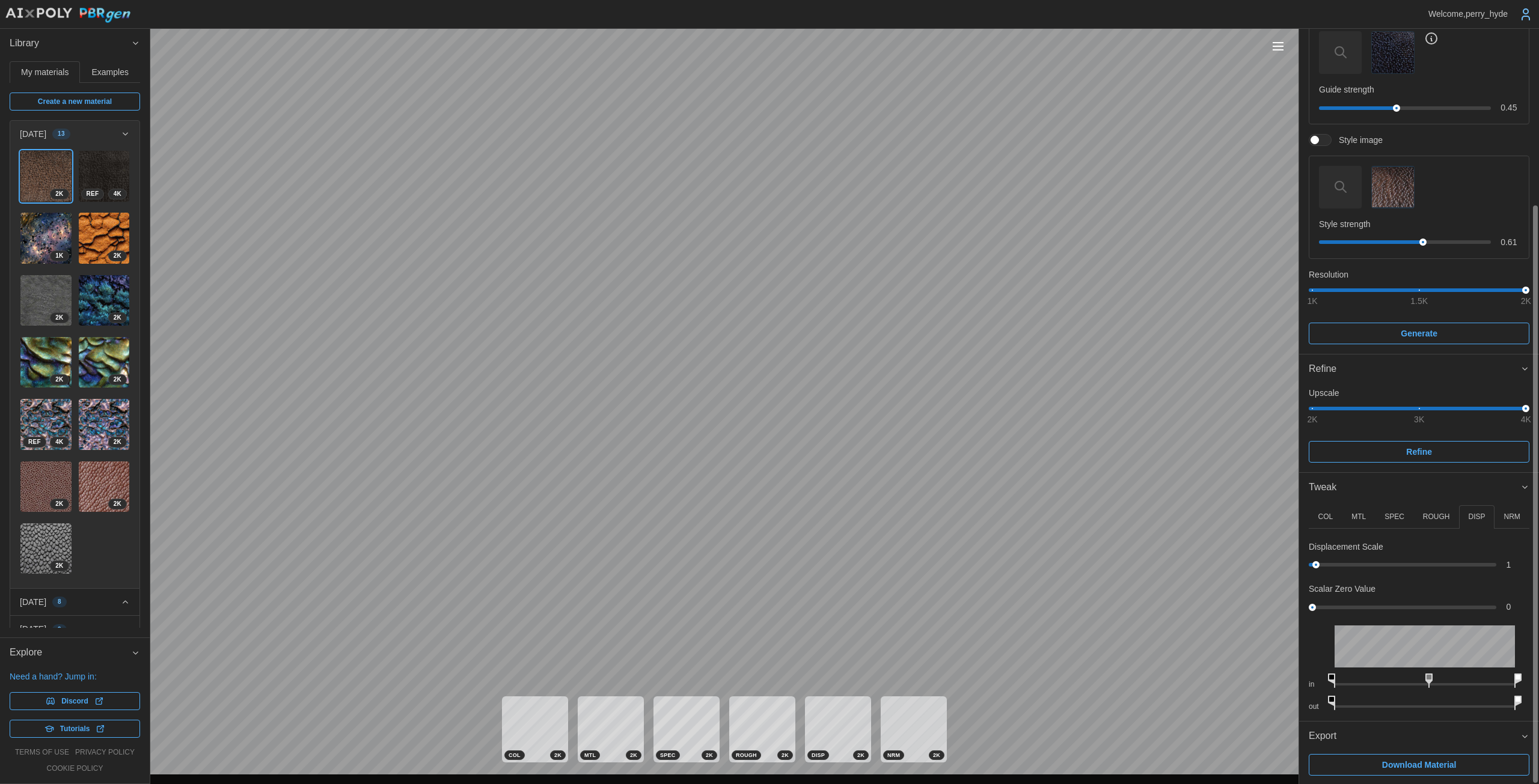
drag, startPoint x: 1454, startPoint y: 678, endPoint x: 1428, endPoint y: 678, distance: 26.0
click at [751, 678] on rect at bounding box center [1429, 677] width 5 height 5
drag, startPoint x: 1335, startPoint y: 681, endPoint x: 1353, endPoint y: 680, distance: 18.0
click at [751, 680] on div "in" at bounding box center [1418, 678] width 220 height 22
click at [751, 569] on div "1" at bounding box center [1418, 565] width 220 height 12
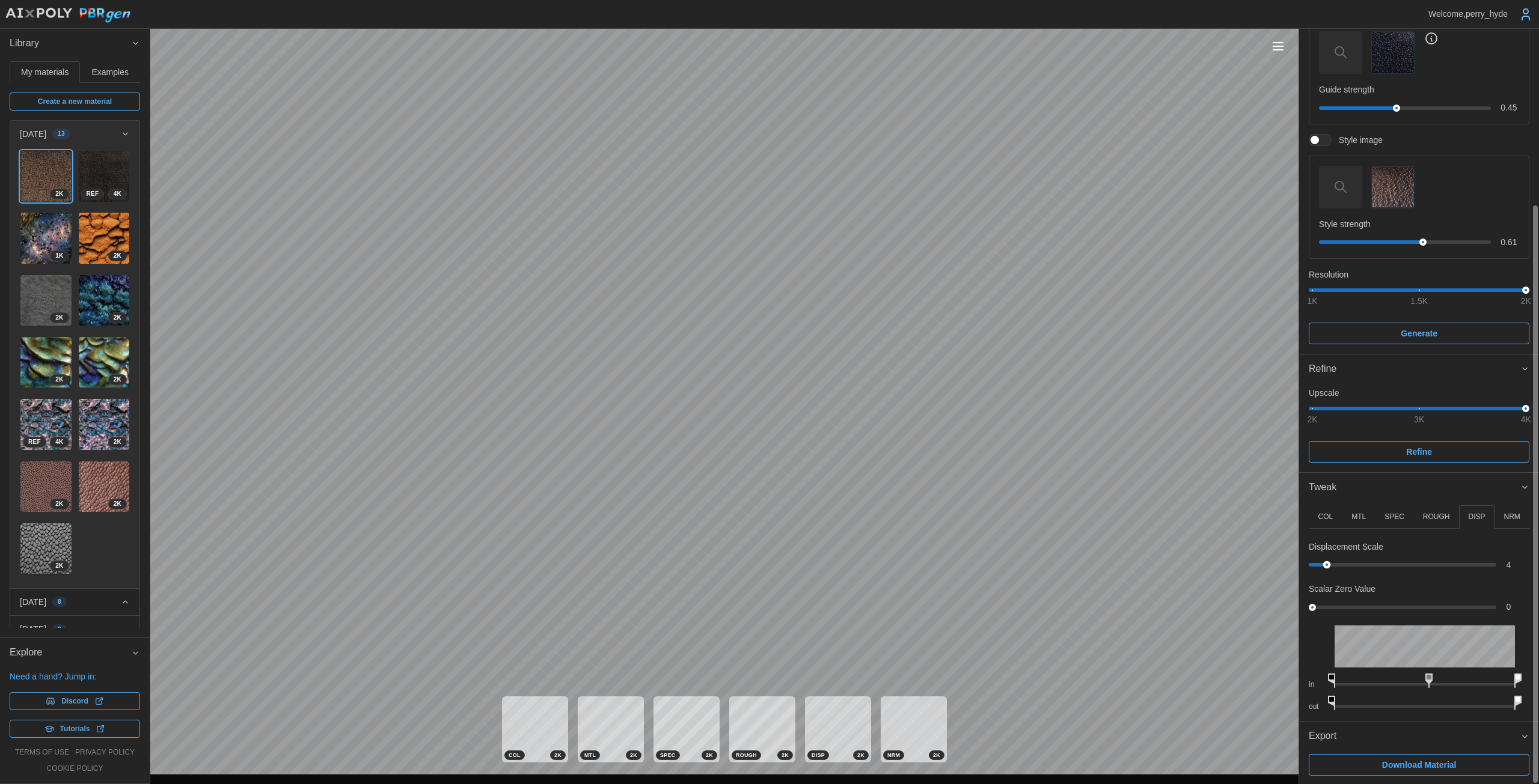
drag, startPoint x: 1348, startPoint y: 563, endPoint x: 1325, endPoint y: 572, distance: 24.7
click at [751, 572] on div "Displacement Scale 4 Scalar Zero Value 0" at bounding box center [1418, 577] width 220 height 73
click at [751, 519] on p "NRM" at bounding box center [1511, 517] width 16 height 10
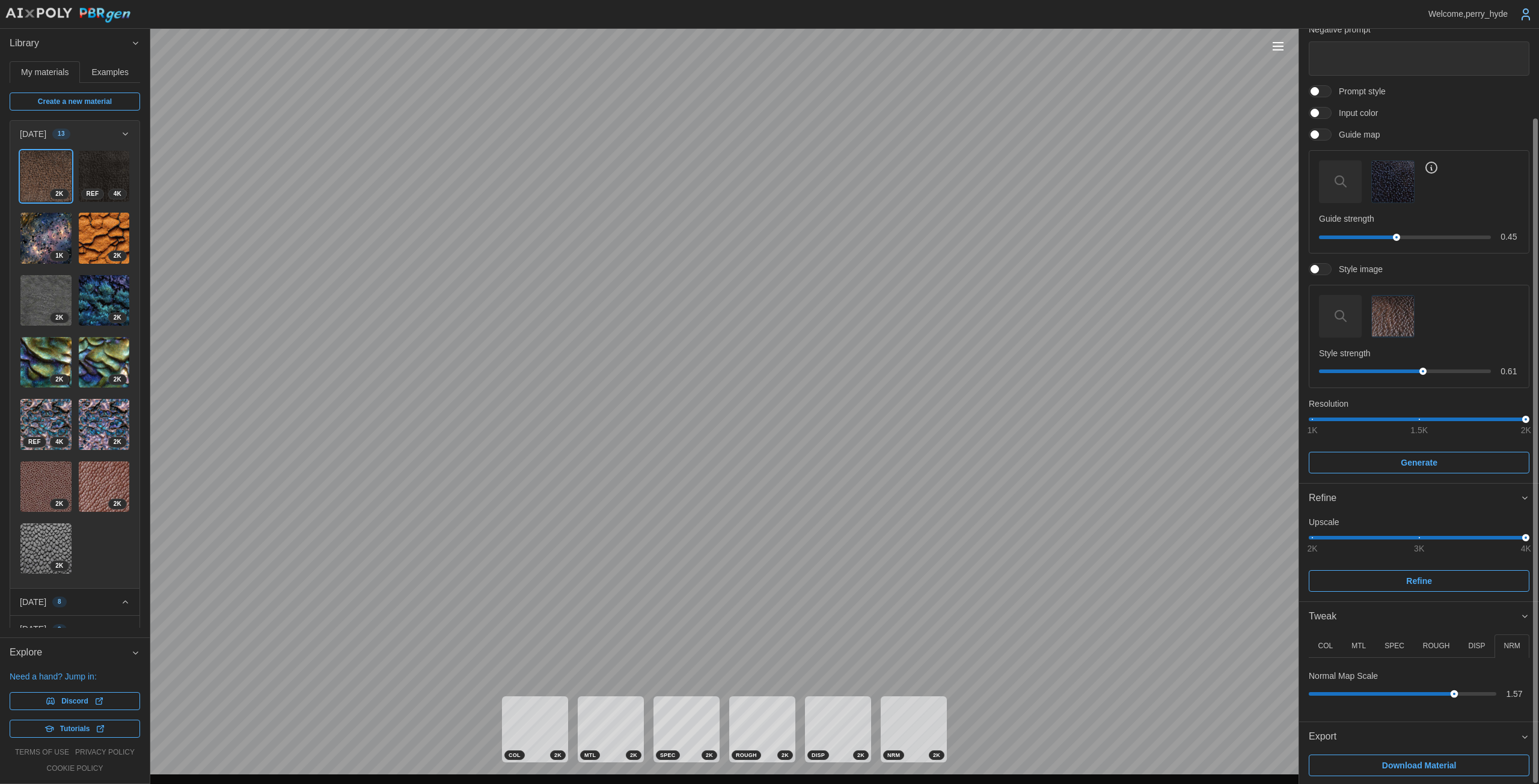
drag, startPoint x: 1336, startPoint y: 692, endPoint x: 1454, endPoint y: 694, distance: 118.0
click at [751, 694] on div at bounding box center [1454, 694] width 8 height 8
click at [751, 637] on button "ROUGH" at bounding box center [1436, 646] width 45 height 23
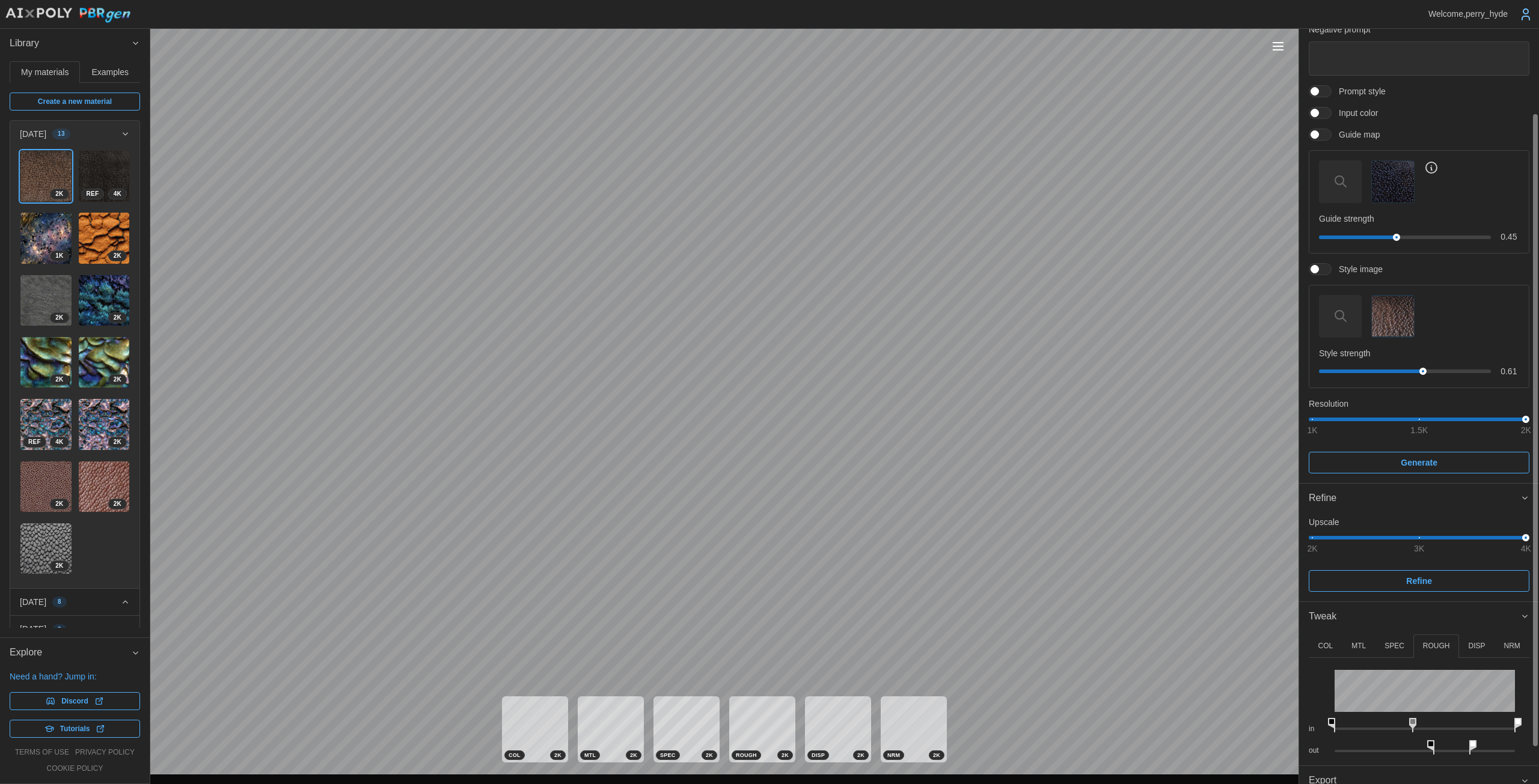
drag, startPoint x: 1424, startPoint y: 720, endPoint x: 1413, endPoint y: 717, distance: 11.4
click at [751, 719] on rect at bounding box center [1413, 721] width 5 height 5
click at [751, 646] on p "COL" at bounding box center [1325, 646] width 15 height 10
drag, startPoint x: 1424, startPoint y: 719, endPoint x: 1454, endPoint y: 720, distance: 30.0
click at [751, 720] on rect at bounding box center [1456, 721] width 5 height 5
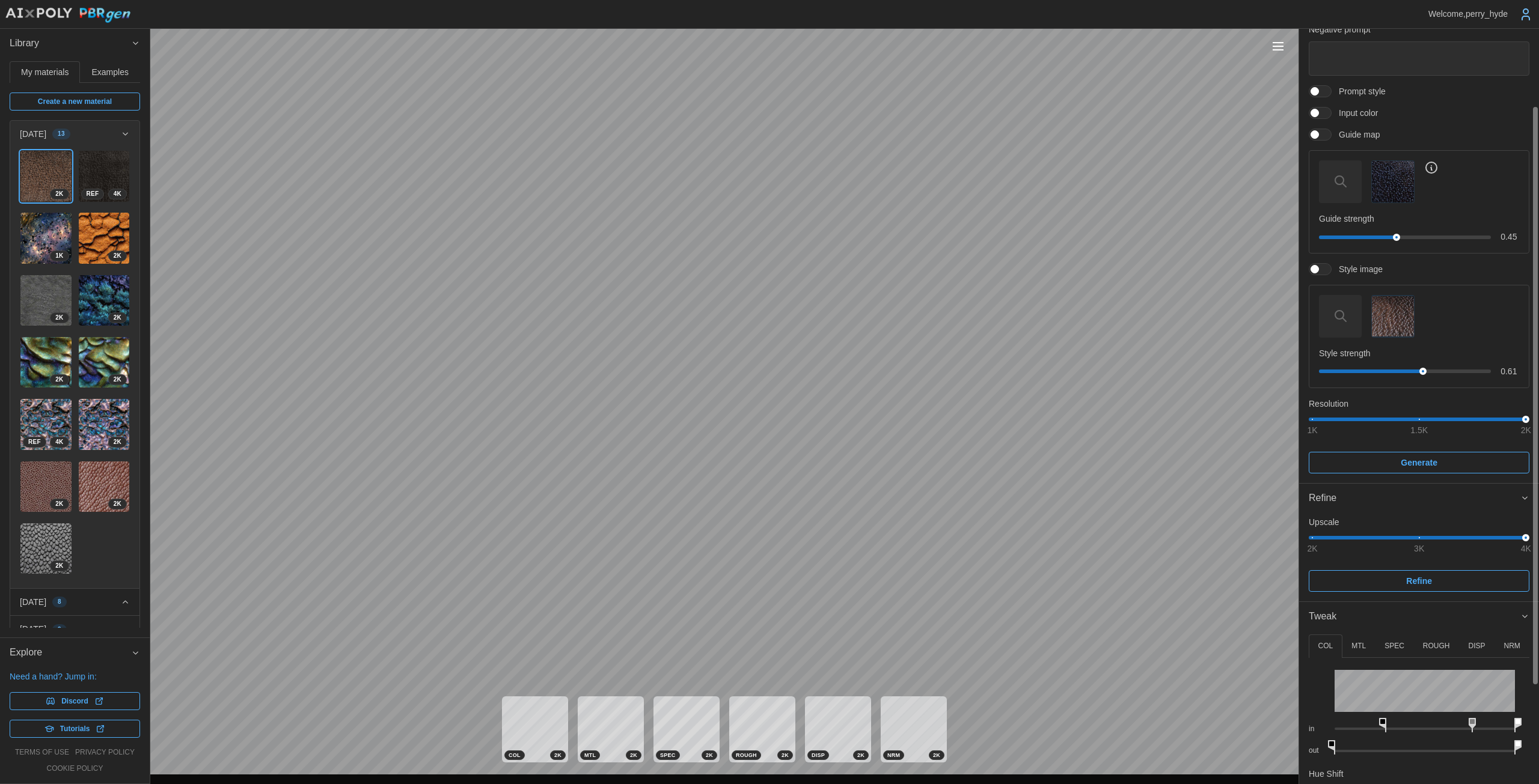
drag, startPoint x: 1333, startPoint y: 720, endPoint x: 1385, endPoint y: 720, distance: 52.0
click at [751, 720] on icon at bounding box center [1383, 726] width 7 height 15
drag, startPoint x: 1470, startPoint y: 719, endPoint x: 1424, endPoint y: 719, distance: 46.0
click at [751, 719] on rect at bounding box center [1425, 721] width 5 height 5
drag, startPoint x: 1333, startPoint y: 742, endPoint x: 1349, endPoint y: 744, distance: 16.1
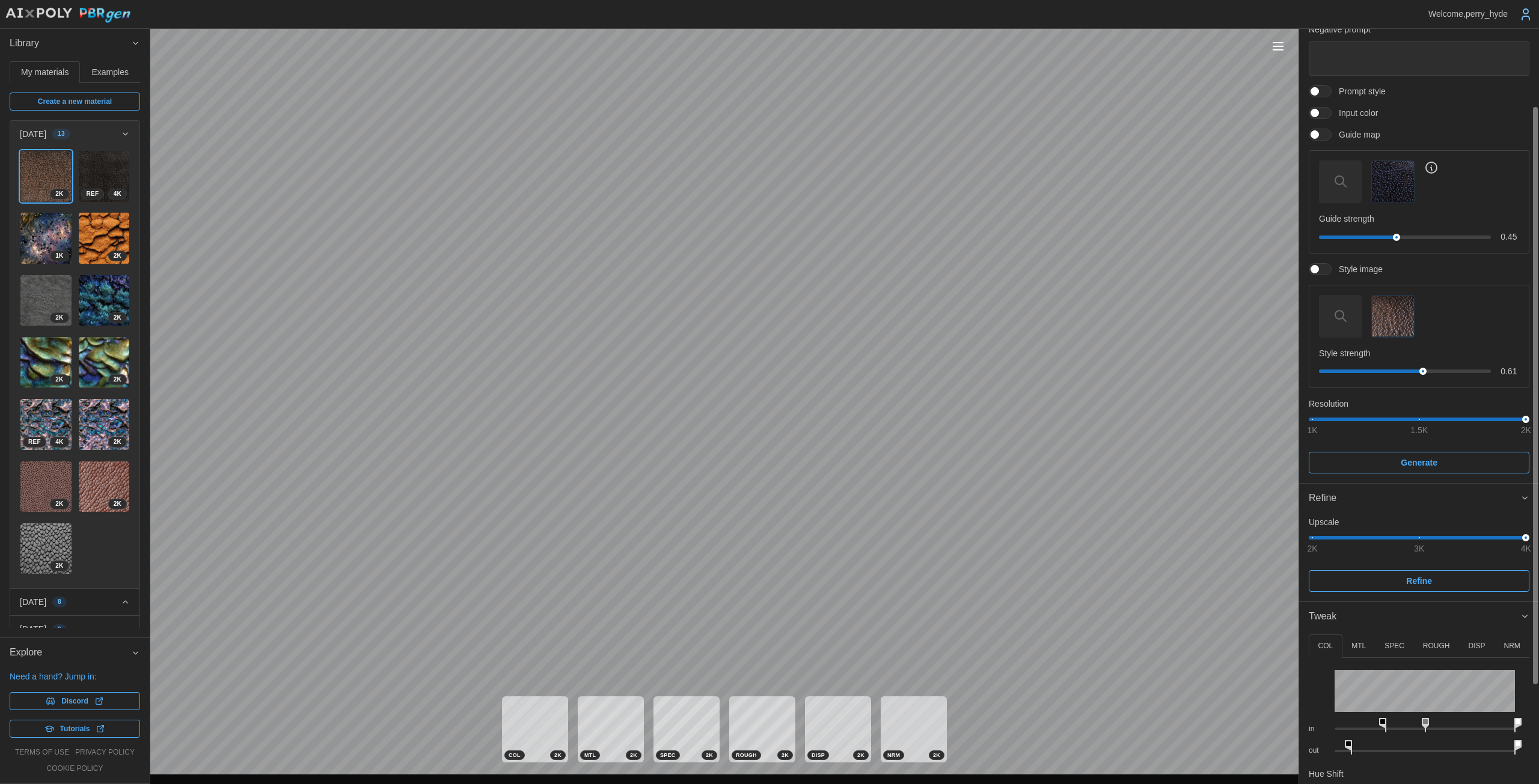
click at [751, 744] on icon at bounding box center [1348, 748] width 7 height 15
drag, startPoint x: 1383, startPoint y: 718, endPoint x: 1343, endPoint y: 719, distance: 40.0
click at [751, 719] on icon at bounding box center [1341, 726] width 7 height 15
drag, startPoint x: 1395, startPoint y: 722, endPoint x: 1425, endPoint y: 720, distance: 30.1
click at [751, 720] on icon at bounding box center [1446, 726] width 7 height 15
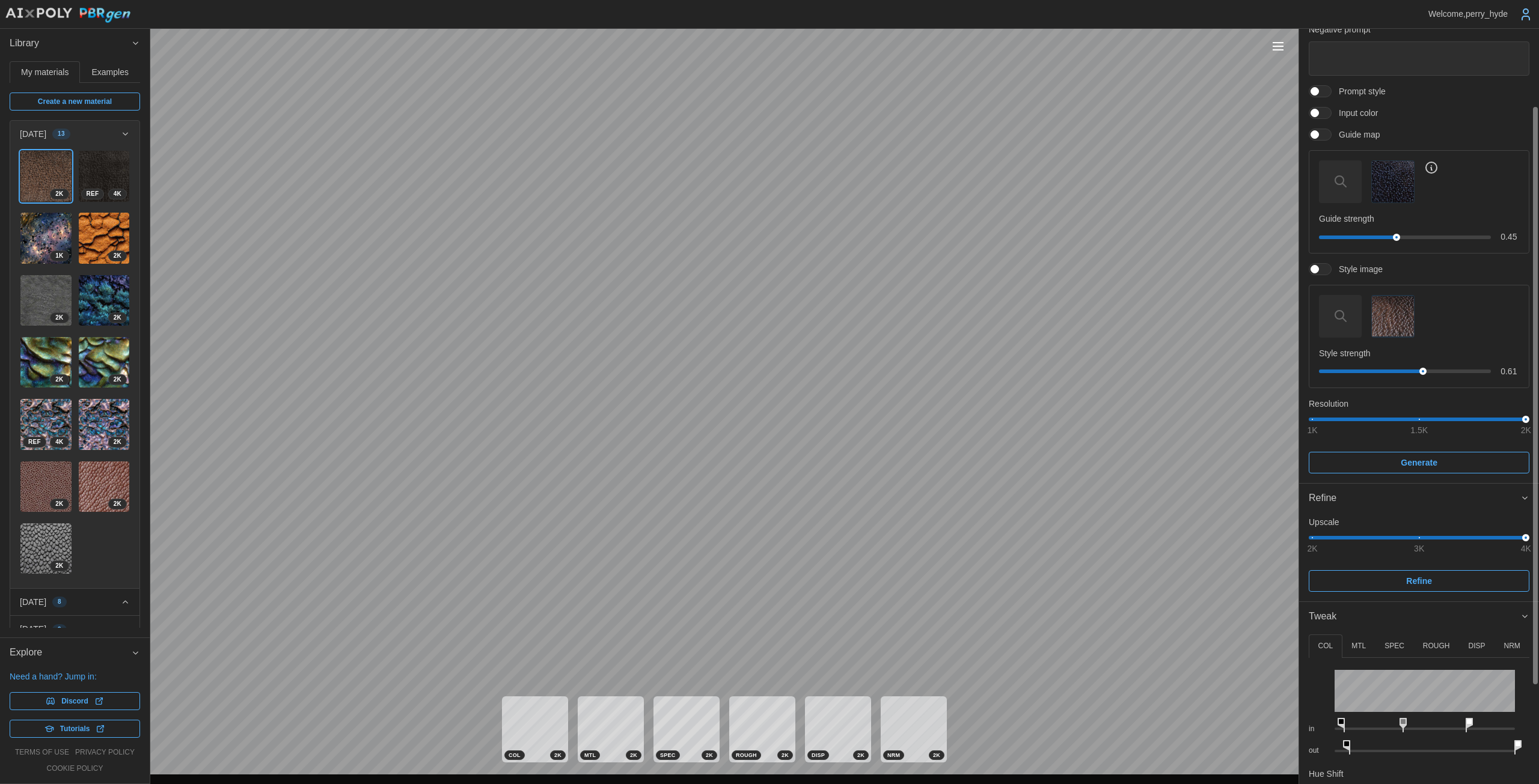
drag, startPoint x: 1508, startPoint y: 720, endPoint x: 1463, endPoint y: 719, distance: 45.0
click at [751, 719] on icon at bounding box center [1469, 726] width 7 height 15
drag, startPoint x: 1343, startPoint y: 719, endPoint x: 1354, endPoint y: 721, distance: 11.2
click at [751, 718] on icon at bounding box center [1351, 726] width 7 height 15
click at [751, 747] on icon at bounding box center [1344, 748] width 7 height 15
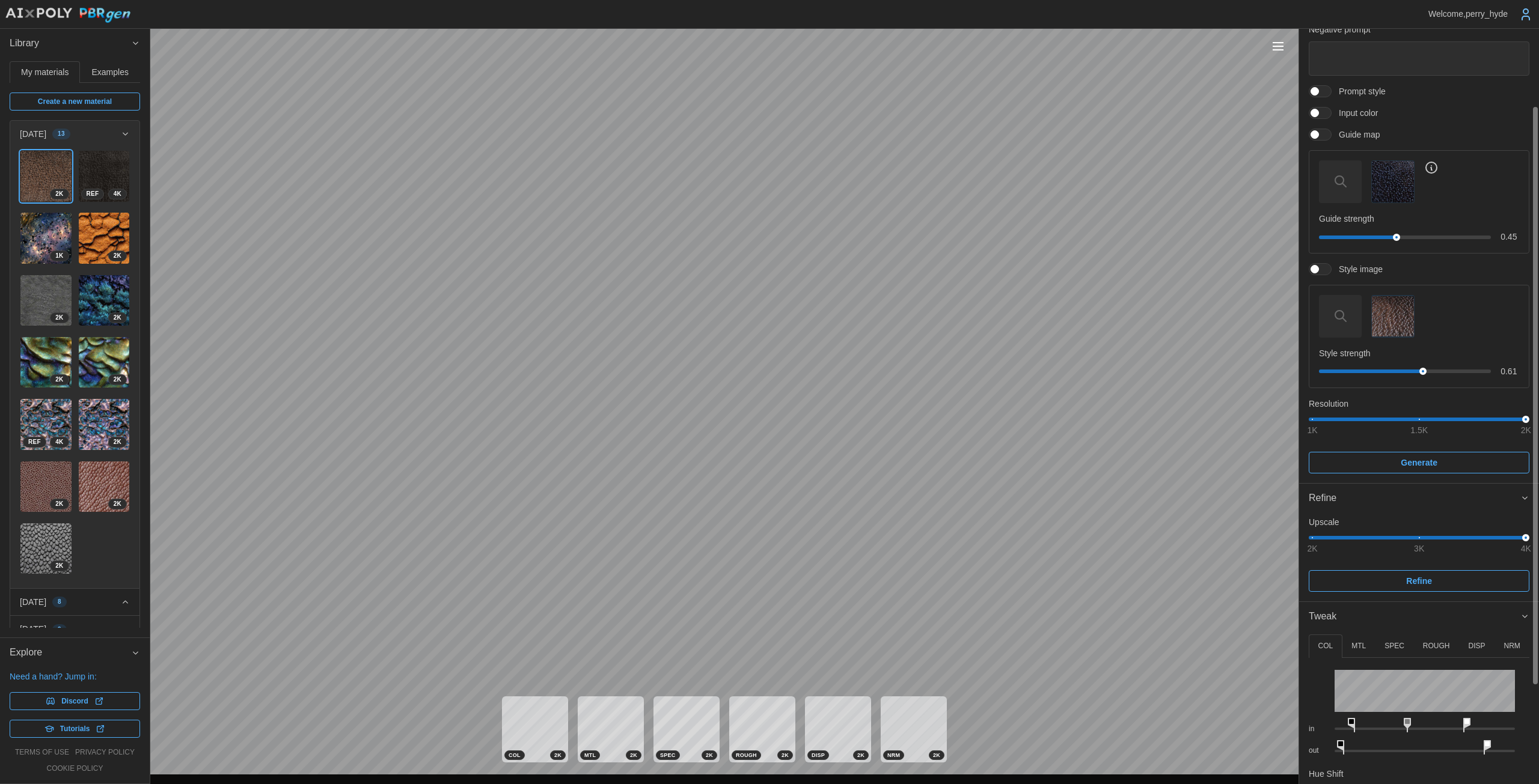
drag, startPoint x: 1516, startPoint y: 747, endPoint x: 1457, endPoint y: 740, distance: 59.4
click at [751, 740] on div "out" at bounding box center [1418, 745] width 220 height 22
click at [97, 166] on img at bounding box center [104, 176] width 51 height 51
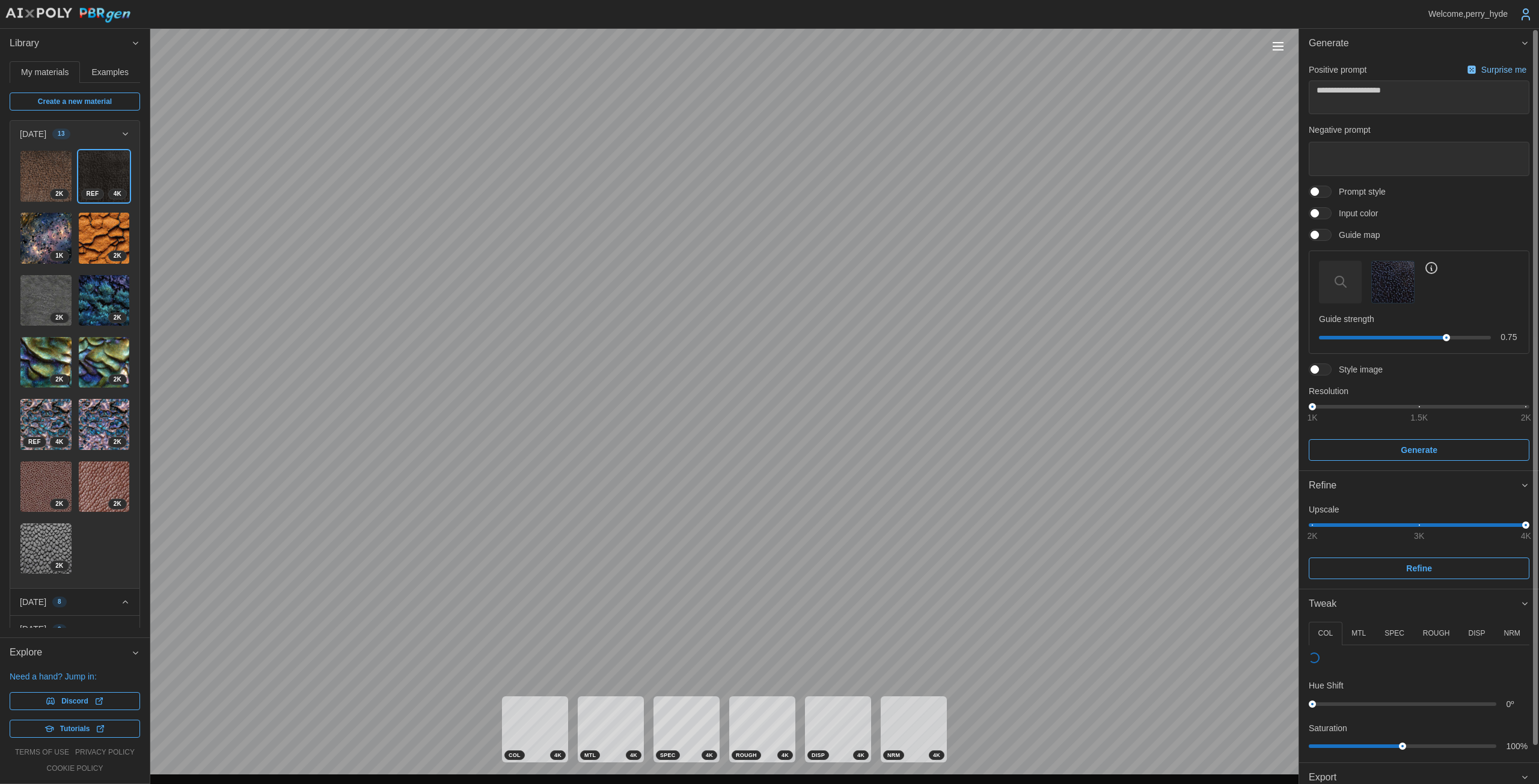
click at [751, 288] on img "button" at bounding box center [1392, 282] width 42 height 42
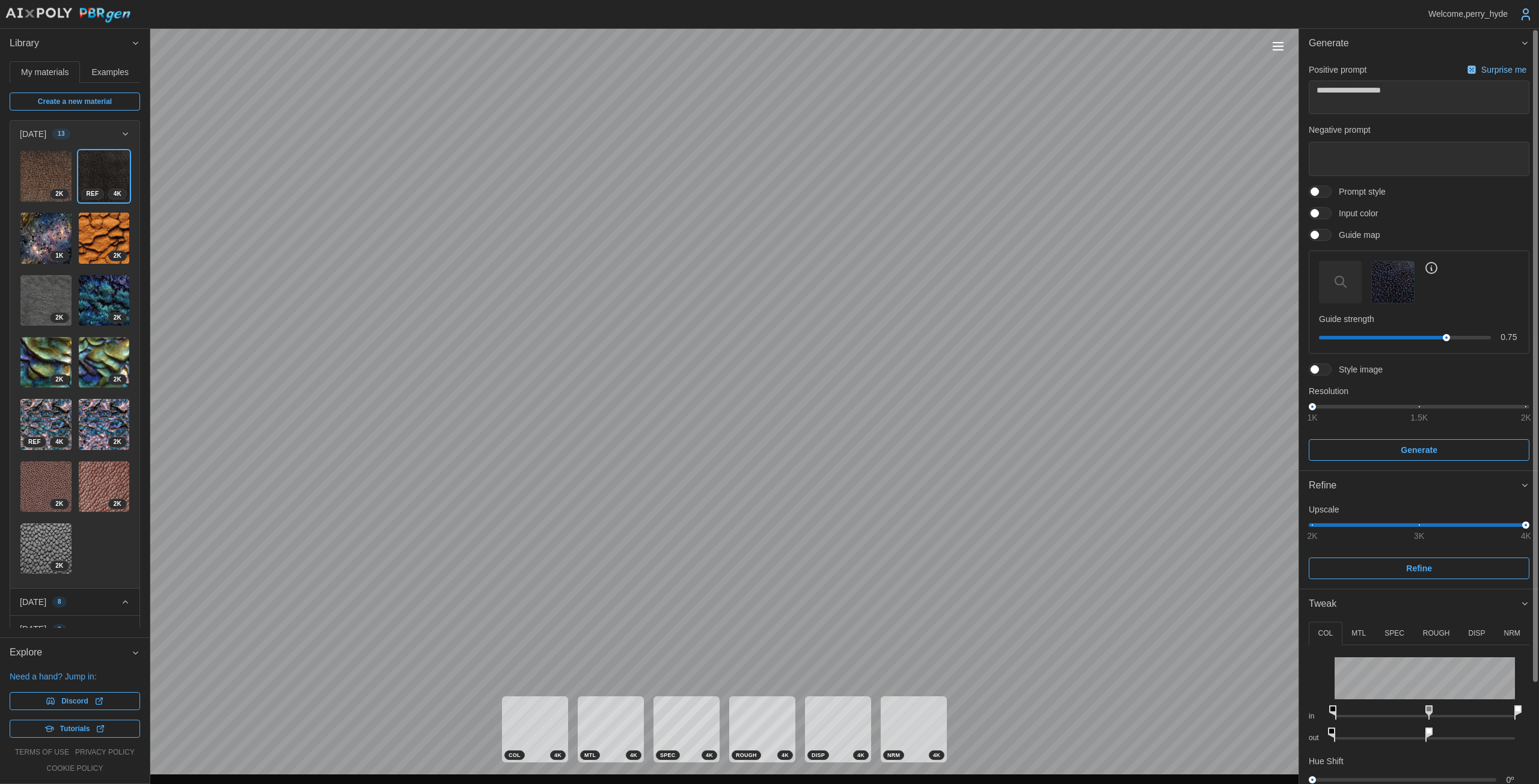
click at [751, 364] on span at bounding box center [1326, 370] width 15 height 11
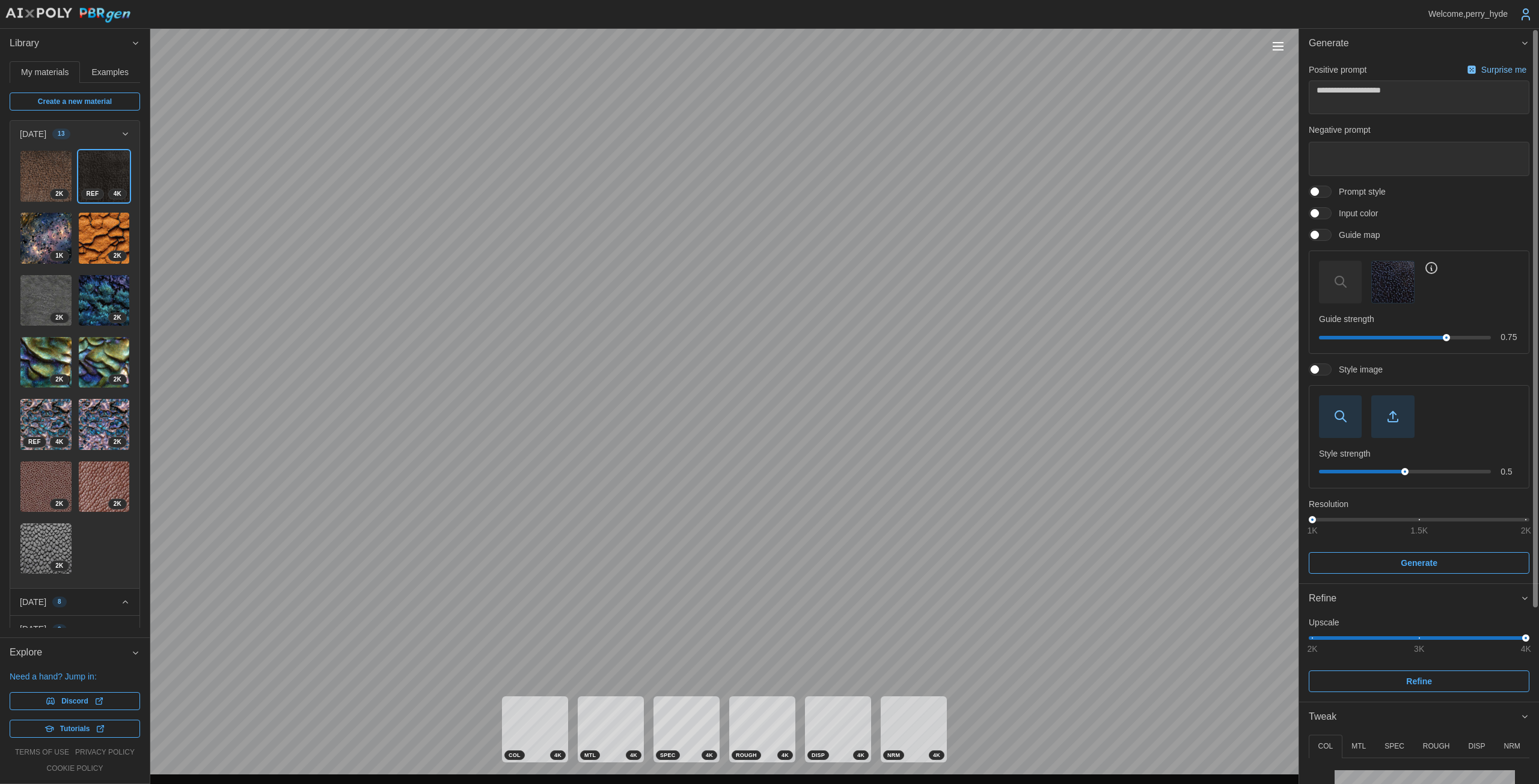
click at [751, 426] on span "button" at bounding box center [1392, 417] width 42 height 42
click at [751, 282] on img "button" at bounding box center [1392, 282] width 42 height 42
click at [751, 477] on div "0.5" at bounding box center [1419, 472] width 200 height 12
click at [751, 466] on div "0.5" at bounding box center [1419, 472] width 200 height 12
click at [751, 471] on div at bounding box center [1405, 472] width 164 height 4
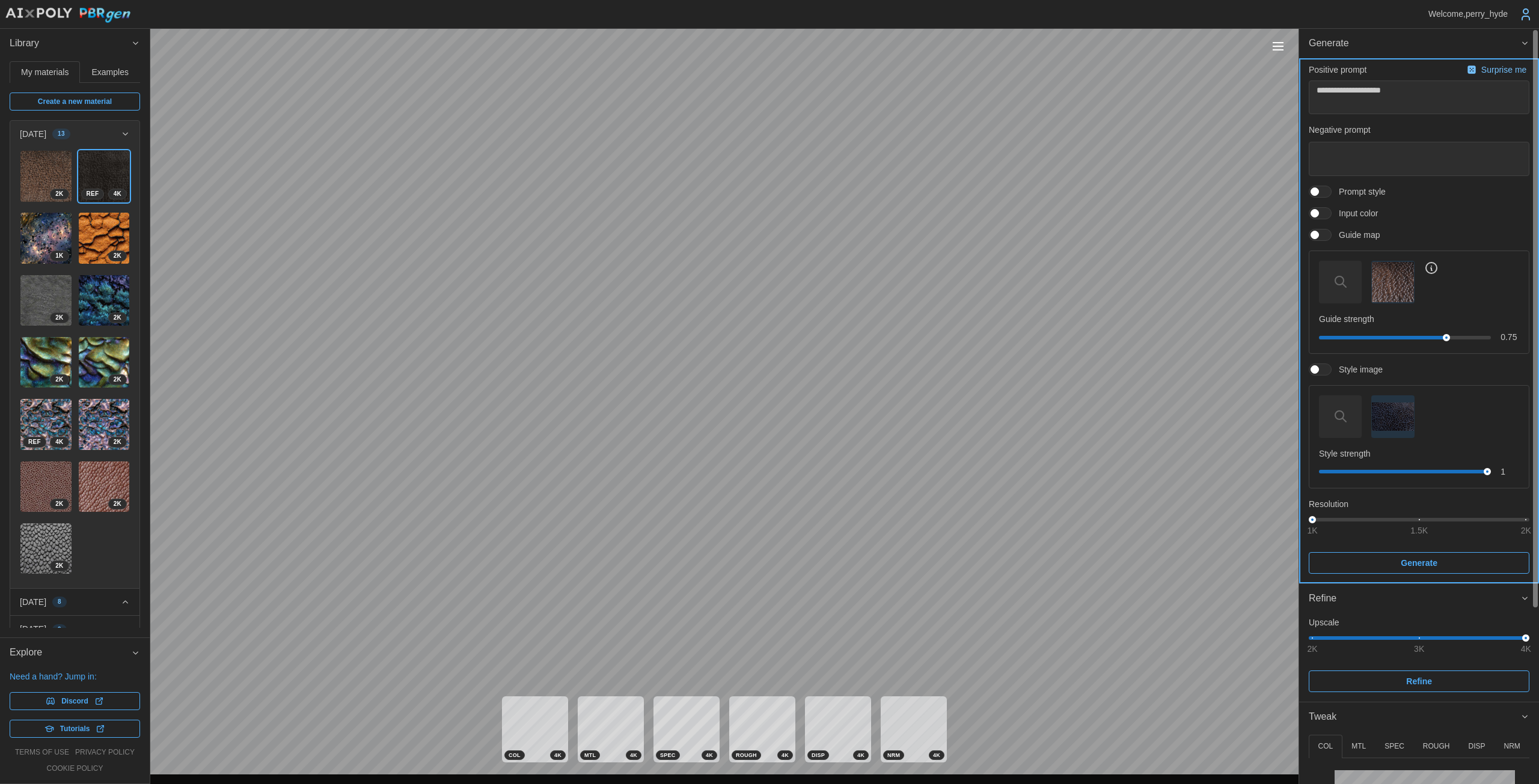
click at [751, 561] on span "Generate" at bounding box center [1419, 563] width 198 height 20
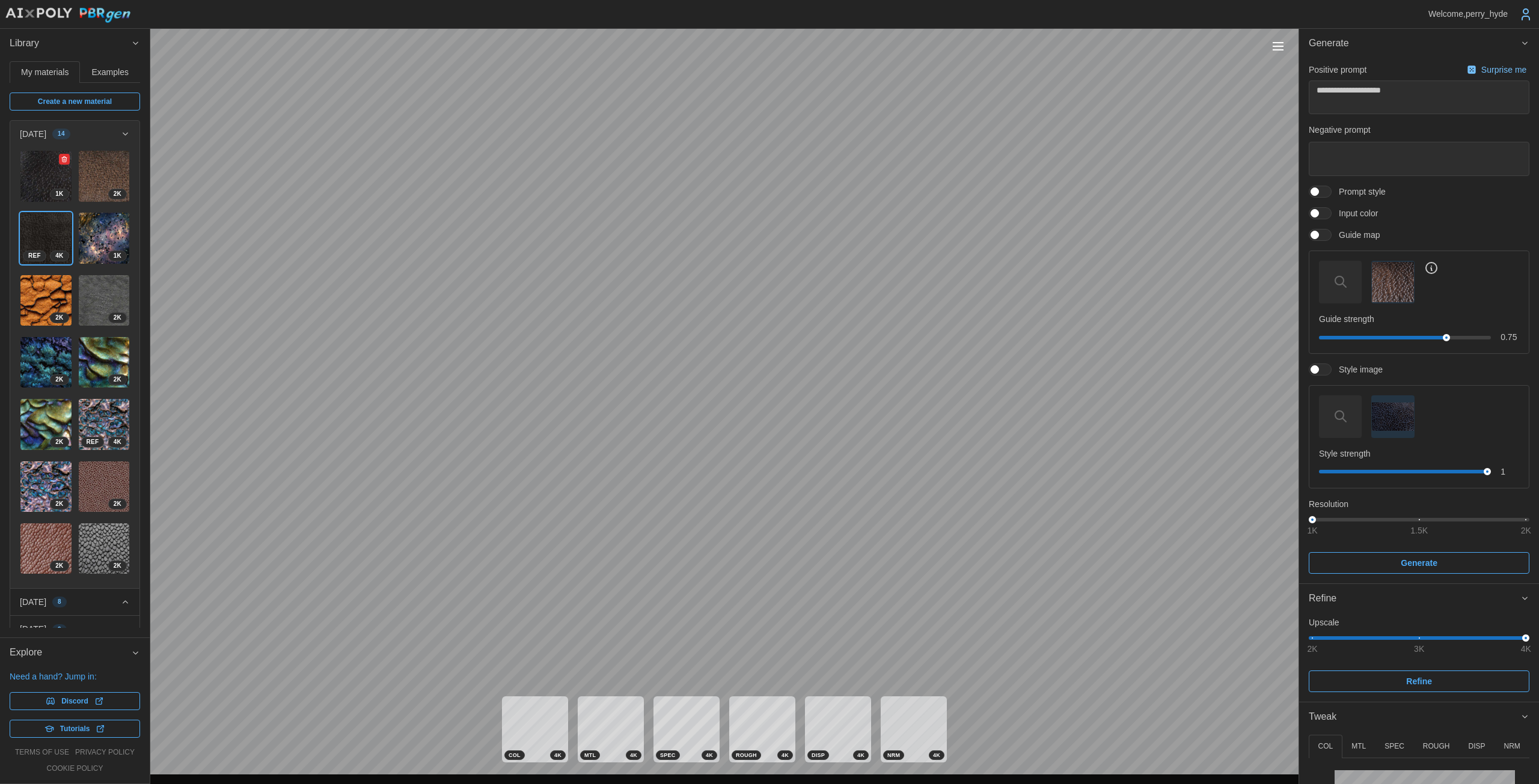
click at [35, 173] on span "1 K" at bounding box center [45, 176] width 51 height 51
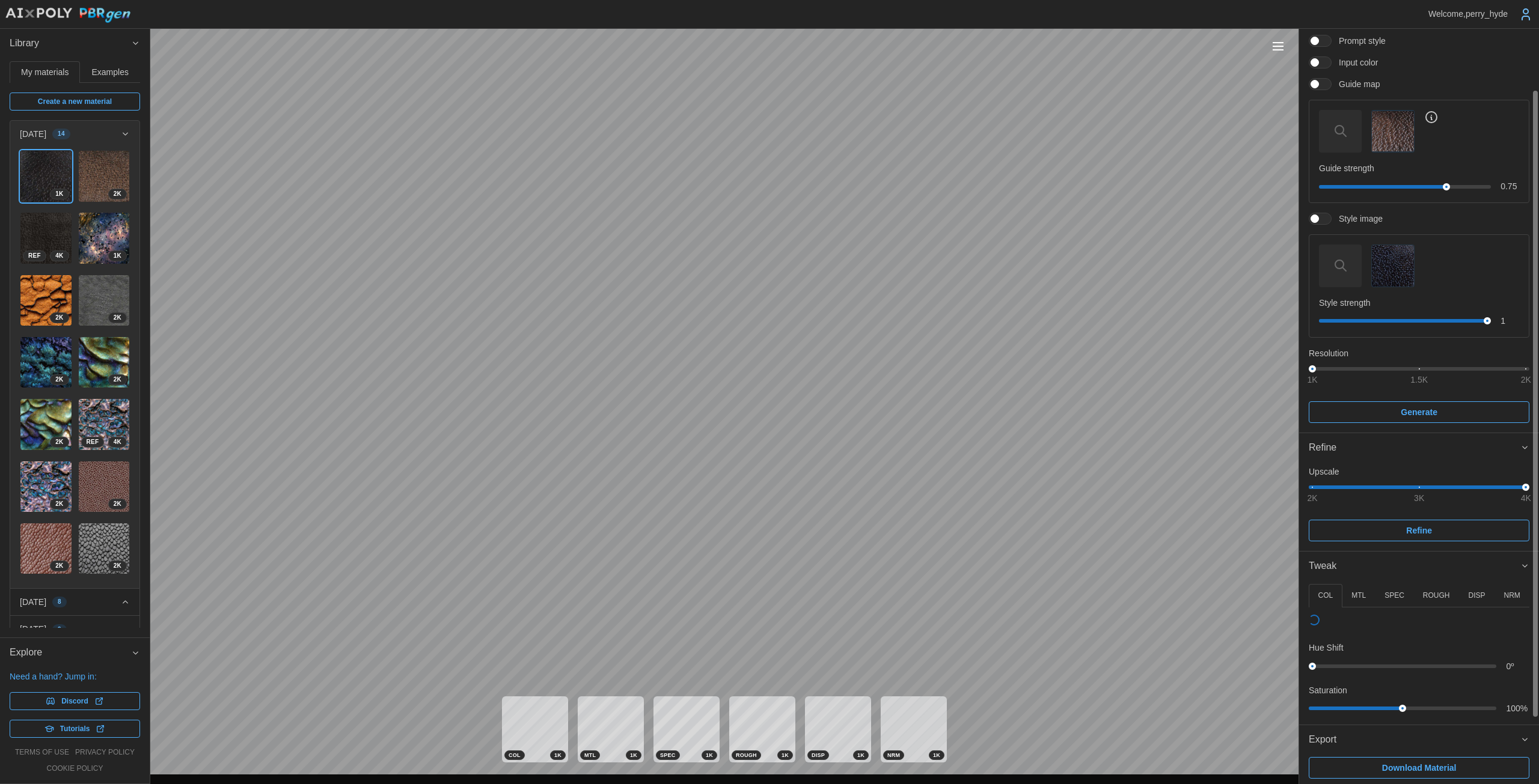
scroll to position [153, 0]
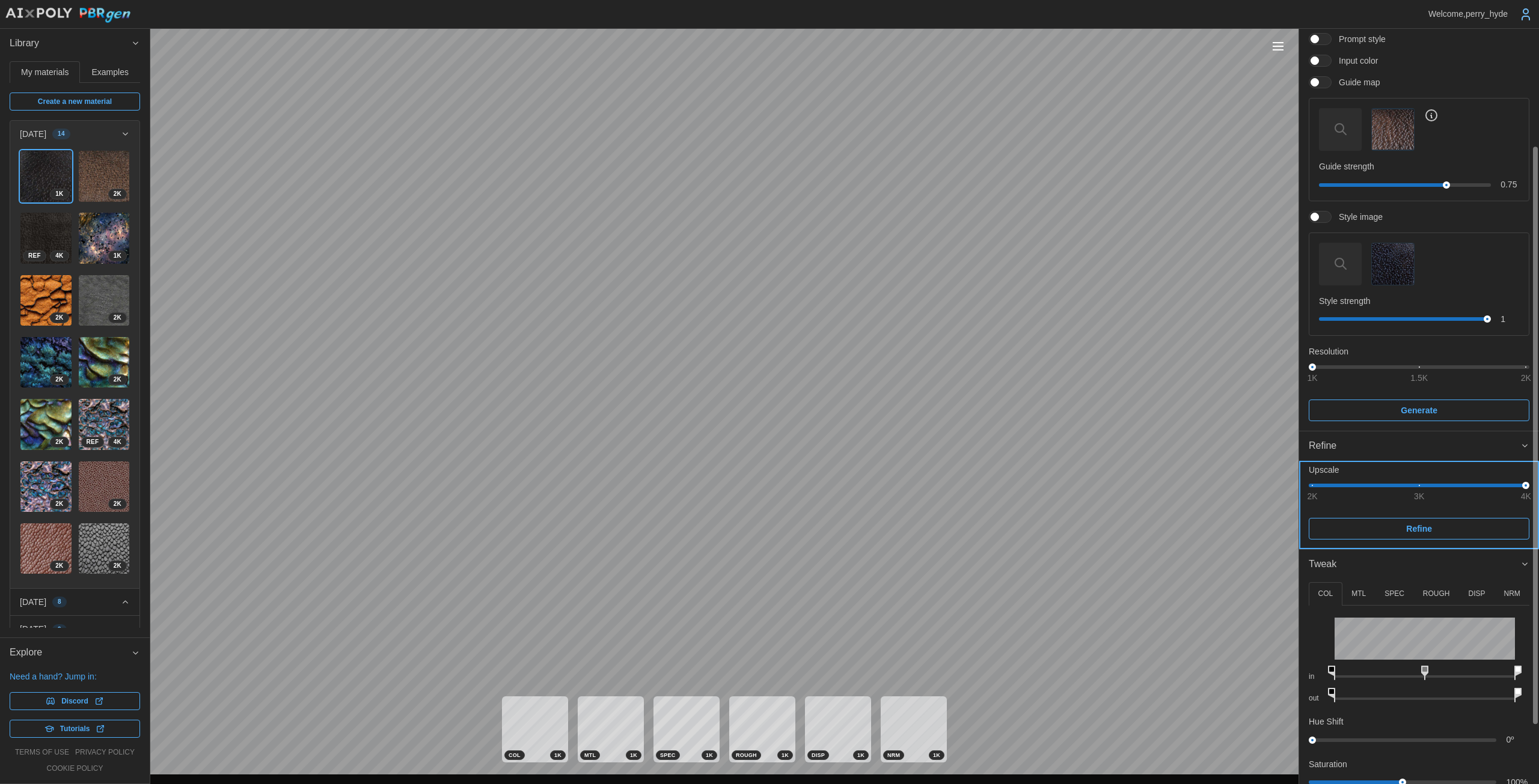
click at [751, 533] on span "Refine" at bounding box center [1419, 528] width 198 height 20
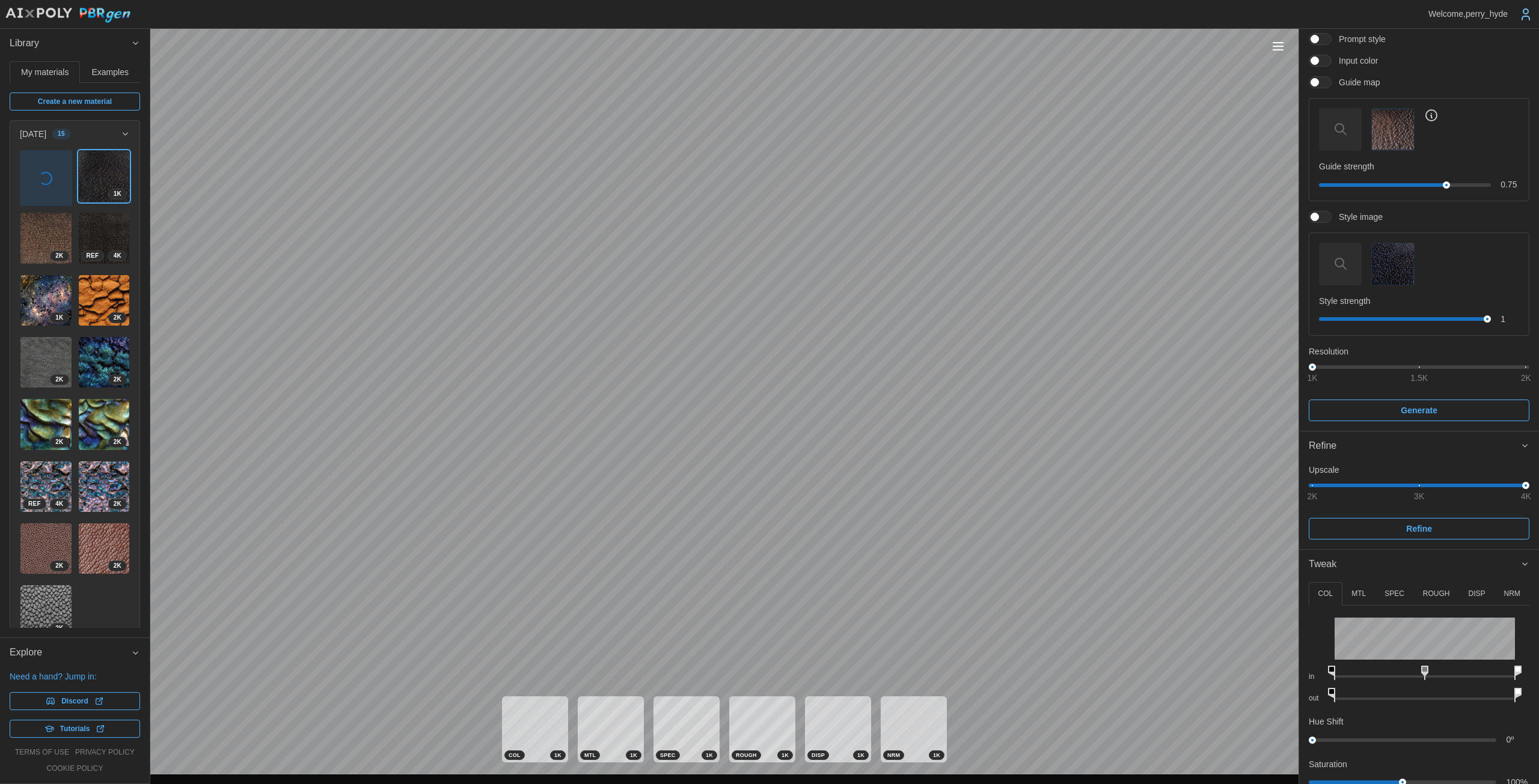
click at [36, 179] on span "button" at bounding box center [45, 178] width 51 height 55
click at [751, 596] on p "ROUGH" at bounding box center [1437, 594] width 27 height 10
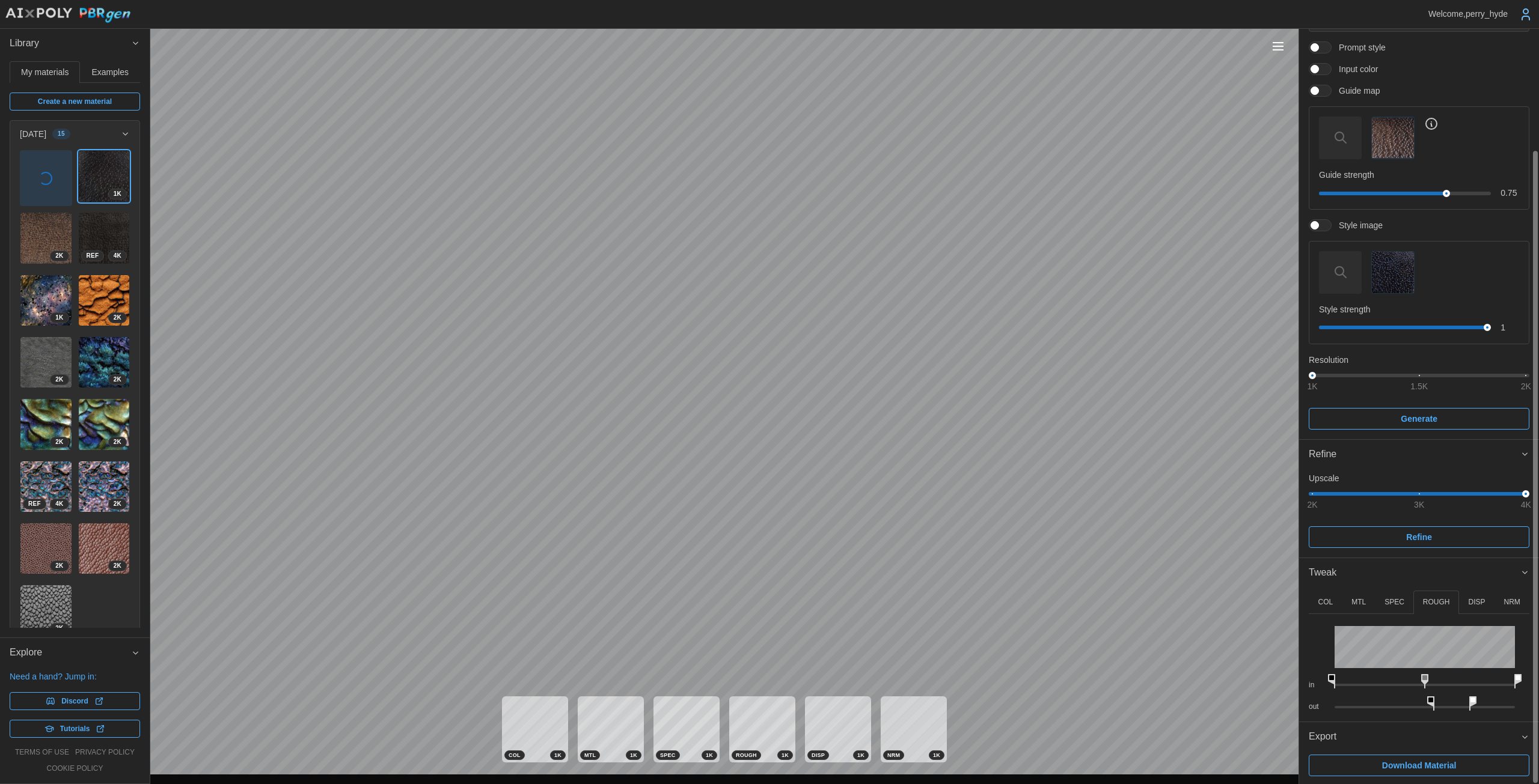
click at [751, 598] on p "DISP" at bounding box center [1476, 602] width 17 height 10
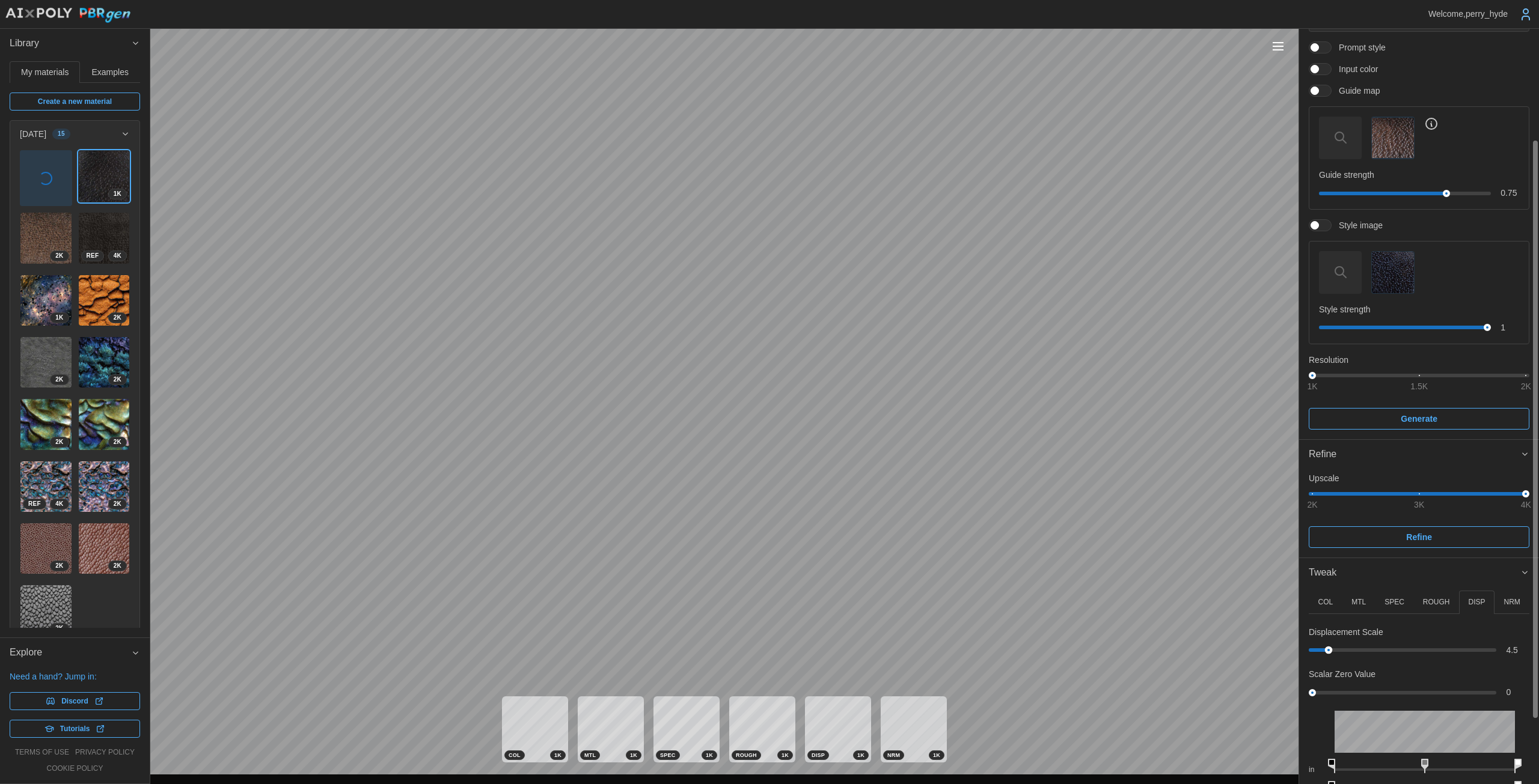
drag, startPoint x: 1319, startPoint y: 650, endPoint x: 1329, endPoint y: 650, distance: 10.0
click at [751, 650] on div at bounding box center [1329, 650] width 8 height 8
click at [751, 593] on button "NRM" at bounding box center [1511, 602] width 35 height 23
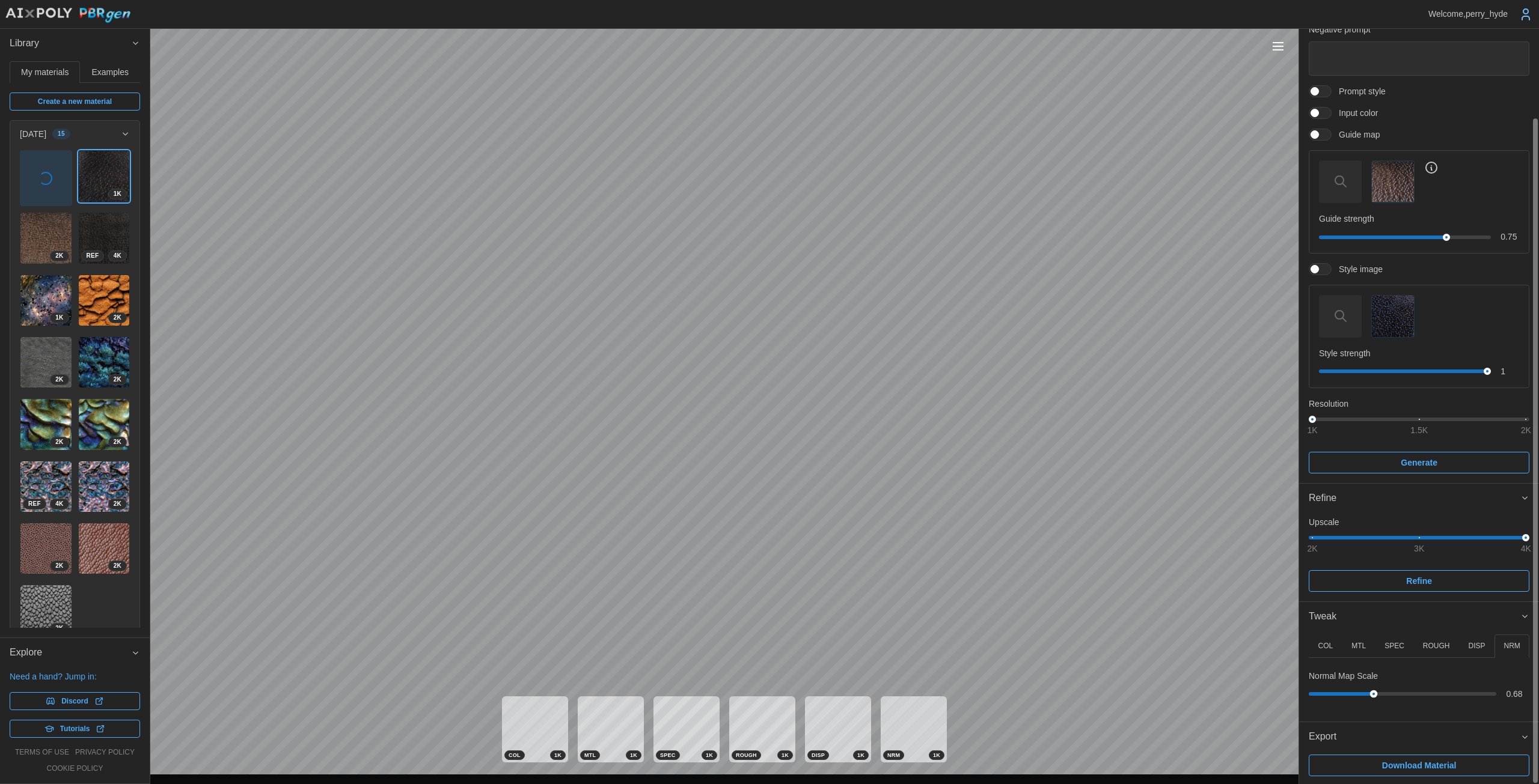
drag, startPoint x: 1336, startPoint y: 690, endPoint x: 1373, endPoint y: 691, distance: 37.0
click at [751, 691] on div at bounding box center [1373, 694] width 8 height 8
click at [751, 642] on p "MTL" at bounding box center [1359, 646] width 15 height 10
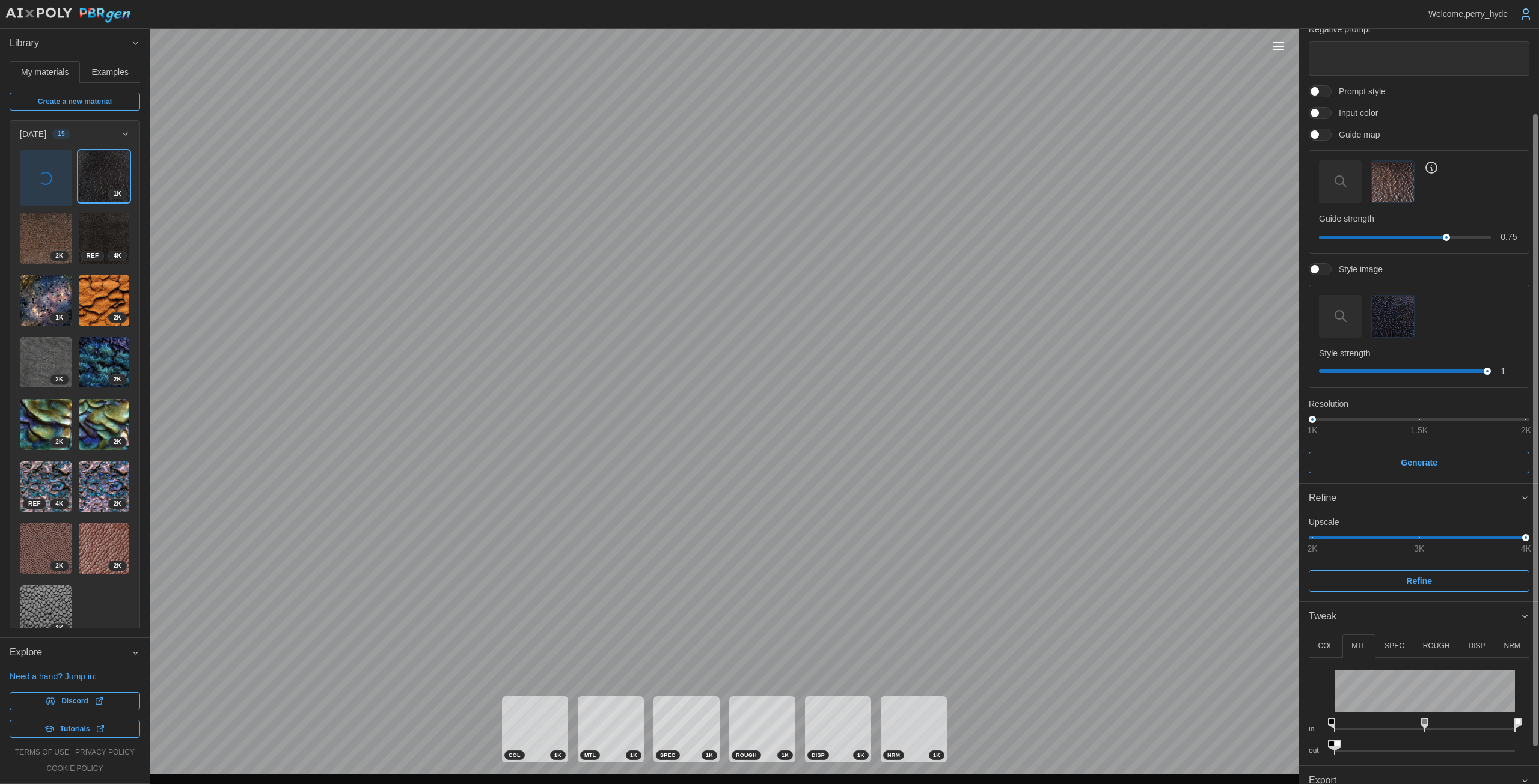
click at [751, 645] on button "SPEC" at bounding box center [1394, 646] width 39 height 23
drag, startPoint x: 1424, startPoint y: 723, endPoint x: 1452, endPoint y: 724, distance: 28.0
click at [751, 724] on icon at bounding box center [1452, 726] width 7 height 15
click at [751, 649] on p "ROUGH" at bounding box center [1437, 646] width 27 height 10
drag, startPoint x: 1424, startPoint y: 720, endPoint x: 1464, endPoint y: 722, distance: 40.0
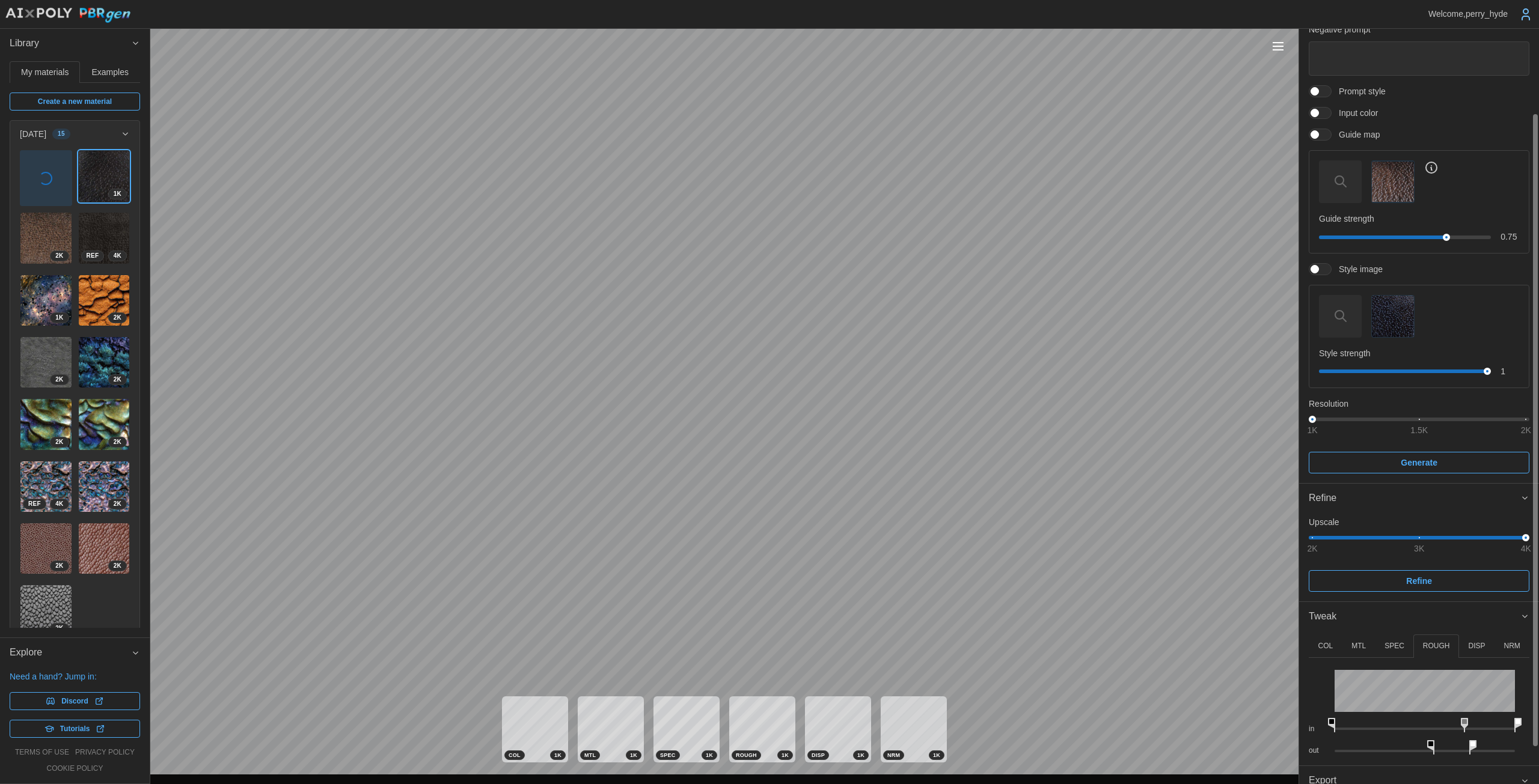
click at [751, 722] on icon at bounding box center [1464, 726] width 7 height 15
drag, startPoint x: 1462, startPoint y: 721, endPoint x: 1393, endPoint y: 721, distance: 69.0
click at [751, 721] on rect at bounding box center [1394, 721] width 5 height 5
drag, startPoint x: 1432, startPoint y: 744, endPoint x: 1444, endPoint y: 742, distance: 12.2
click at [751, 742] on icon at bounding box center [1441, 748] width 7 height 15
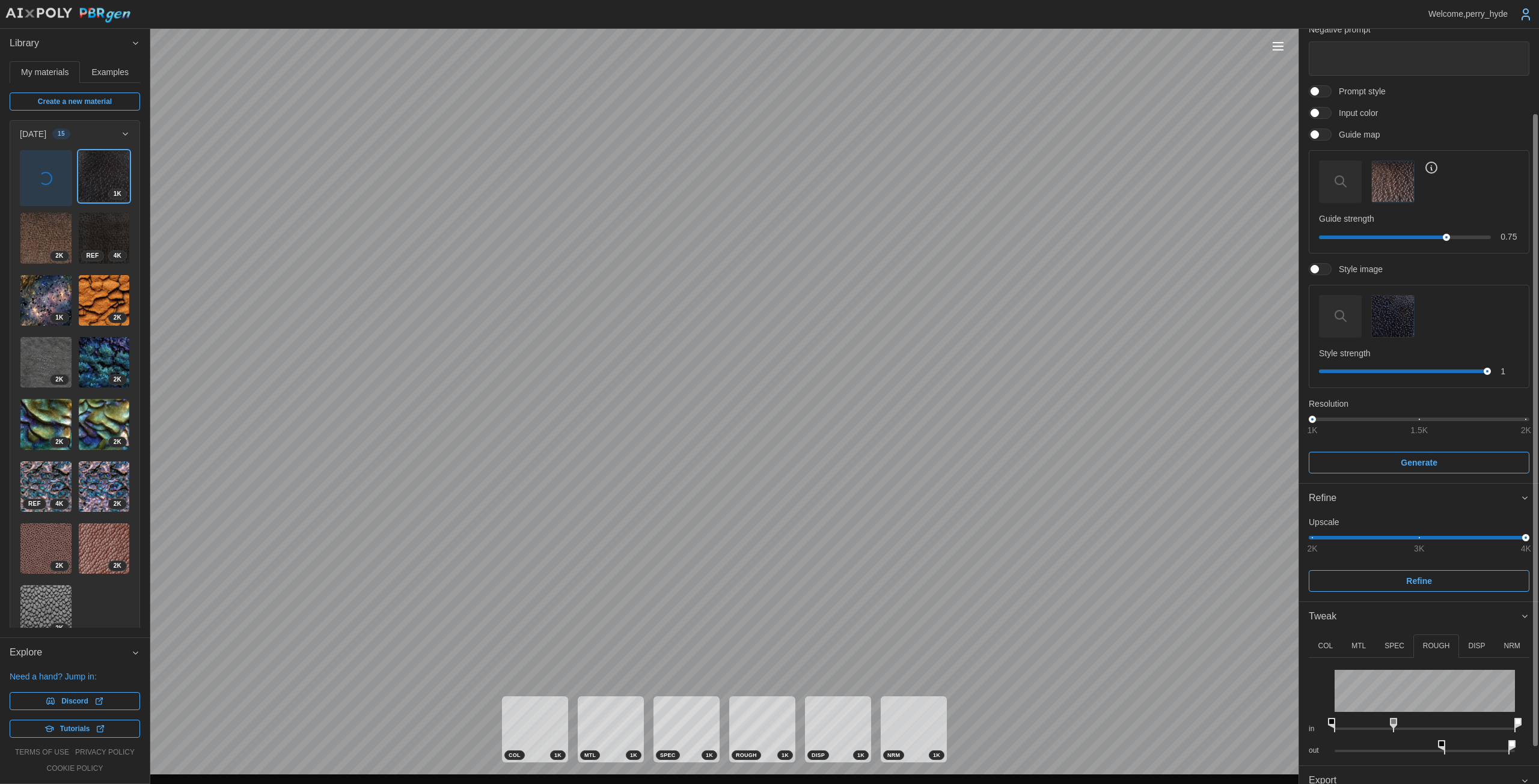
drag, startPoint x: 1474, startPoint y: 744, endPoint x: 1508, endPoint y: 745, distance: 34.0
click at [751, 745] on icon at bounding box center [1512, 748] width 7 height 15
click at [52, 172] on img at bounding box center [45, 176] width 51 height 51
type textarea "*"
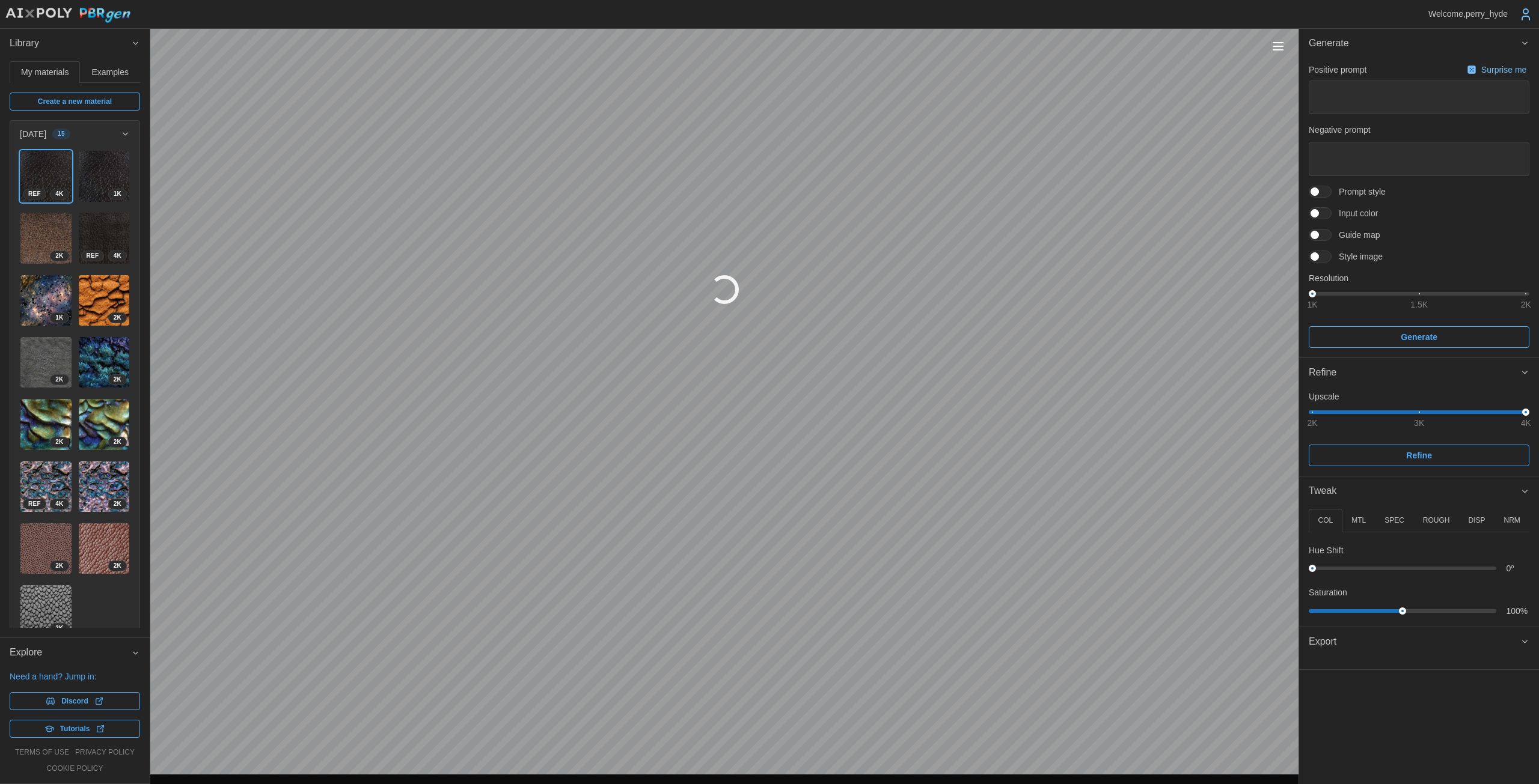
type textarea "*"
type textarea "**********"
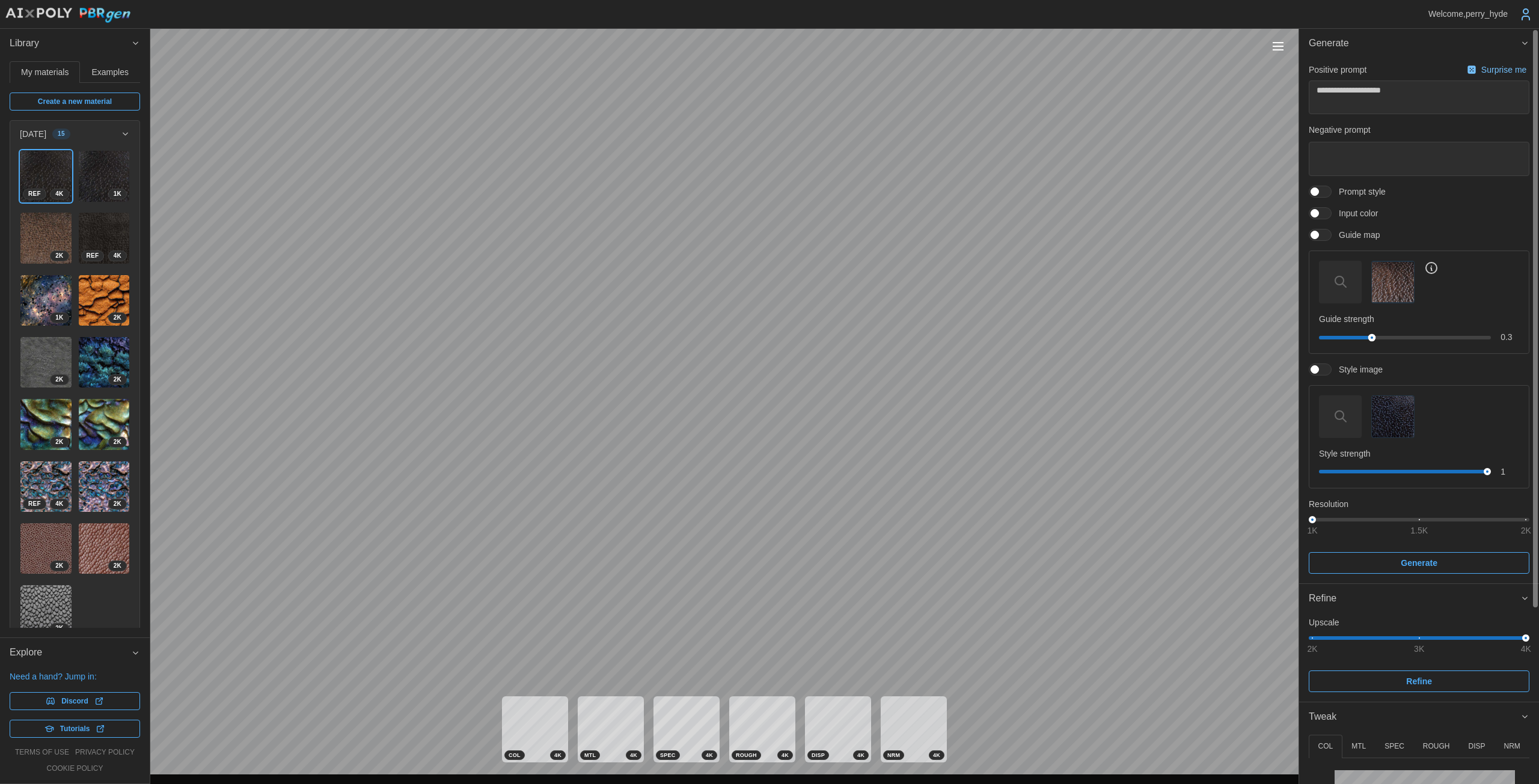
drag, startPoint x: 1448, startPoint y: 337, endPoint x: 1371, endPoint y: 337, distance: 77.0
click at [751, 337] on div at bounding box center [1371, 337] width 8 height 8
click at [751, 429] on img "button" at bounding box center [1392, 417] width 42 height 42
click at [95, 233] on img at bounding box center [104, 238] width 51 height 51
type textarea "*"
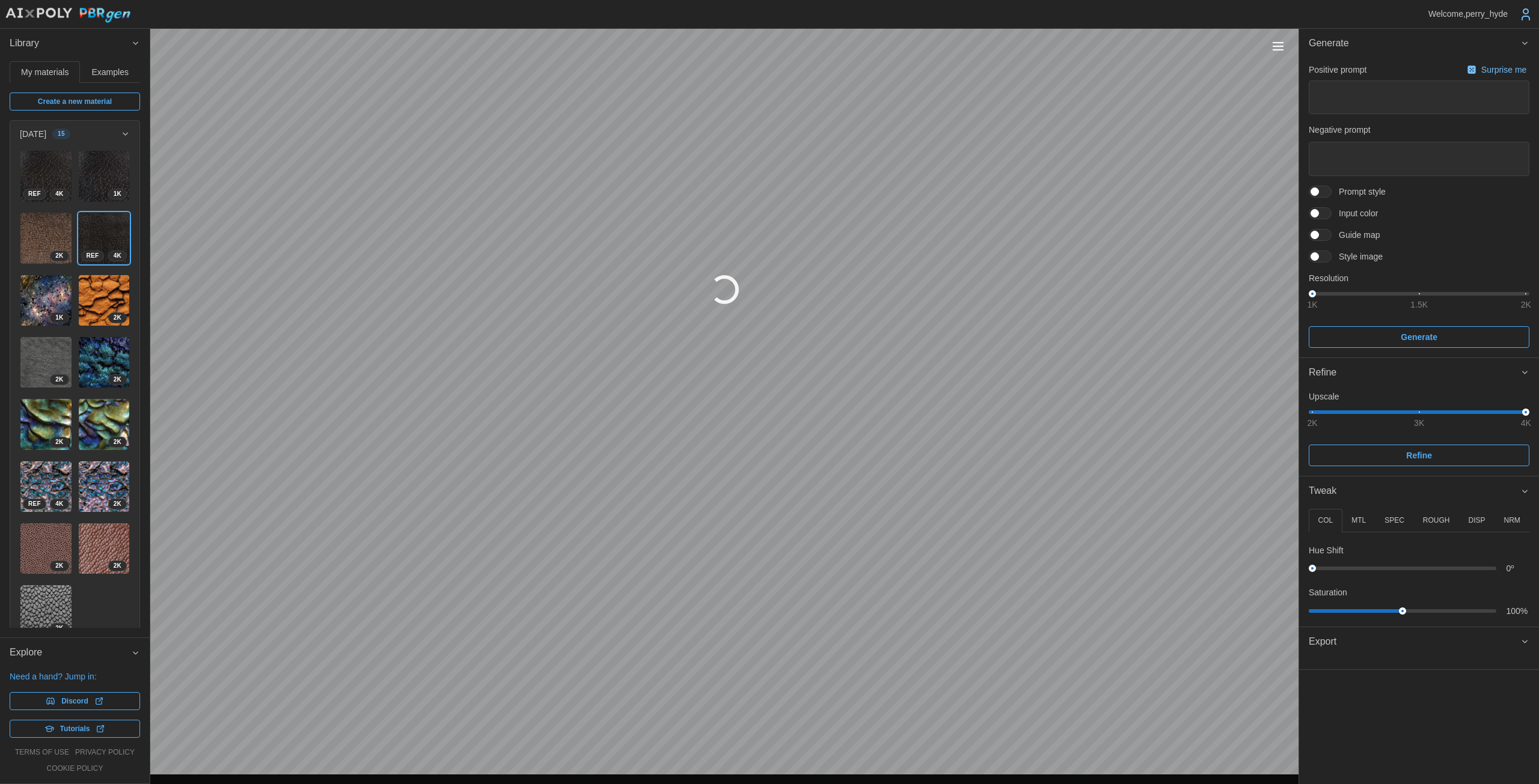
type textarea "*"
type textarea "**********"
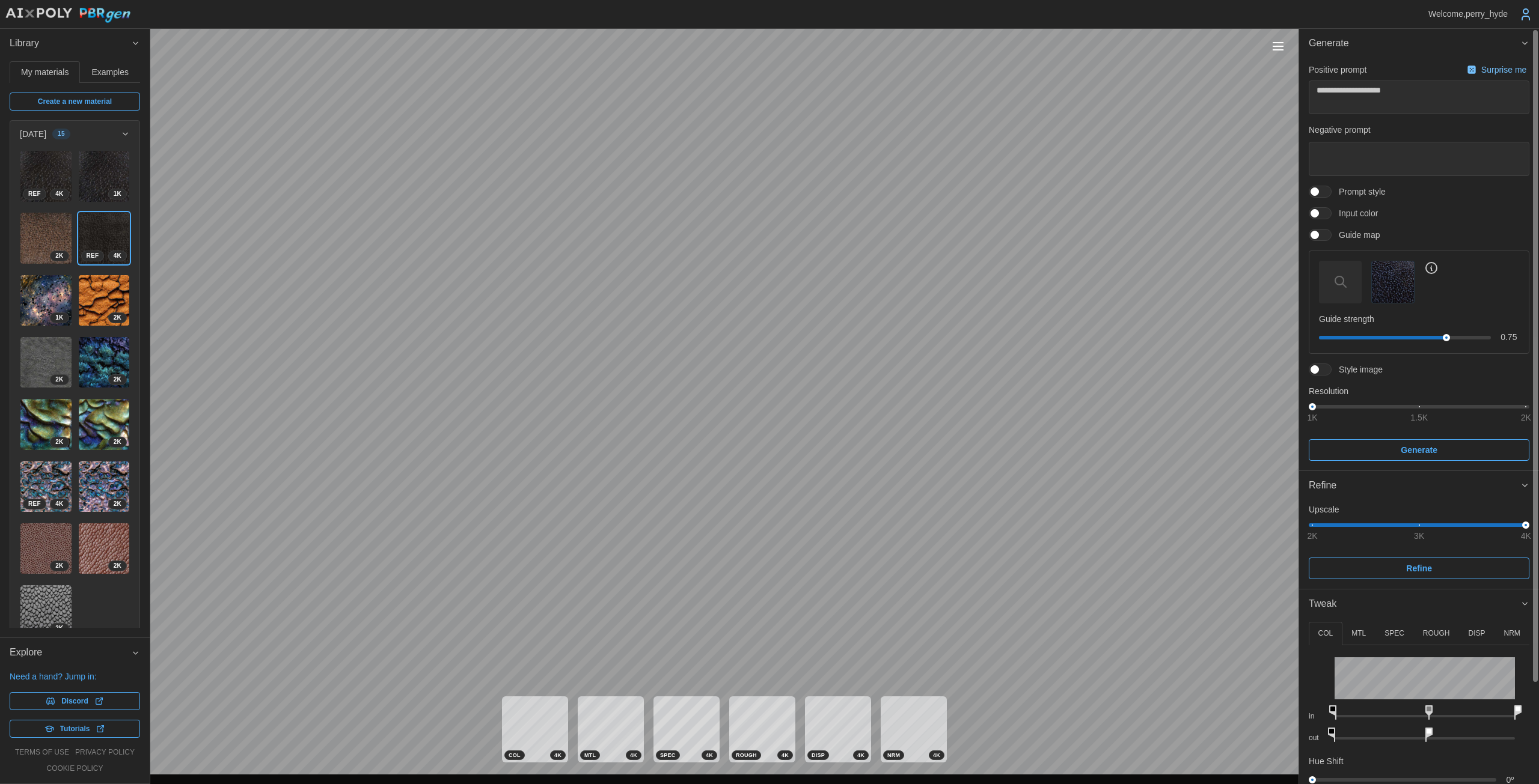
click at [79, 104] on span "Create a new material" at bounding box center [75, 101] width 74 height 17
type textarea "*"
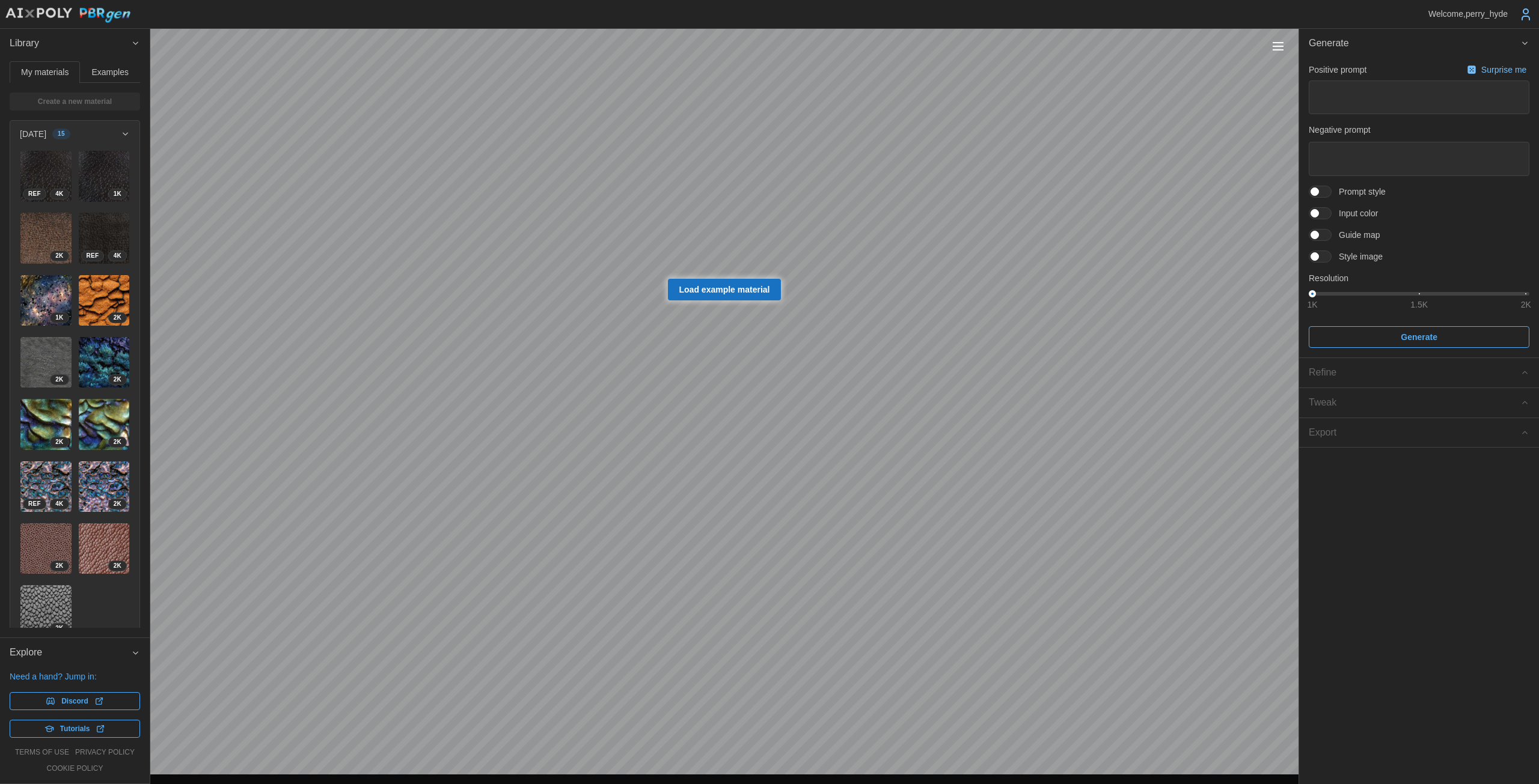
click at [751, 253] on span "Style image" at bounding box center [1357, 256] width 51 height 12
click at [751, 234] on span at bounding box center [1326, 235] width 15 height 11
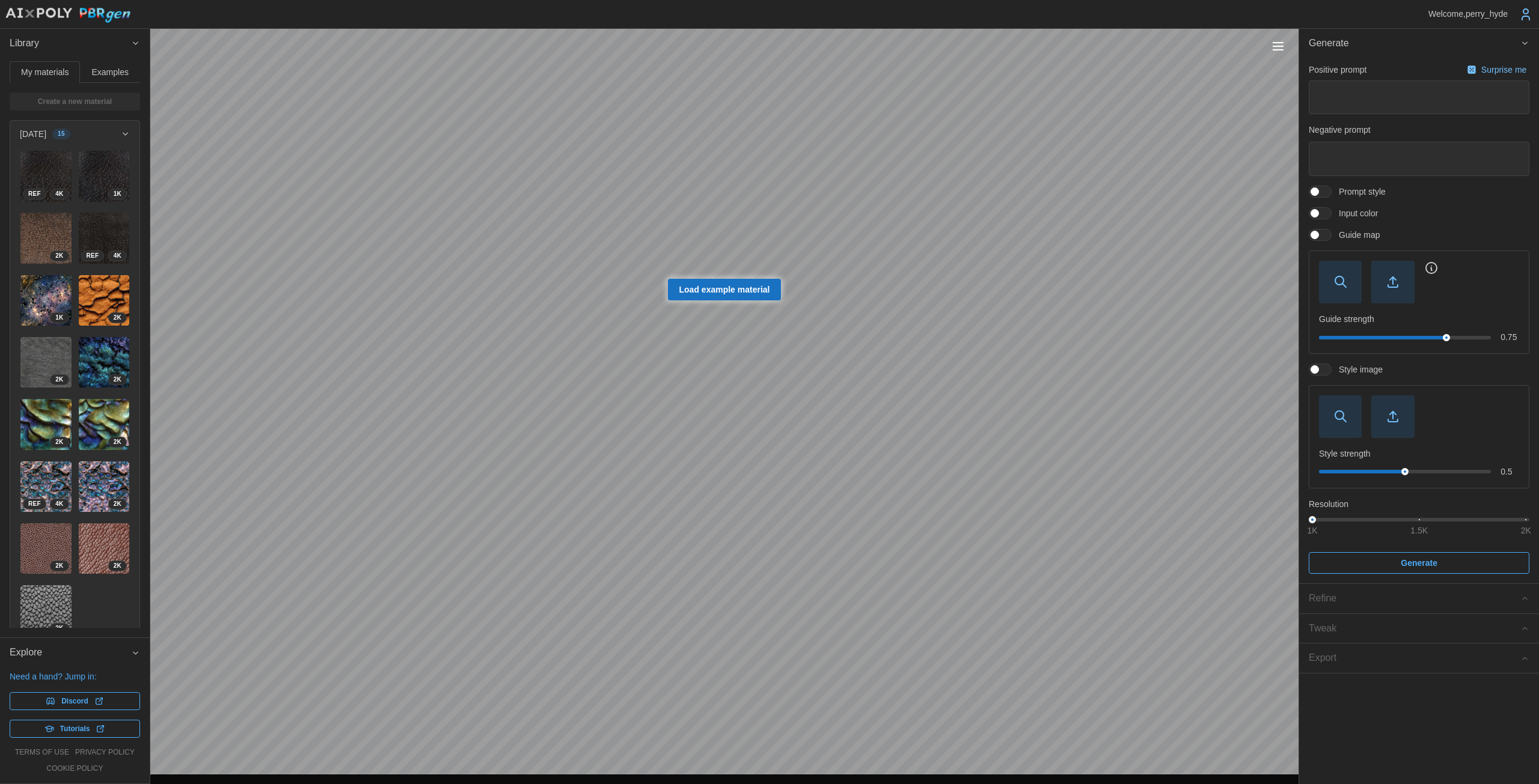
click at [751, 374] on span at bounding box center [1326, 370] width 15 height 11
click at [751, 294] on span "button" at bounding box center [1392, 282] width 42 height 42
click at [751, 239] on div at bounding box center [1319, 235] width 23 height 12
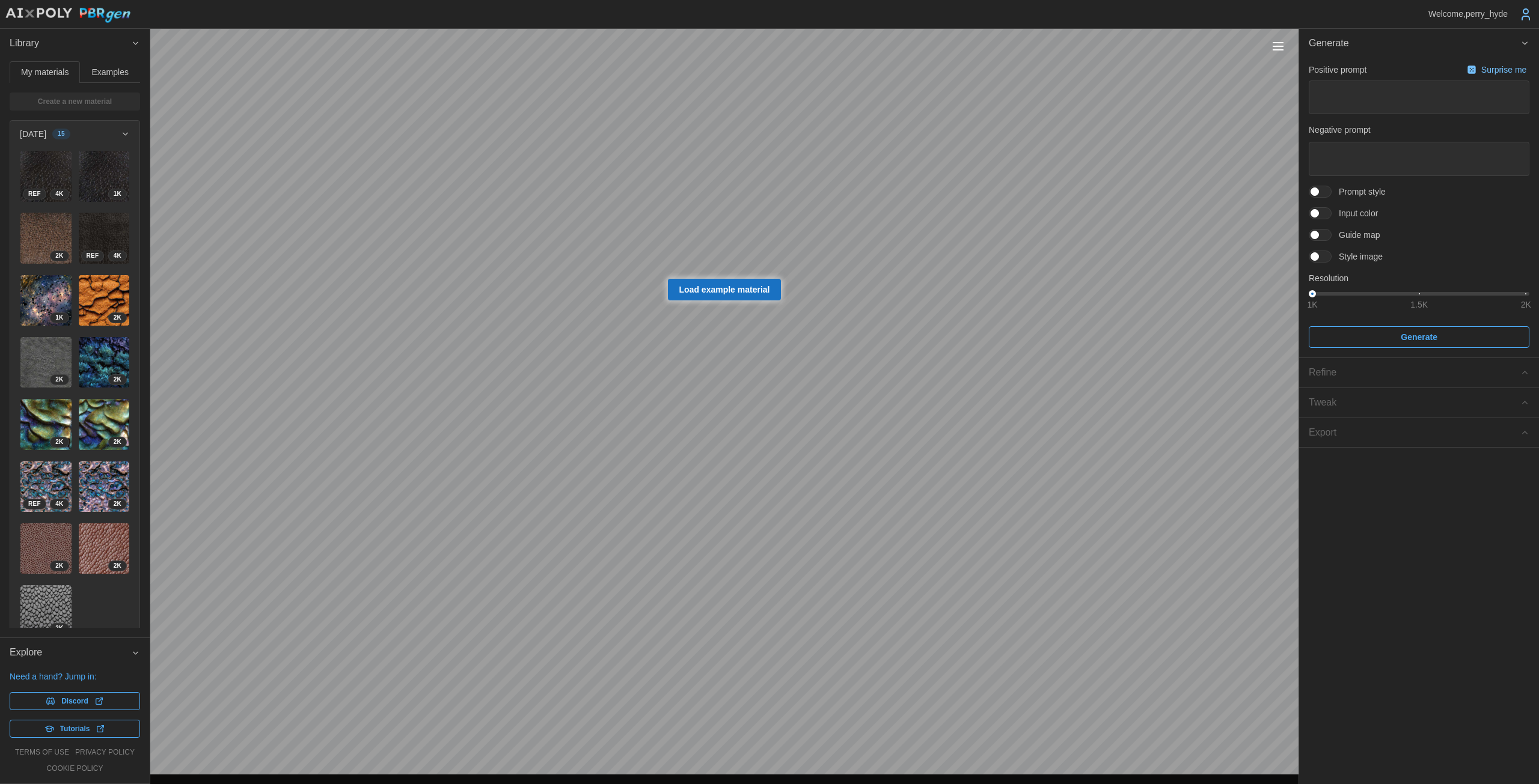
click at [751, 259] on span at bounding box center [1326, 256] width 15 height 11
click at [751, 302] on span "button" at bounding box center [1392, 304] width 42 height 42
click at [751, 102] on textarea at bounding box center [1418, 97] width 220 height 34
type textarea "*"
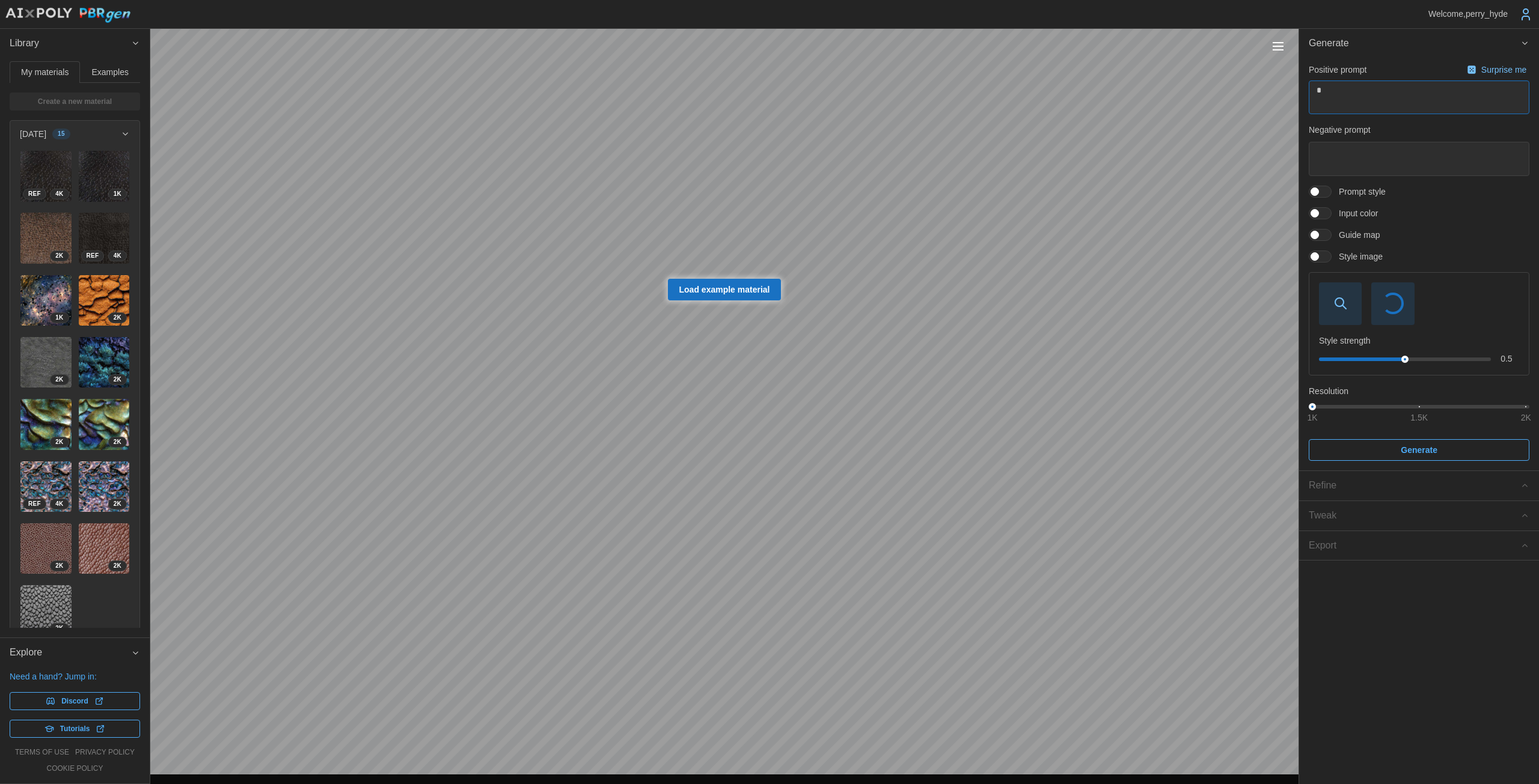
type textarea "*"
type textarea "**"
type textarea "*"
type textarea "***"
type textarea "*"
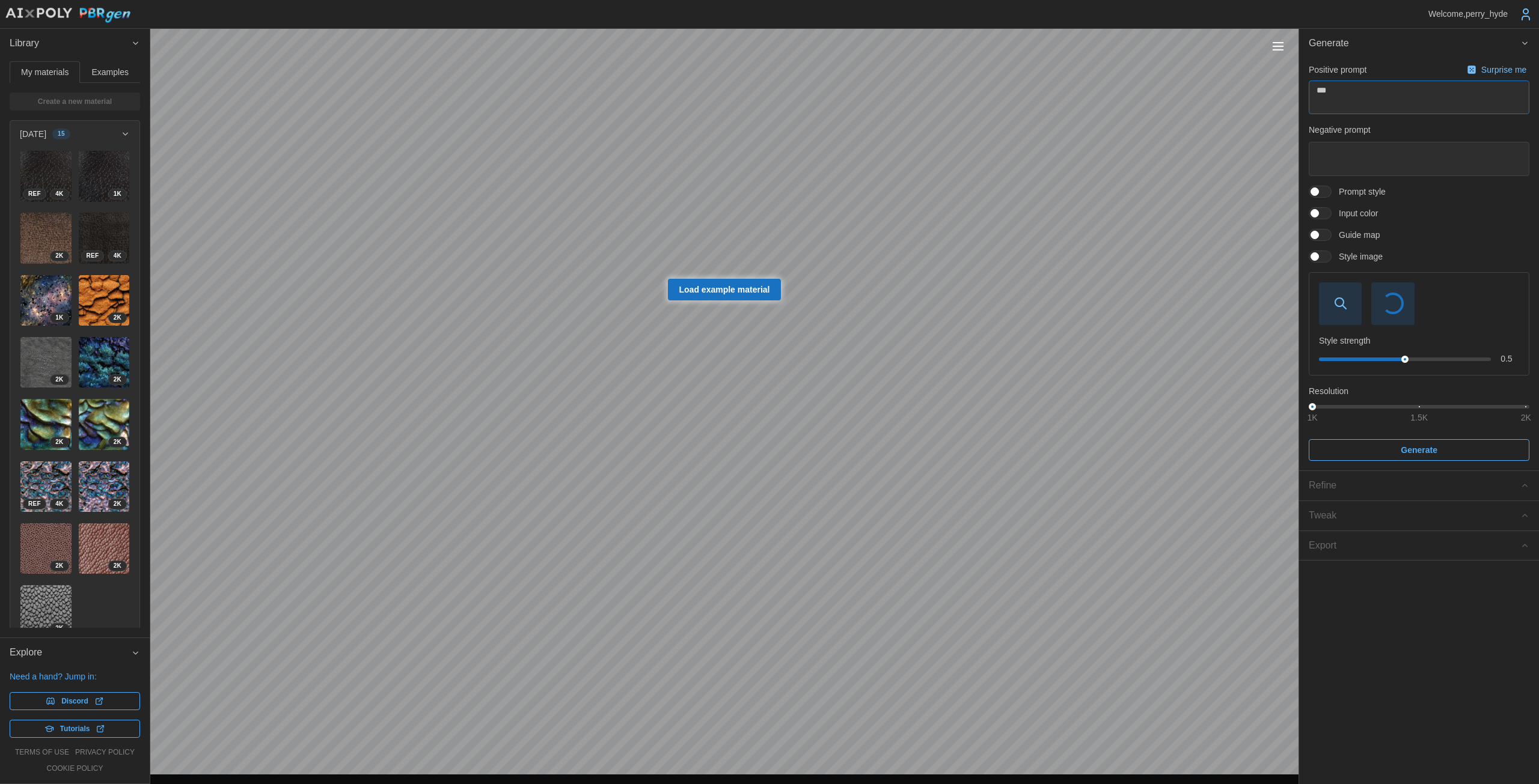
type textarea "****"
type textarea "*"
type textarea "*****"
type textarea "*"
type textarea "******"
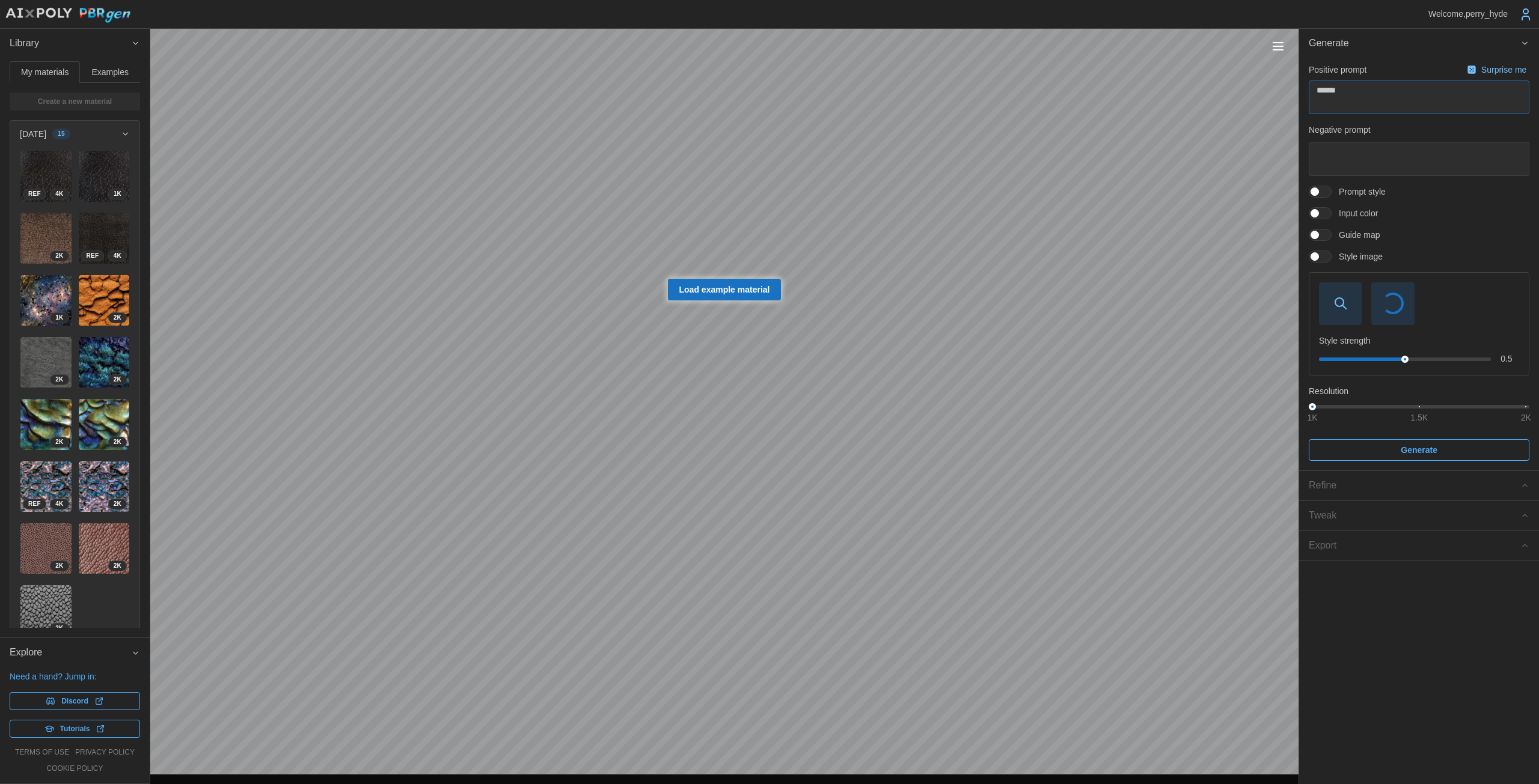
type textarea "*"
type textarea "*******"
type textarea "*"
type textarea "*******"
type textarea "*"
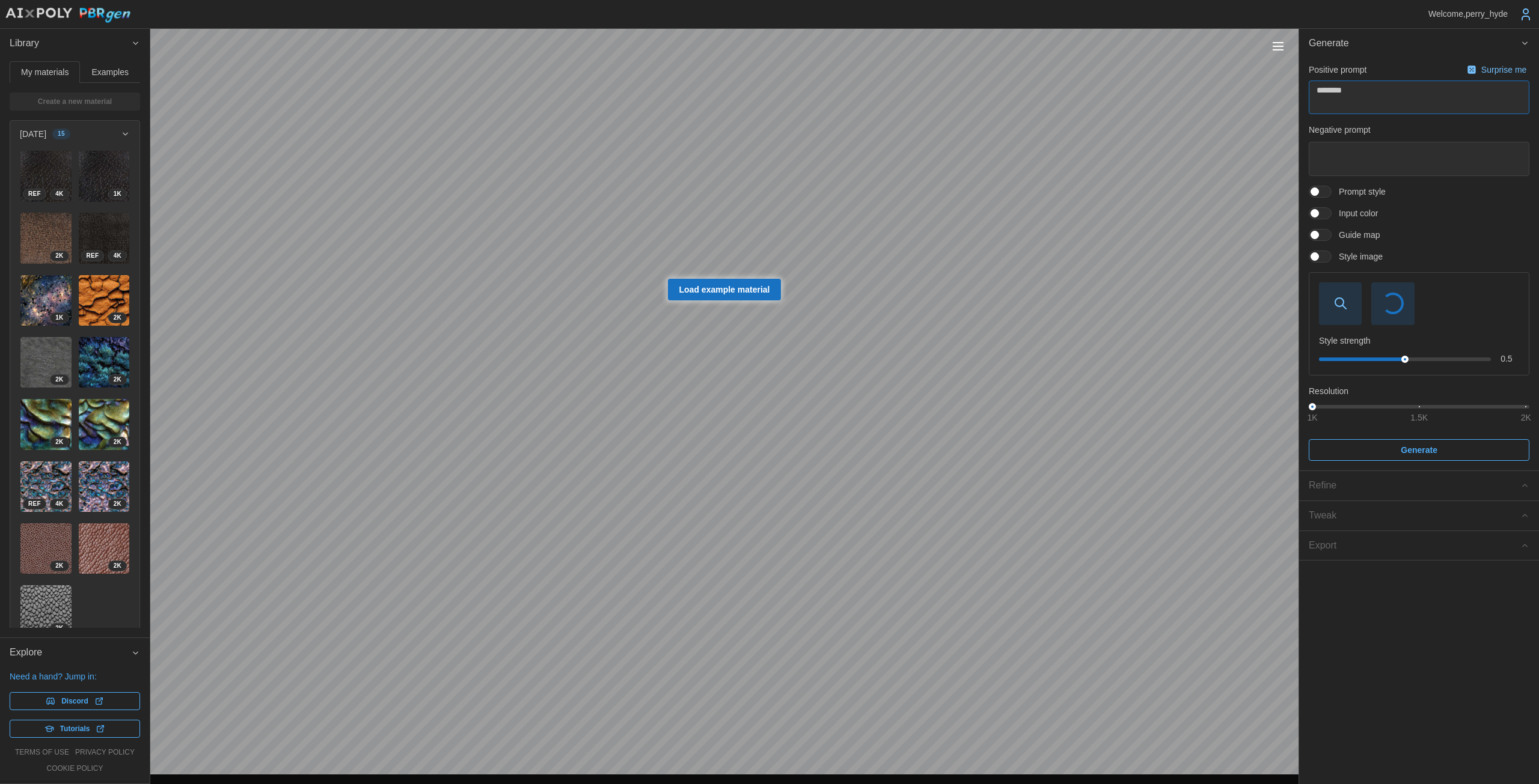
type textarea "*********"
type textarea "*"
type textarea "**********"
type textarea "*"
type textarea "**********"
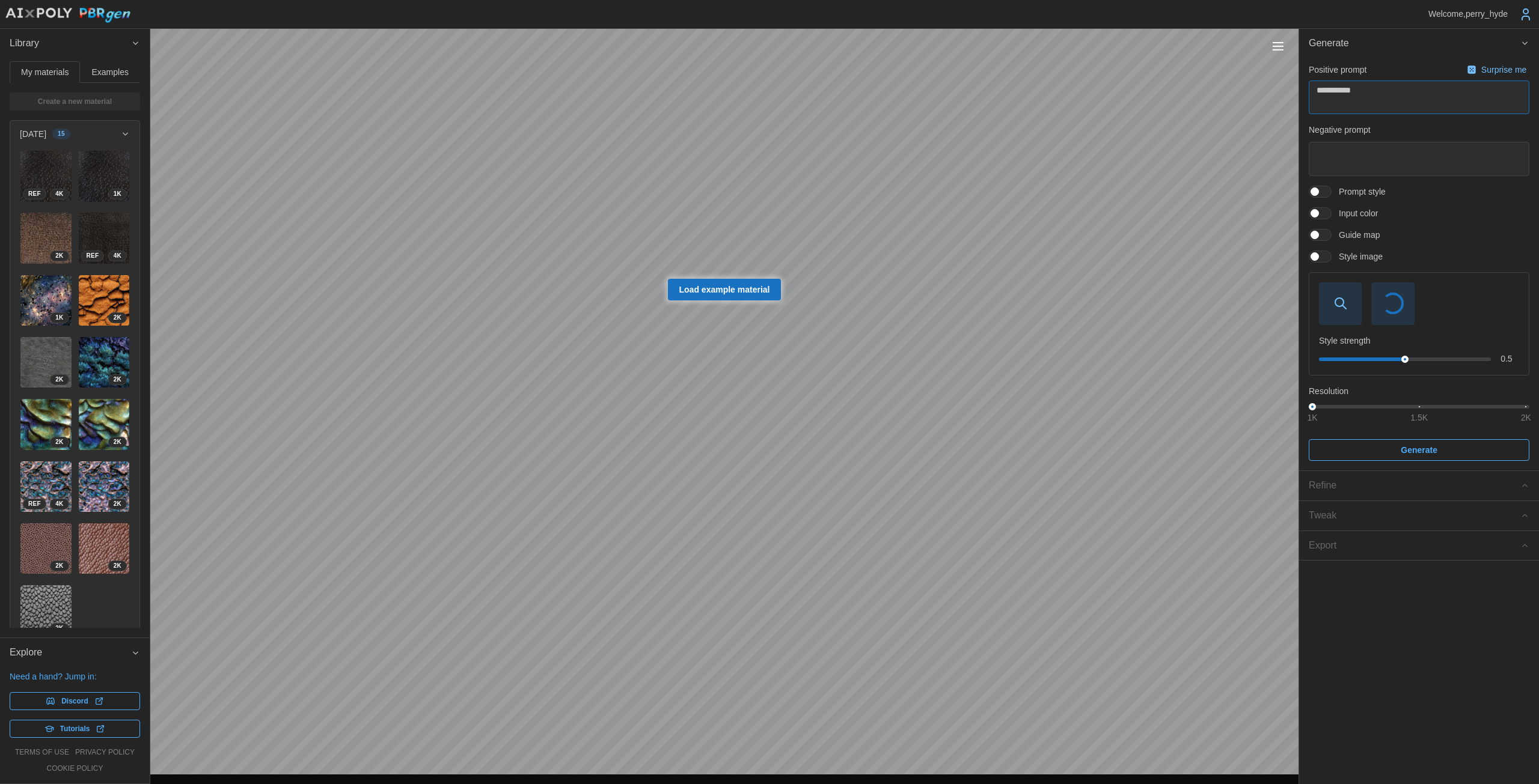
type textarea "*"
type textarea "**********"
type textarea "*"
type textarea "**********"
type textarea "*"
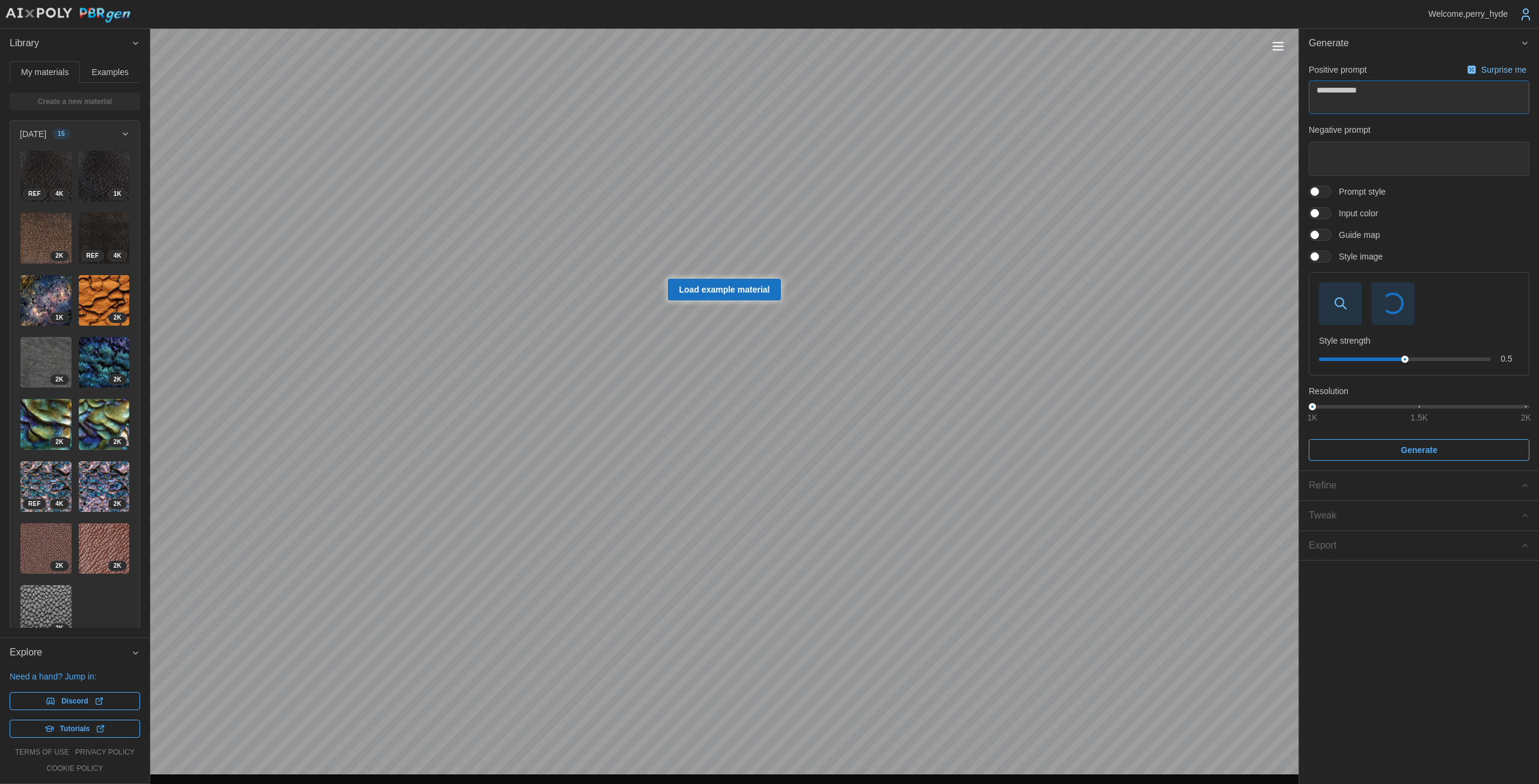
type textarea "**********"
type textarea "*"
type textarea "**********"
type textarea "*"
type textarea "**********"
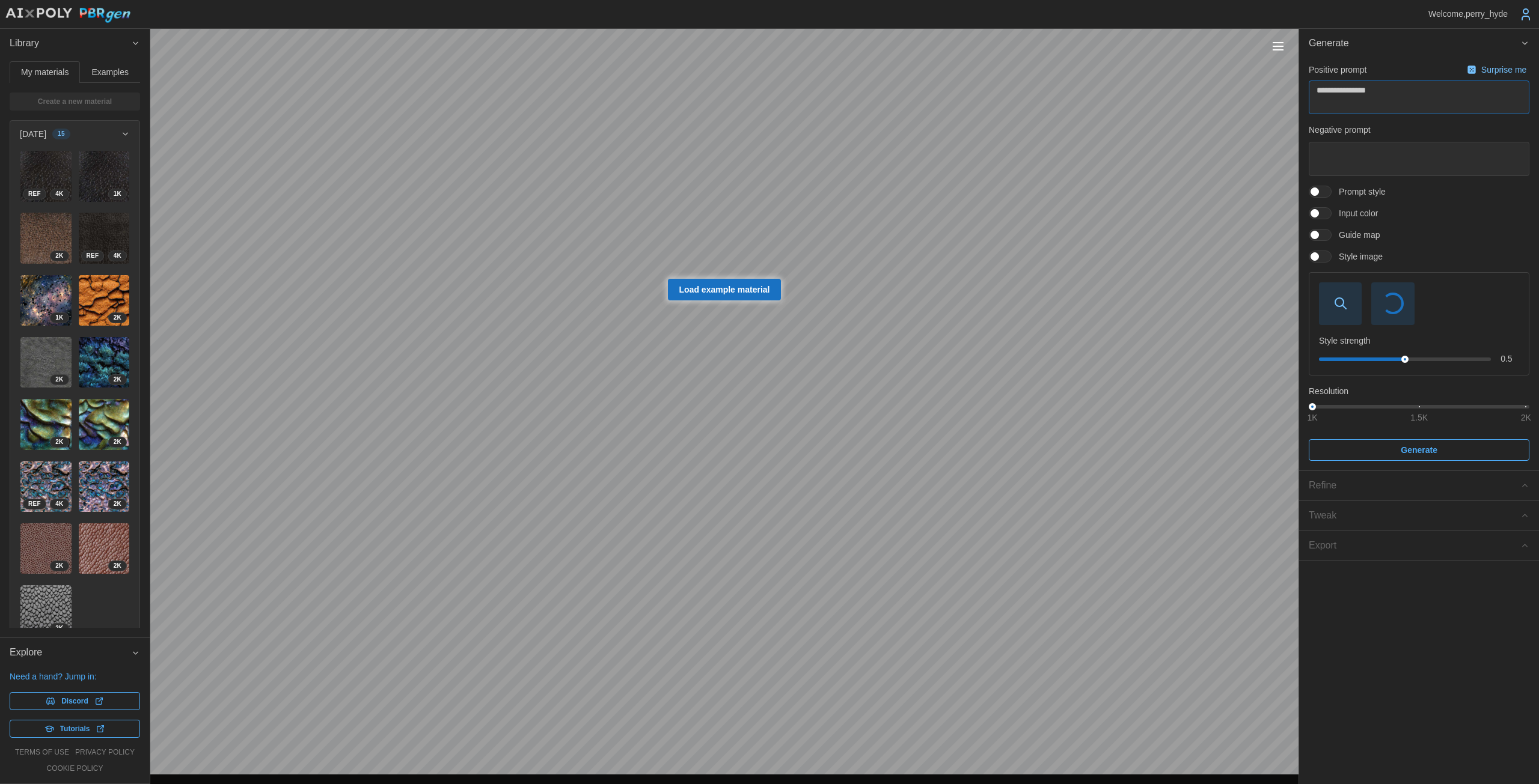
type textarea "*"
type textarea "**********"
type textarea "*"
type textarea "**********"
type textarea "*"
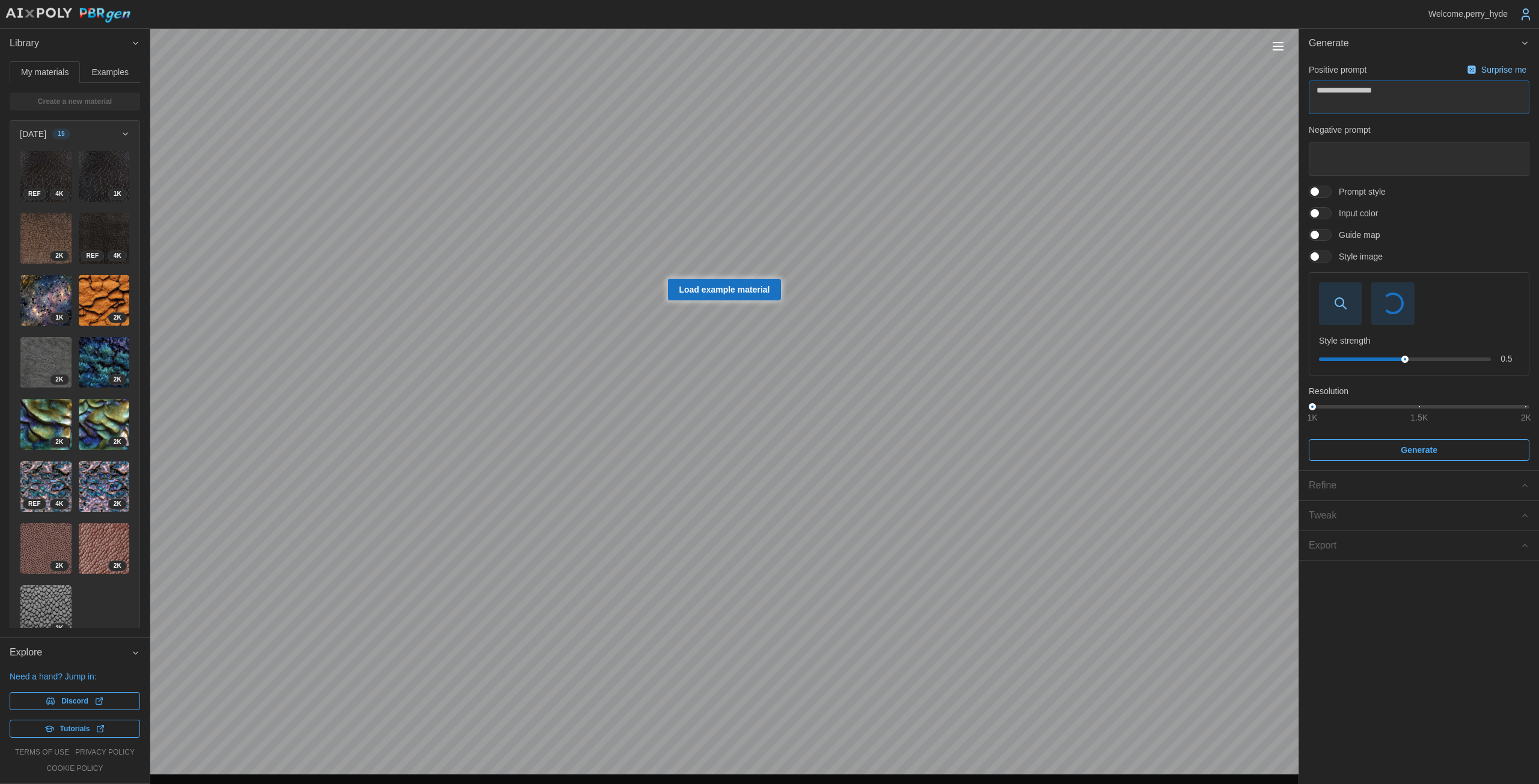
type textarea "**********"
type textarea "*"
type textarea "**********"
click at [751, 169] on textarea at bounding box center [1418, 158] width 220 height 34
drag, startPoint x: 1426, startPoint y: 405, endPoint x: 1538, endPoint y: 415, distance: 112.4
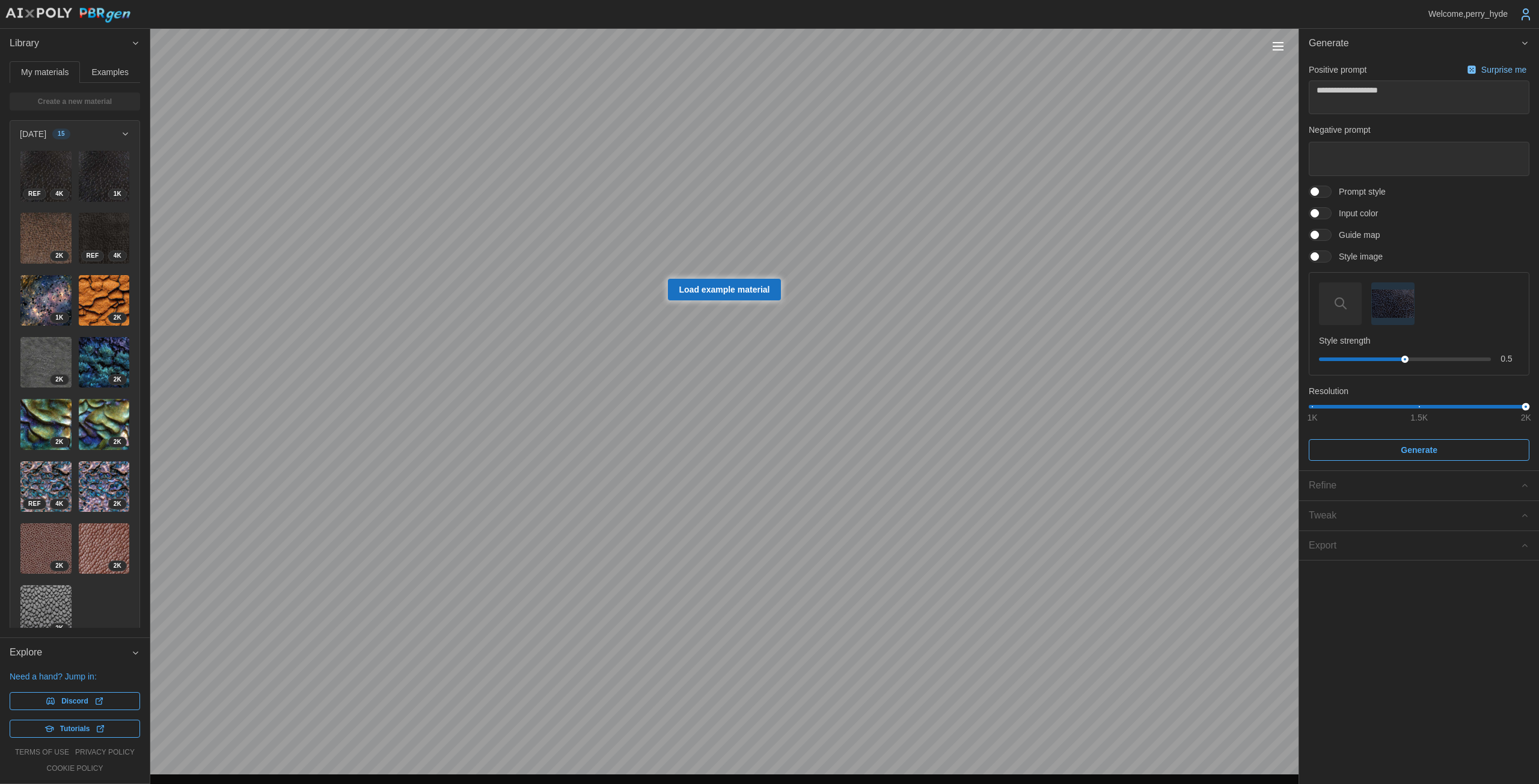
click at [751, 415] on div "**********" at bounding box center [1419, 264] width 240 height 412
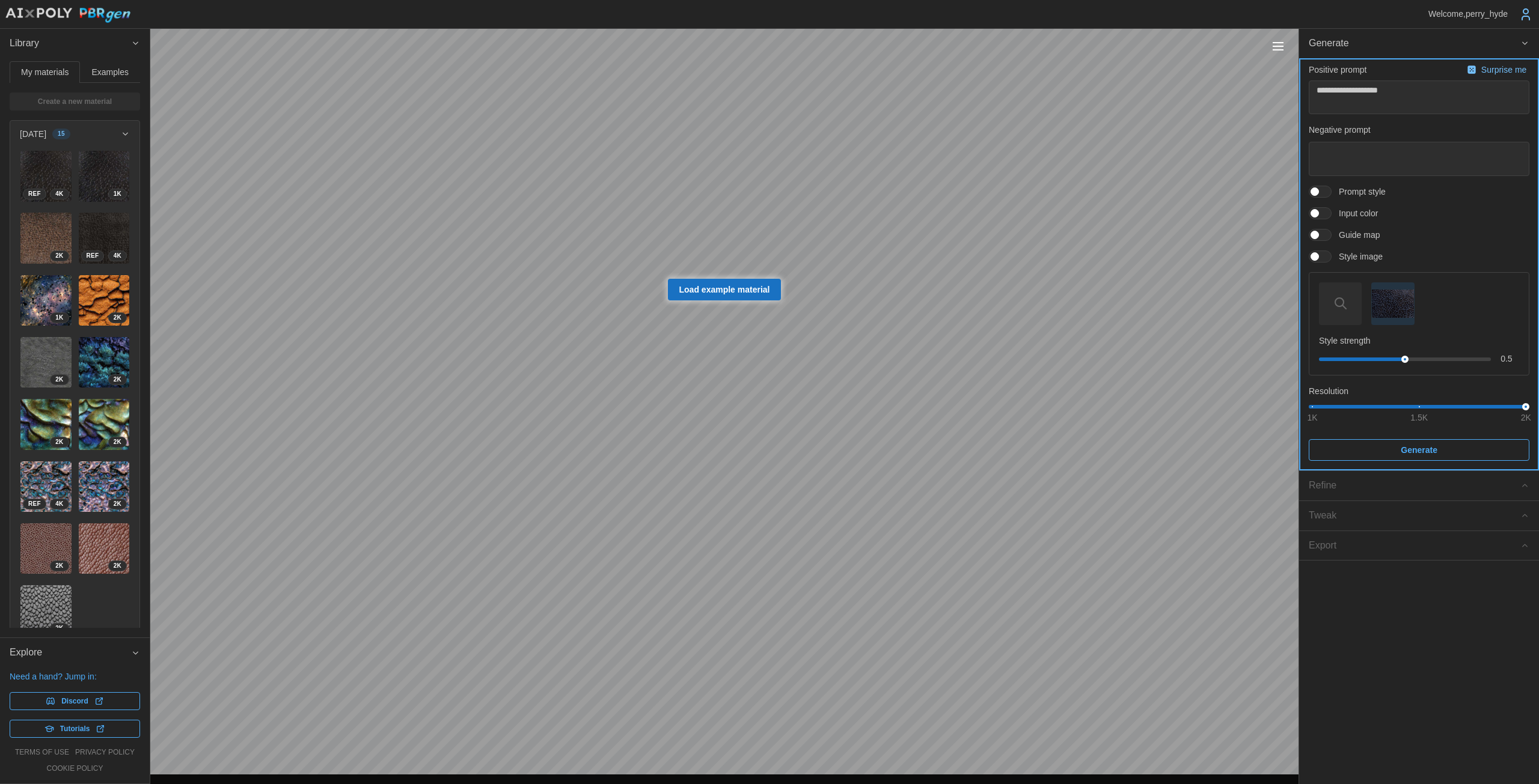
click at [751, 450] on span "Generate" at bounding box center [1419, 450] width 198 height 20
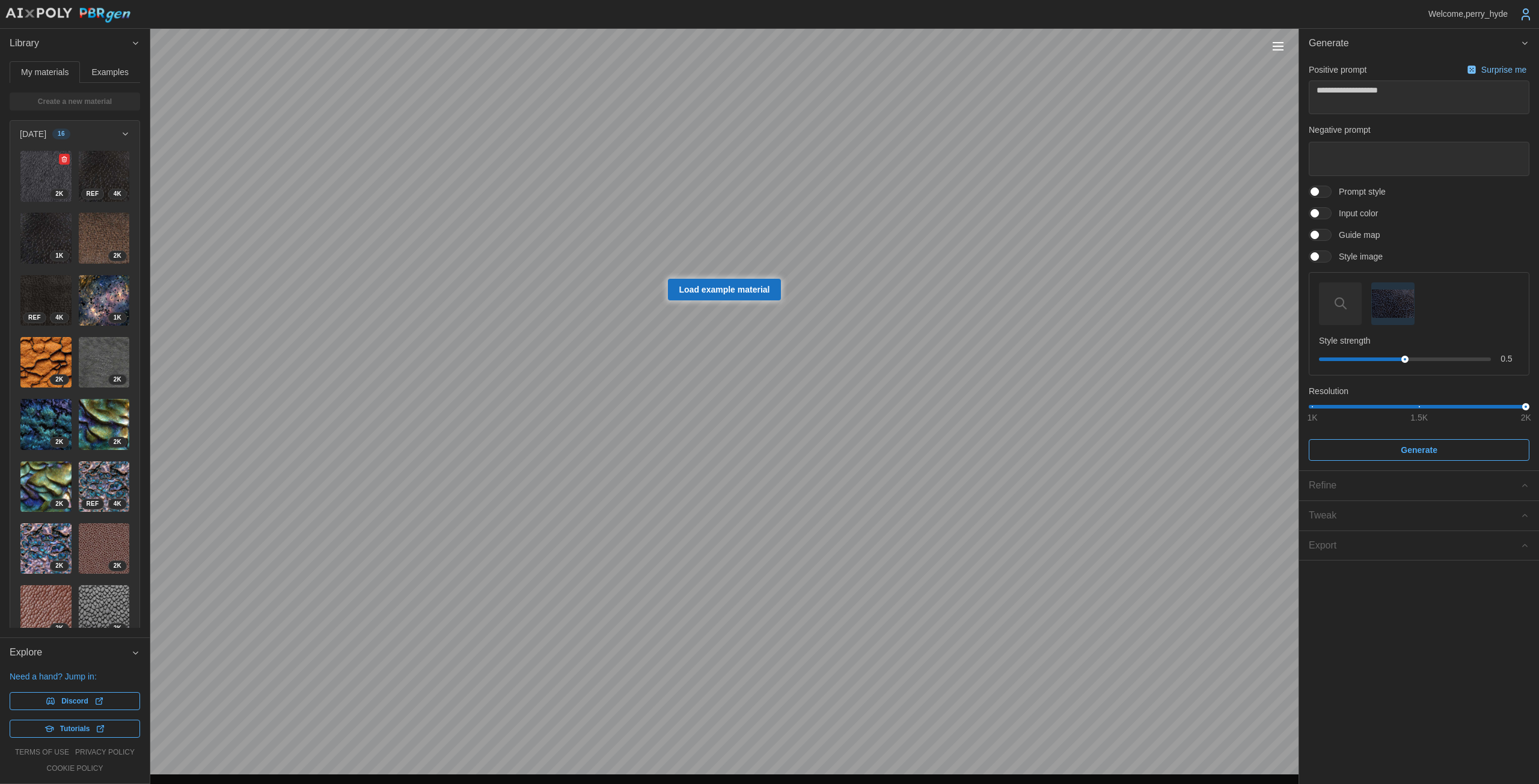
click at [48, 179] on img at bounding box center [45, 176] width 51 height 51
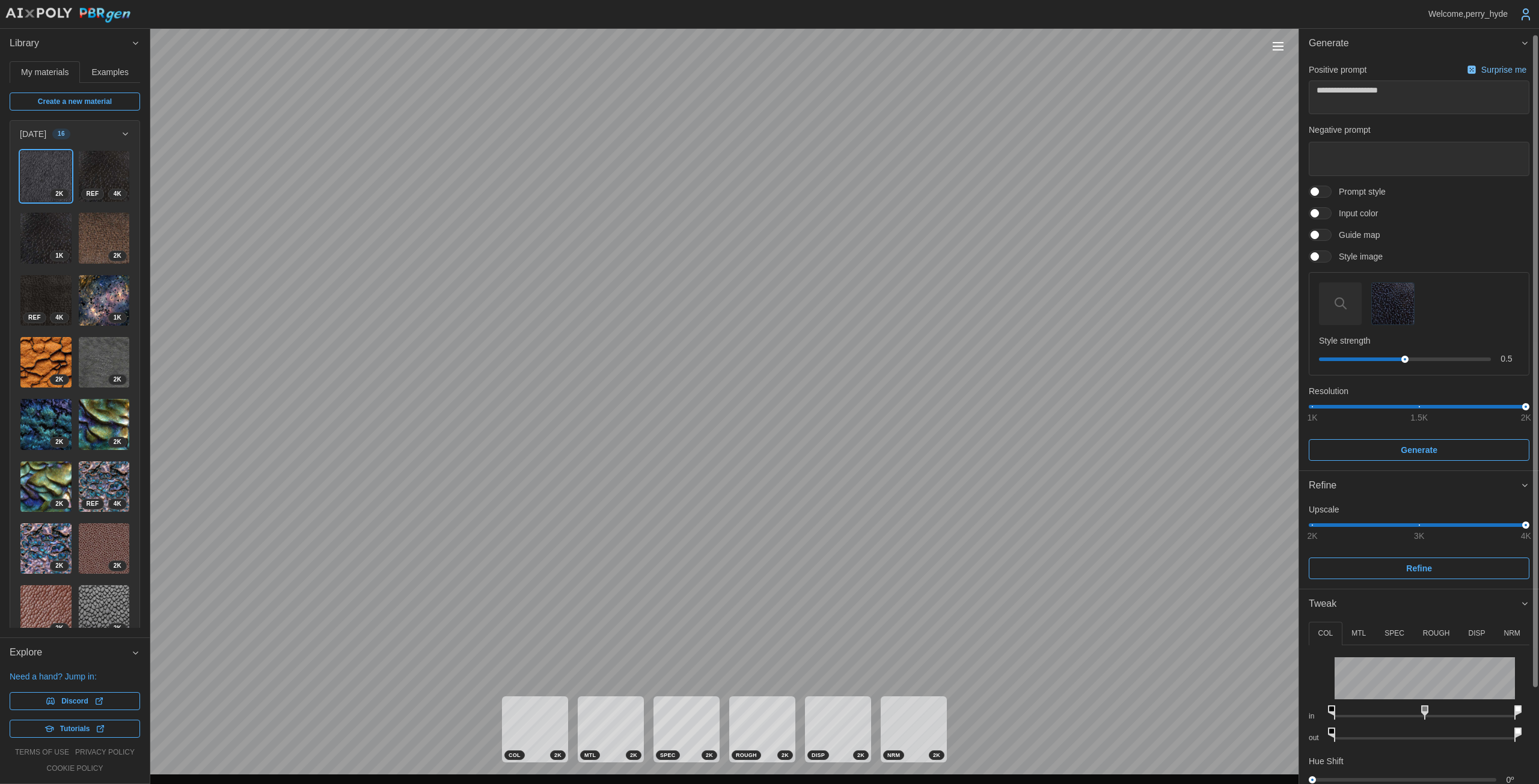
scroll to position [117, 0]
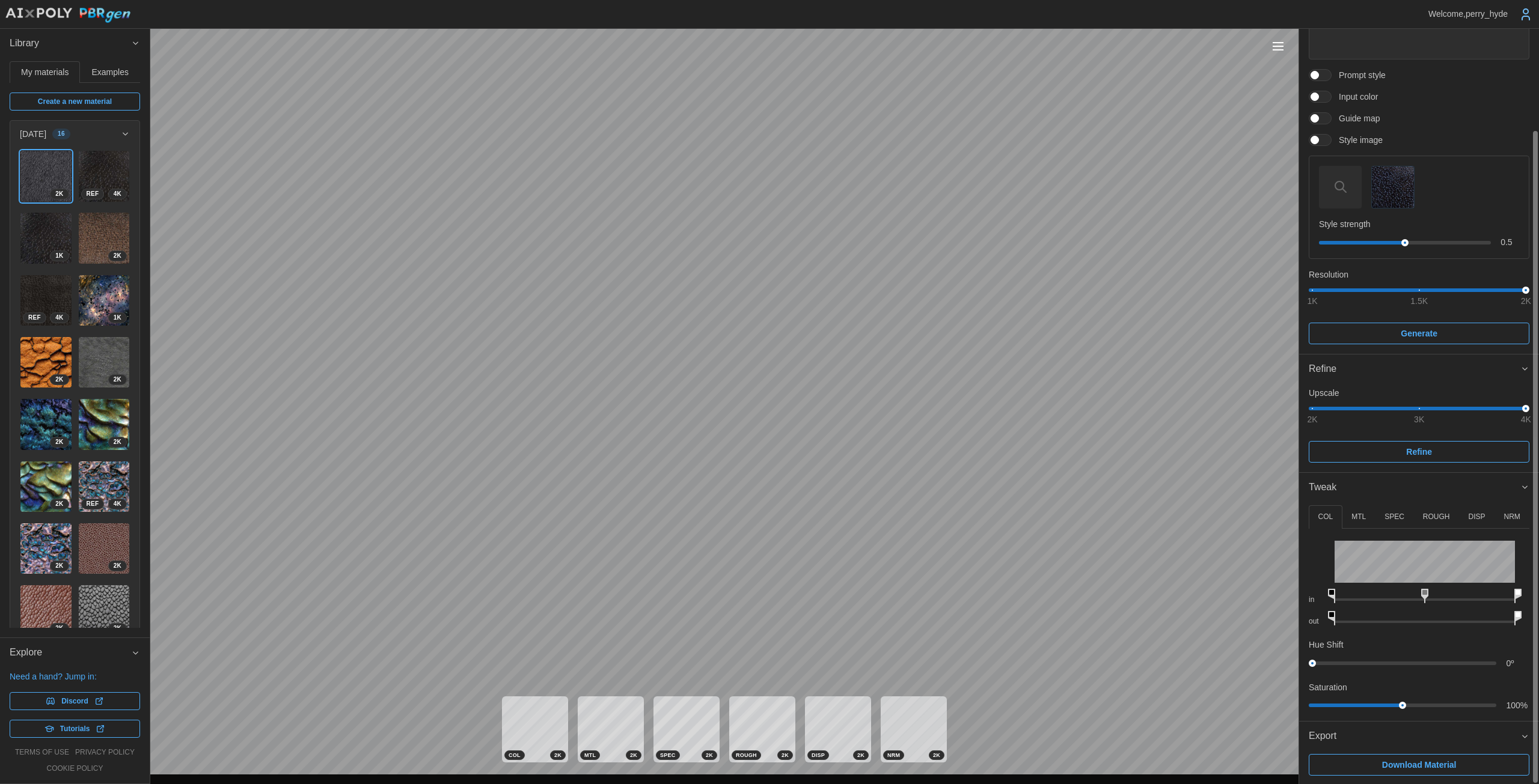
click at [751, 513] on p "ROUGH" at bounding box center [1437, 517] width 27 height 10
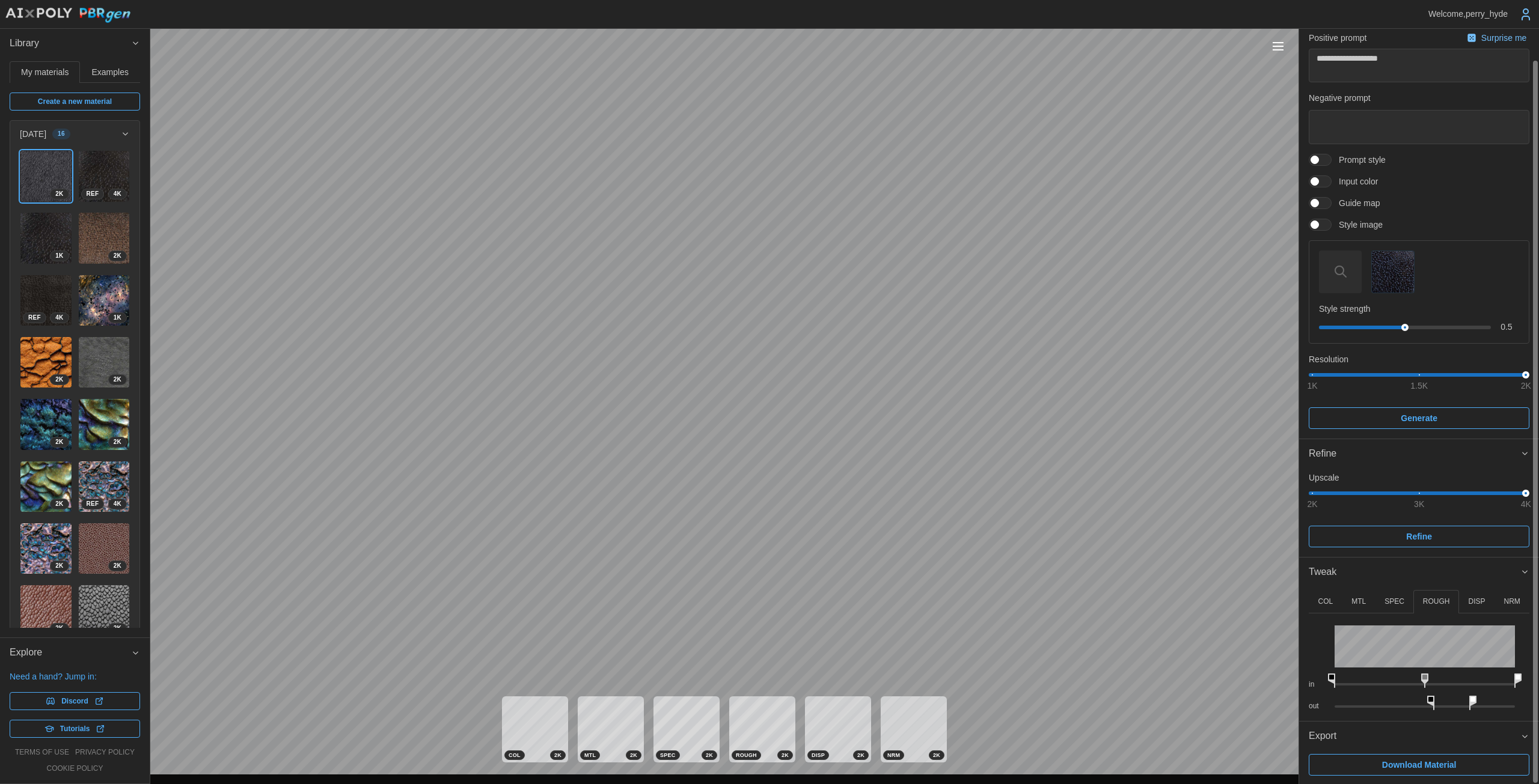
click at [751, 594] on button "DISP" at bounding box center [1476, 602] width 36 height 23
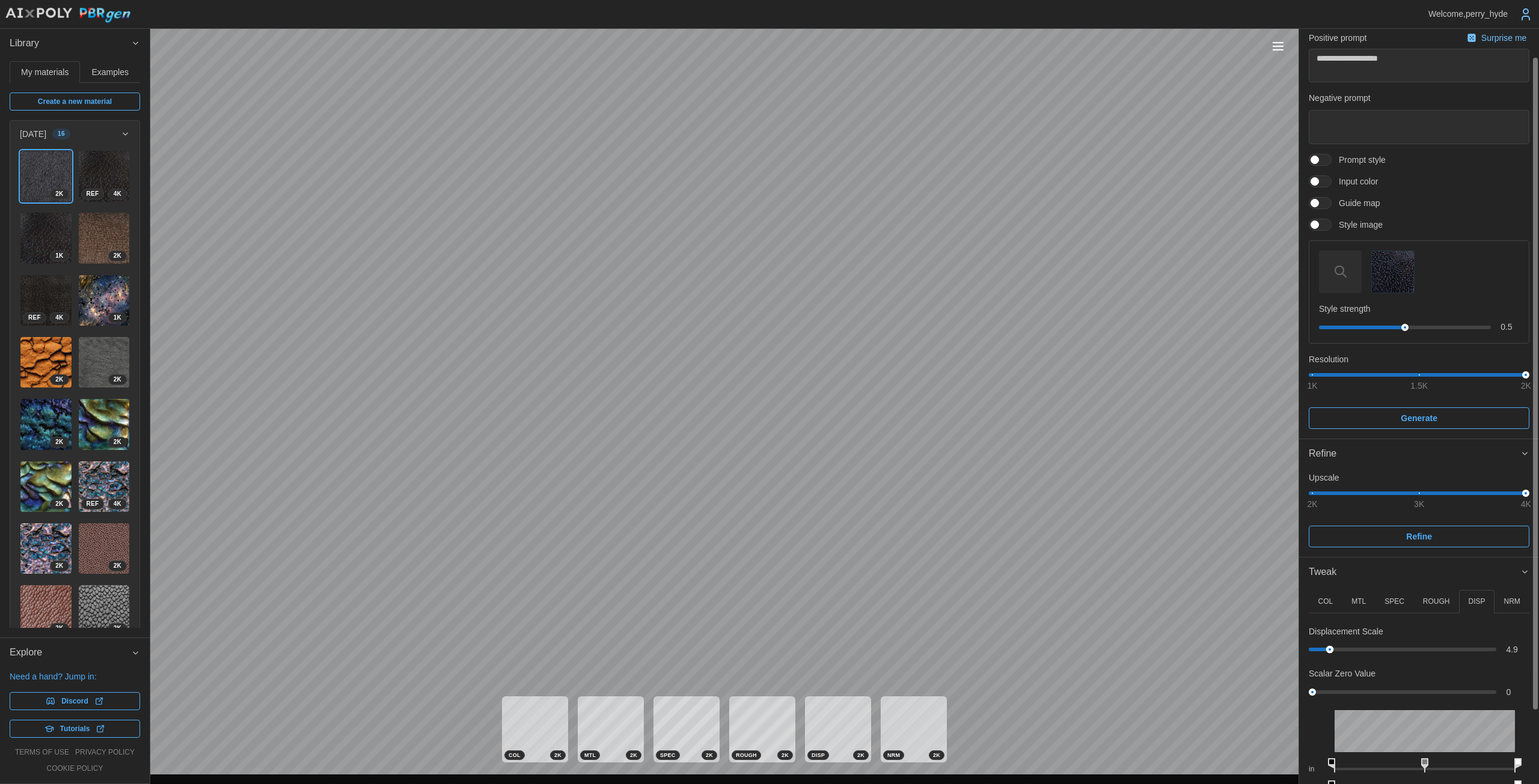
drag, startPoint x: 1317, startPoint y: 651, endPoint x: 1330, endPoint y: 650, distance: 13.0
click at [751, 650] on div at bounding box center [1330, 650] width 8 height 8
click at [751, 597] on p "NRM" at bounding box center [1511, 602] width 16 height 10
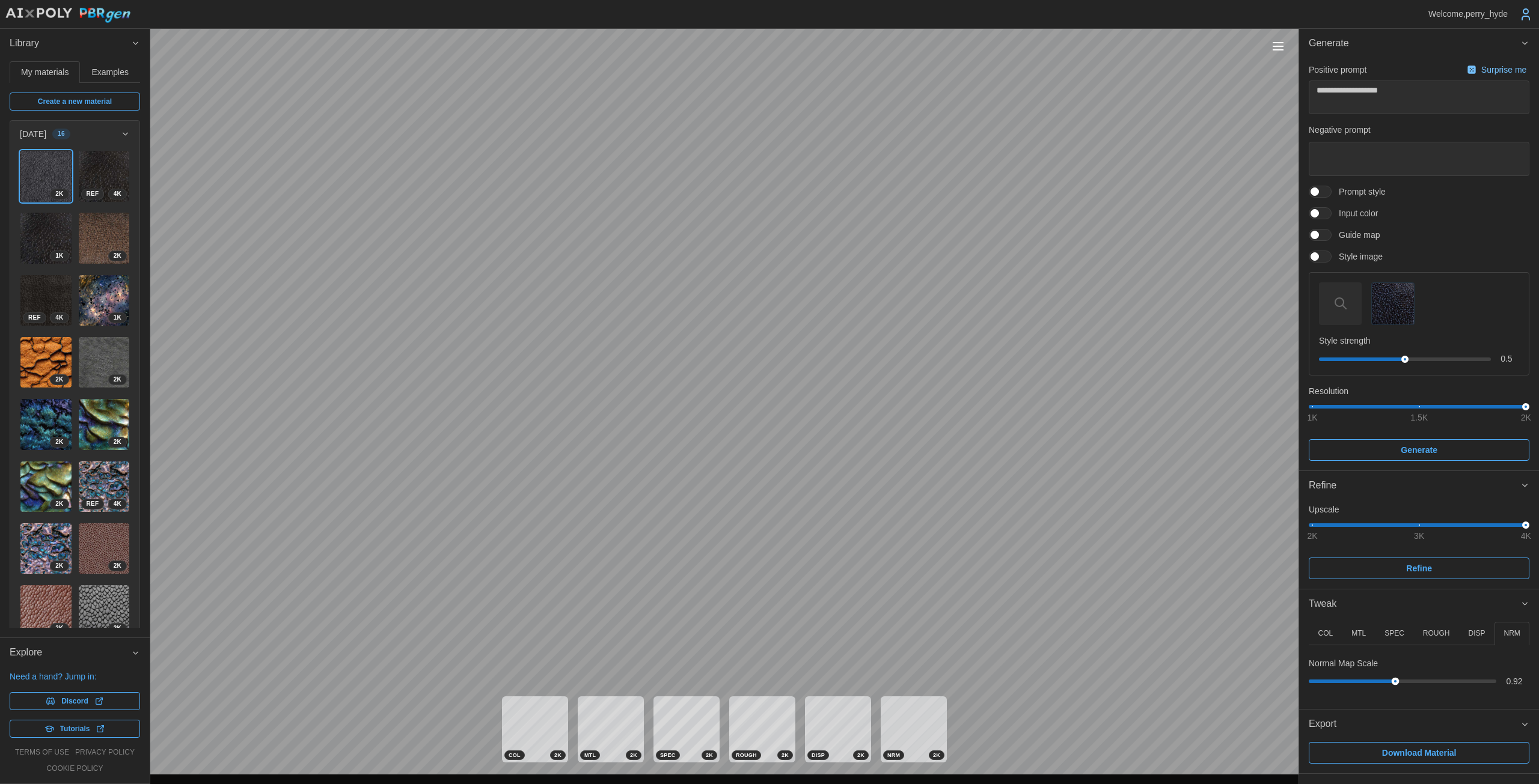
drag, startPoint x: 1348, startPoint y: 680, endPoint x: 1395, endPoint y: 680, distance: 47.0
click at [751, 680] on div at bounding box center [1395, 682] width 8 height 8
drag, startPoint x: 1397, startPoint y: 679, endPoint x: 1462, endPoint y: 679, distance: 65.0
click at [751, 679] on div at bounding box center [1461, 682] width 8 height 8
click at [751, 631] on p "COL" at bounding box center [1325, 634] width 15 height 10
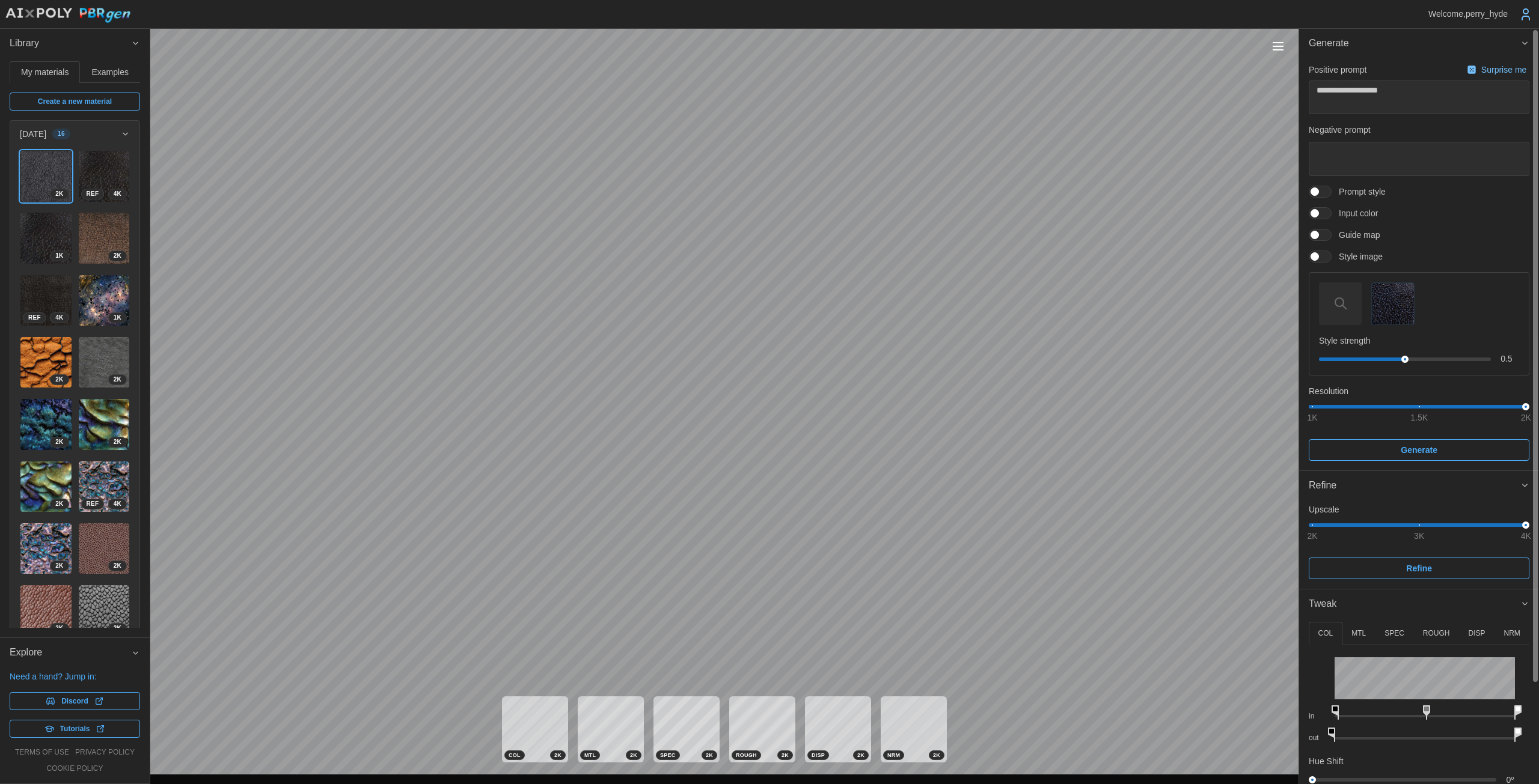
drag, startPoint x: 1329, startPoint y: 710, endPoint x: 1337, endPoint y: 709, distance: 8.1
click at [751, 709] on icon at bounding box center [1335, 713] width 7 height 15
click at [751, 637] on p "MTL" at bounding box center [1359, 634] width 15 height 10
click at [751, 636] on p "ROUGH" at bounding box center [1437, 634] width 27 height 10
drag, startPoint x: 1434, startPoint y: 705, endPoint x: 1422, endPoint y: 704, distance: 12.0
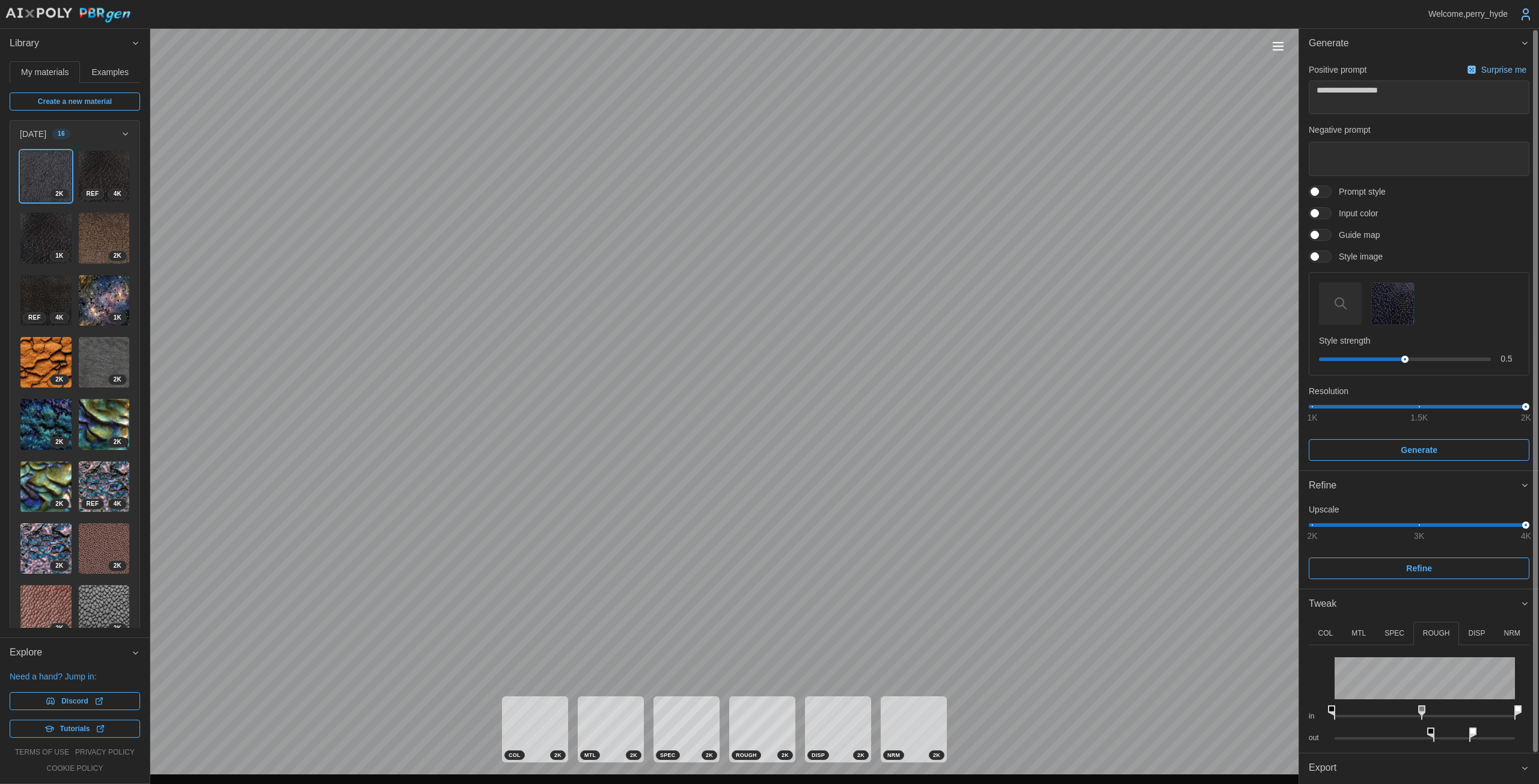
click at [751, 704] on div "in" at bounding box center [1418, 710] width 220 height 22
drag, startPoint x: 1429, startPoint y: 729, endPoint x: 1398, endPoint y: 731, distance: 31.1
click at [751, 731] on icon at bounding box center [1387, 735] width 7 height 15
drag, startPoint x: 1473, startPoint y: 729, endPoint x: 1491, endPoint y: 729, distance: 18.0
click at [751, 729] on icon at bounding box center [1495, 735] width 7 height 15
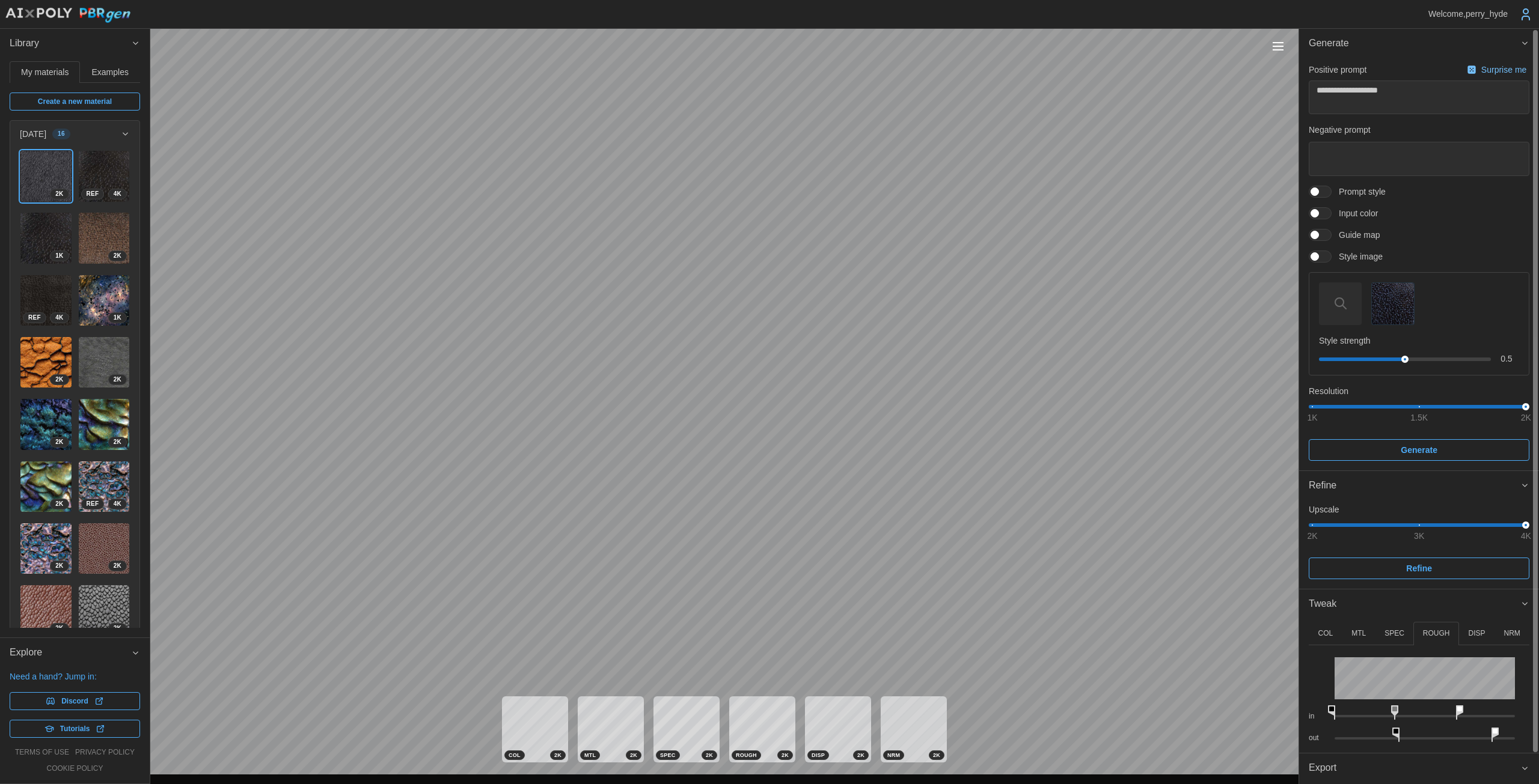
drag, startPoint x: 1508, startPoint y: 704, endPoint x: 1456, endPoint y: 704, distance: 52.0
click at [751, 705] on icon at bounding box center [1459, 713] width 7 height 15
drag, startPoint x: 1395, startPoint y: 707, endPoint x: 1415, endPoint y: 699, distance: 21.5
click at [751, 699] on div "in" at bounding box center [1418, 710] width 220 height 22
drag, startPoint x: 1395, startPoint y: 733, endPoint x: 1392, endPoint y: 724, distance: 9.5
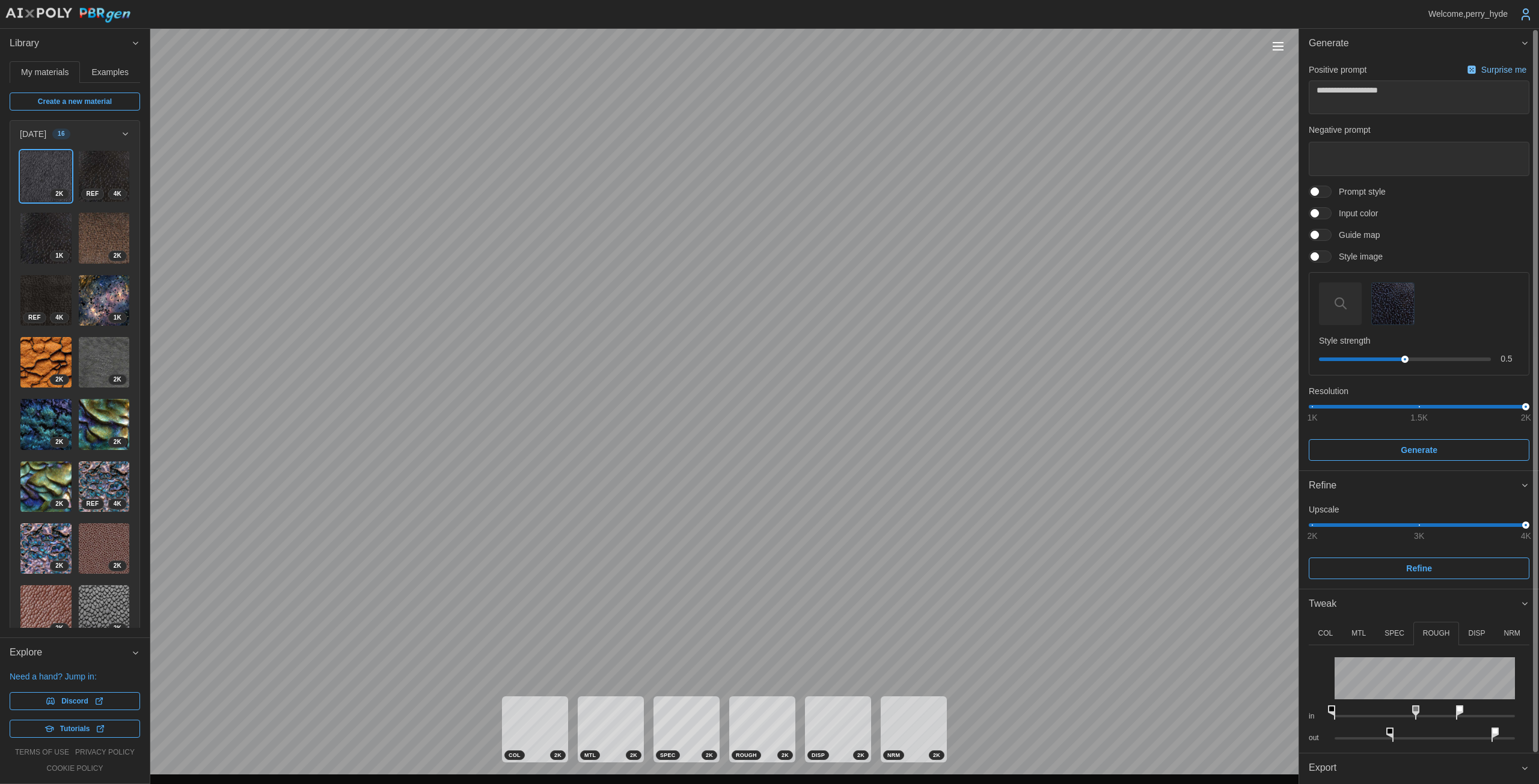
click at [751, 724] on div "out" at bounding box center [1418, 732] width 220 height 22
click at [751, 637] on button "DISP" at bounding box center [1476, 634] width 36 height 23
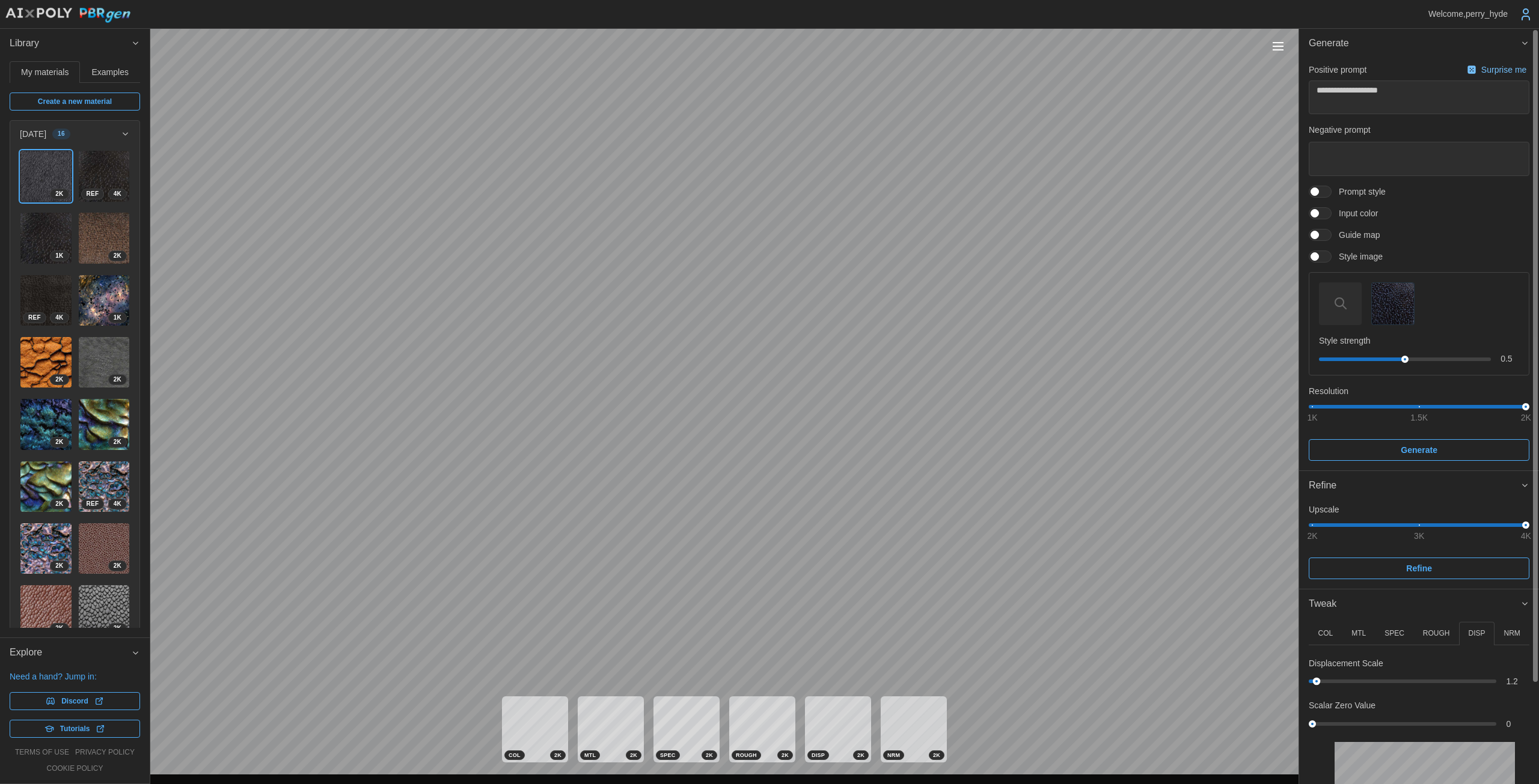
drag, startPoint x: 1332, startPoint y: 679, endPoint x: 1316, endPoint y: 680, distance: 16.0
click at [751, 680] on div at bounding box center [1316, 682] width 8 height 8
drag, startPoint x: 1317, startPoint y: 683, endPoint x: 1325, endPoint y: 683, distance: 8.0
click at [751, 683] on div at bounding box center [1325, 682] width 8 height 8
click at [751, 631] on p "NRM" at bounding box center [1511, 634] width 16 height 10
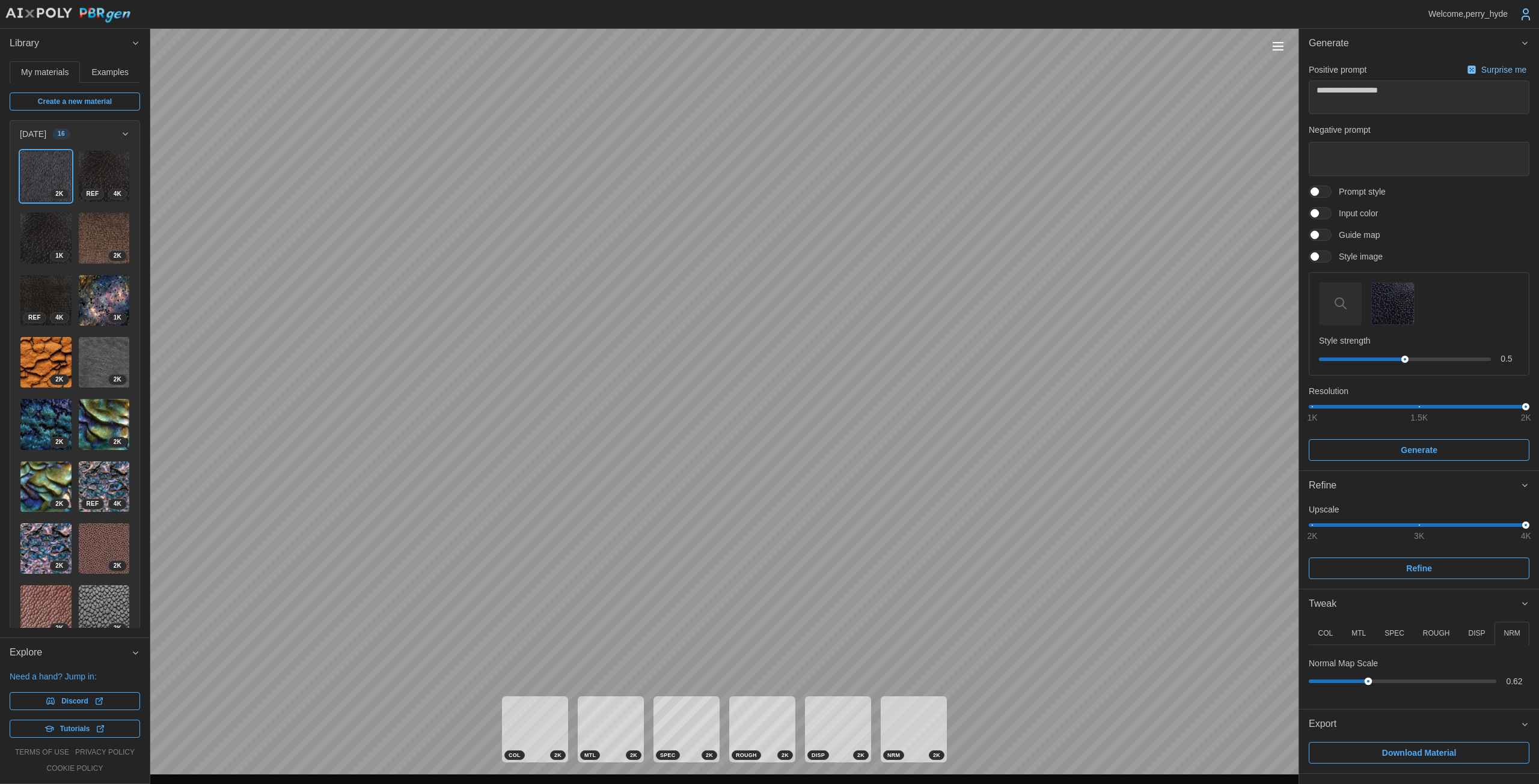
drag, startPoint x: 1440, startPoint y: 678, endPoint x: 1368, endPoint y: 676, distance: 72.0
click at [751, 678] on div at bounding box center [1402, 682] width 180 height 7
click at [751, 627] on button "SPEC" at bounding box center [1394, 634] width 39 height 23
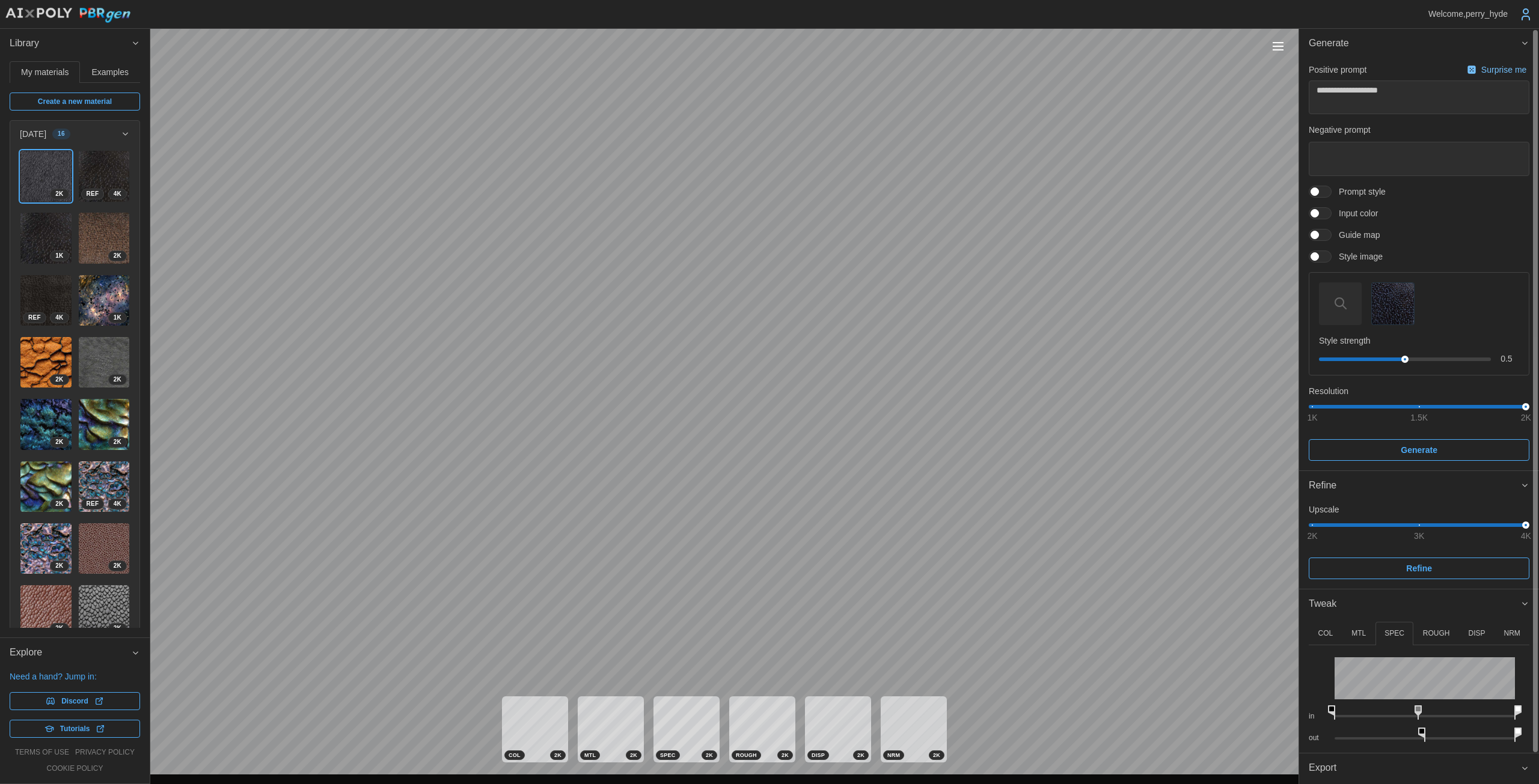
drag, startPoint x: 1395, startPoint y: 707, endPoint x: 1418, endPoint y: 707, distance: 23.0
click at [751, 707] on rect at bounding box center [1418, 709] width 5 height 5
drag, startPoint x: 1314, startPoint y: 642, endPoint x: 1341, endPoint y: 632, distance: 28.8
click at [751, 641] on button "COL" at bounding box center [1325, 634] width 34 height 23
click at [751, 707] on icon at bounding box center [1334, 713] width 7 height 15
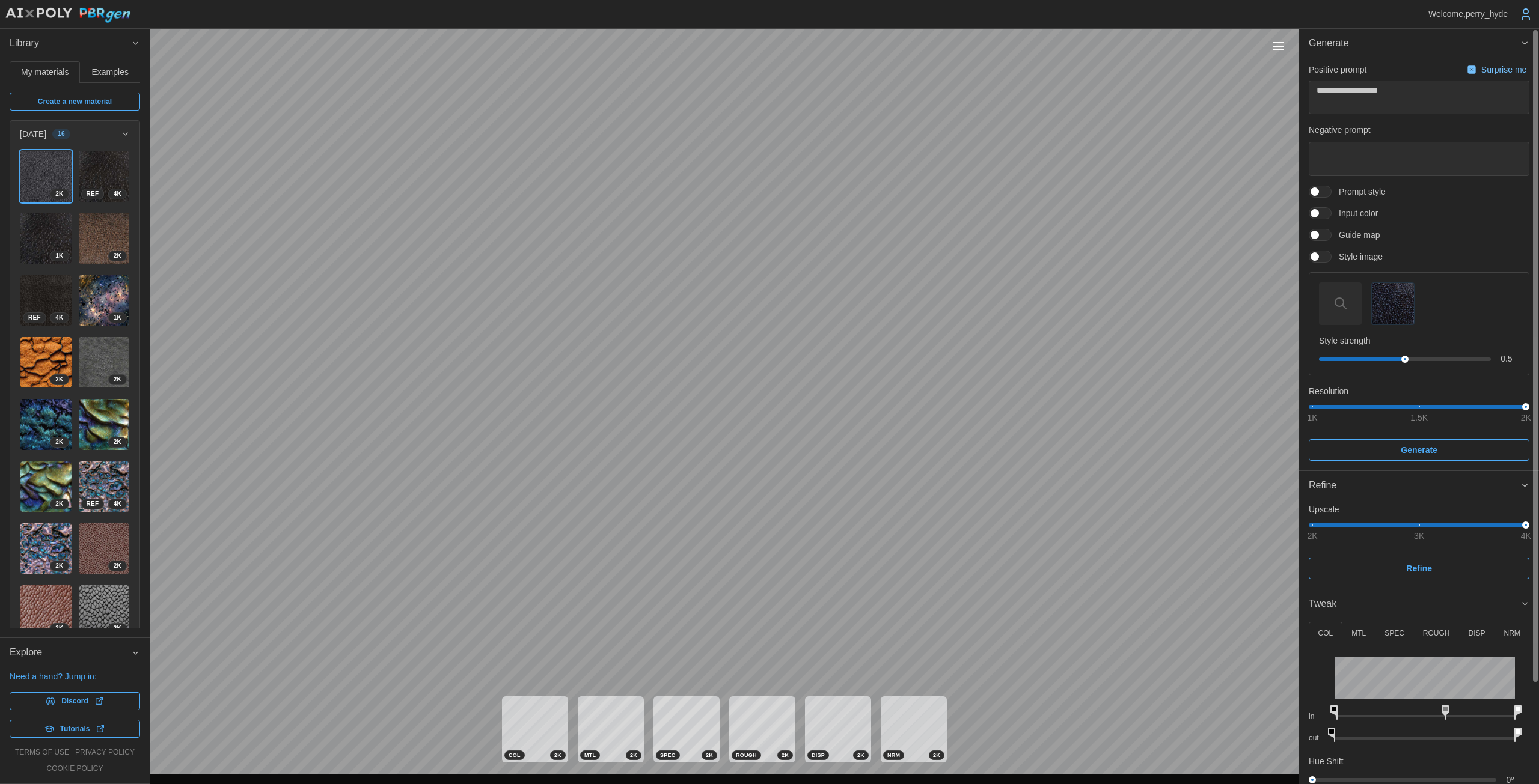
drag, startPoint x: 1427, startPoint y: 705, endPoint x: 1444, endPoint y: 706, distance: 17.0
click at [751, 706] on icon at bounding box center [1445, 713] width 7 height 15
drag, startPoint x: 1332, startPoint y: 709, endPoint x: 1340, endPoint y: 709, distance: 8.0
click at [751, 709] on icon at bounding box center [1338, 713] width 7 height 15
drag, startPoint x: 1444, startPoint y: 713, endPoint x: 1438, endPoint y: 712, distance: 6.1
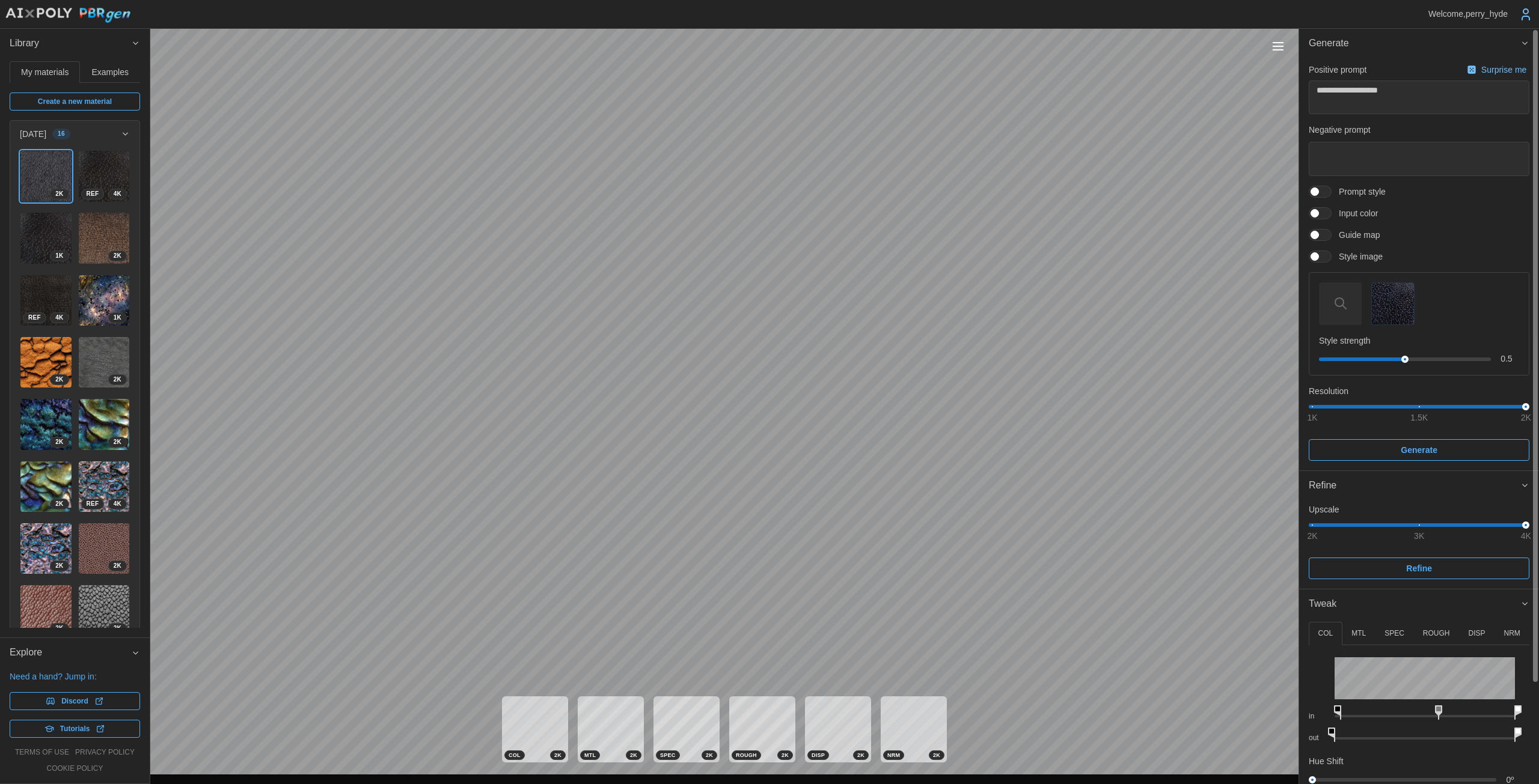
click at [751, 712] on icon at bounding box center [1438, 713] width 7 height 15
drag, startPoint x: 1332, startPoint y: 729, endPoint x: 1297, endPoint y: 728, distance: 35.0
click at [751, 728] on div "**********" at bounding box center [770, 392] width 1539 height 784
drag, startPoint x: 1516, startPoint y: 731, endPoint x: 1413, endPoint y: 731, distance: 103.0
click at [751, 731] on icon at bounding box center [1416, 735] width 7 height 15
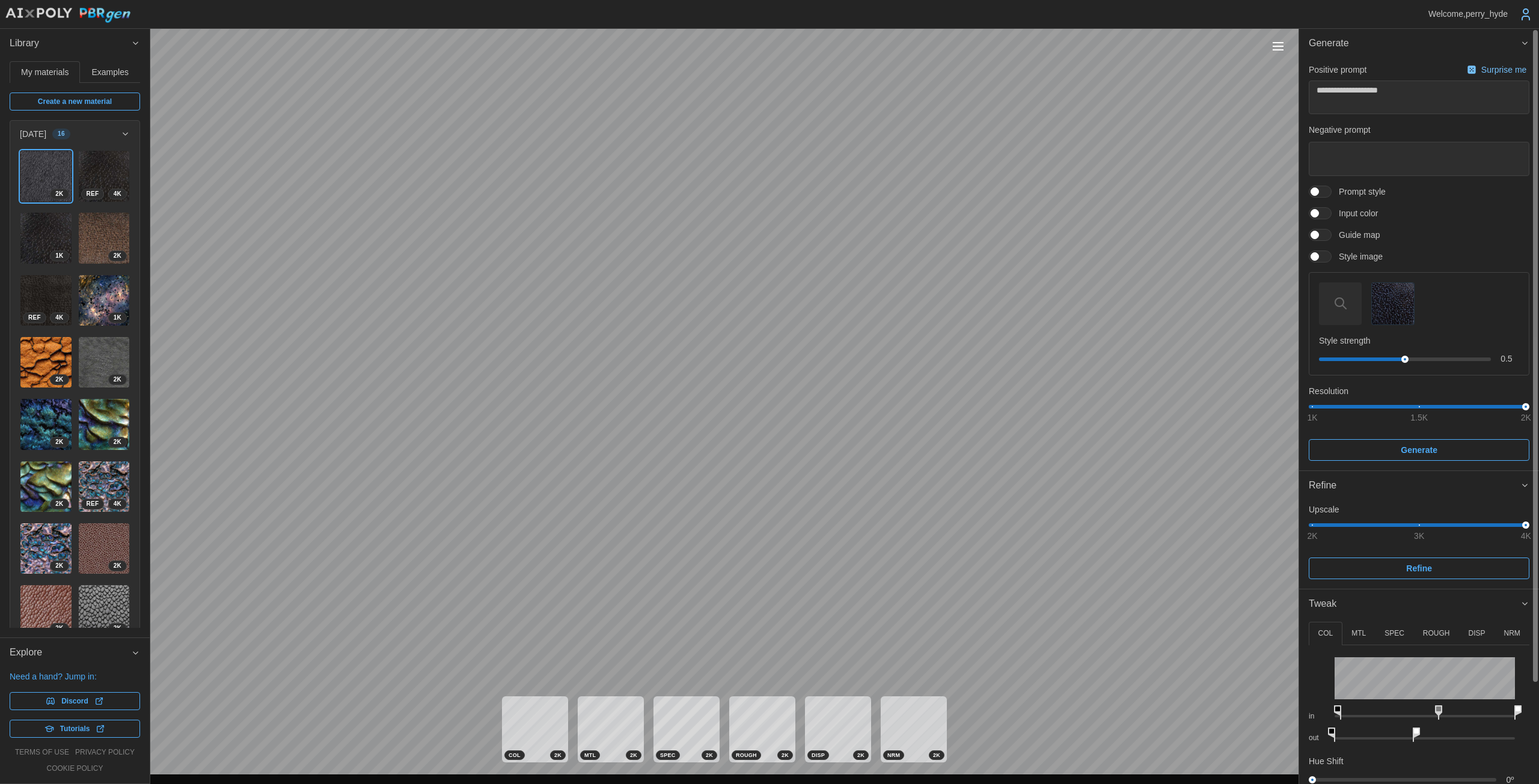
click at [751, 634] on p "ROUGH" at bounding box center [1437, 634] width 27 height 10
drag, startPoint x: 1417, startPoint y: 711, endPoint x: 1392, endPoint y: 710, distance: 25.0
click at [751, 710] on icon at bounding box center [1382, 713] width 7 height 15
drag, startPoint x: 1459, startPoint y: 710, endPoint x: 1473, endPoint y: 709, distance: 14.0
click at [751, 709] on icon at bounding box center [1477, 713] width 7 height 15
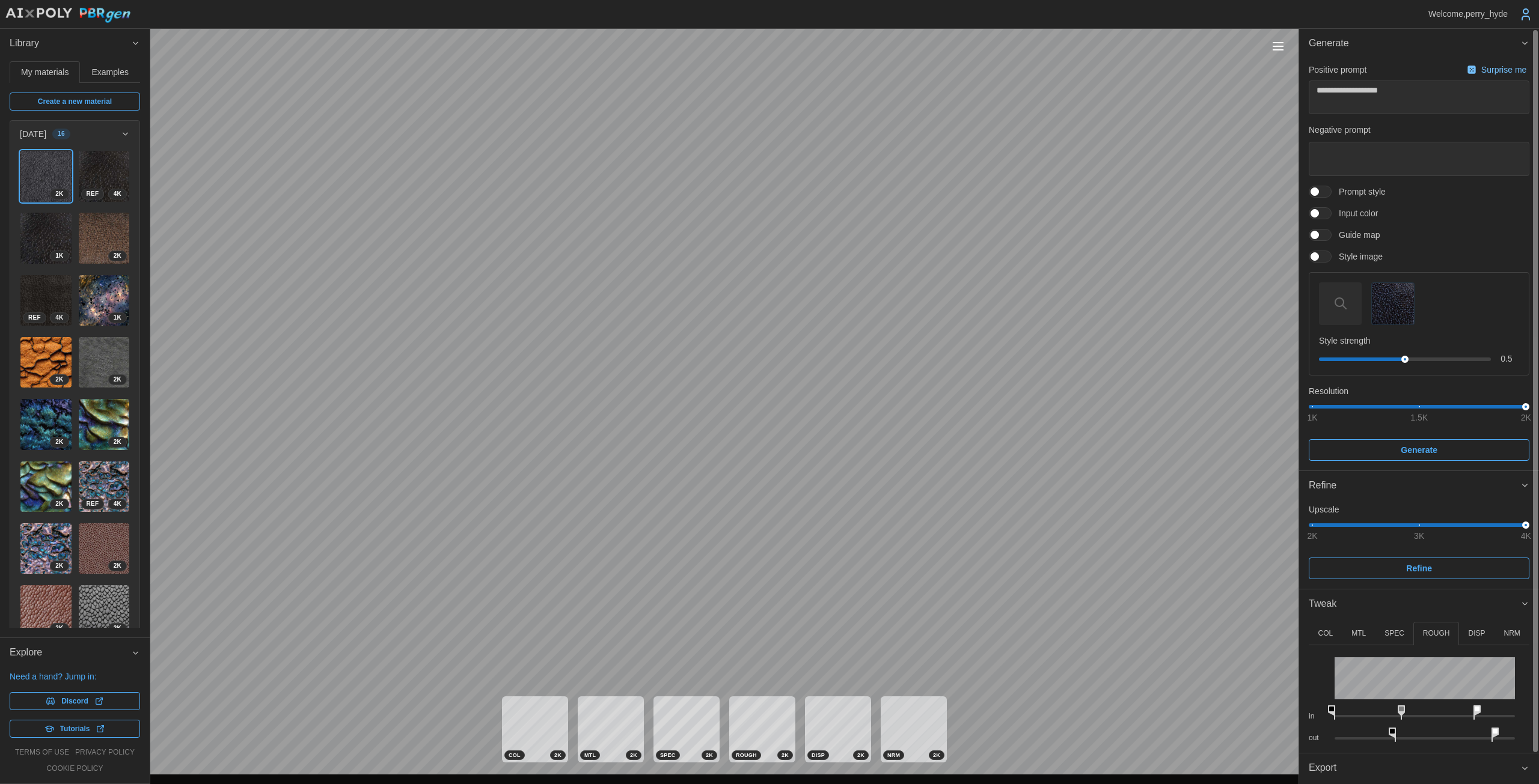
click at [751, 731] on icon at bounding box center [1392, 735] width 7 height 15
drag, startPoint x: 1492, startPoint y: 732, endPoint x: 1516, endPoint y: 732, distance: 24.0
click at [751, 732] on icon at bounding box center [1518, 735] width 7 height 15
click at [751, 571] on span "Refine" at bounding box center [1419, 568] width 26 height 20
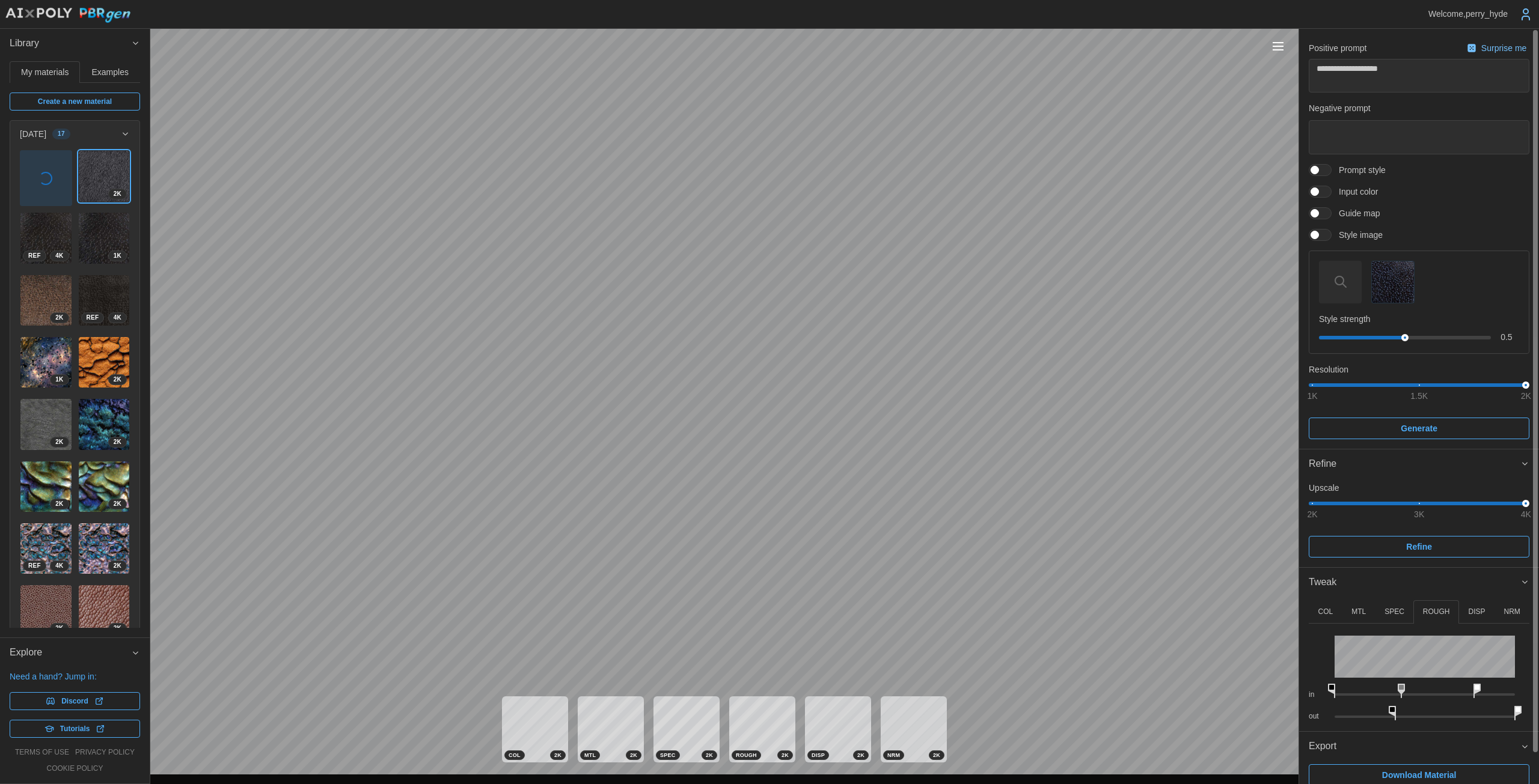
scroll to position [32, 0]
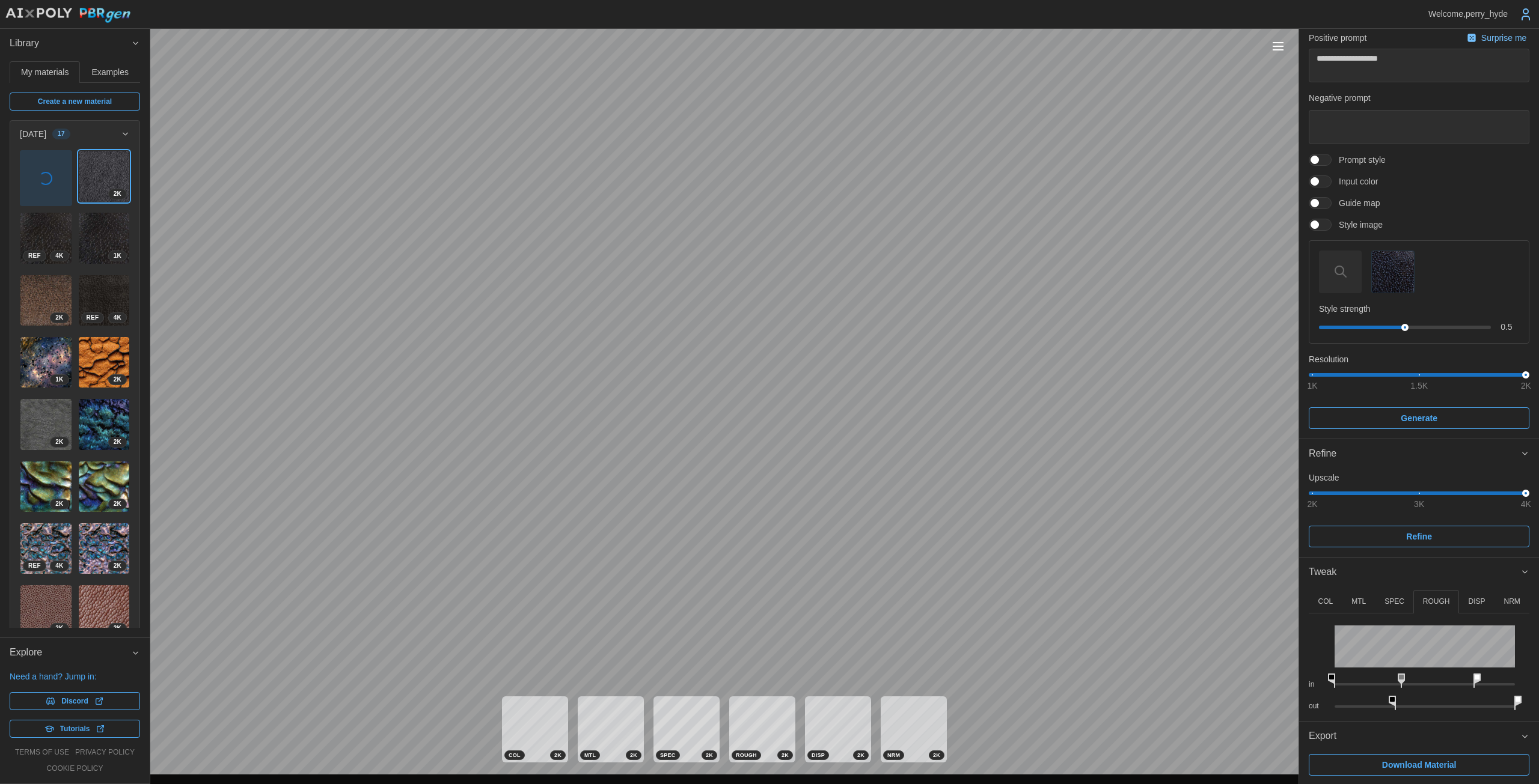
click at [37, 183] on span "button" at bounding box center [45, 178] width 51 height 55
click at [29, 171] on img at bounding box center [45, 176] width 51 height 51
type textarea "*"
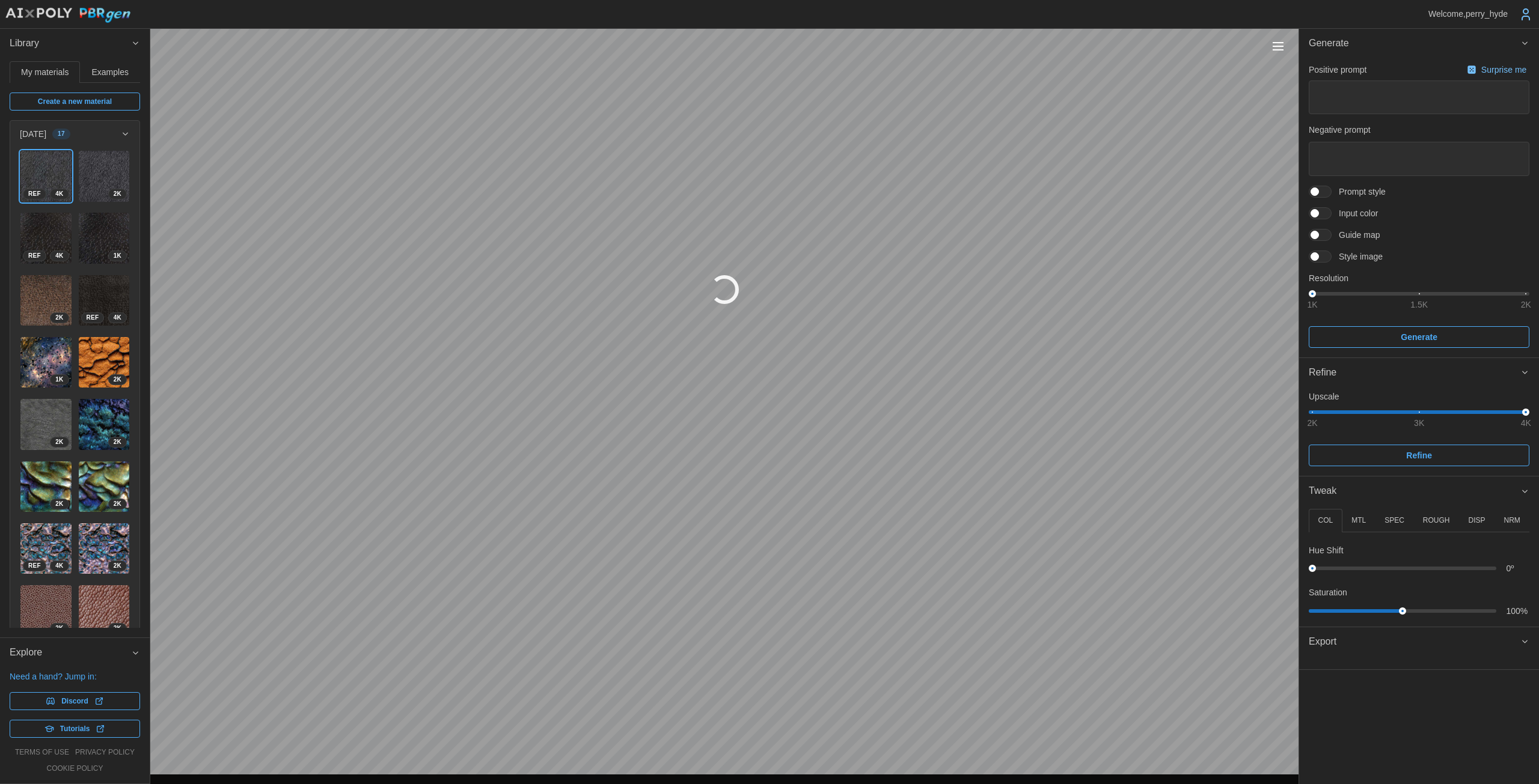
type textarea "*"
type textarea "**********"
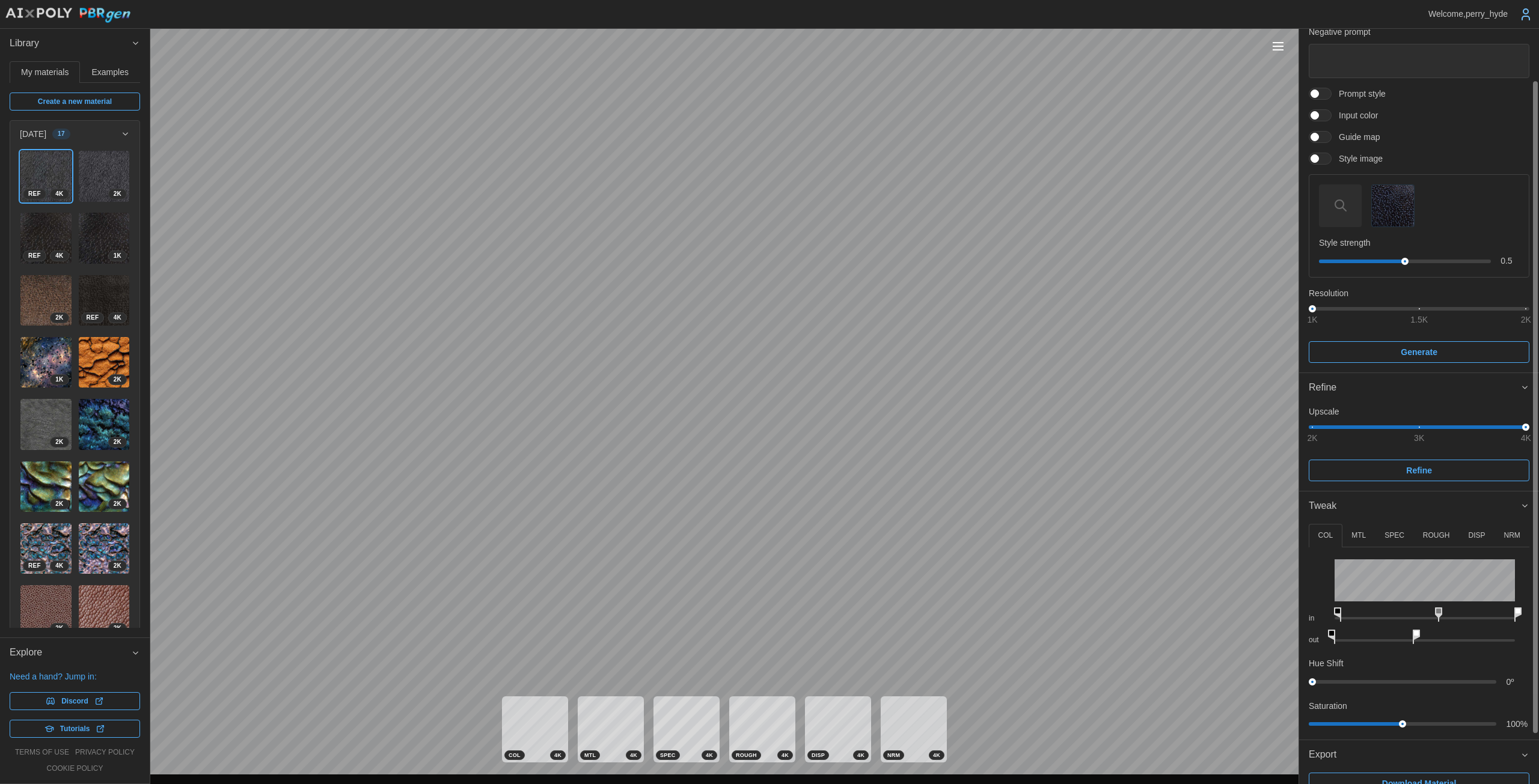
scroll to position [117, 0]
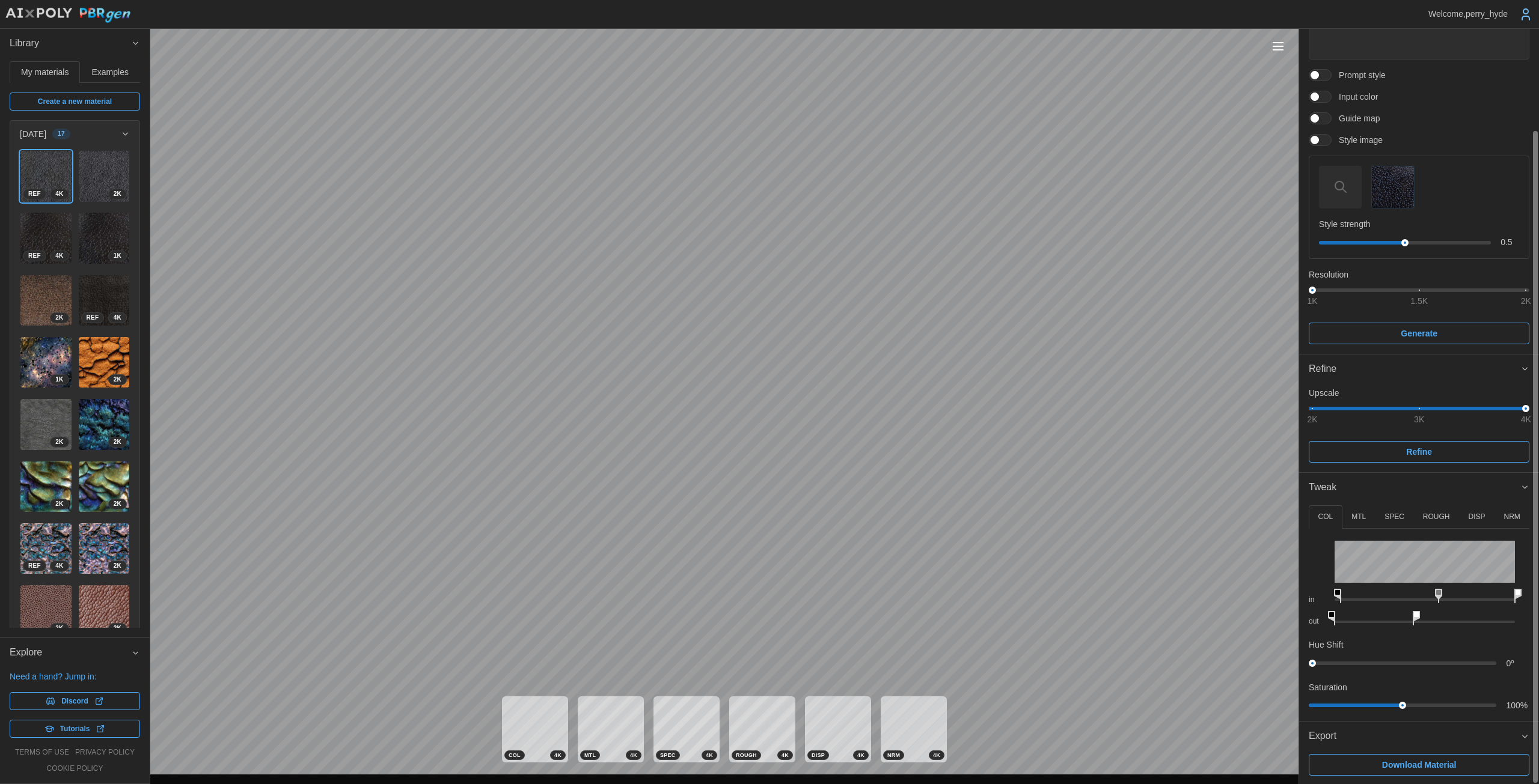
click at [751, 513] on p "ROUGH" at bounding box center [1437, 517] width 27 height 10
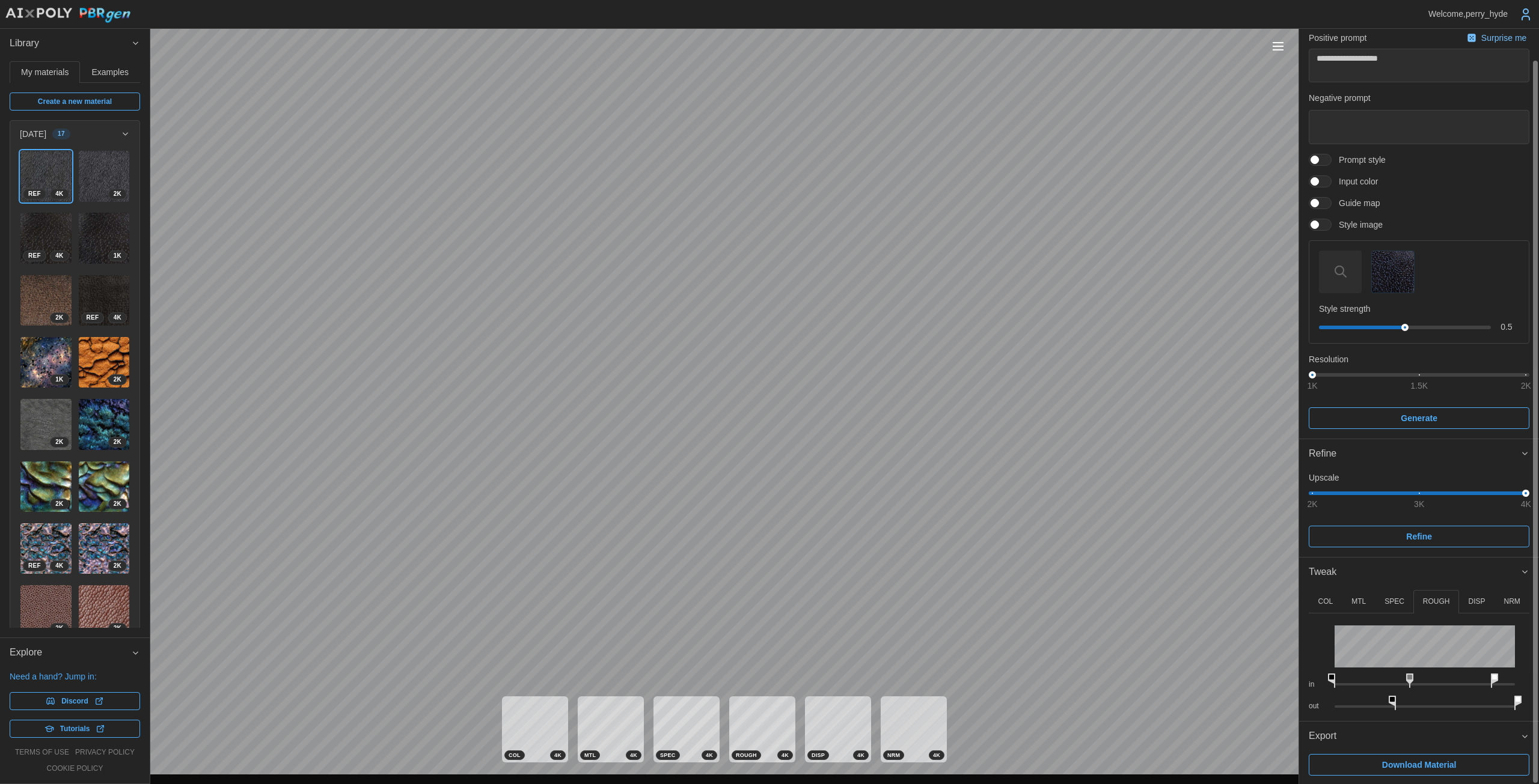
drag, startPoint x: 1476, startPoint y: 680, endPoint x: 1491, endPoint y: 678, distance: 15.1
click at [751, 678] on icon at bounding box center [1494, 681] width 7 height 15
click at [751, 675] on rect at bounding box center [1418, 677] width 5 height 5
drag, startPoint x: 1390, startPoint y: 701, endPoint x: 1454, endPoint y: 701, distance: 64.0
click at [751, 701] on icon at bounding box center [1452, 703] width 7 height 15
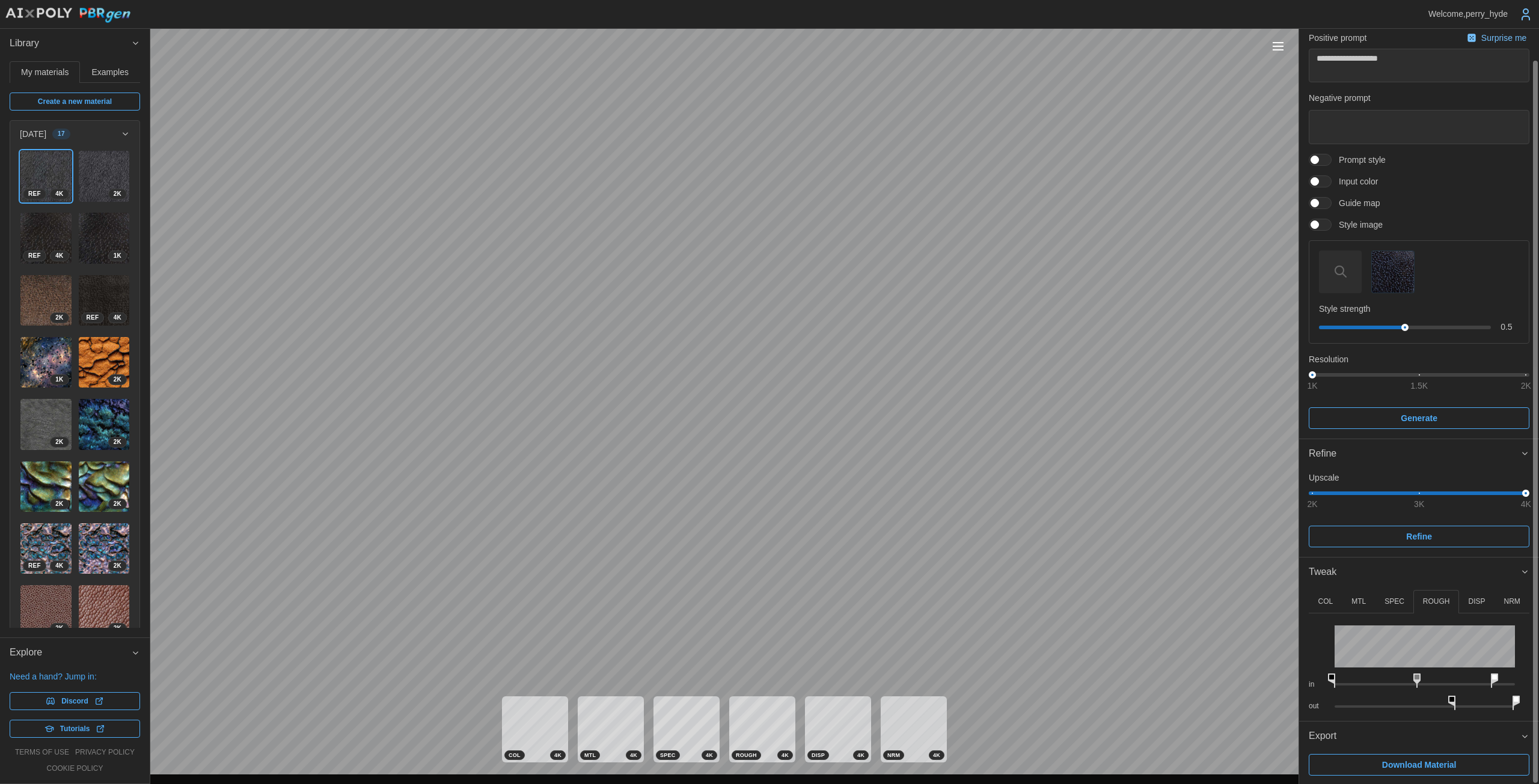
click at [751, 700] on icon at bounding box center [1516, 703] width 7 height 15
click at [751, 767] on span "Download Material" at bounding box center [1419, 764] width 74 height 20
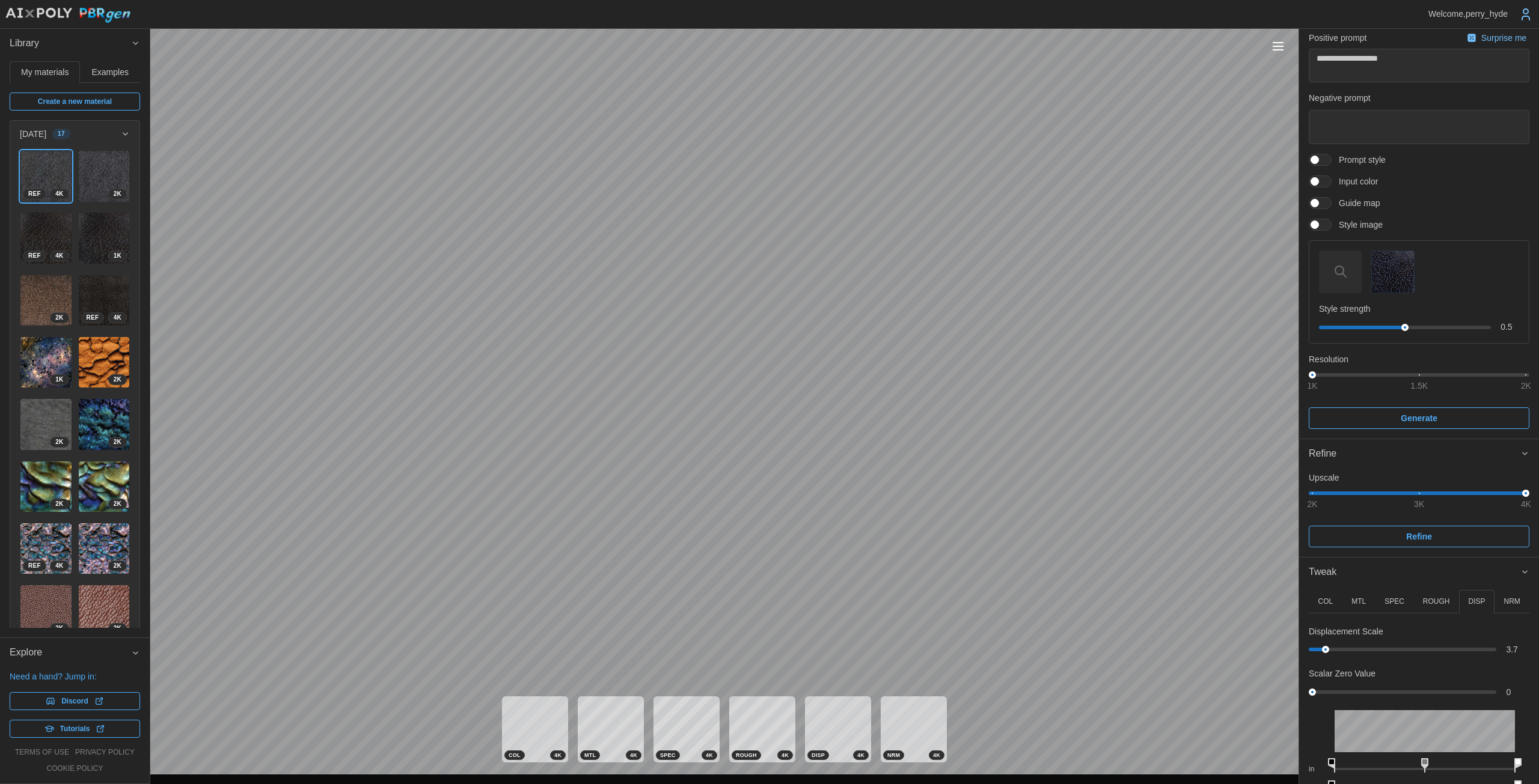
scroll to position [0, 0]
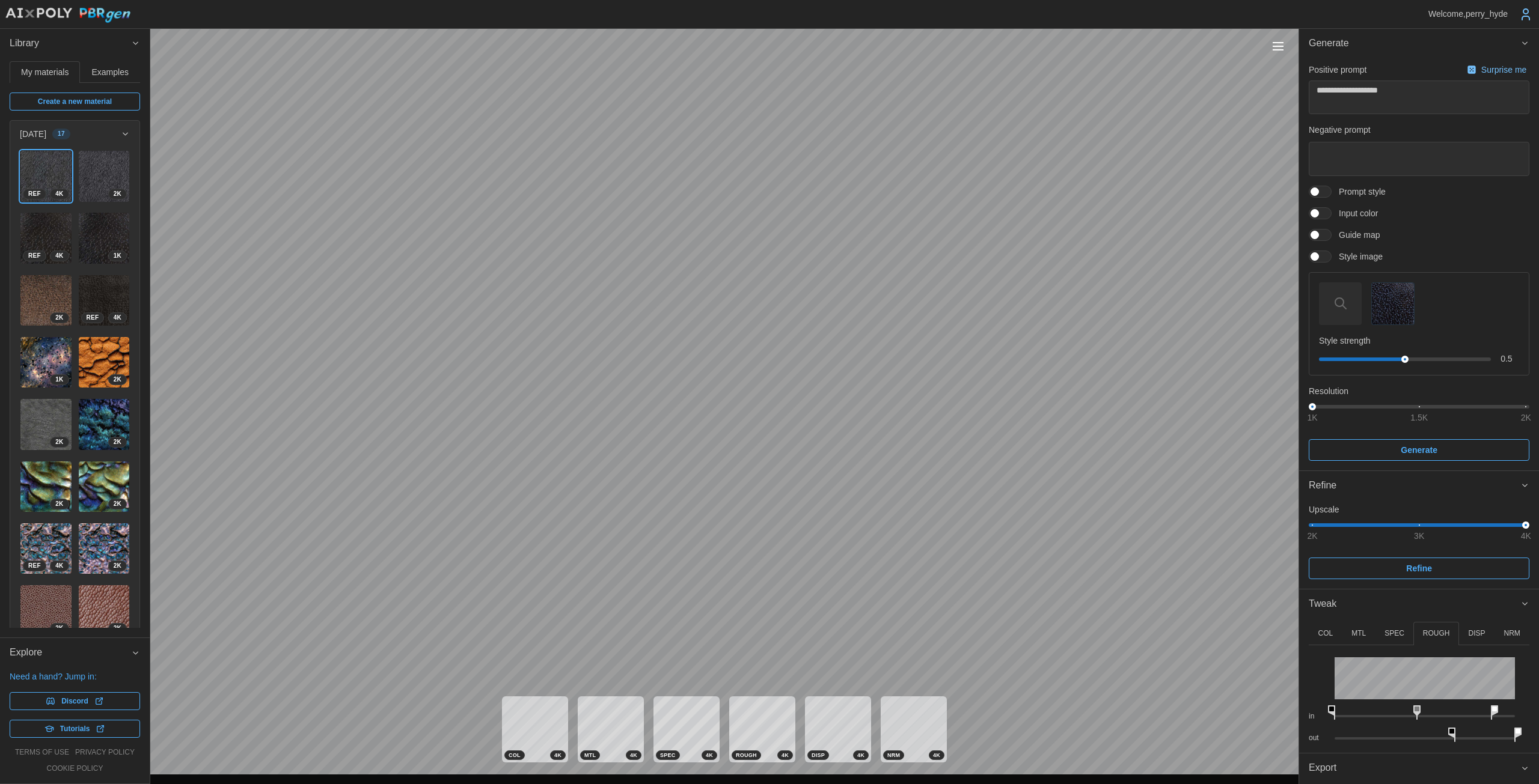
type textarea "*"
